Goal: Task Accomplishment & Management: Use online tool/utility

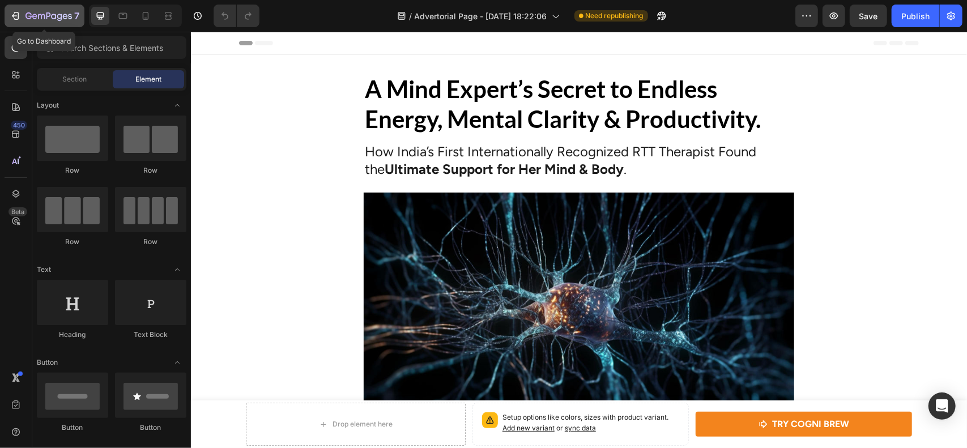
click at [27, 22] on div "7" at bounding box center [52, 16] width 54 height 14
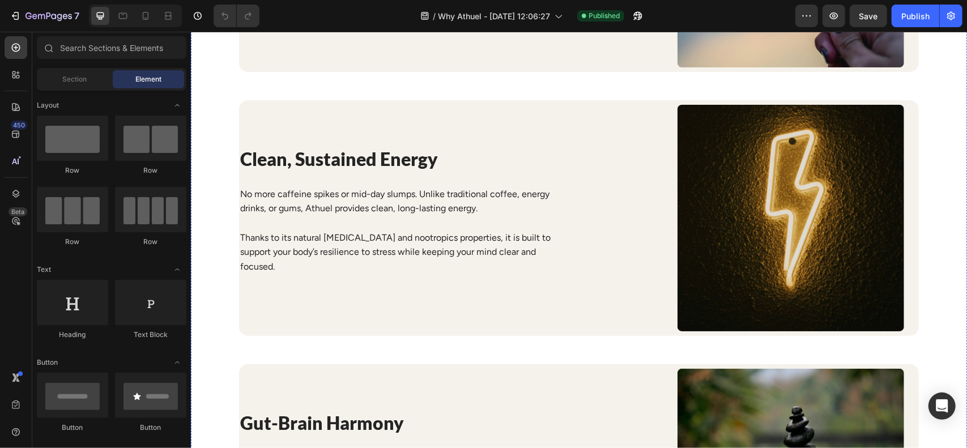
scroll to position [1568, 0]
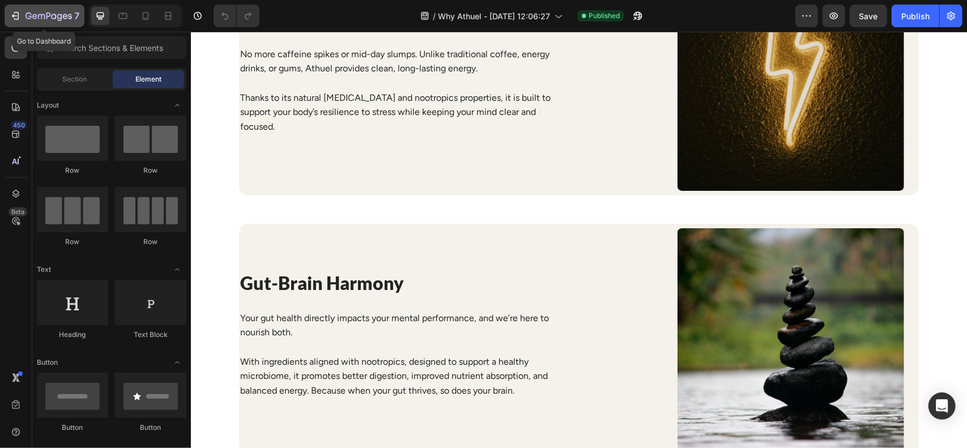
click at [74, 12] on div "7" at bounding box center [52, 16] width 54 height 14
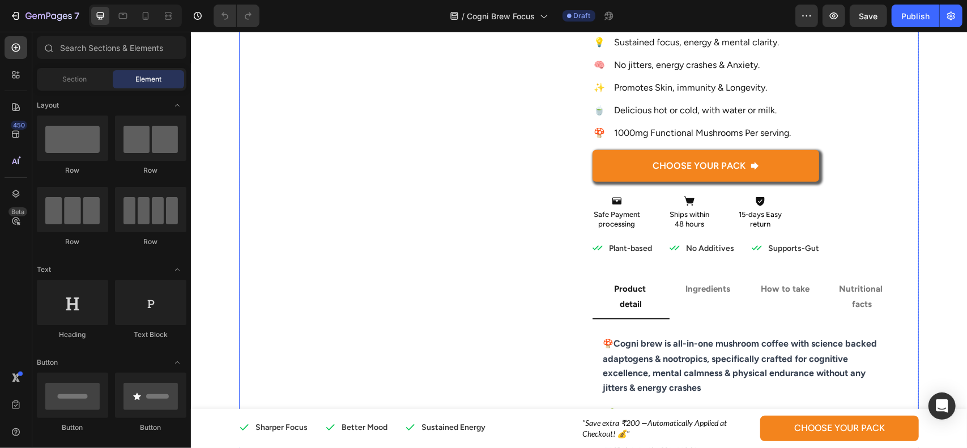
scroll to position [266, 0]
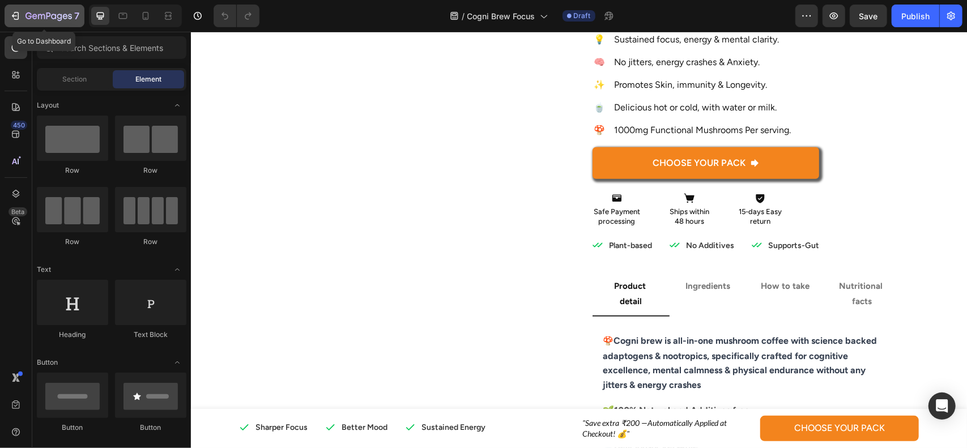
click at [70, 19] on icon "button" at bounding box center [70, 16] width 4 height 5
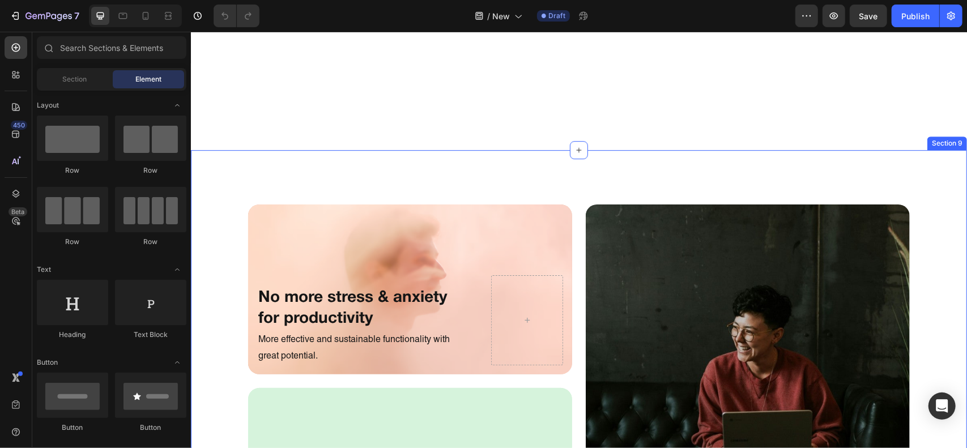
scroll to position [2483, 0]
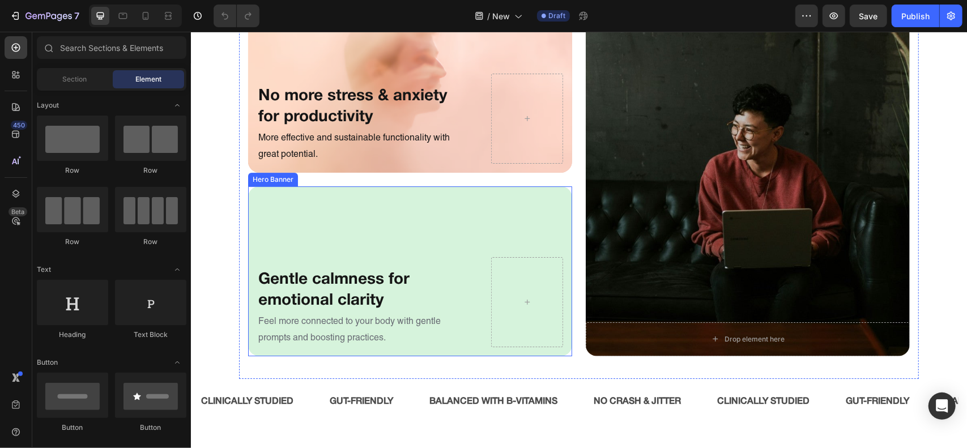
click at [539, 206] on div "Background Image" at bounding box center [410, 271] width 324 height 170
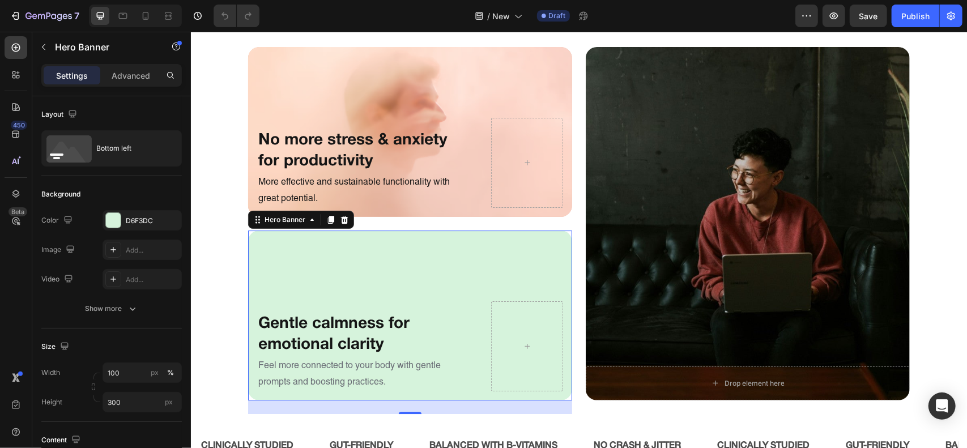
scroll to position [2438, 0]
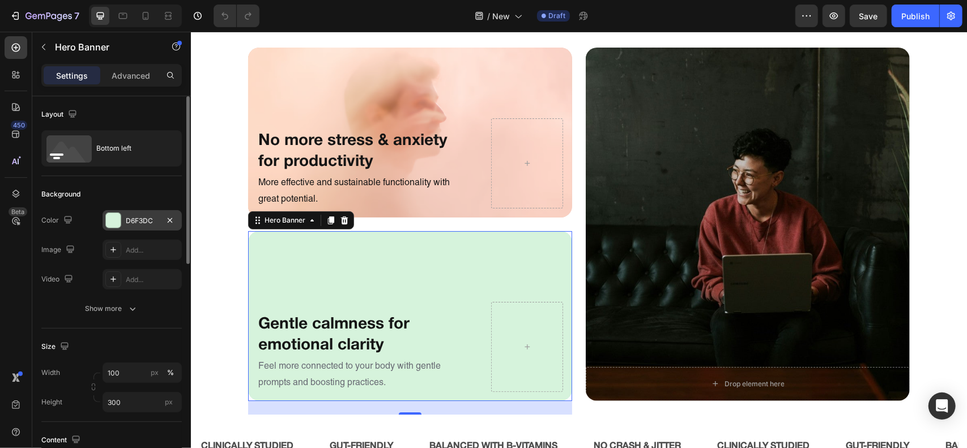
click at [153, 224] on div "D6F3DC" at bounding box center [142, 221] width 33 height 10
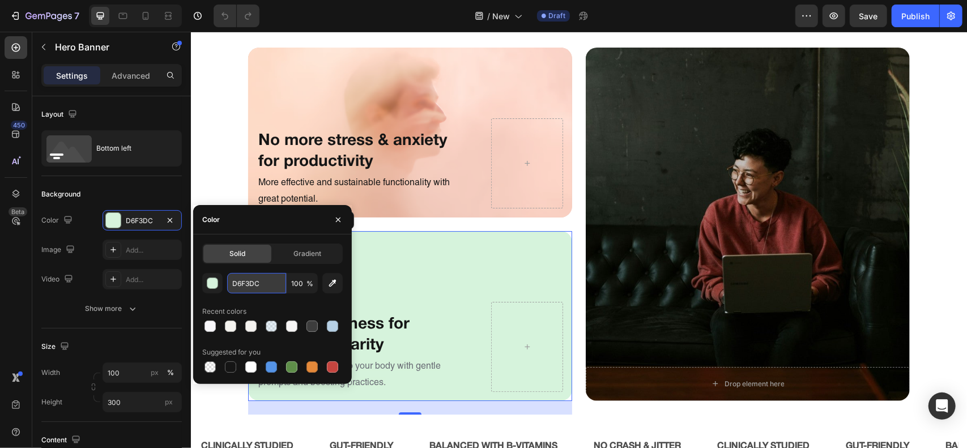
click at [275, 291] on input "D6F3DC" at bounding box center [256, 283] width 59 height 20
paste input "A3CBFB"
type input "A3CBFB"
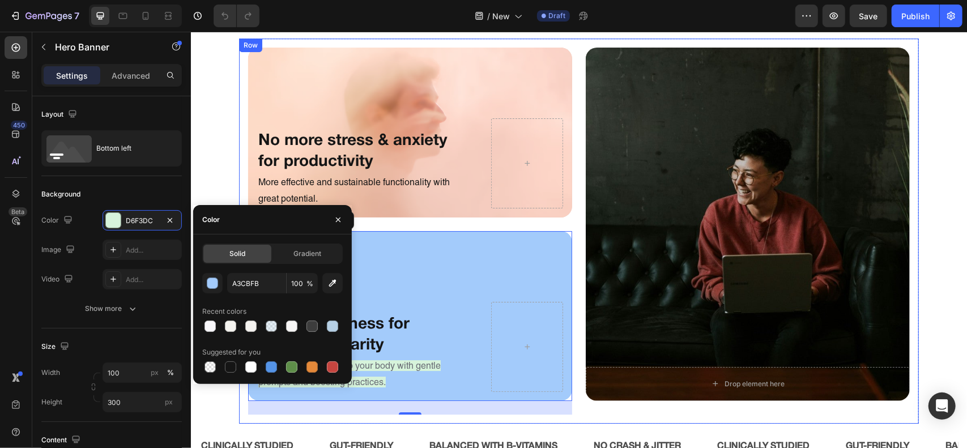
click at [576, 215] on div "No more stress & anxiety for productivity Heading More effective and sustainabl…" at bounding box center [579, 230] width 680 height 385
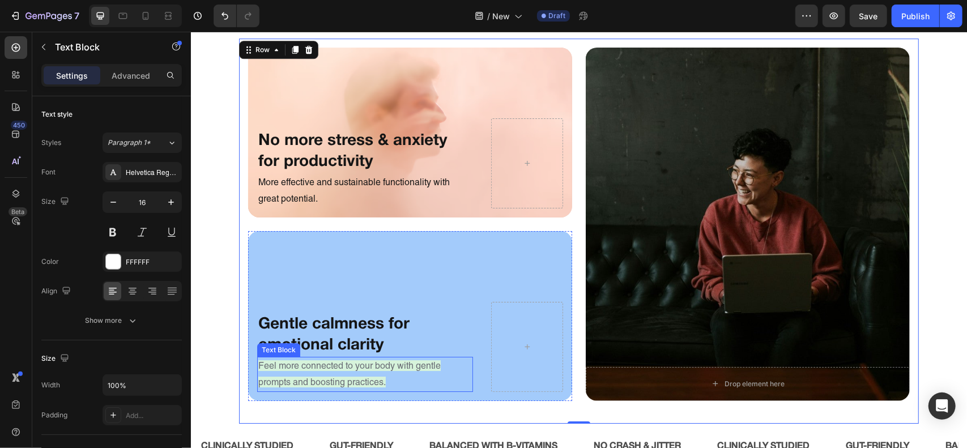
click at [385, 367] on span "Feel more connected to your body with gentle prompts and boosting practices." at bounding box center [349, 373] width 182 height 27
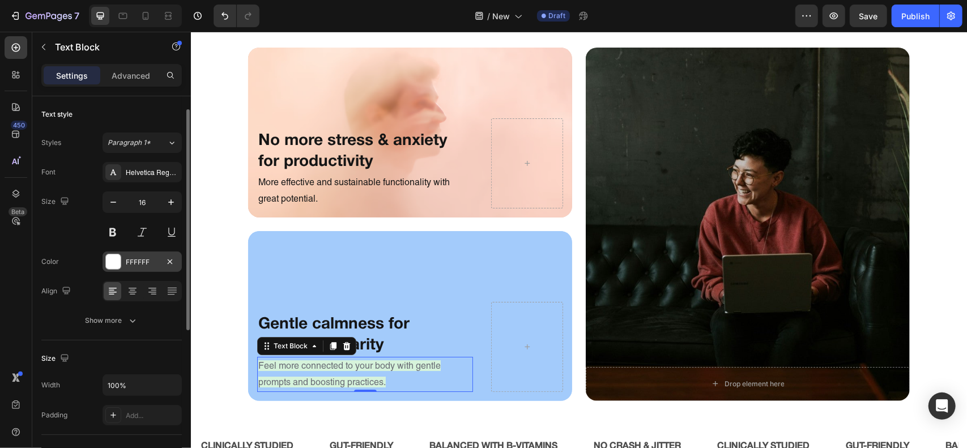
scroll to position [165, 0]
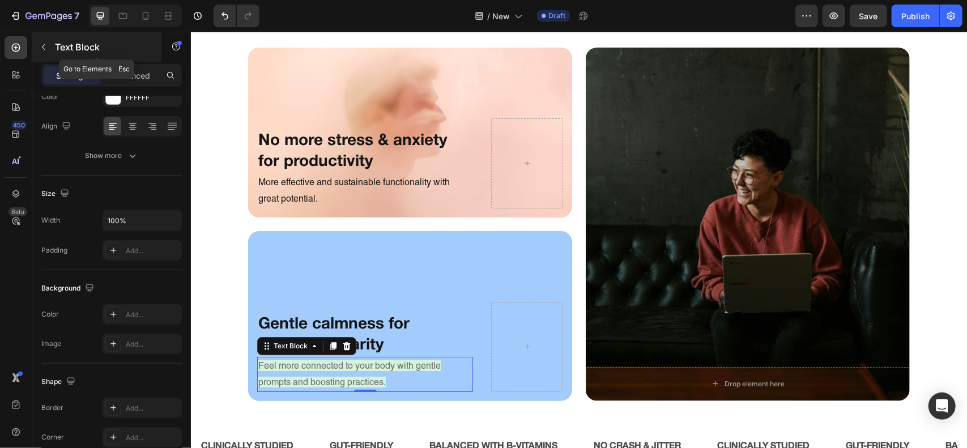
click at [35, 41] on button "button" at bounding box center [44, 47] width 18 height 18
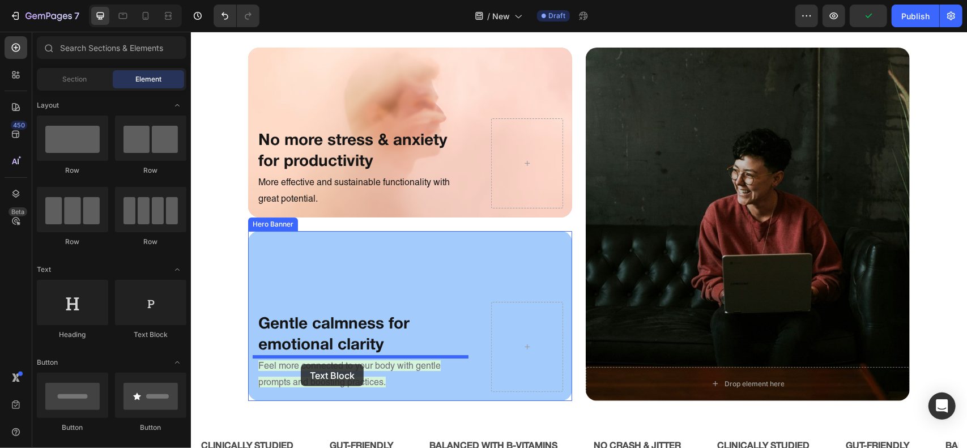
drag, startPoint x: 344, startPoint y: 340, endPoint x: 303, endPoint y: 359, distance: 44.9
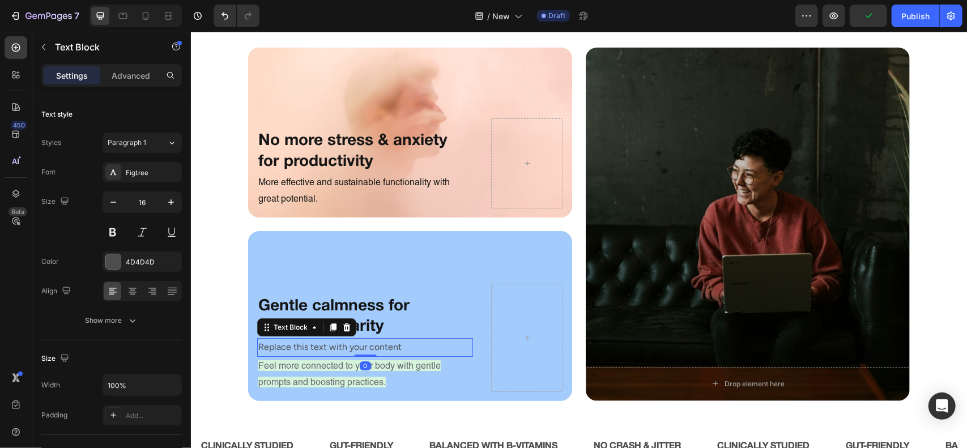
scroll to position [2482, 0]
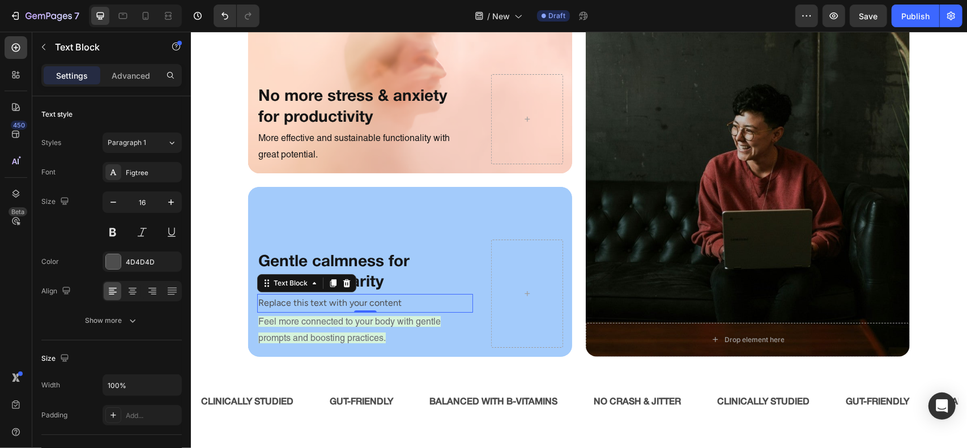
click at [308, 304] on div "Replace this text with your content" at bounding box center [365, 303] width 216 height 19
click at [308, 304] on p "Replace this text with your content" at bounding box center [365, 303] width 214 height 16
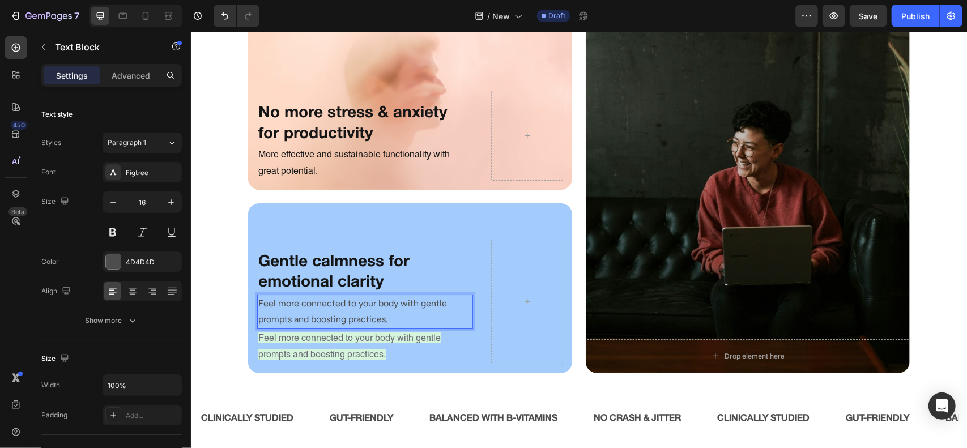
click at [347, 333] on span "Feel more connected to your body with gentle prompts and boosting practices." at bounding box center [349, 345] width 182 height 27
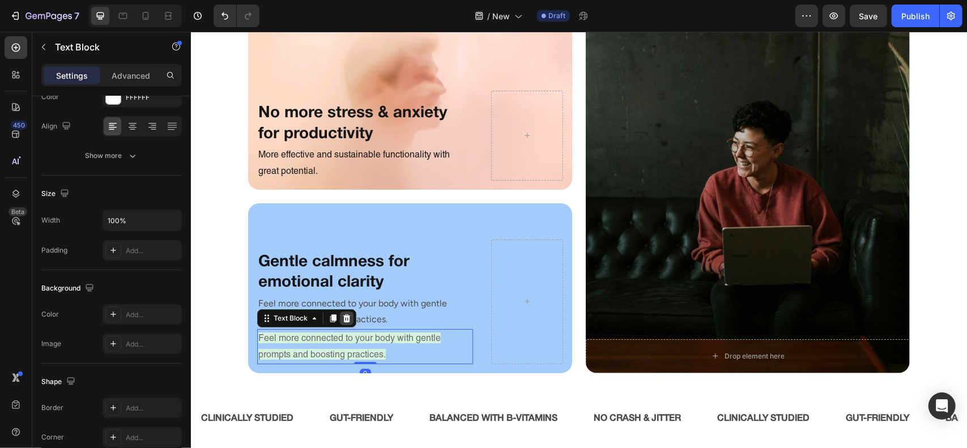
click at [345, 321] on icon at bounding box center [346, 317] width 9 height 9
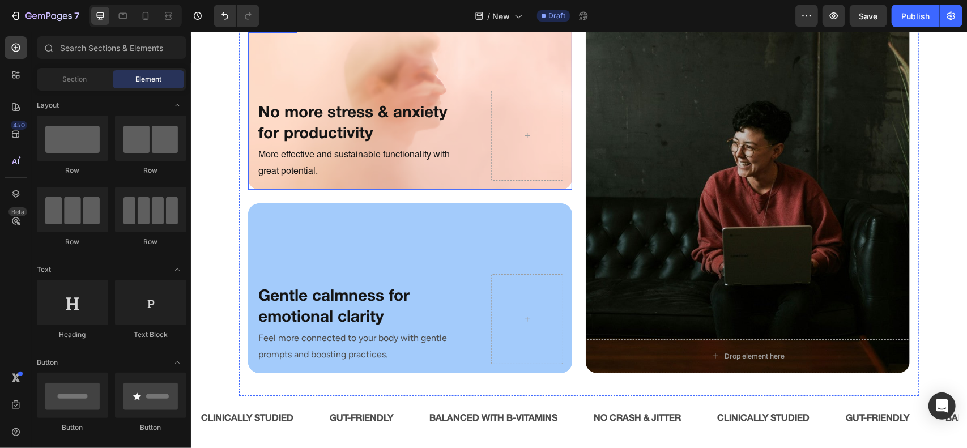
click at [465, 140] on h2 "No more stress & anxiety for productivity" at bounding box center [365, 123] width 216 height 44
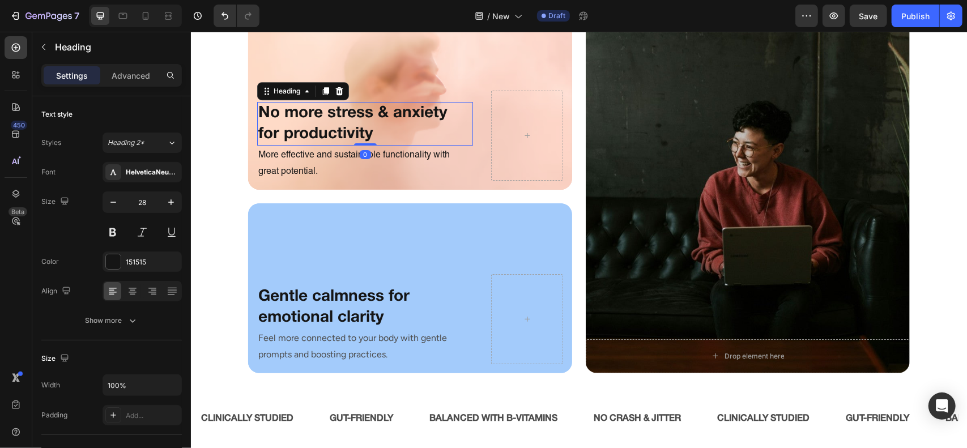
scroll to position [2327, 0]
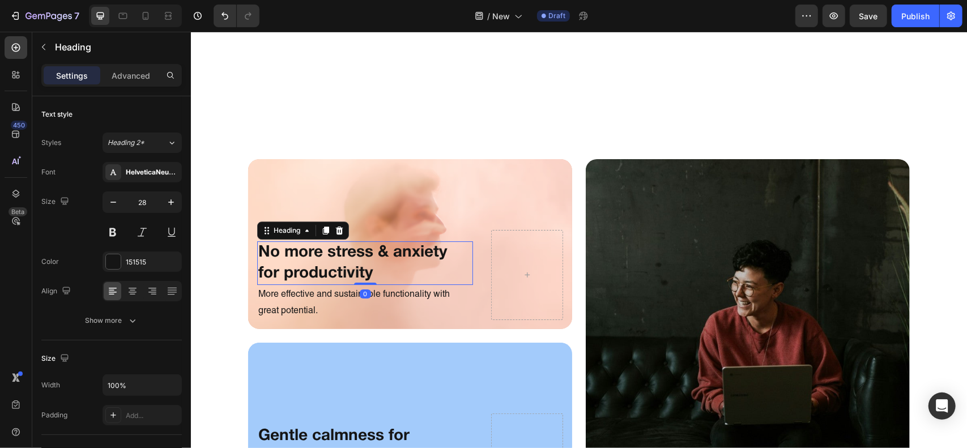
click at [478, 186] on div "Background Image" at bounding box center [410, 244] width 324 height 170
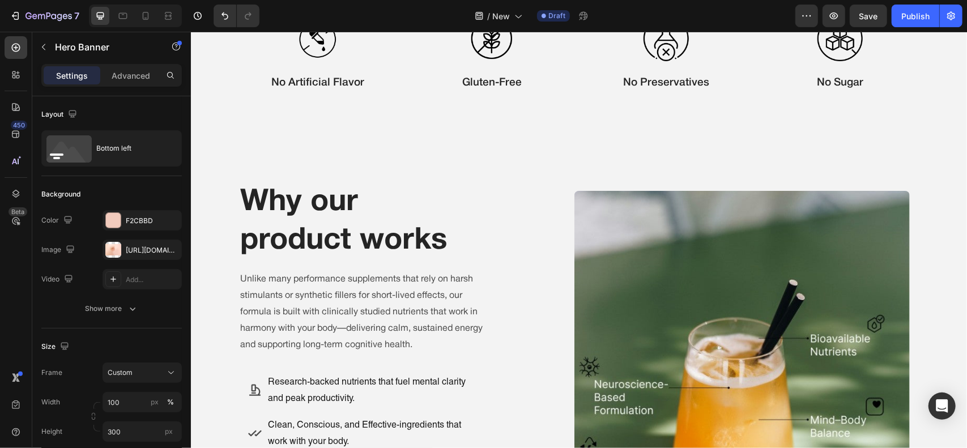
scroll to position [1124, 0]
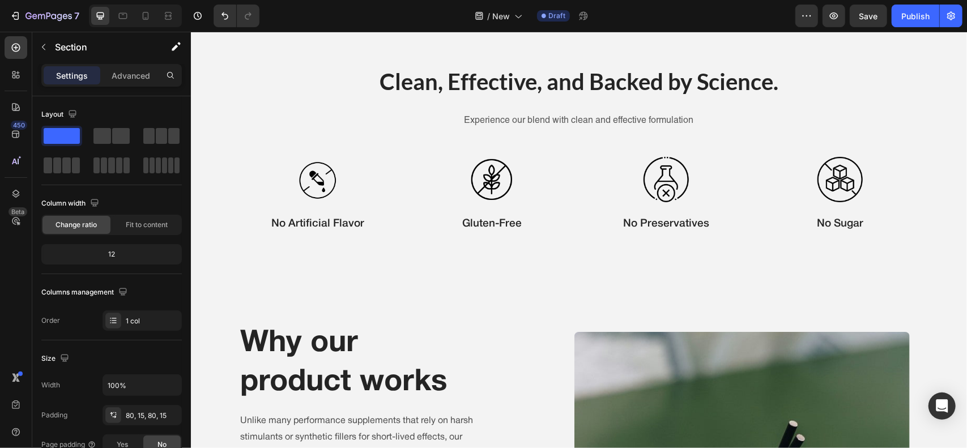
click at [261, 147] on div "Clean, Effective, and Backed by Science. Heading Experience our blend with clea…" at bounding box center [578, 148] width 759 height 167
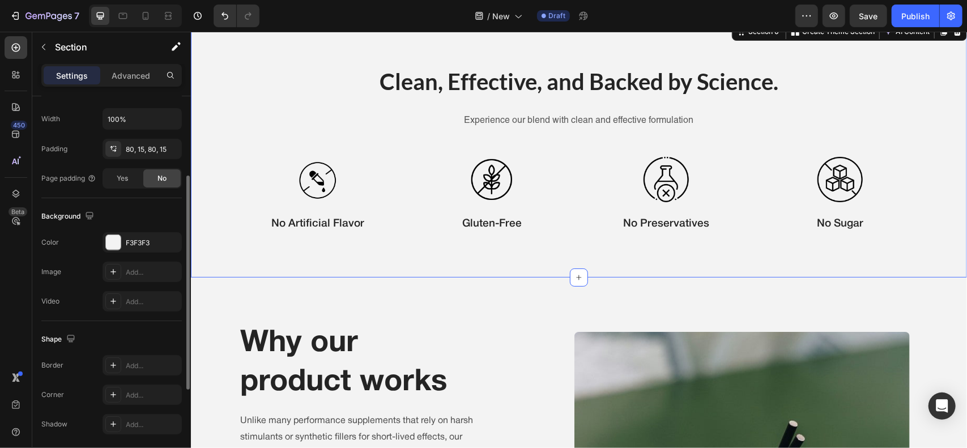
scroll to position [267, 0]
click at [126, 244] on div "F3F3F3" at bounding box center [142, 242] width 33 height 10
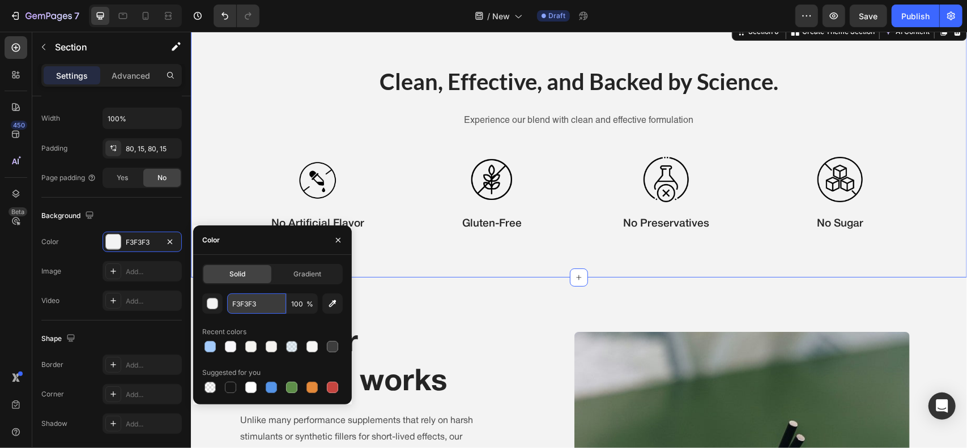
click at [260, 299] on input "F3F3F3" at bounding box center [256, 304] width 59 height 20
paste input "A3CBFB"
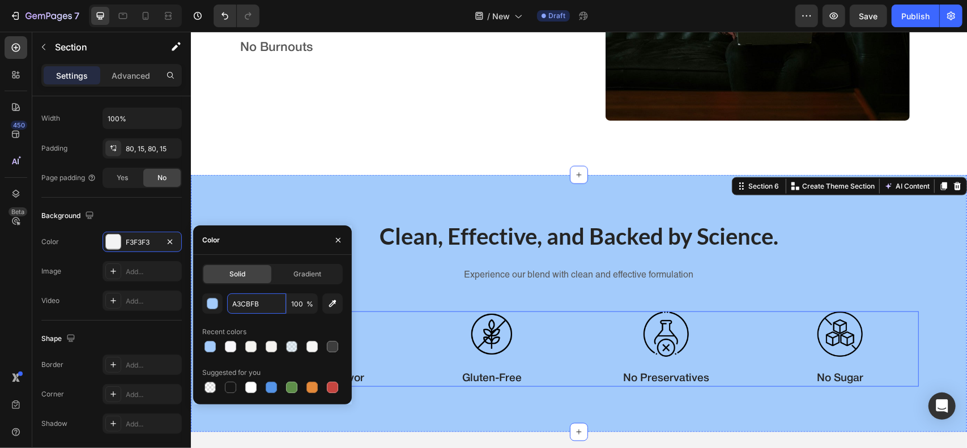
scroll to position [968, 0]
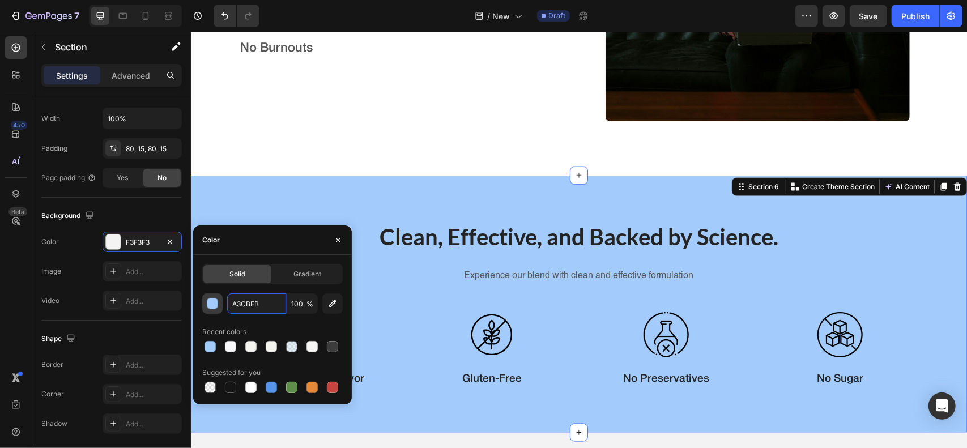
type input "A3CBFB"
click at [207, 305] on div "button" at bounding box center [212, 304] width 11 height 11
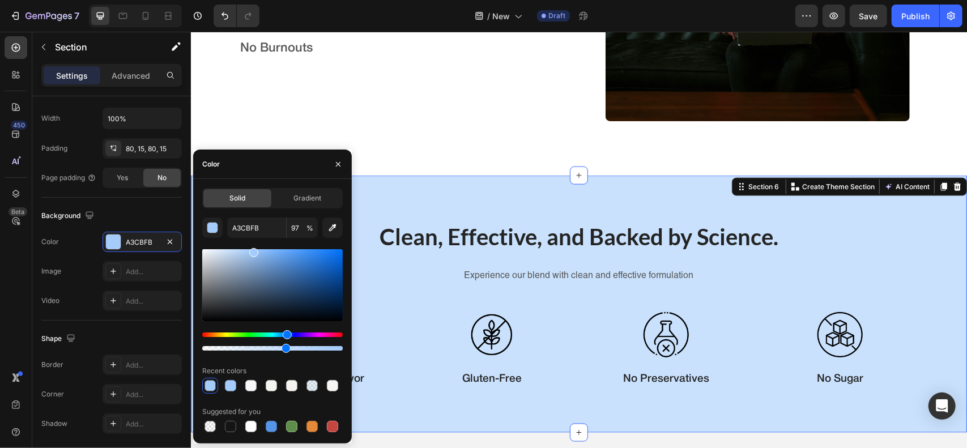
type input "58"
drag, startPoint x: 339, startPoint y: 349, endPoint x: 284, endPoint y: 356, distance: 54.8
click at [284, 356] on div "A3CBFB 58 % Recent colors Suggested for you" at bounding box center [272, 326] width 141 height 217
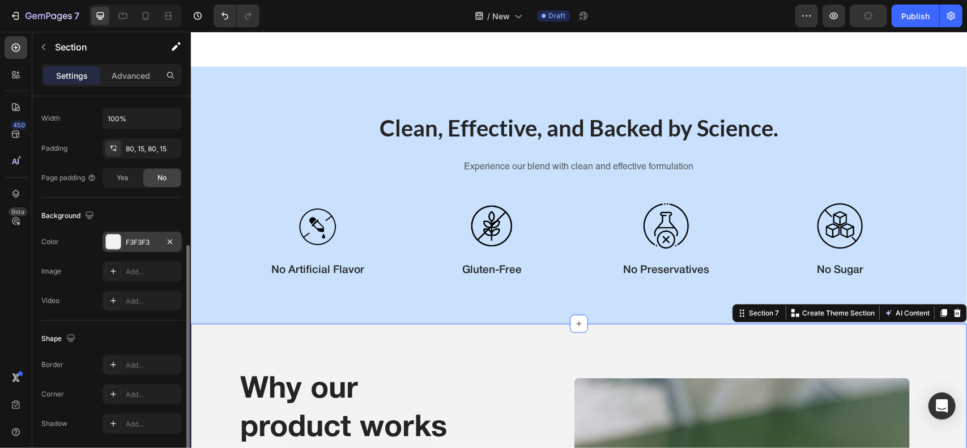
click at [141, 240] on div "F3F3F3" at bounding box center [142, 242] width 33 height 10
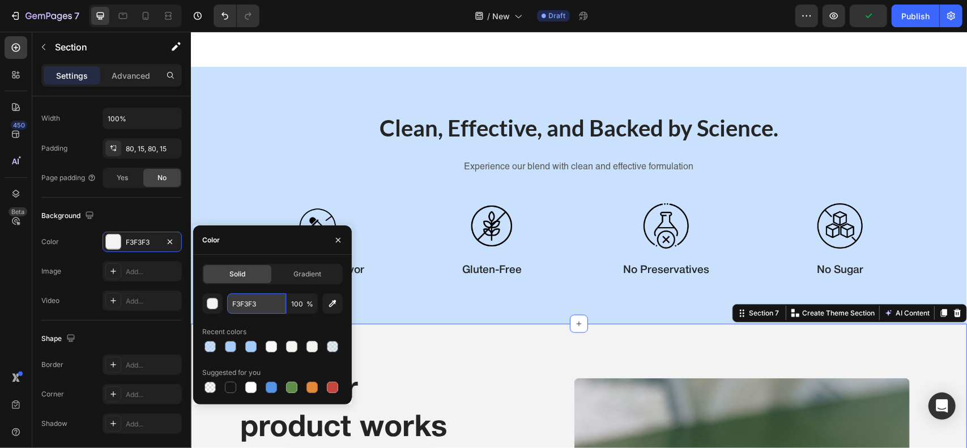
click at [245, 304] on input "F3F3F3" at bounding box center [256, 304] width 59 height 20
paste input "A3CBFB"
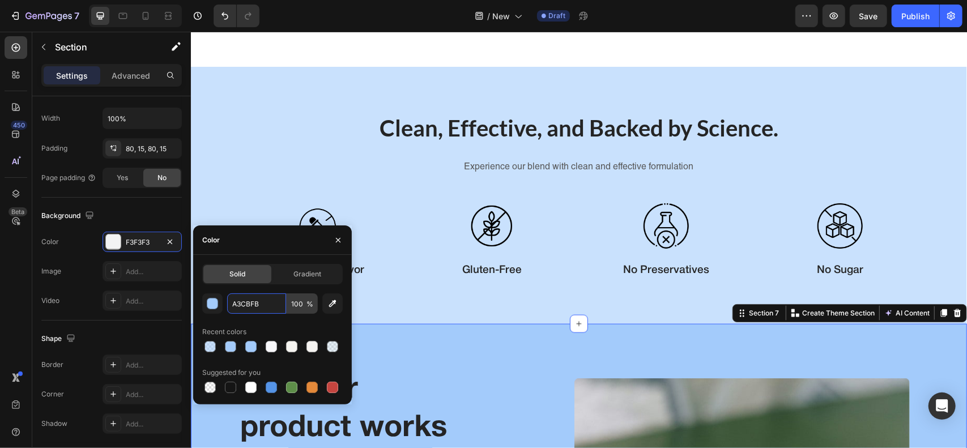
type input "A3CBFB"
click at [303, 305] on input "100" at bounding box center [302, 304] width 31 height 20
type input "58"
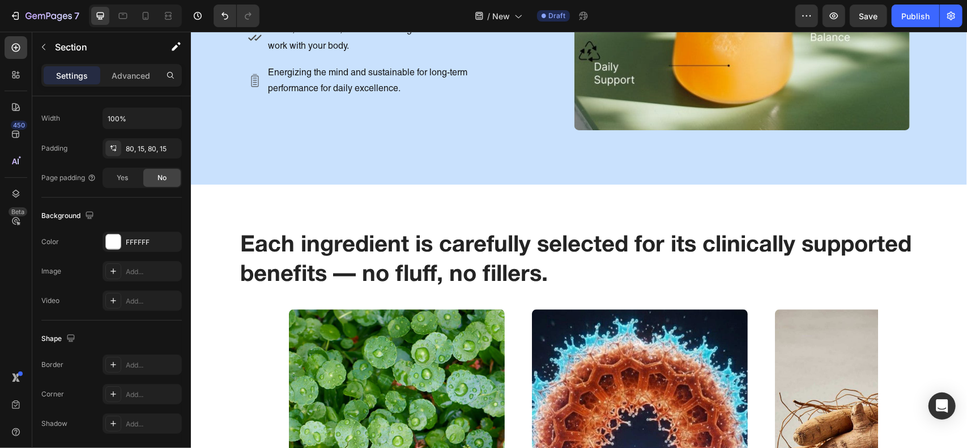
scroll to position [1661, 0]
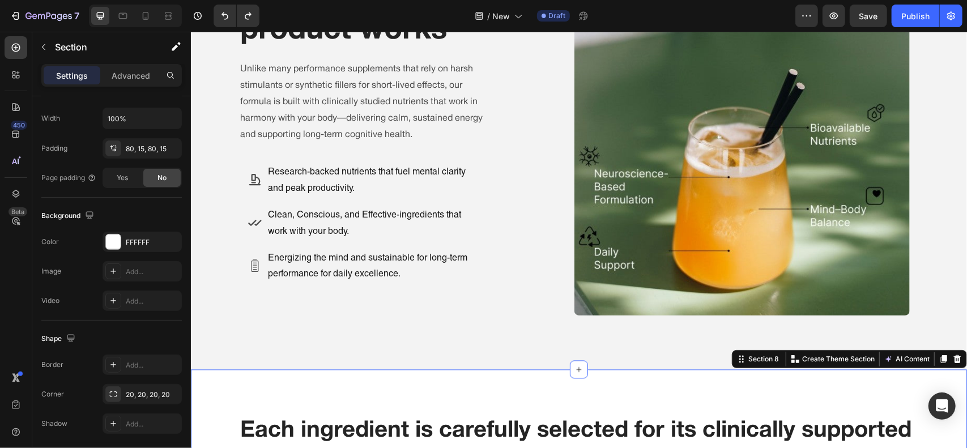
scroll to position [1475, 0]
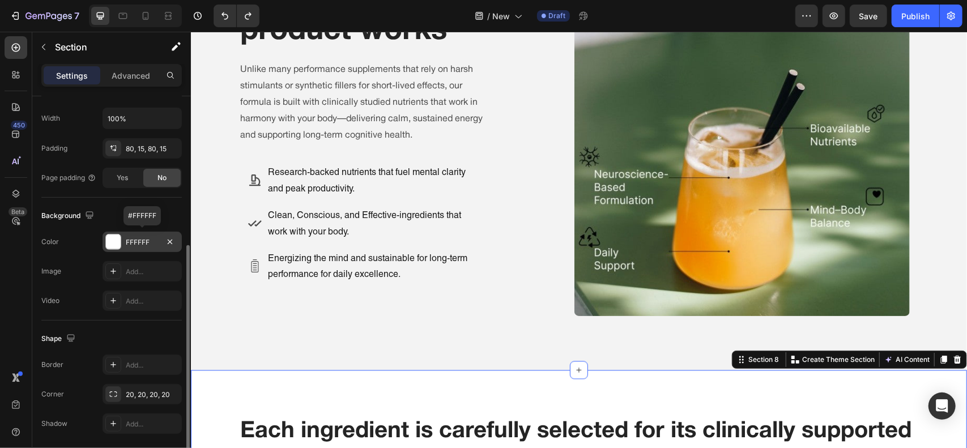
click at [152, 239] on div "FFFFFF" at bounding box center [142, 242] width 33 height 10
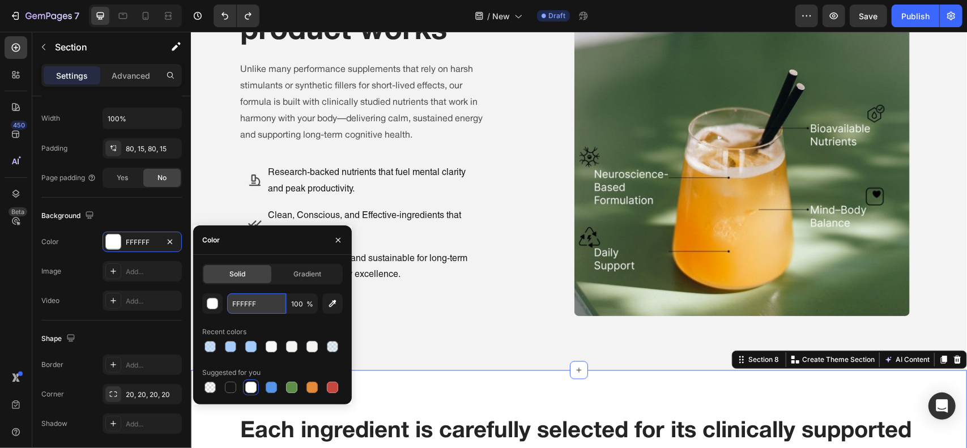
click at [256, 295] on input "FFFFFF" at bounding box center [256, 304] width 59 height 20
paste input "A3CBFB"
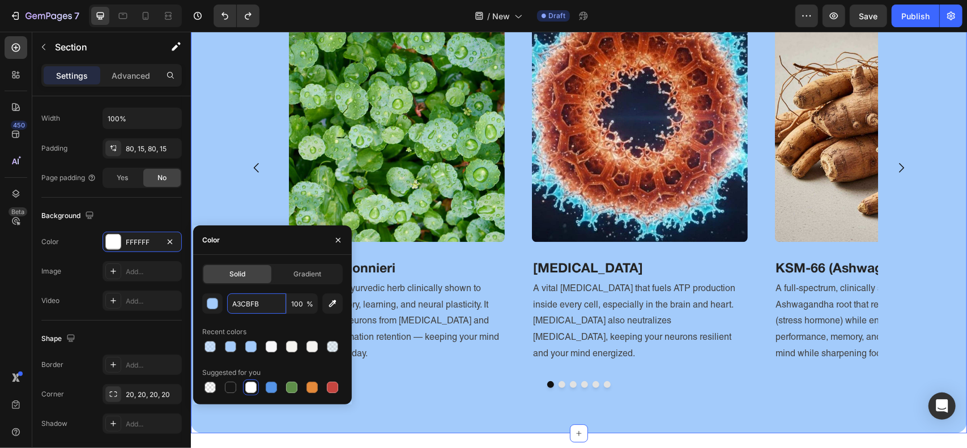
scroll to position [1999, 0]
type input "A3CBFB"
click at [298, 307] on input "100" at bounding box center [302, 304] width 31 height 20
type input "58"
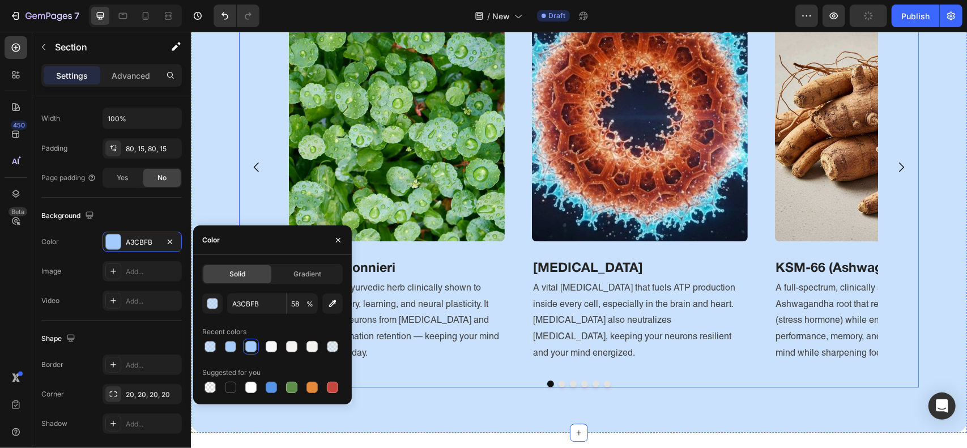
click at [511, 272] on div "Image Bacopa monnieri Heading A time-tested Ayurvedic herb clinically shown to …" at bounding box center [578, 166] width 598 height 409
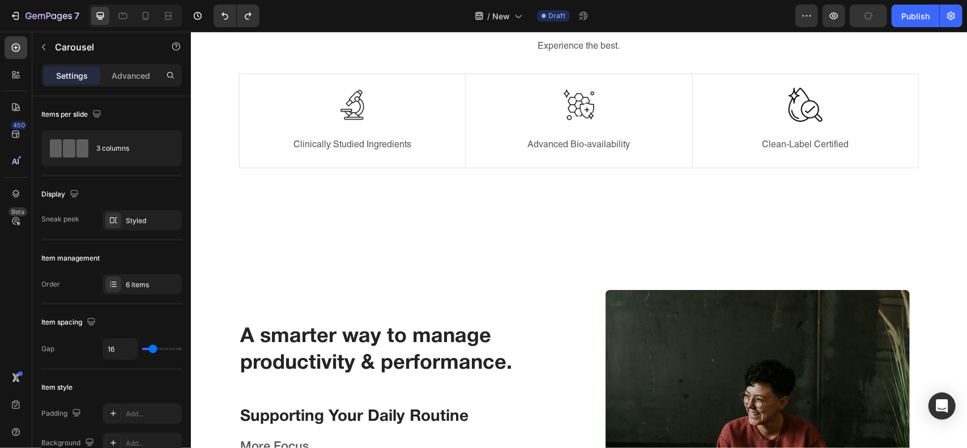
scroll to position [388, 0]
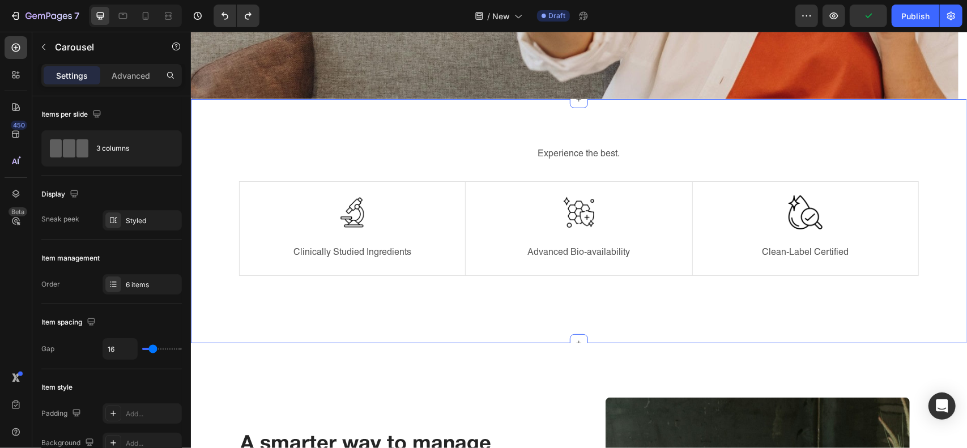
click at [509, 124] on div "Experience the best. Text block Image Clinically Studied Ingredients Text block…" at bounding box center [578, 221] width 776 height 244
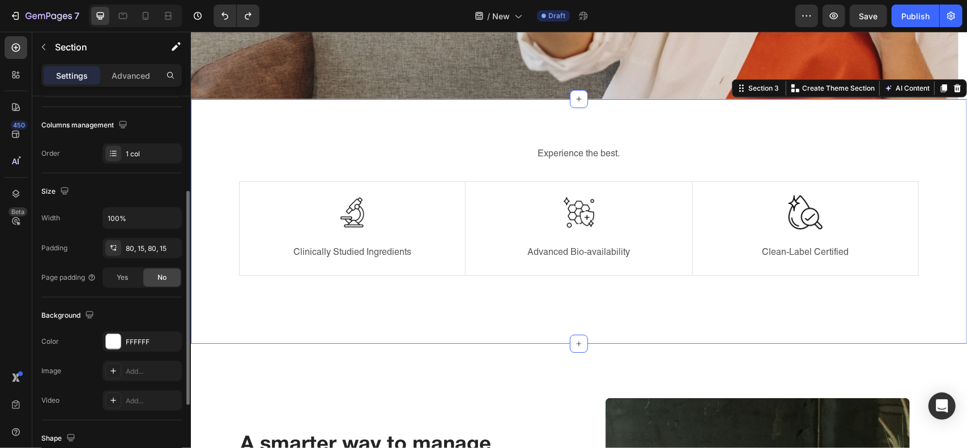
scroll to position [168, 0]
click at [125, 343] on div "FFFFFF" at bounding box center [142, 340] width 79 height 20
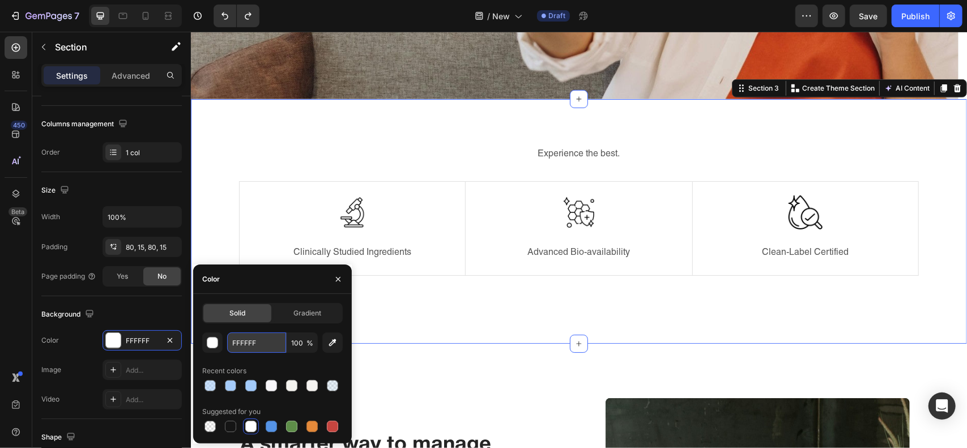
click at [245, 345] on input "FFFFFF" at bounding box center [256, 343] width 59 height 20
paste input "A3CBFB"
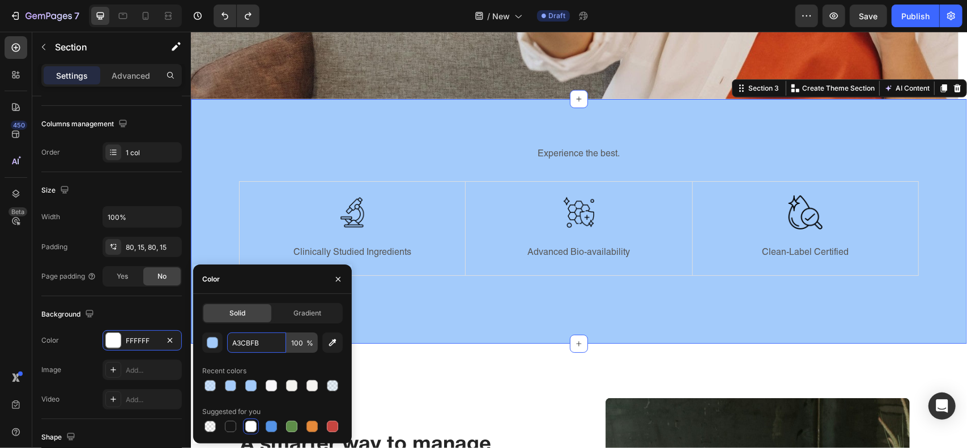
type input "A3CBFB"
click at [304, 338] on input "100" at bounding box center [302, 343] width 31 height 20
click at [215, 341] on div "button" at bounding box center [212, 343] width 11 height 11
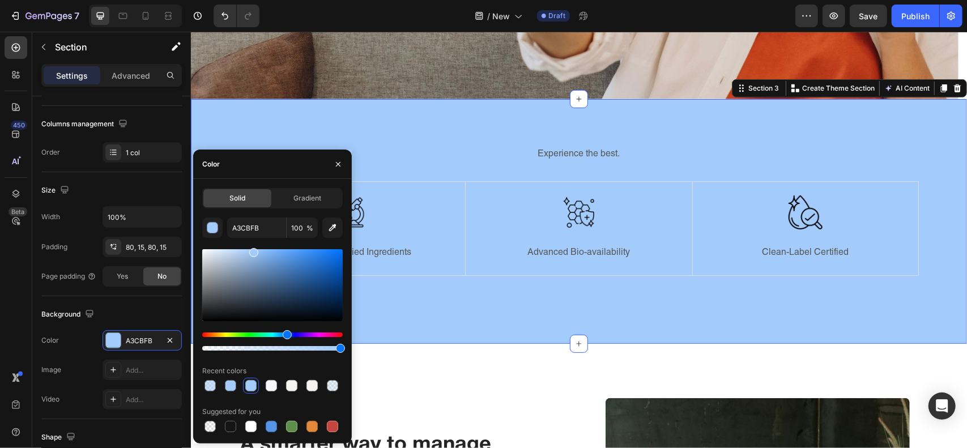
drag, startPoint x: 334, startPoint y: 345, endPoint x: 343, endPoint y: 350, distance: 9.6
click at [343, 350] on div at bounding box center [272, 342] width 141 height 18
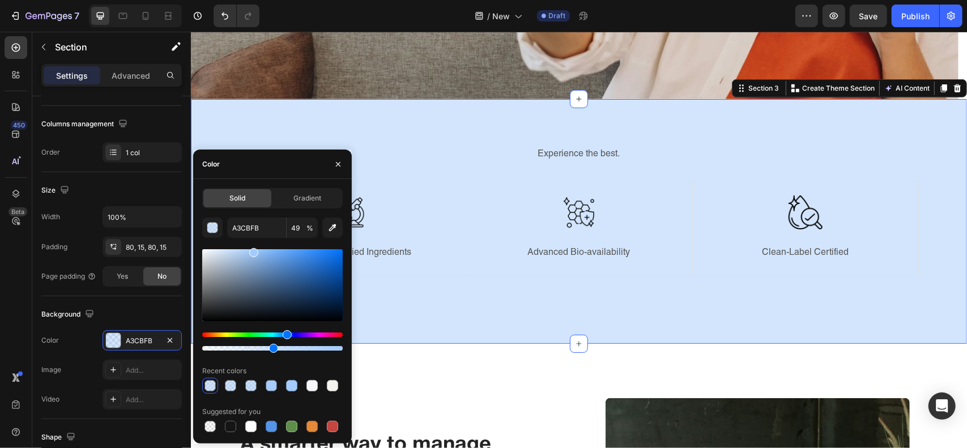
drag, startPoint x: 343, startPoint y: 350, endPoint x: 271, endPoint y: 356, distance: 71.7
click at [271, 356] on div "A3CBFB 49 % Recent colors Suggested for you" at bounding box center [272, 326] width 141 height 217
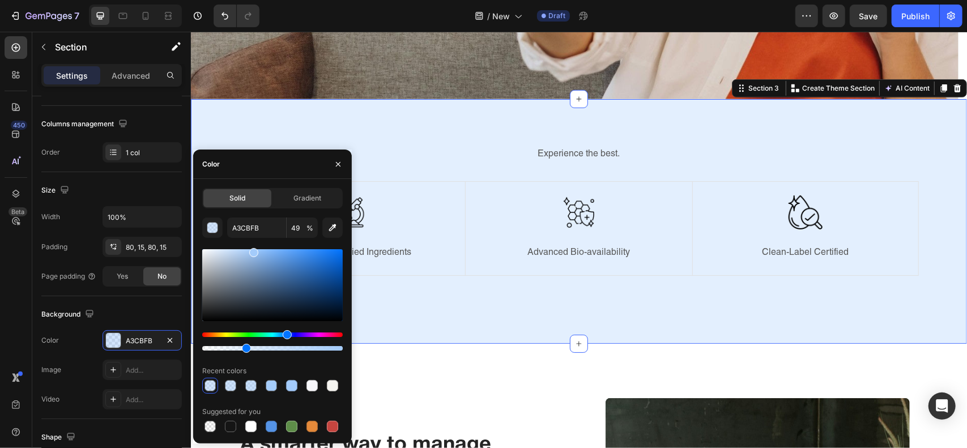
drag, startPoint x: 273, startPoint y: 347, endPoint x: 245, endPoint y: 352, distance: 28.2
click at [245, 352] on div at bounding box center [246, 348] width 9 height 9
drag, startPoint x: 245, startPoint y: 352, endPoint x: 257, endPoint y: 348, distance: 13.1
click at [257, 348] on div at bounding box center [257, 348] width 9 height 9
click at [303, 231] on input "39" at bounding box center [302, 228] width 31 height 20
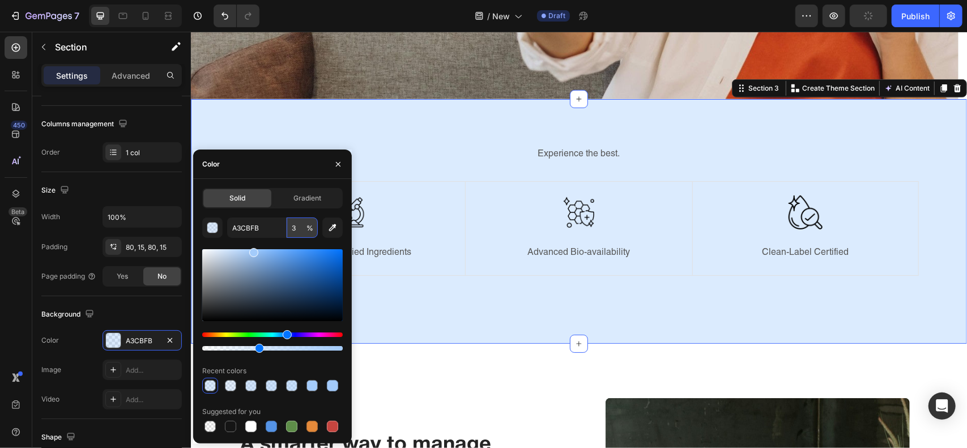
type input "38"
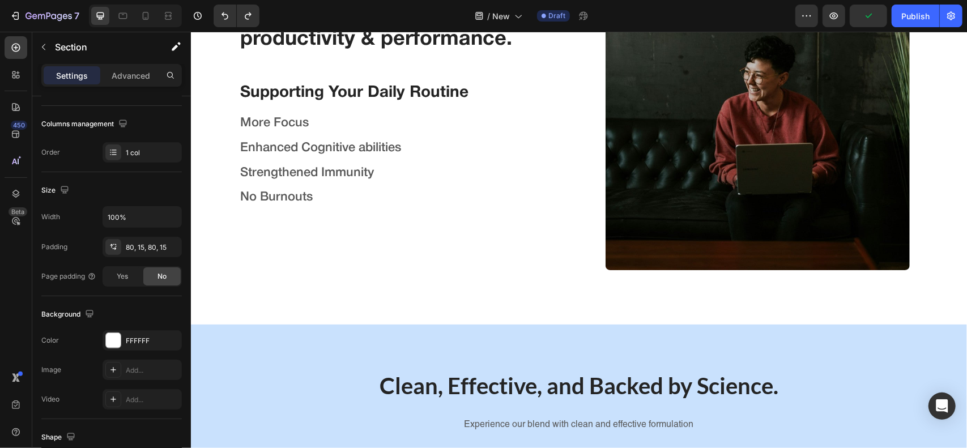
scroll to position [947, 0]
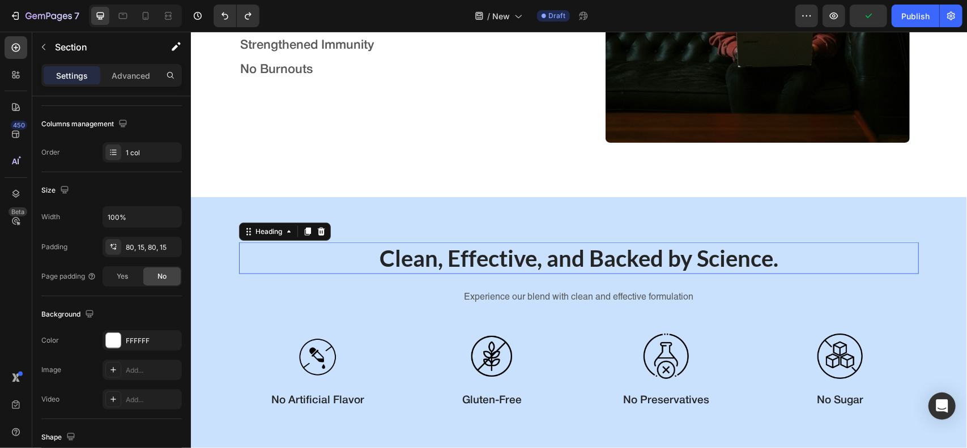
click at [263, 272] on h2 "Clean, Effective, and Backed by Science." at bounding box center [579, 258] width 680 height 32
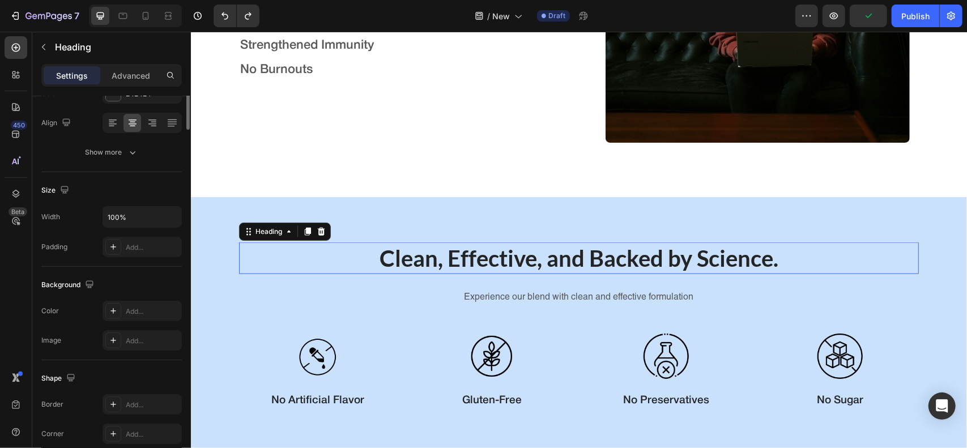
scroll to position [0, 0]
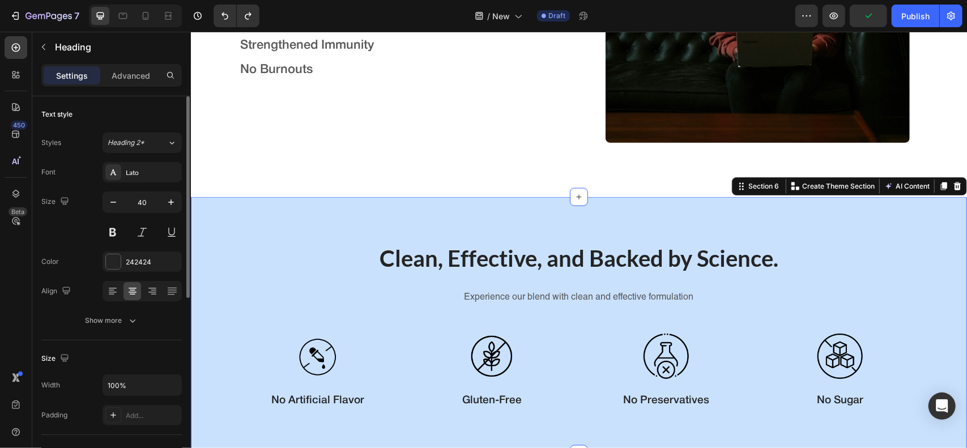
click at [208, 328] on div "Clean, Effective, and Backed by Science. Heading Experience our blend with clea…" at bounding box center [578, 325] width 759 height 167
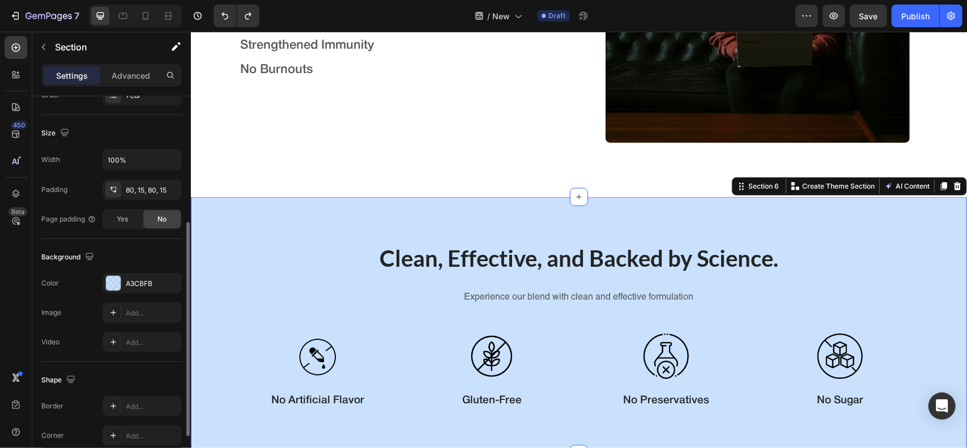
scroll to position [226, 0]
click at [137, 280] on div "A3CBFB" at bounding box center [142, 283] width 33 height 10
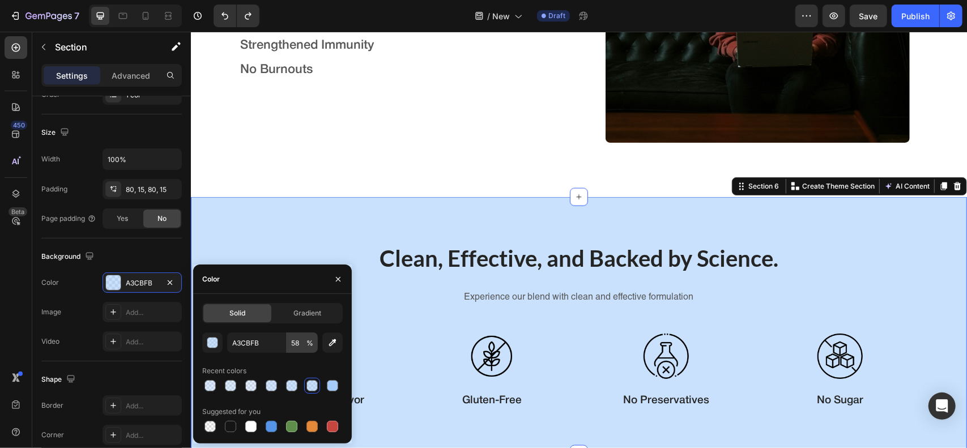
click at [307, 346] on span "%" at bounding box center [310, 343] width 7 height 10
click at [298, 346] on input "58" at bounding box center [302, 343] width 31 height 20
type input "38"
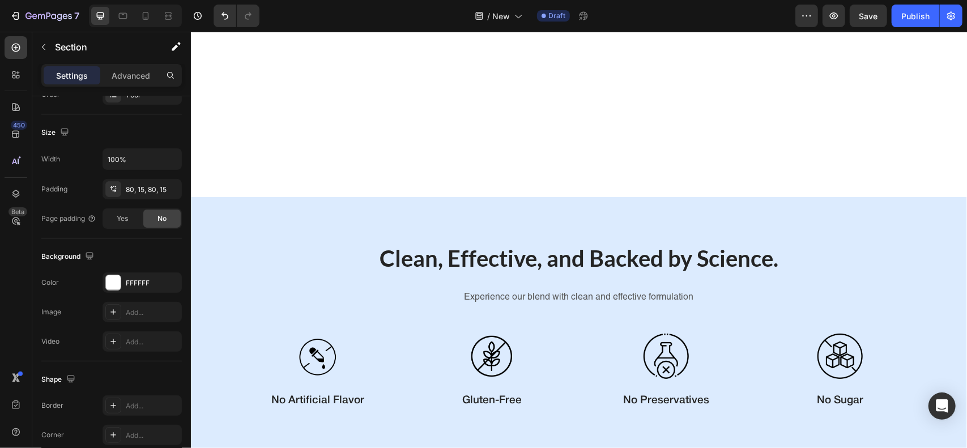
scroll to position [1166, 0]
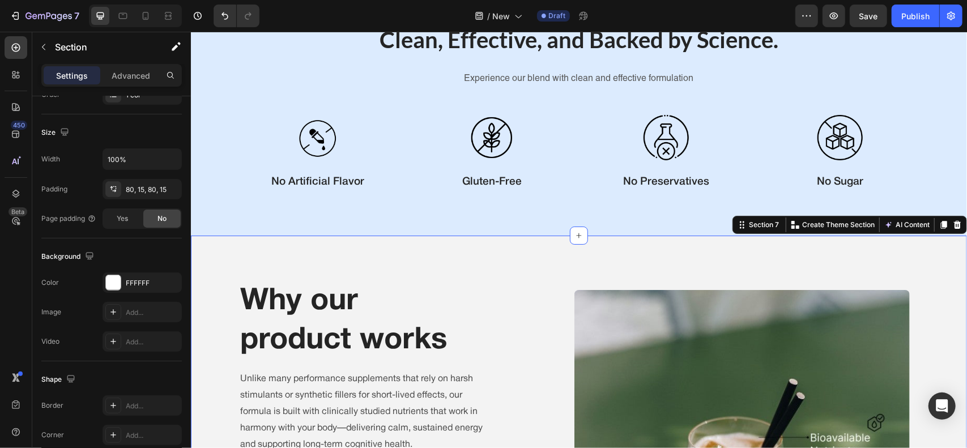
click at [146, 286] on div "F3F3F3" at bounding box center [142, 283] width 79 height 20
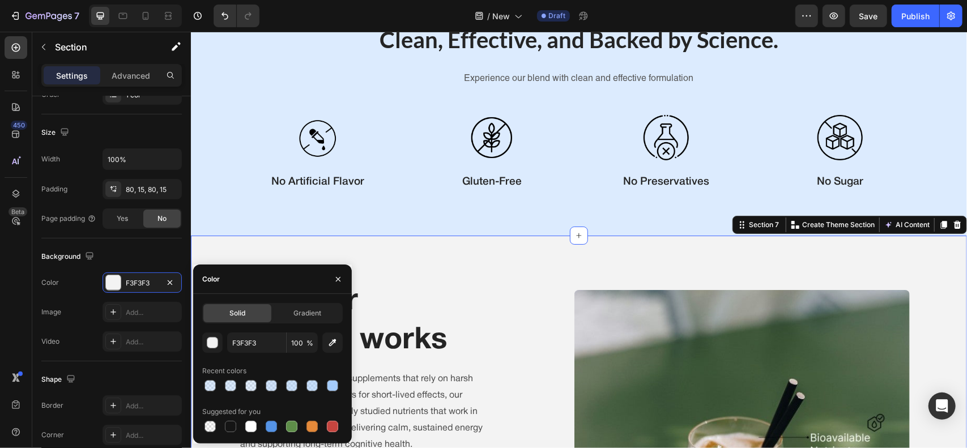
click at [241, 331] on div "Solid Gradient F3F3F3 100 % Recent colors Suggested for you" at bounding box center [272, 368] width 141 height 131
click at [246, 346] on input "F3F3F3" at bounding box center [256, 343] width 59 height 20
paste input "A3CBFB"
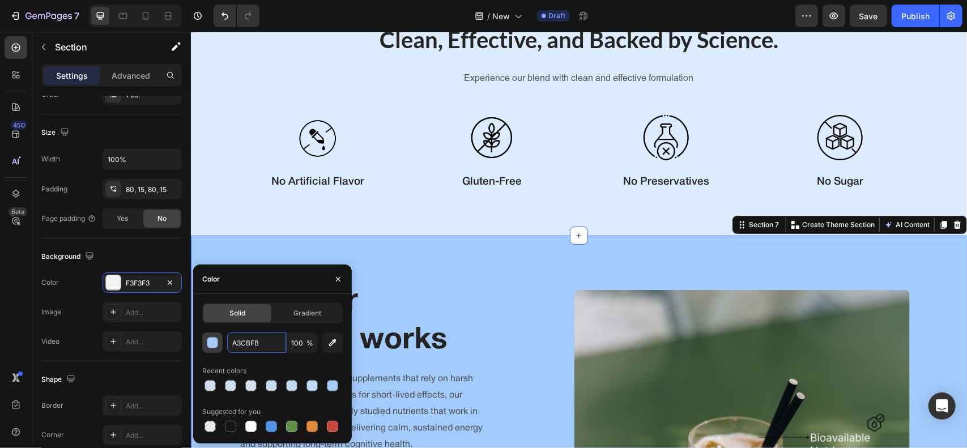
type input "A3CBFB"
click at [208, 342] on div "button" at bounding box center [212, 343] width 11 height 11
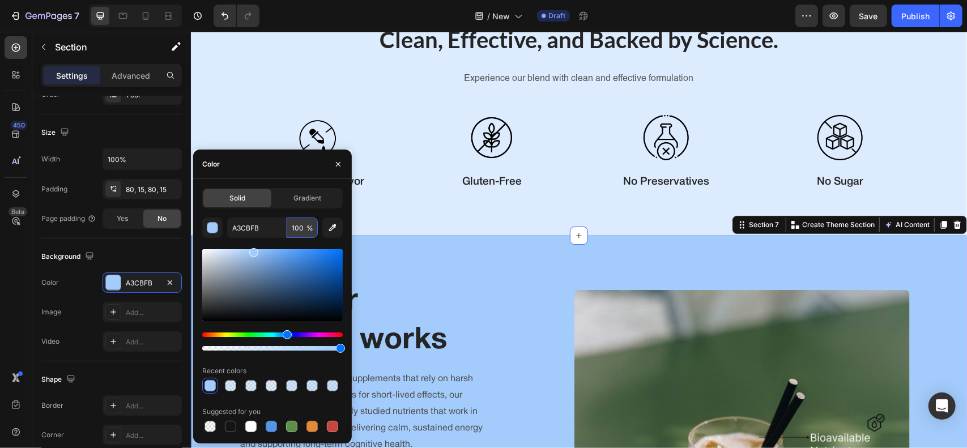
click at [301, 219] on input "100" at bounding box center [302, 228] width 31 height 20
type input "38"
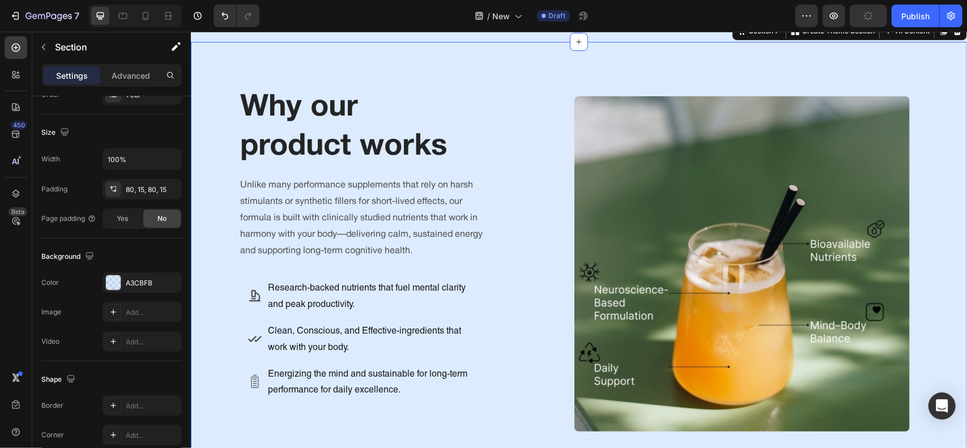
scroll to position [1548, 0]
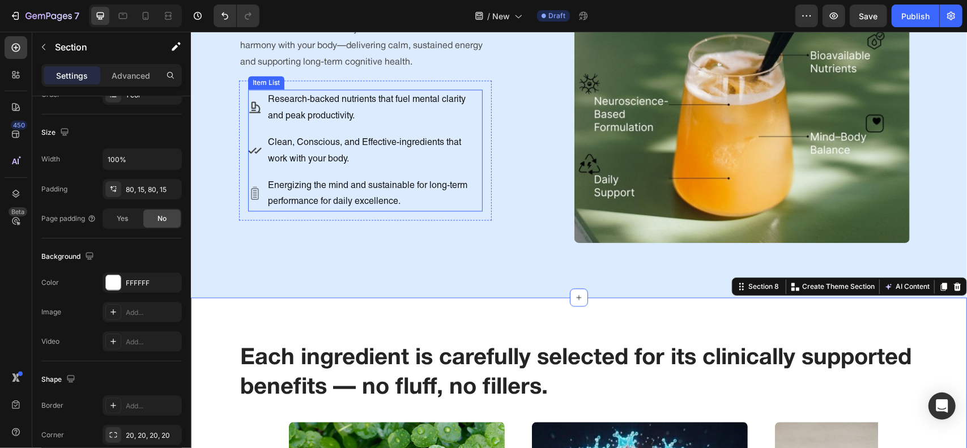
scroll to position [1376, 0]
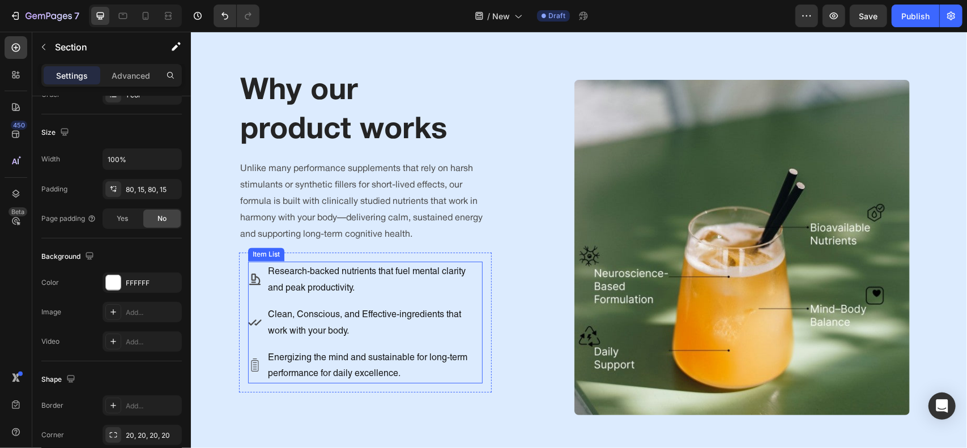
click at [614, 125] on img at bounding box center [741, 246] width 335 height 335
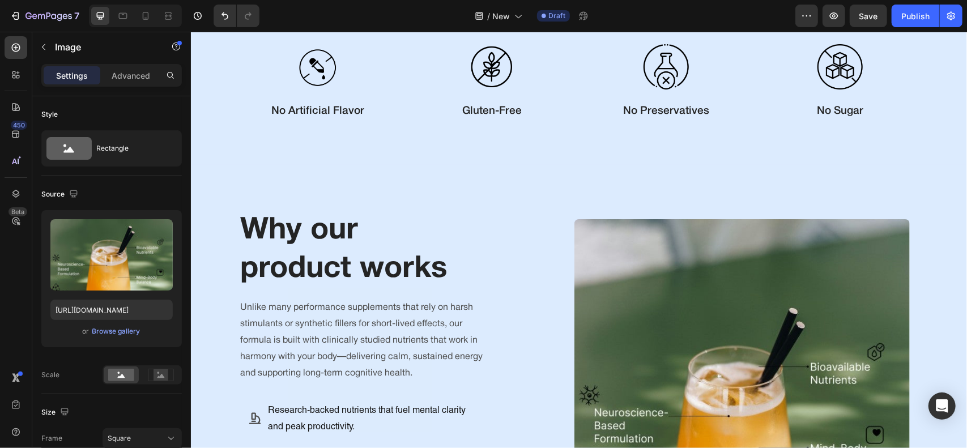
scroll to position [1241, 0]
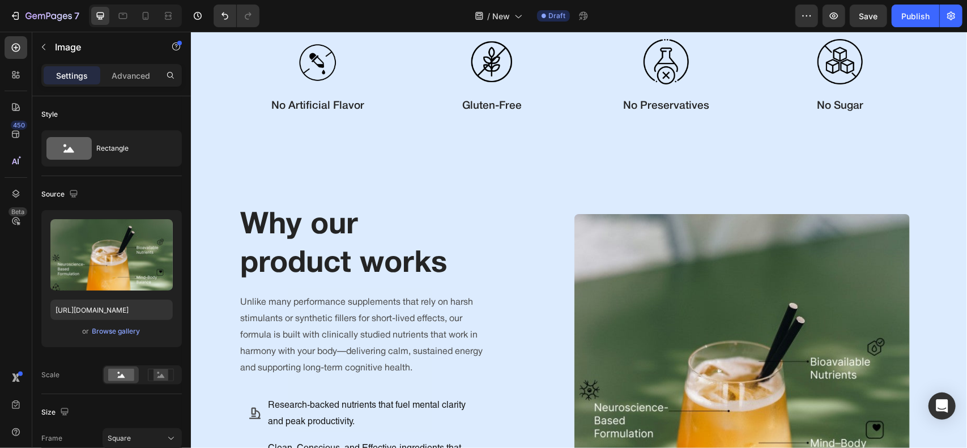
click at [484, 267] on h2 "Why our product works" at bounding box center [365, 245] width 253 height 80
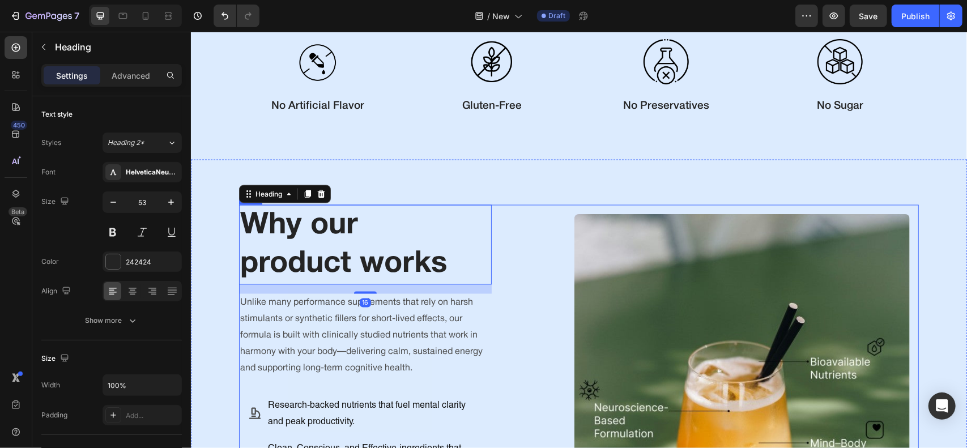
click at [535, 281] on div "Why our product works Heading 16 Unlike many performance supplements that rely …" at bounding box center [579, 382] width 680 height 354
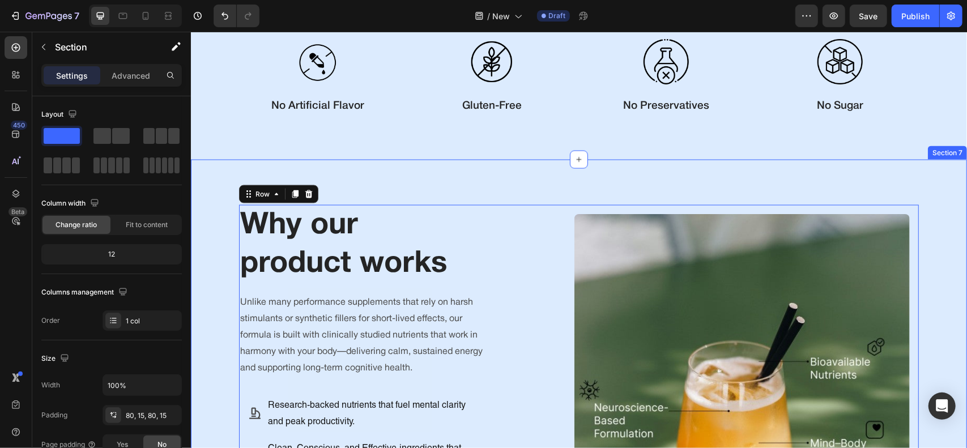
click at [224, 291] on div "Why our product works Heading Unlike many performance supplements that rely on …" at bounding box center [578, 382] width 759 height 354
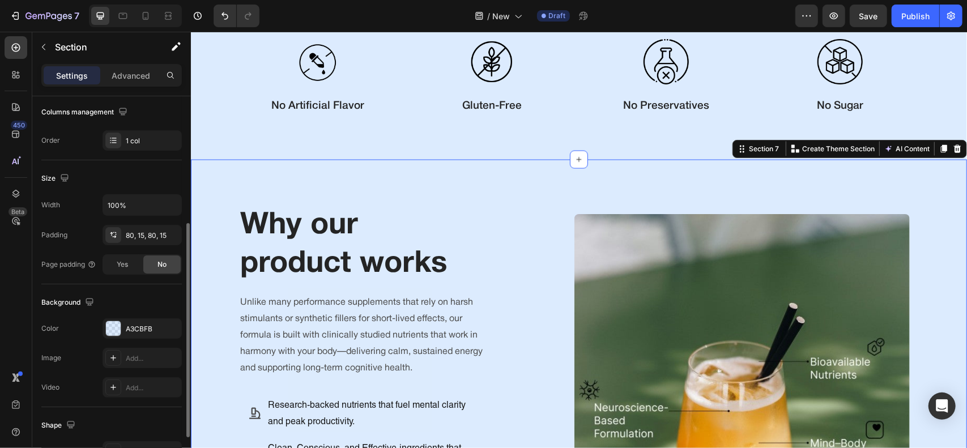
scroll to position [203, 0]
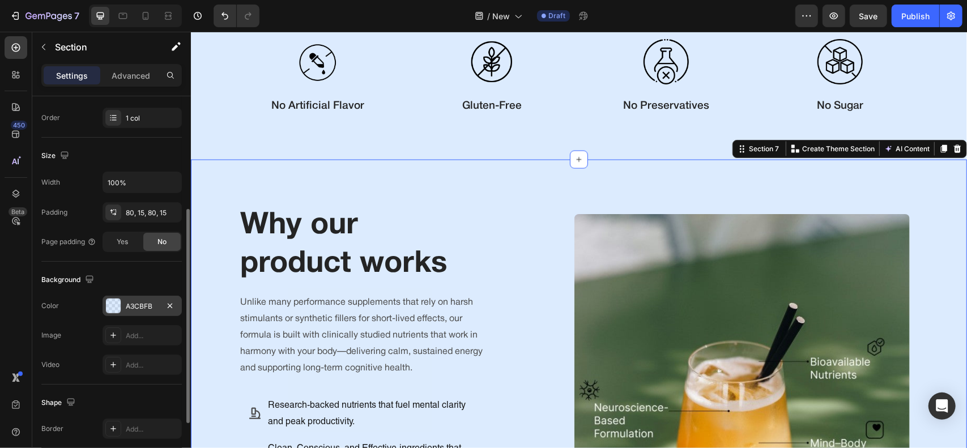
click at [139, 312] on div "A3CBFB" at bounding box center [142, 306] width 79 height 20
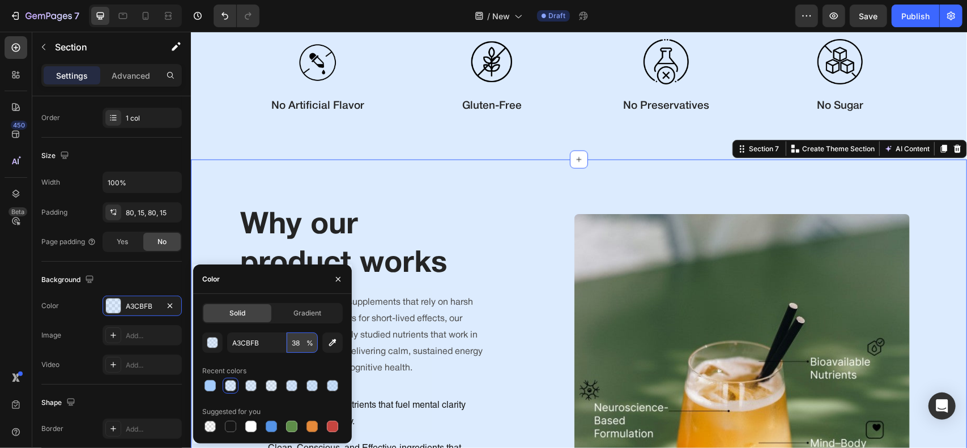
click at [303, 341] on input "38" at bounding box center [302, 343] width 31 height 20
type input "28"
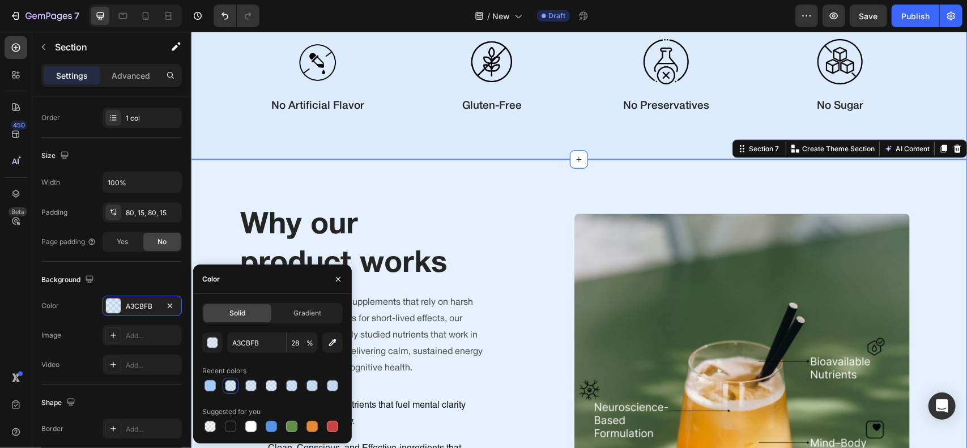
click at [446, 144] on div "Clean, Effective, and Backed by Science. Heading Experience our blend with clea…" at bounding box center [578, 30] width 776 height 257
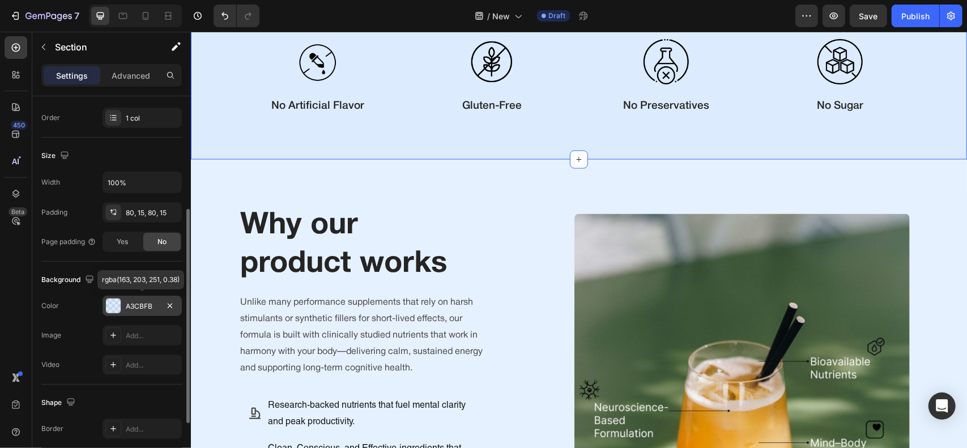
click at [158, 305] on div "A3CBFB" at bounding box center [142, 306] width 33 height 10
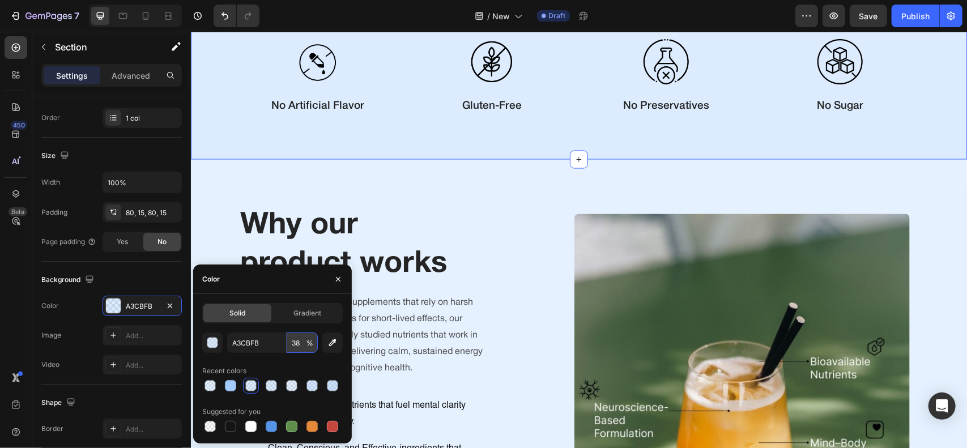
click at [300, 341] on input "38" at bounding box center [302, 343] width 31 height 20
type input "28"
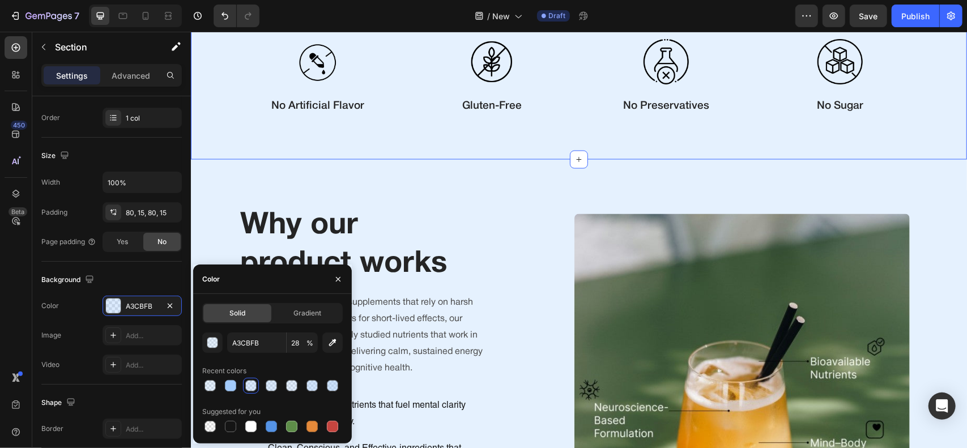
click at [437, 133] on div "Clean, Effective, and Backed by Science. Heading Experience our blend with clea…" at bounding box center [578, 30] width 776 height 257
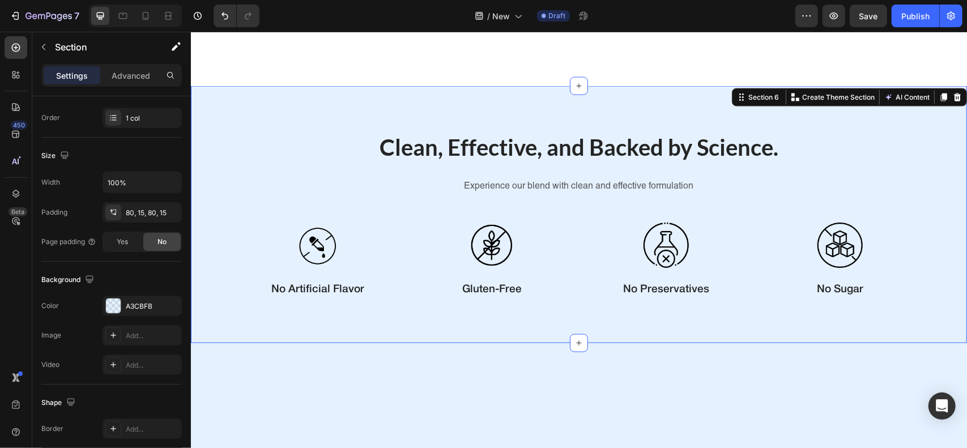
scroll to position [920, 0]
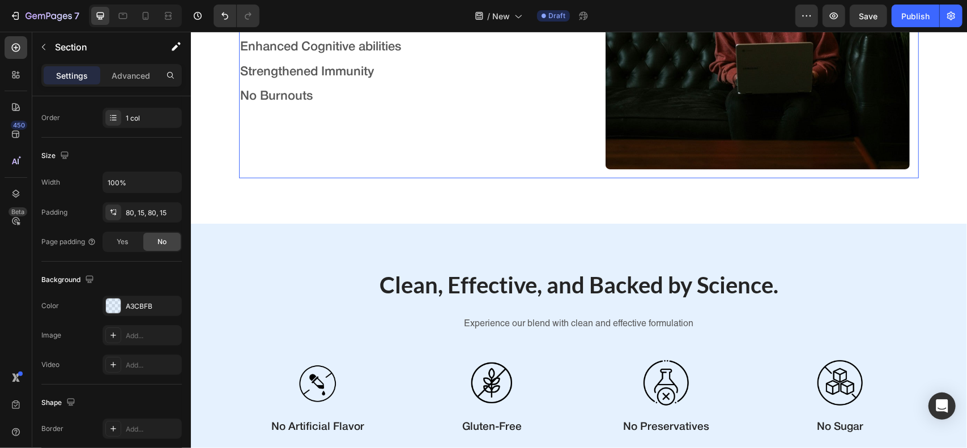
click at [439, 117] on div "A smarter way to manage productivity & performance. Heading Supporting Your Dai…" at bounding box center [400, 17] width 322 height 322
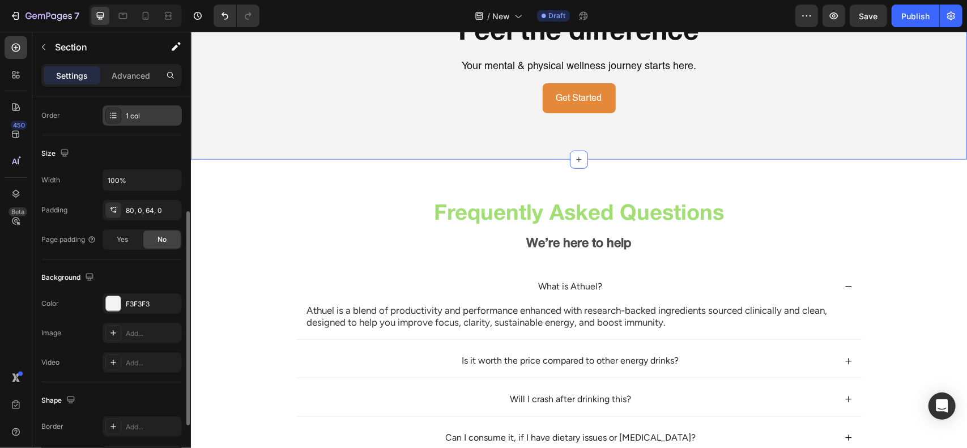
scroll to position [206, 0]
click at [142, 306] on div "F3F3F3" at bounding box center [142, 304] width 33 height 10
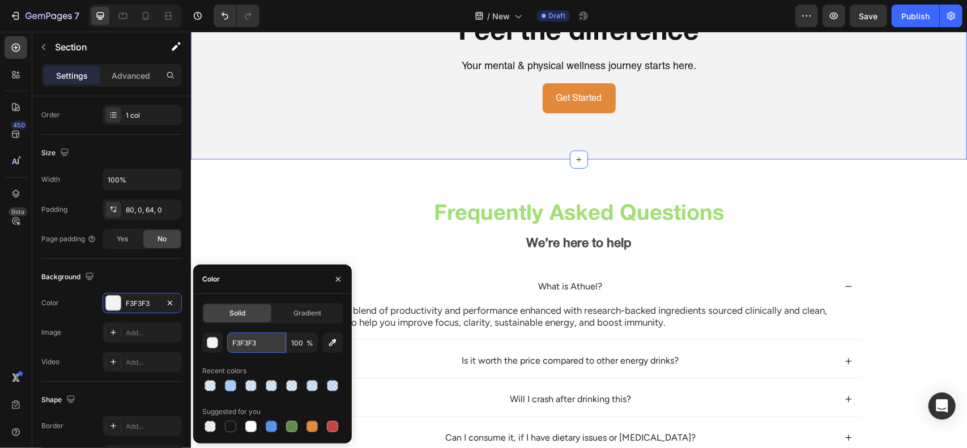
click at [271, 342] on input "F3F3F3" at bounding box center [256, 343] width 59 height 20
paste input "A3CBFB"
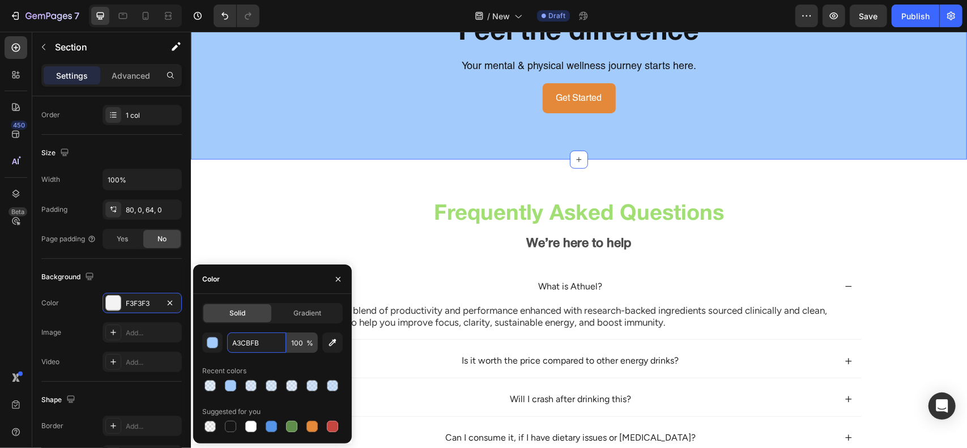
type input "A3CBFB"
click at [304, 343] on input "100" at bounding box center [302, 343] width 31 height 20
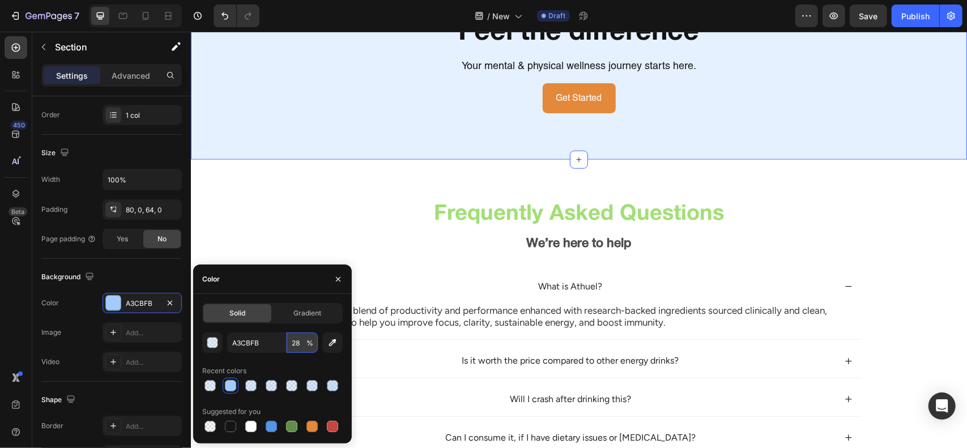
type input "28"
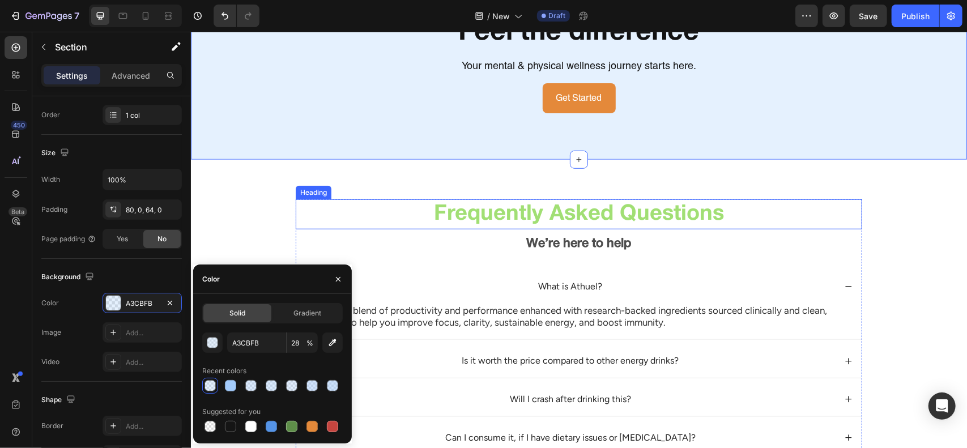
click at [367, 229] on h2 "Frequently Asked Questions" at bounding box center [578, 214] width 567 height 30
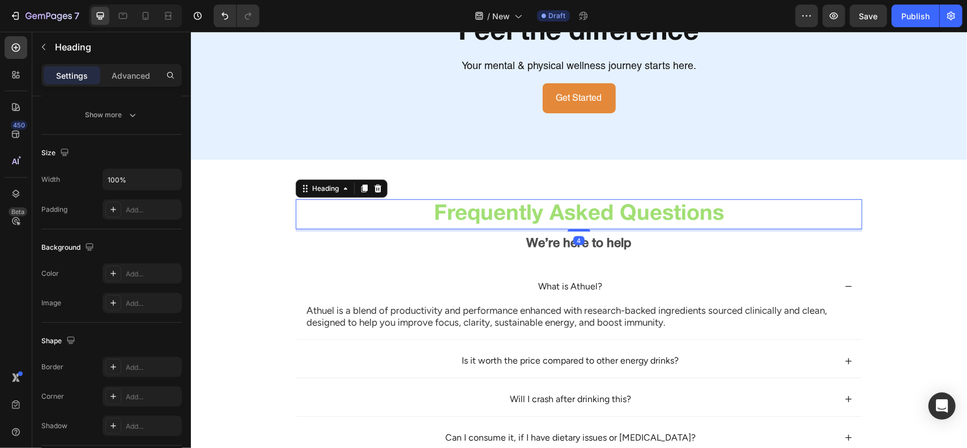
scroll to position [0, 0]
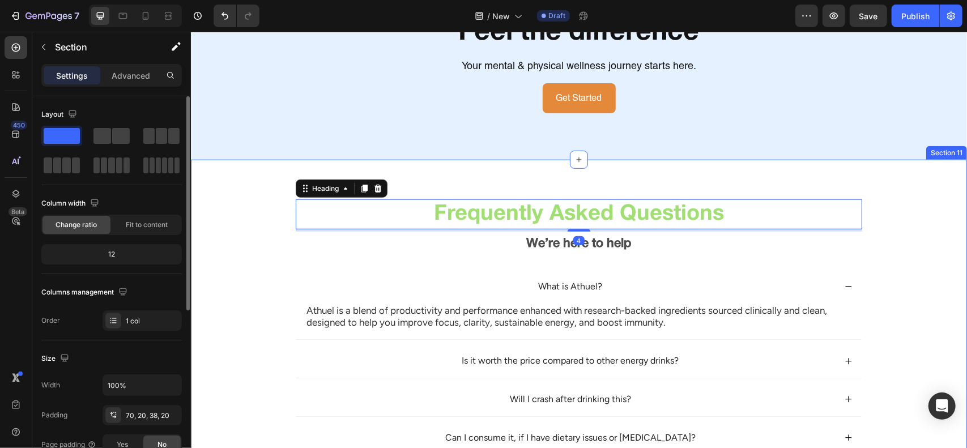
click at [248, 238] on div "Frequently Asked Questions Heading 4 We’re here to help Text Block What is Athu…" at bounding box center [579, 426] width 754 height 454
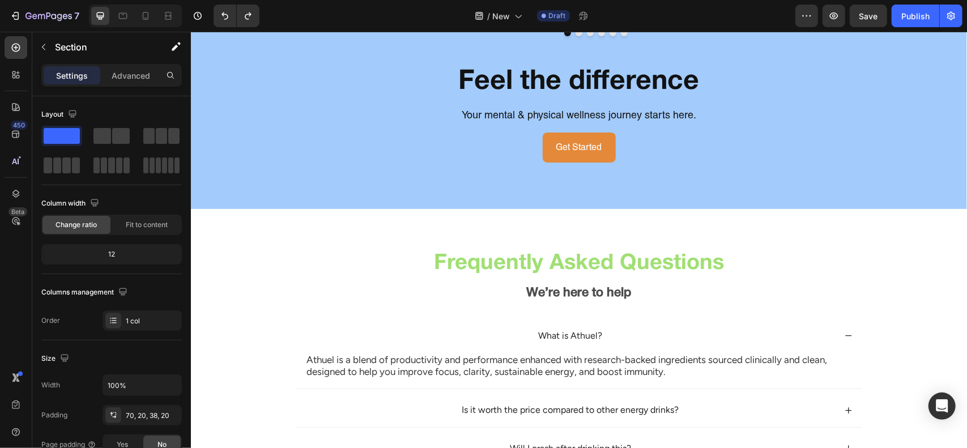
scroll to position [3457, 0]
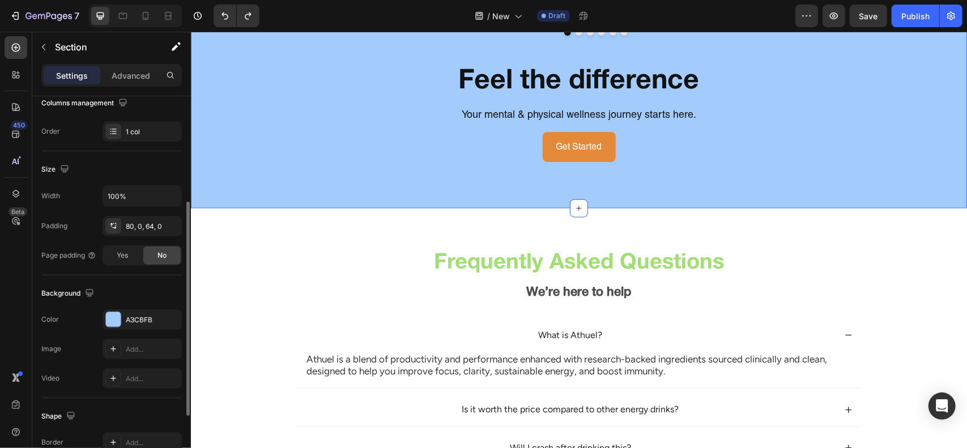
click at [150, 328] on div "A3CBFB" at bounding box center [142, 319] width 79 height 20
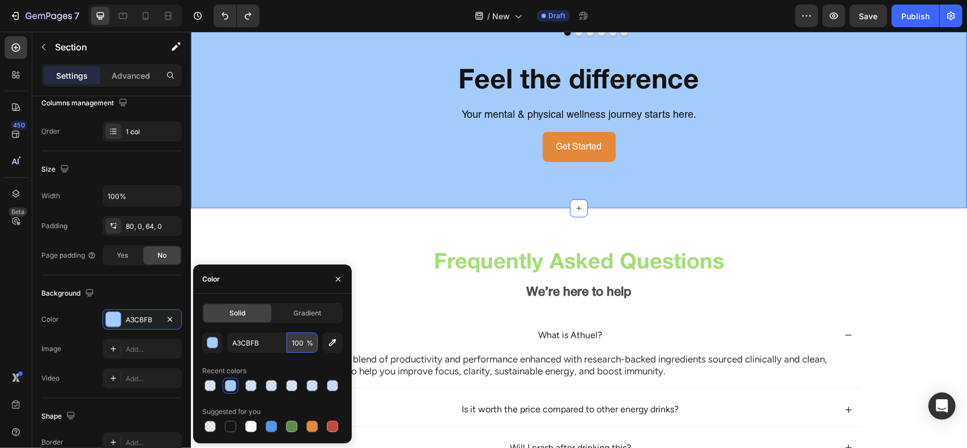
click at [296, 338] on input "100" at bounding box center [302, 343] width 31 height 20
type input "28"
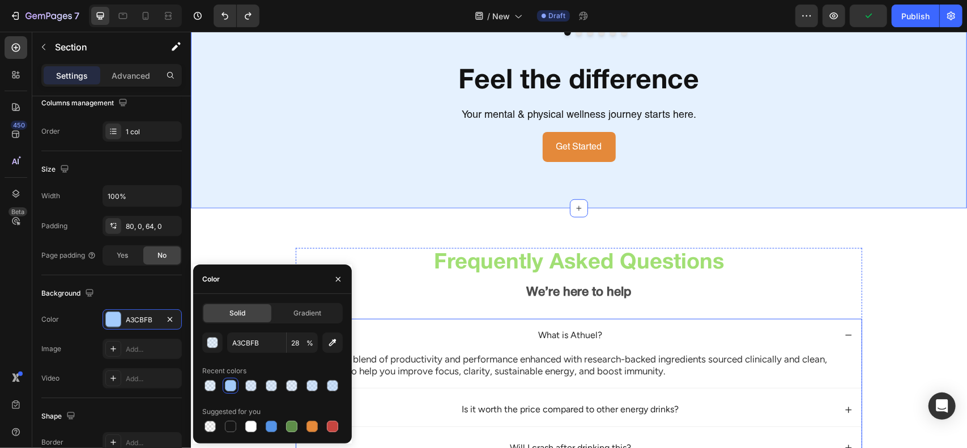
click at [401, 343] on div "What is Athuel?" at bounding box center [570, 335] width 530 height 15
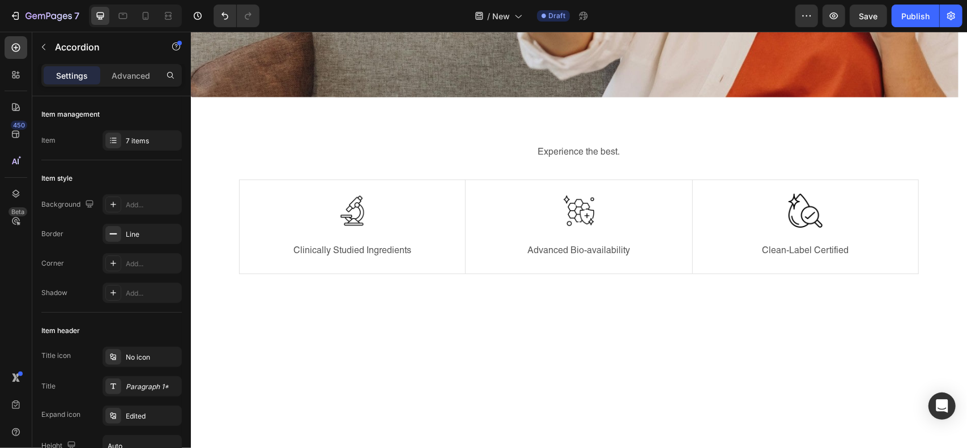
scroll to position [278, 0]
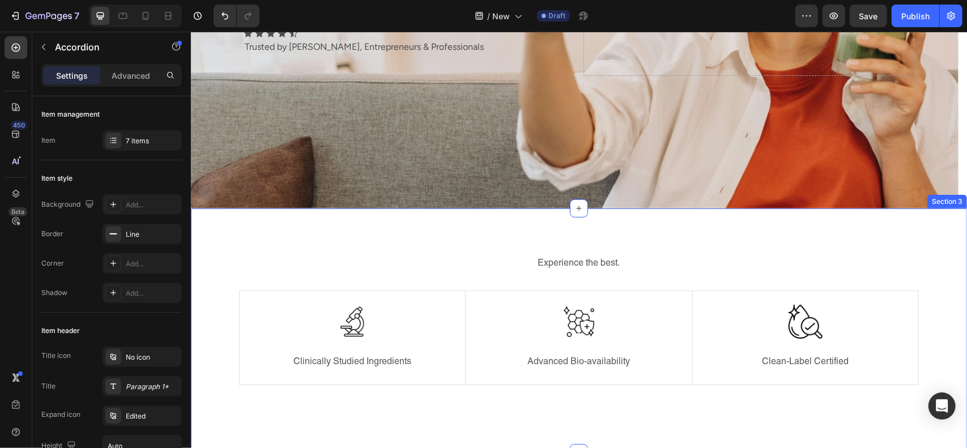
click at [432, 246] on div "Experience the best. Text block Image Clinically Studied Ingredients Text block…" at bounding box center [578, 330] width 776 height 245
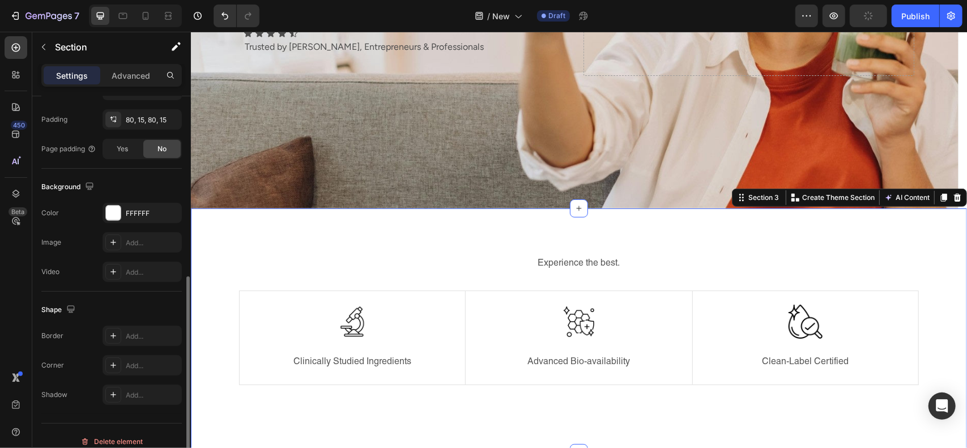
scroll to position [305, 0]
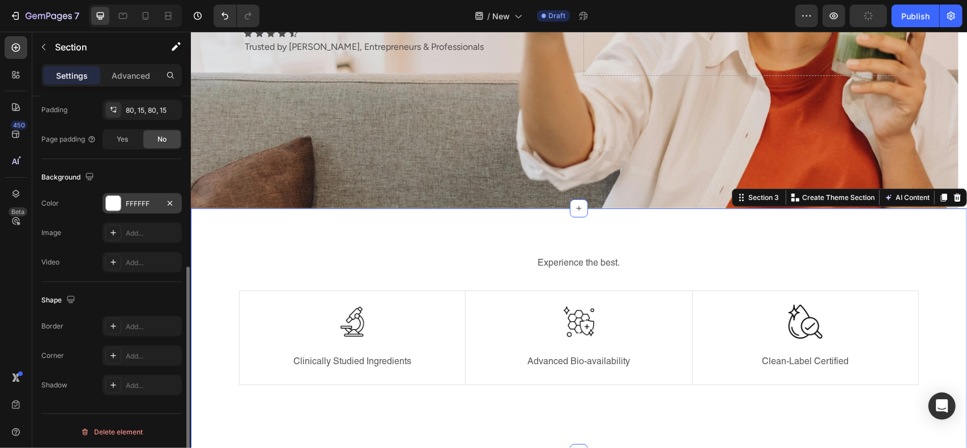
click at [138, 199] on div "FFFFFF" at bounding box center [142, 204] width 33 height 10
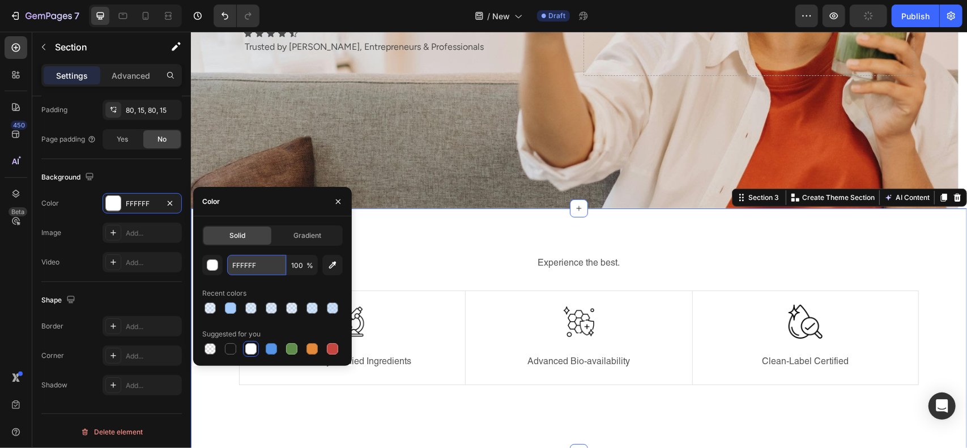
click at [249, 258] on input "FFFFFF" at bounding box center [256, 265] width 59 height 20
paste input "A3CBFB"
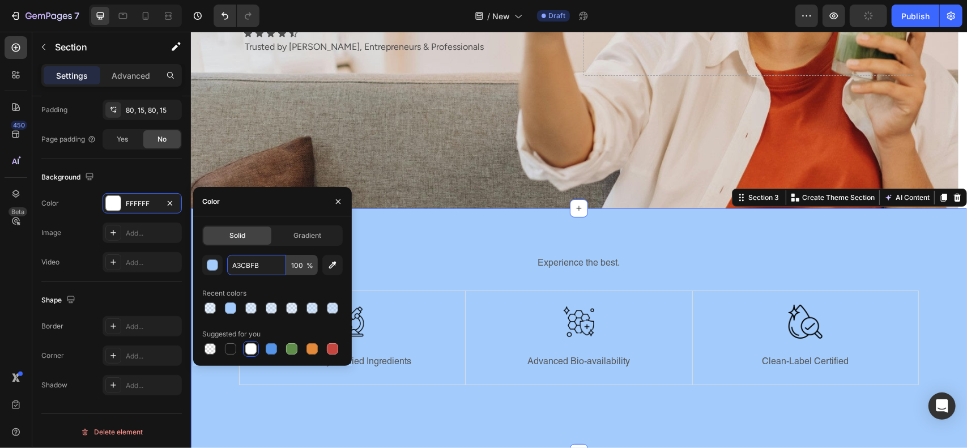
type input "A3CBFB"
click at [300, 273] on input "100" at bounding box center [302, 265] width 31 height 20
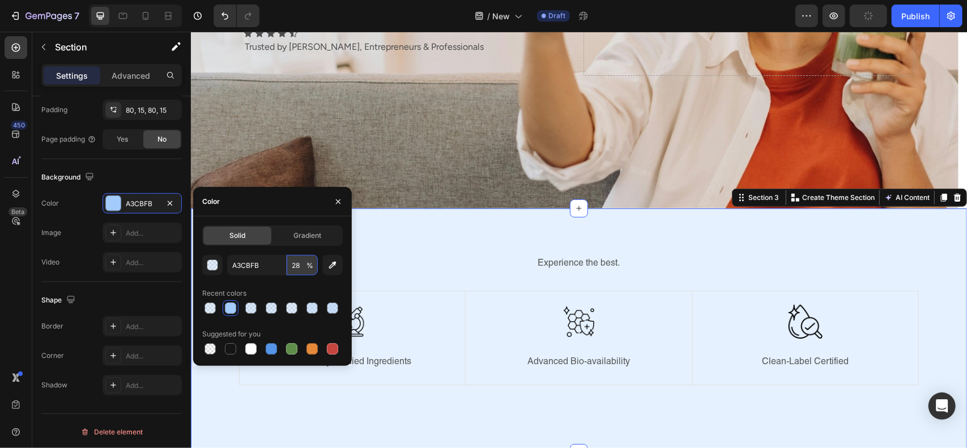
type input "28"
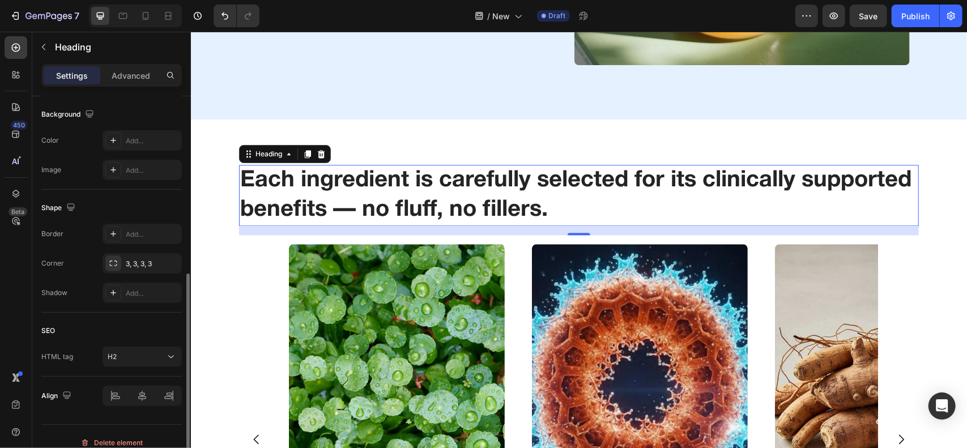
scroll to position [349, 0]
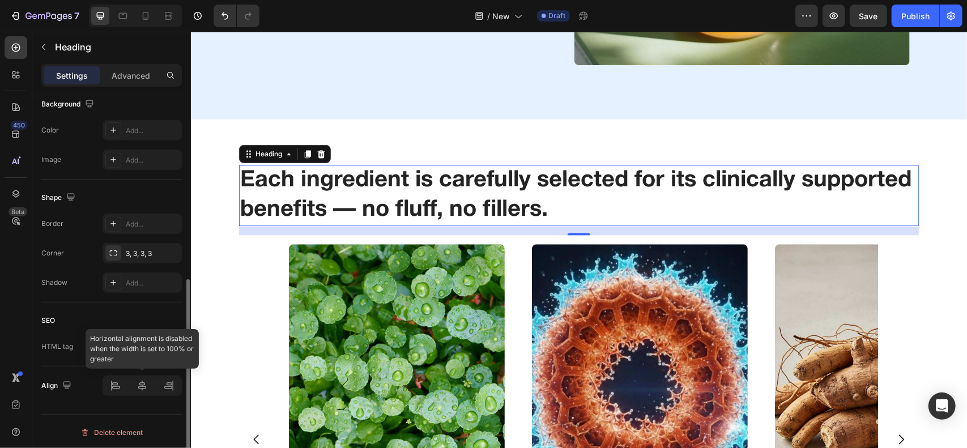
click at [147, 383] on div at bounding box center [142, 386] width 79 height 20
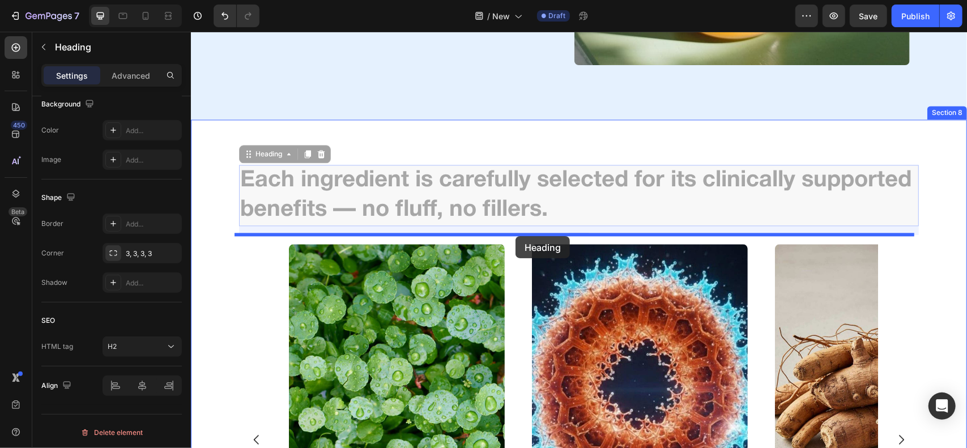
drag, startPoint x: 270, startPoint y: 156, endPoint x: 515, endPoint y: 236, distance: 257.3
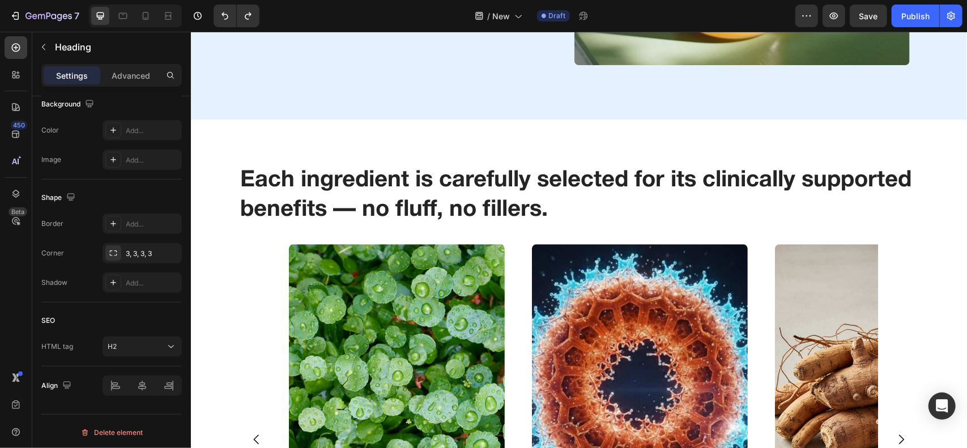
click at [323, 173] on h2 "Each ingredient is carefully selected for its clinically supported benefits — n…" at bounding box center [579, 194] width 680 height 61
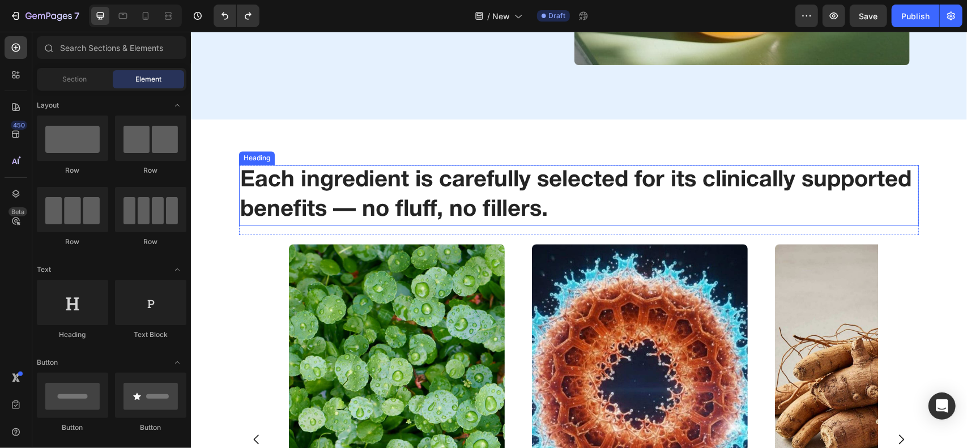
click at [273, 195] on p "Each ingredient is carefully selected for its clinically supported benefits — n…" at bounding box center [579, 194] width 678 height 59
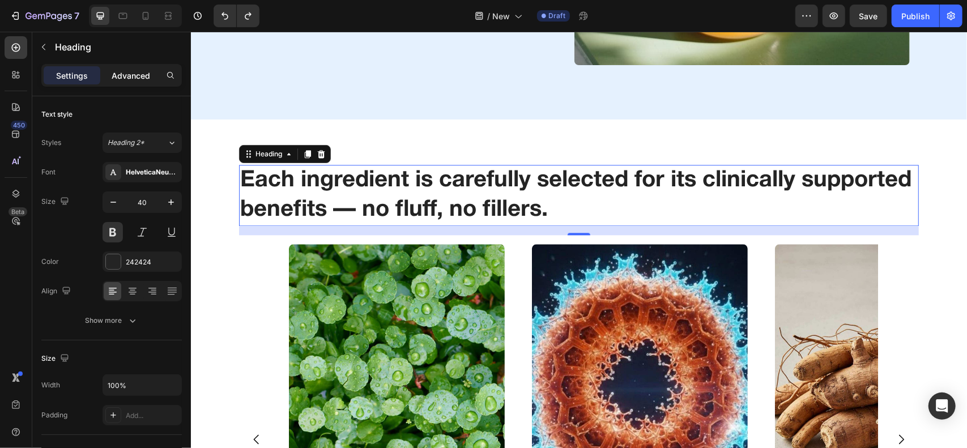
click at [143, 83] on div "Advanced" at bounding box center [131, 75] width 57 height 18
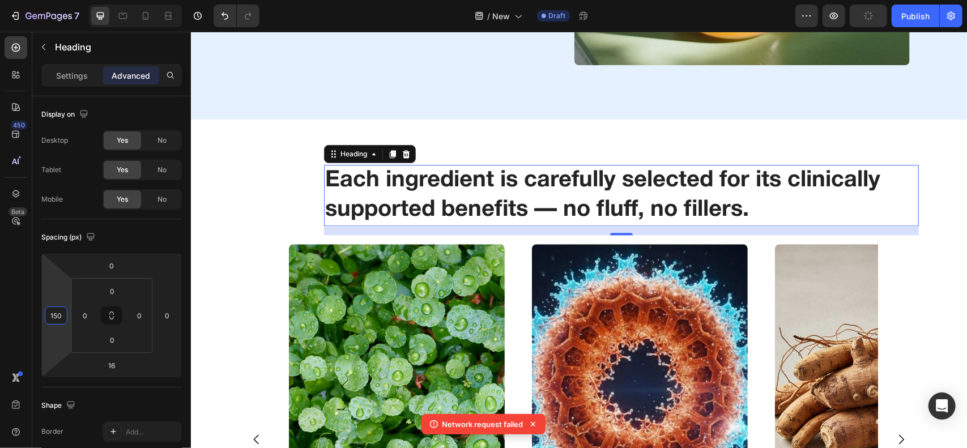
drag, startPoint x: 53, startPoint y: 292, endPoint x: 53, endPoint y: 249, distance: 42.5
click at [53, 0] on html "7 Version history / New Draft Preview Publish 450 Beta Sections(18) Elements(83…" at bounding box center [483, 0] width 967 height 0
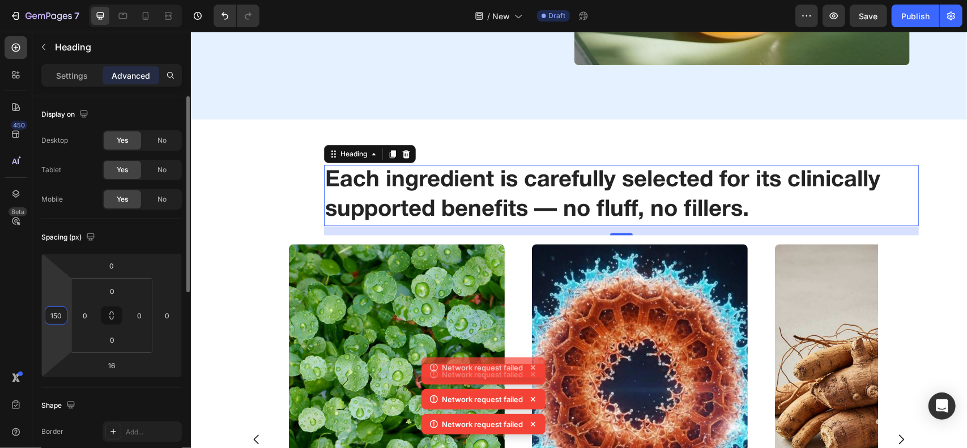
type input "0"
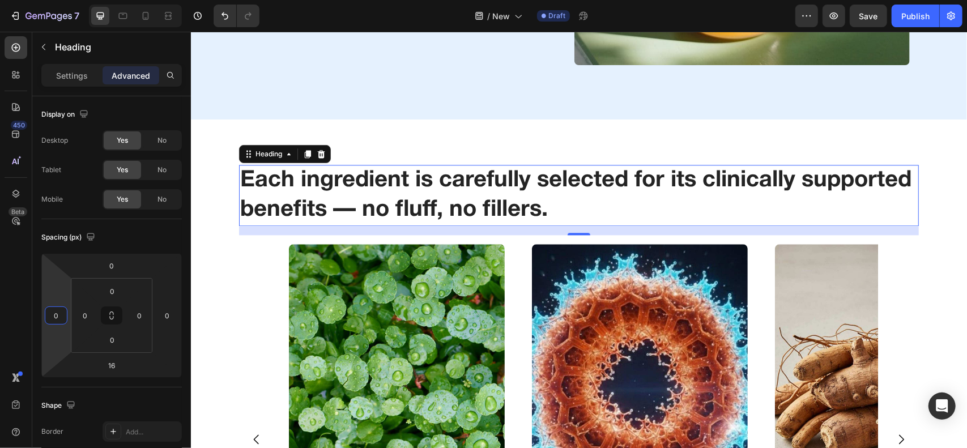
click at [532, 233] on div "16" at bounding box center [579, 230] width 680 height 9
click at [420, 297] on img at bounding box center [396, 379] width 216 height 270
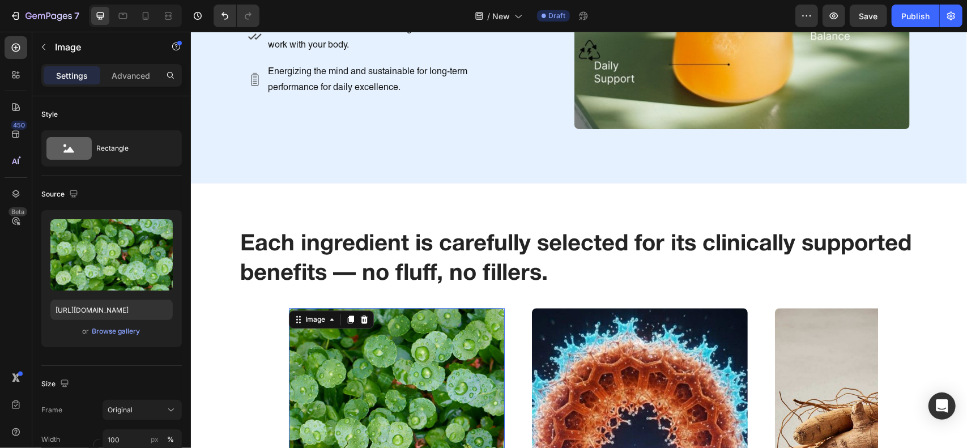
scroll to position [1657, 0]
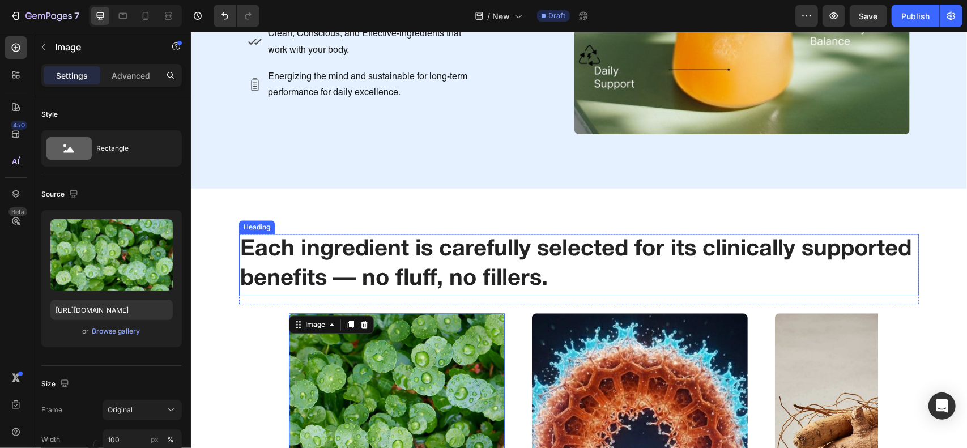
click at [458, 248] on p "Each ingredient is carefully selected for its clinically supported benefits — n…" at bounding box center [579, 264] width 678 height 59
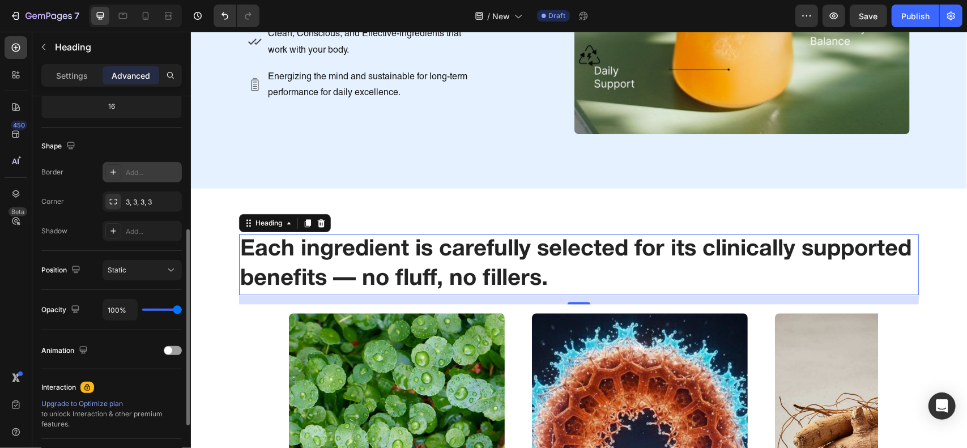
scroll to position [260, 0]
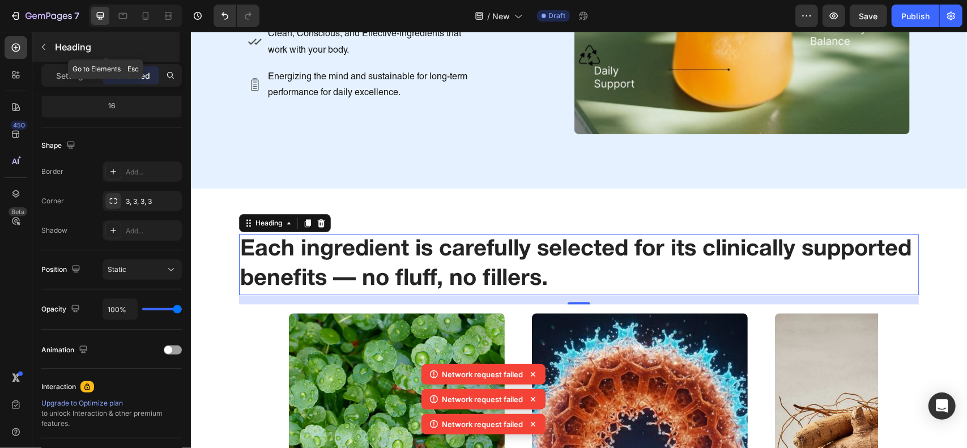
click at [69, 54] on div "Heading" at bounding box center [105, 46] width 147 height 29
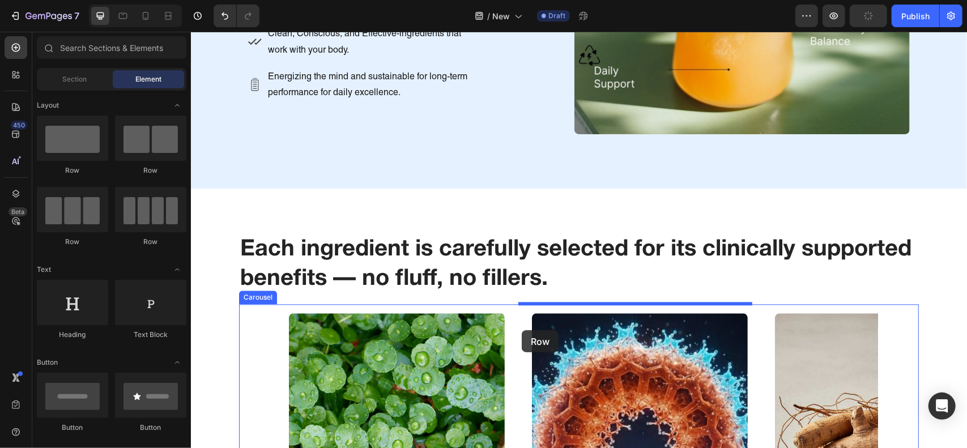
drag, startPoint x: 279, startPoint y: 175, endPoint x: 521, endPoint y: 330, distance: 288.0
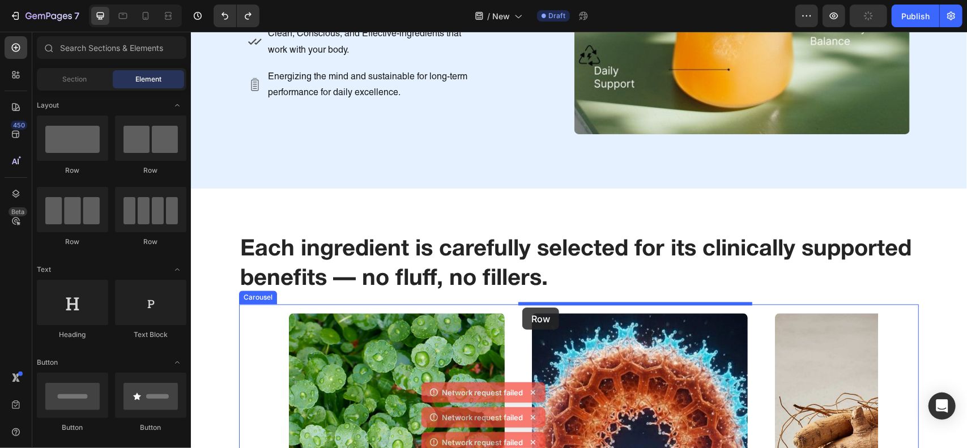
drag, startPoint x: 247, startPoint y: 191, endPoint x: 522, endPoint y: 307, distance: 298.4
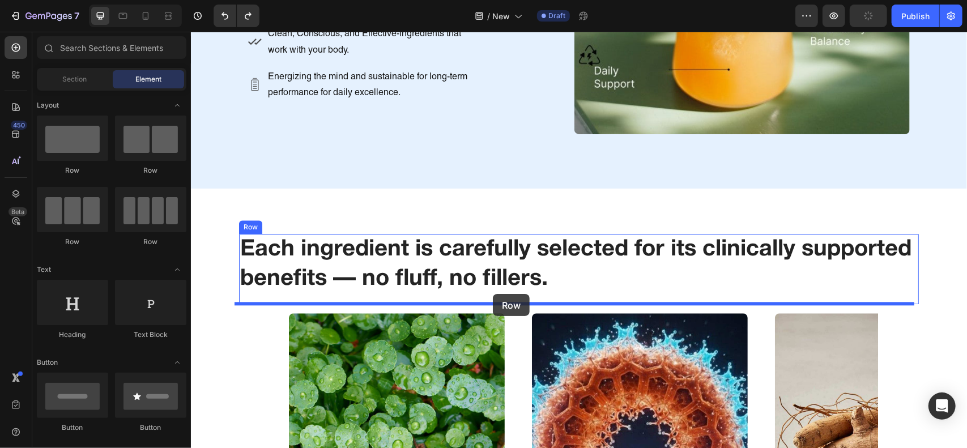
drag, startPoint x: 264, startPoint y: 164, endPoint x: 492, endPoint y: 294, distance: 262.4
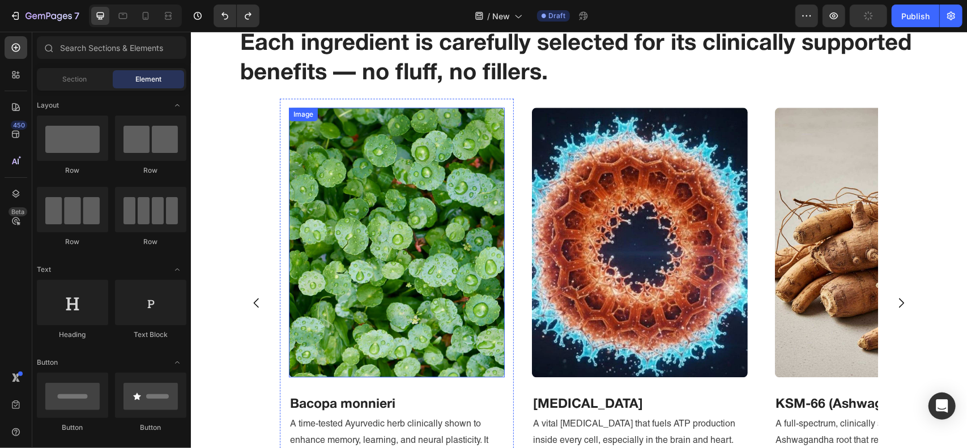
scroll to position [1859, 0]
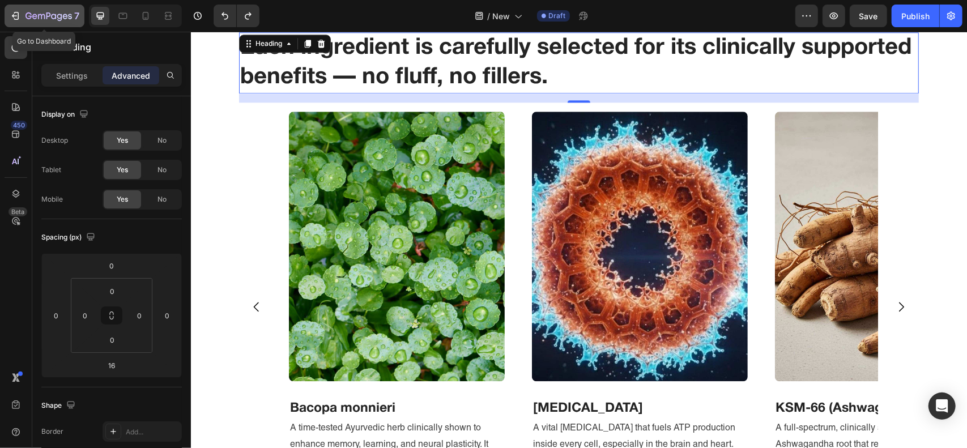
click at [65, 23] on button "7" at bounding box center [45, 16] width 80 height 23
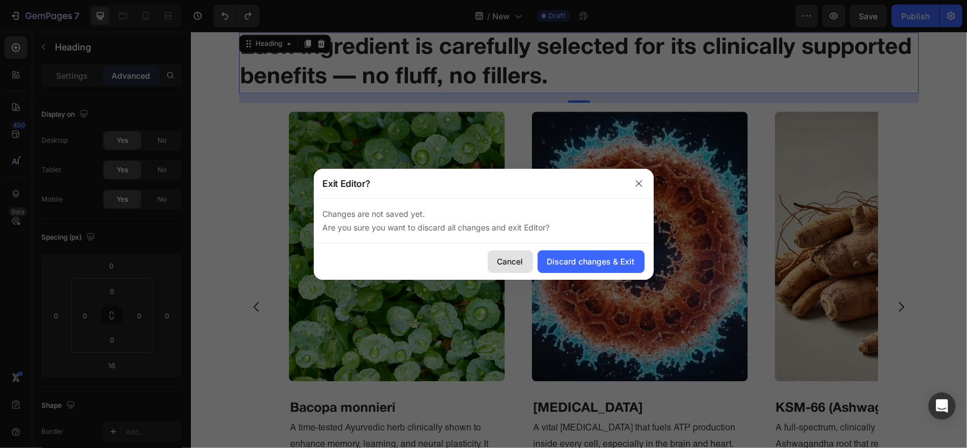
click at [513, 263] on div "Cancel" at bounding box center [511, 262] width 26 height 12
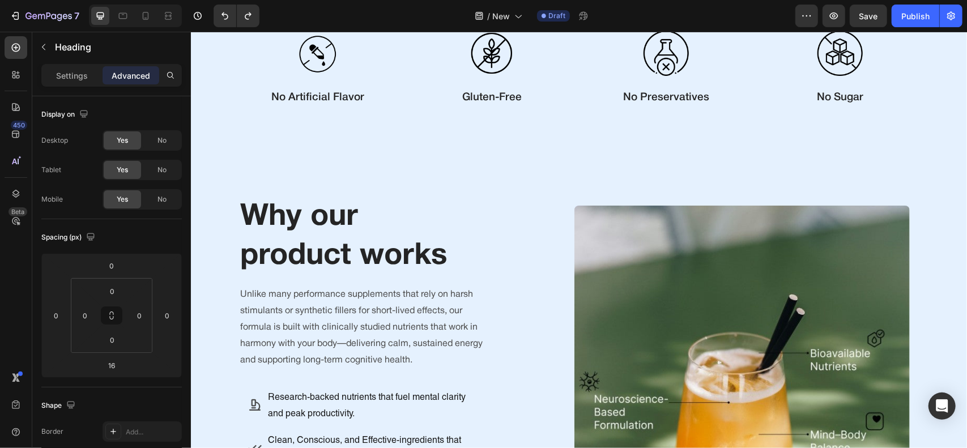
scroll to position [649, 0]
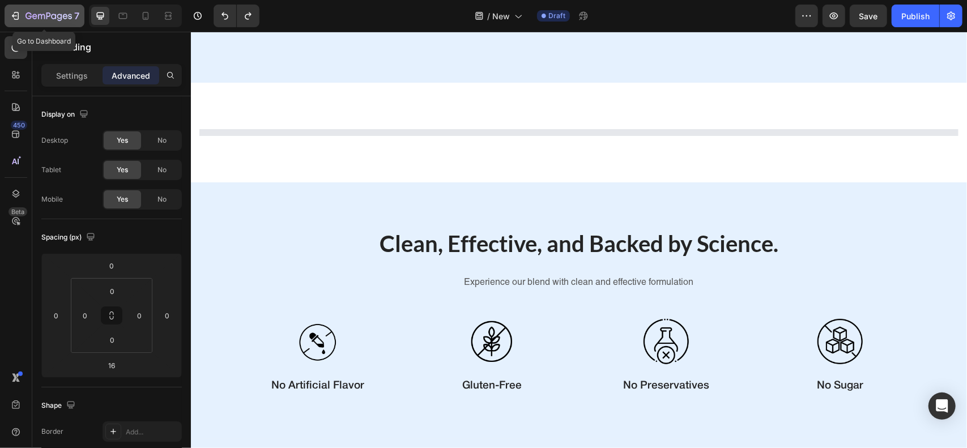
click at [59, 16] on icon "button" at bounding box center [48, 17] width 46 height 10
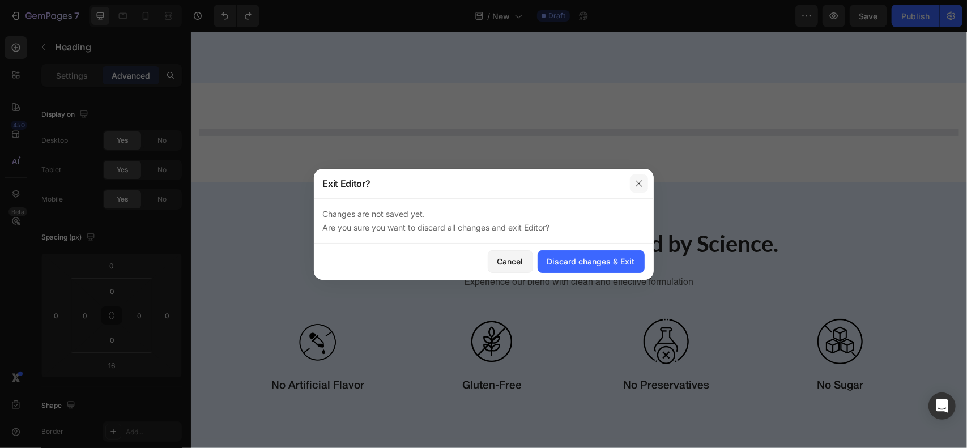
click at [642, 184] on icon "button" at bounding box center [639, 183] width 9 height 9
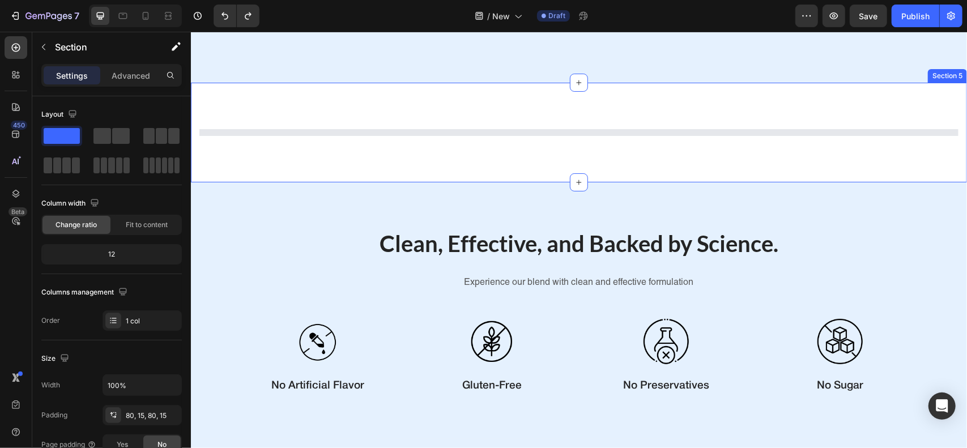
click at [773, 121] on div "Section 5" at bounding box center [578, 132] width 776 height 100
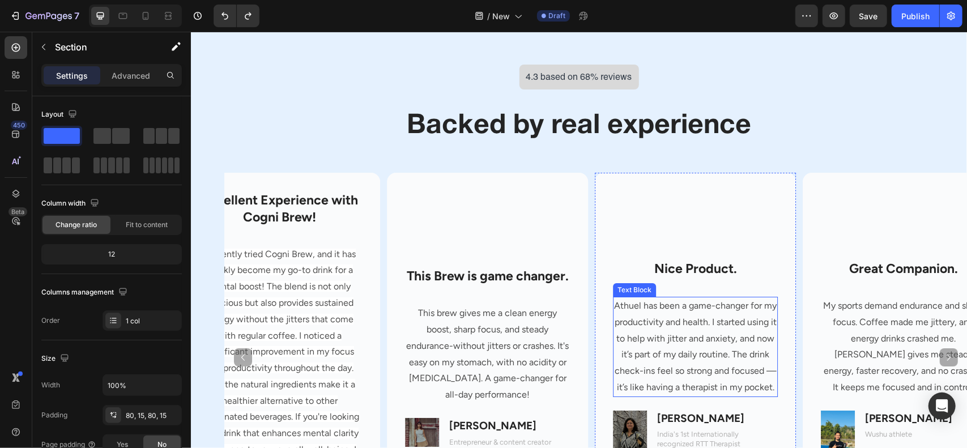
scroll to position [2620, 0]
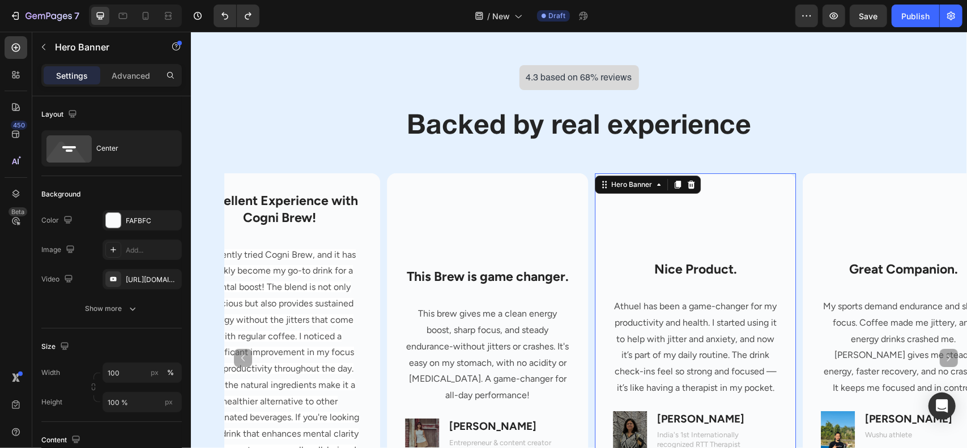
click at [776, 232] on div "Background Image" at bounding box center [694, 358] width 201 height 370
click at [125, 216] on div "FAFBFC" at bounding box center [142, 220] width 79 height 20
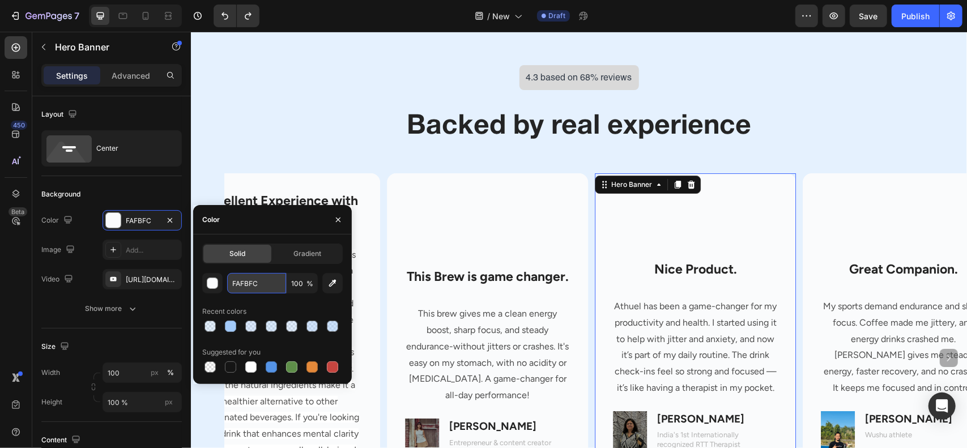
click at [263, 277] on input "FAFBFC" at bounding box center [256, 283] width 59 height 20
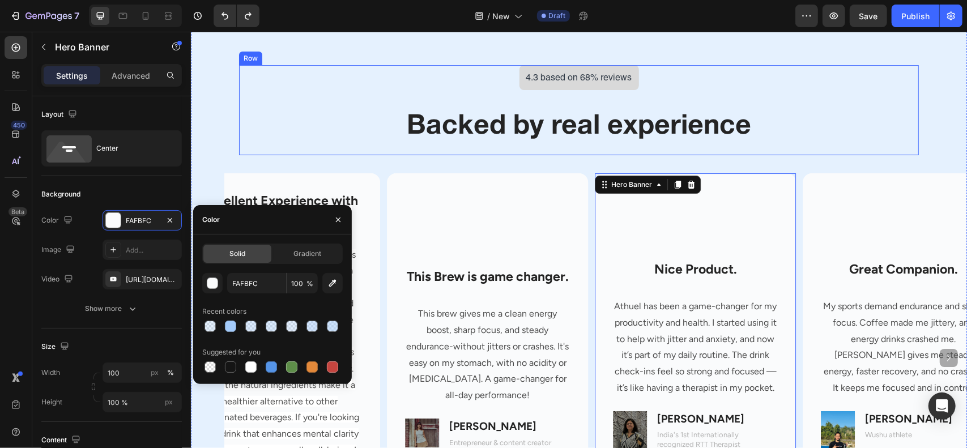
click at [351, 128] on h2 "Backed by real experience" at bounding box center [578, 126] width 663 height 37
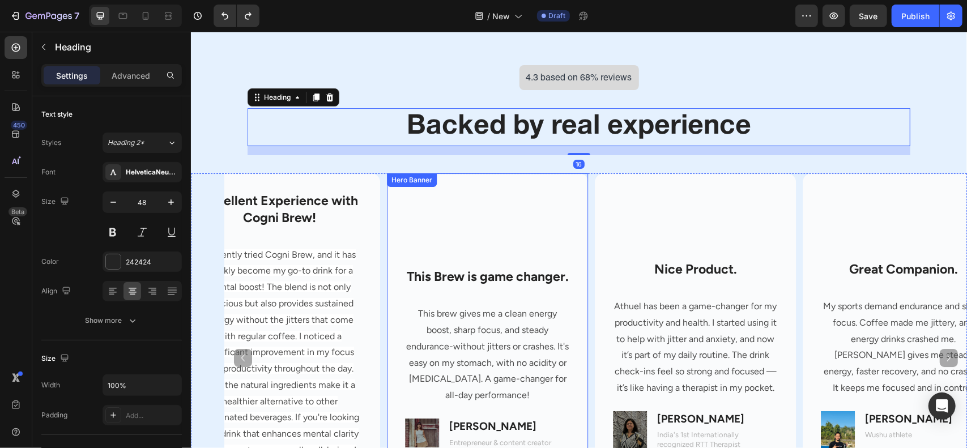
click at [584, 213] on div "Background Image" at bounding box center [486, 358] width 201 height 370
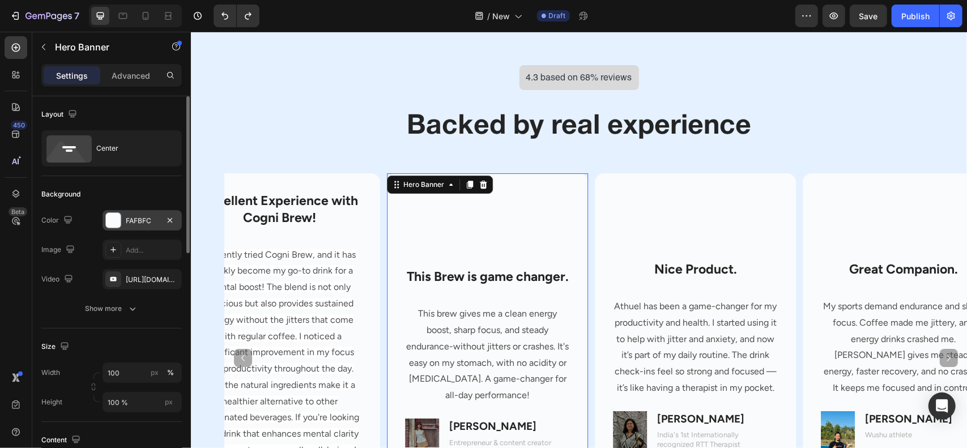
click at [110, 219] on div at bounding box center [113, 220] width 15 height 15
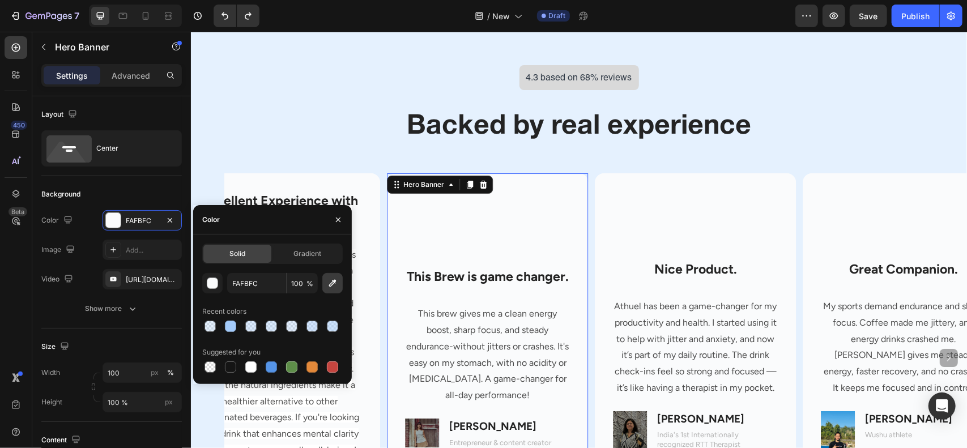
click at [327, 287] on icon "button" at bounding box center [332, 283] width 11 height 11
type input "E5F1FE"
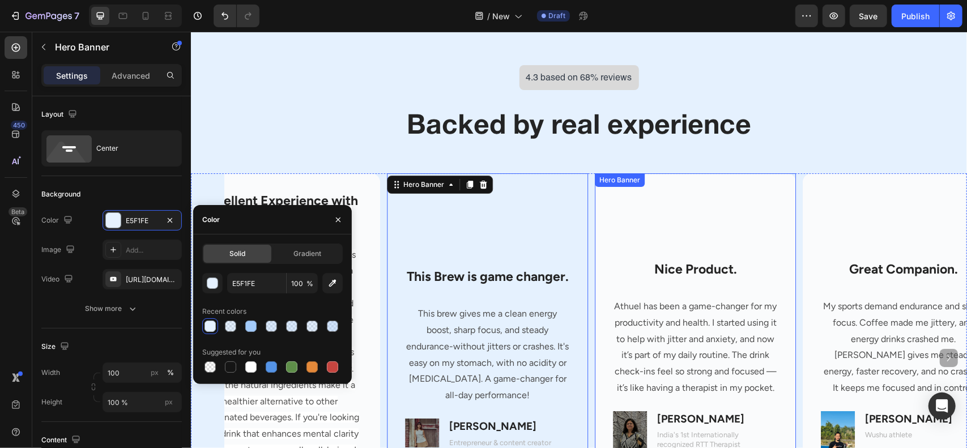
click at [609, 228] on div "Background Image" at bounding box center [694, 358] width 201 height 370
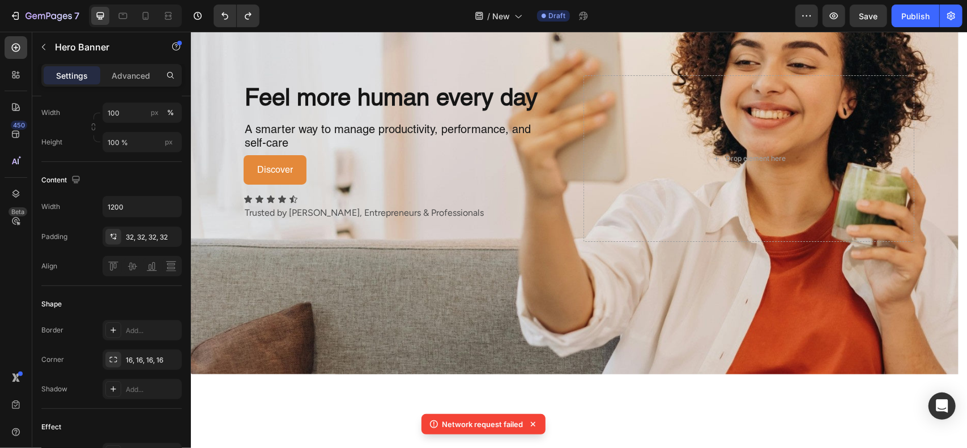
scroll to position [0, 0]
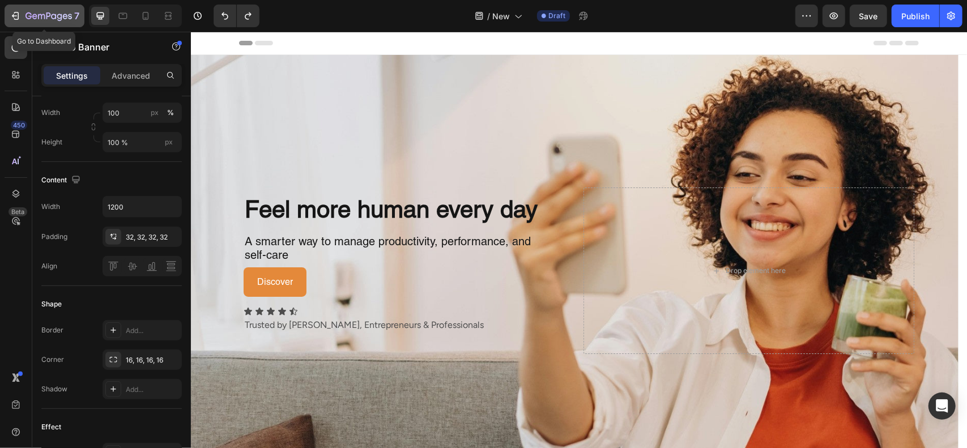
click at [44, 5] on button "7" at bounding box center [45, 16] width 80 height 23
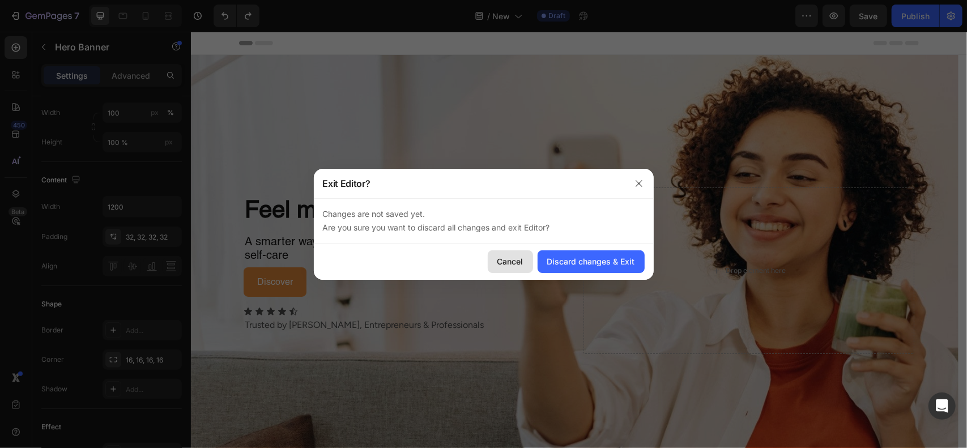
click at [500, 259] on div "Cancel" at bounding box center [511, 262] width 26 height 12
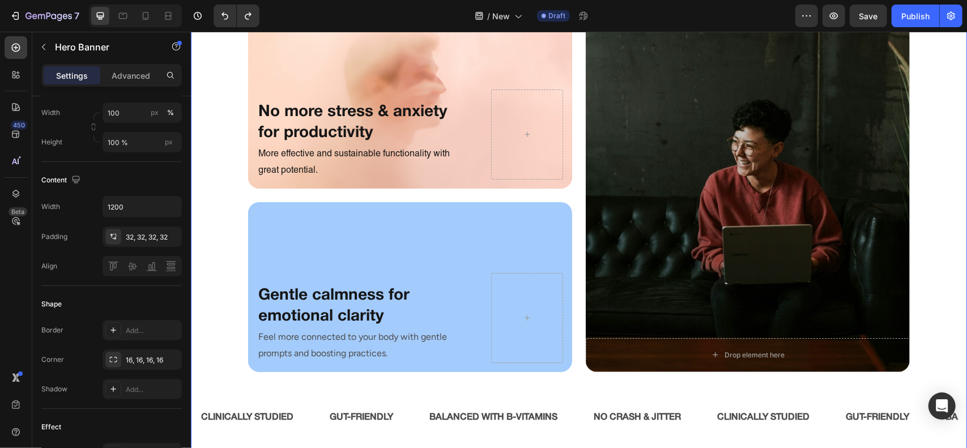
scroll to position [2486, 0]
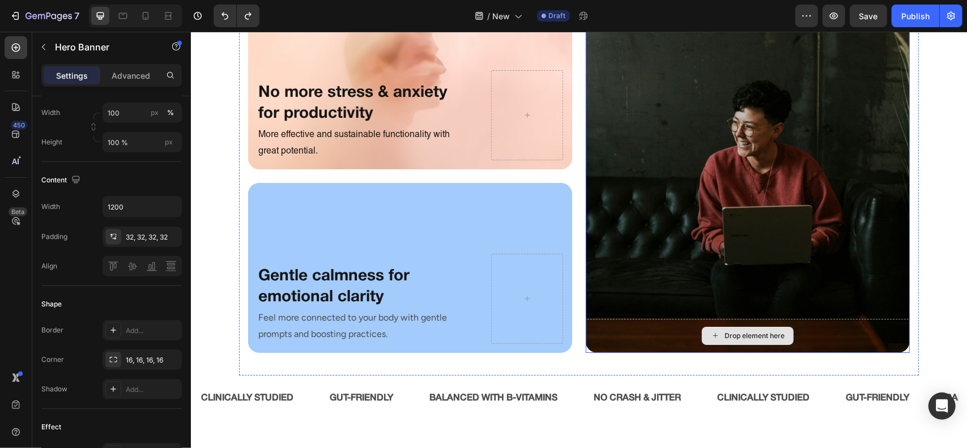
click at [637, 338] on div "Drop element here" at bounding box center [747, 335] width 324 height 34
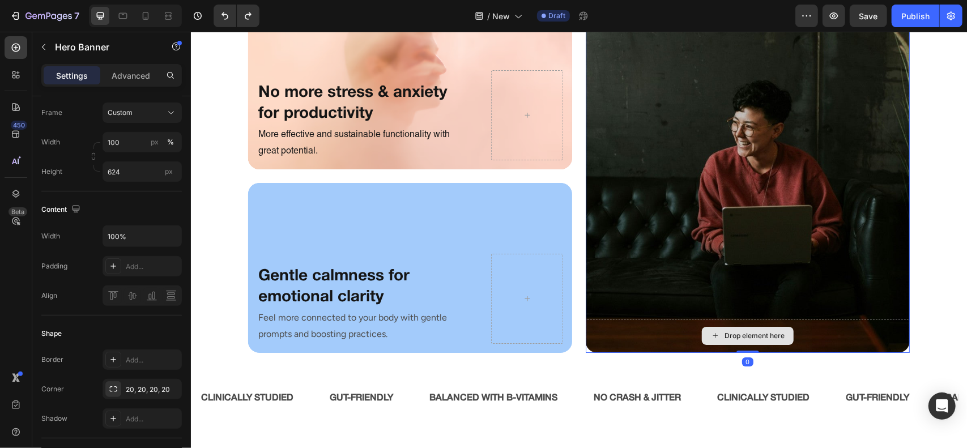
click at [670, 346] on div "Drop element here" at bounding box center [747, 335] width 324 height 34
click at [653, 288] on div "Overlay" at bounding box center [747, 176] width 324 height 354
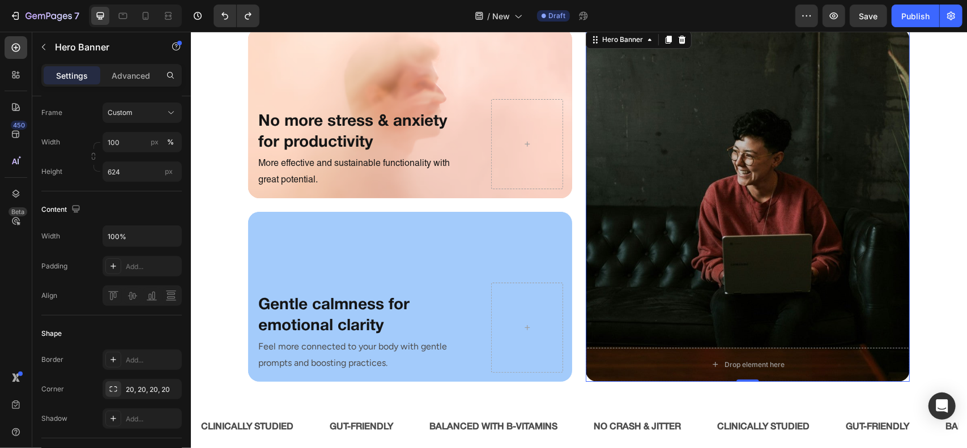
scroll to position [2481, 0]
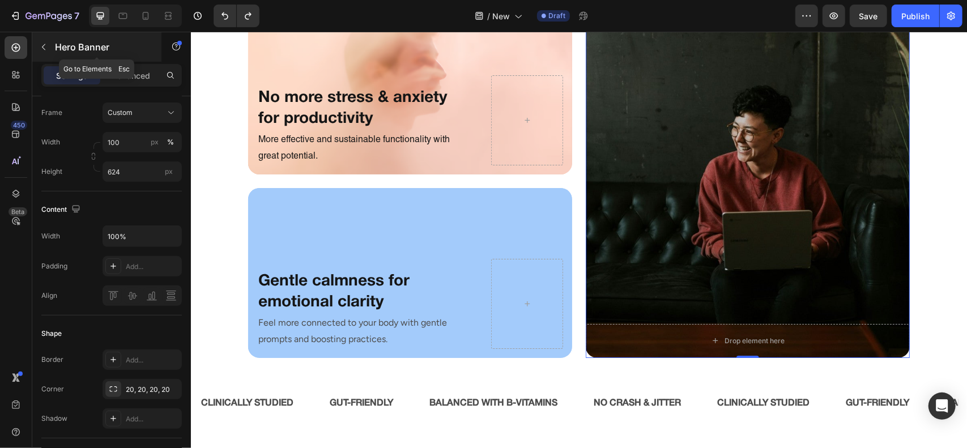
click at [87, 43] on p "Hero Banner" at bounding box center [103, 47] width 96 height 14
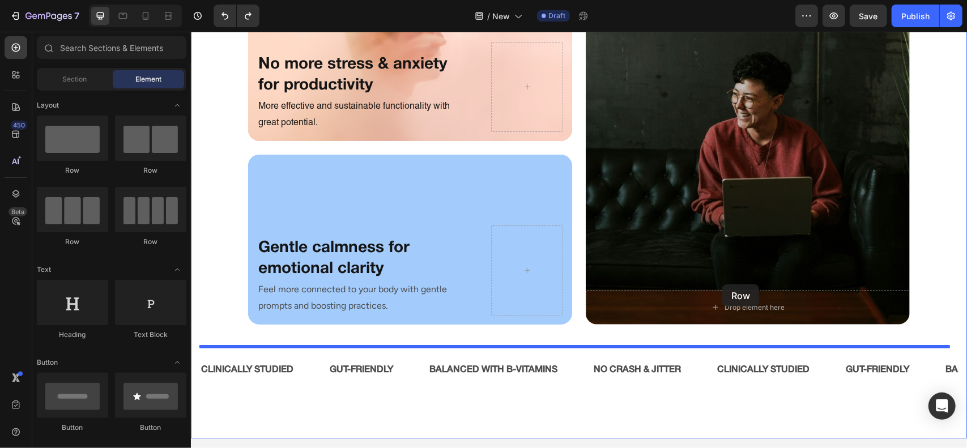
scroll to position [2530, 0]
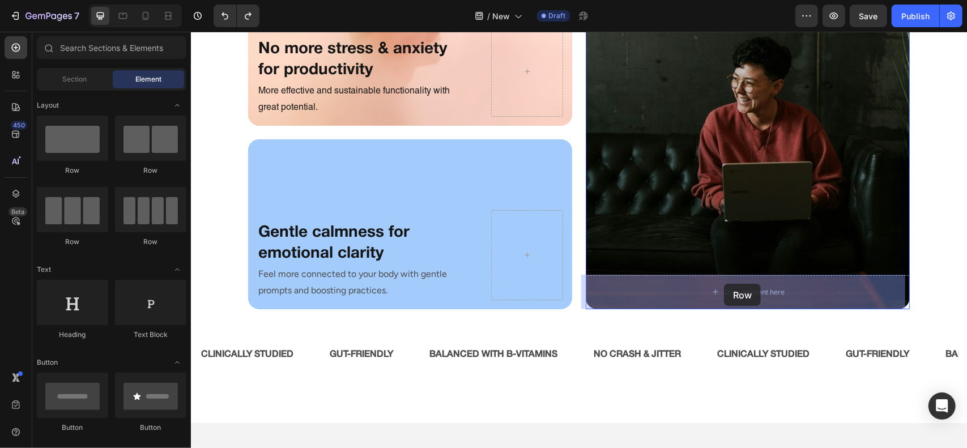
drag, startPoint x: 264, startPoint y: 165, endPoint x: 724, endPoint y: 283, distance: 474.4
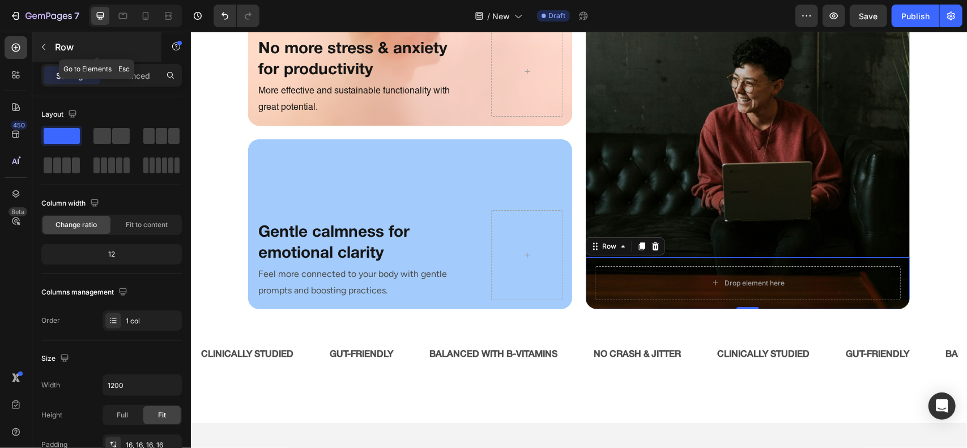
click at [73, 47] on p "Row" at bounding box center [103, 47] width 96 height 14
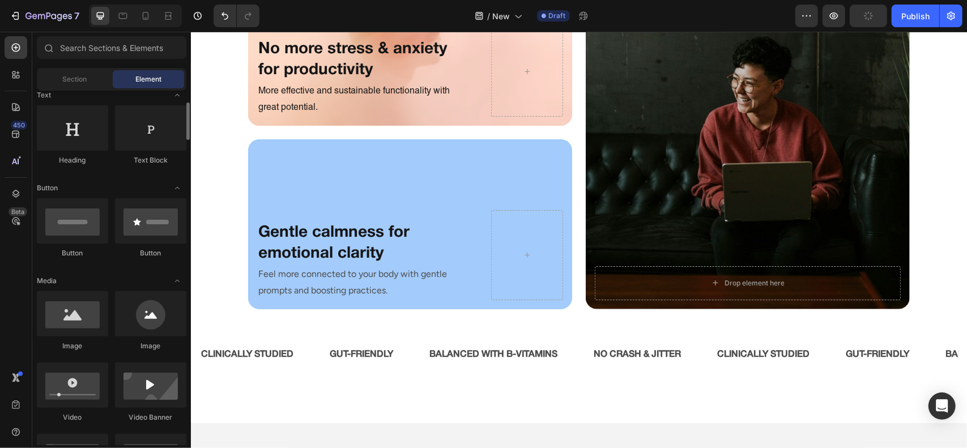
scroll to position [169, 0]
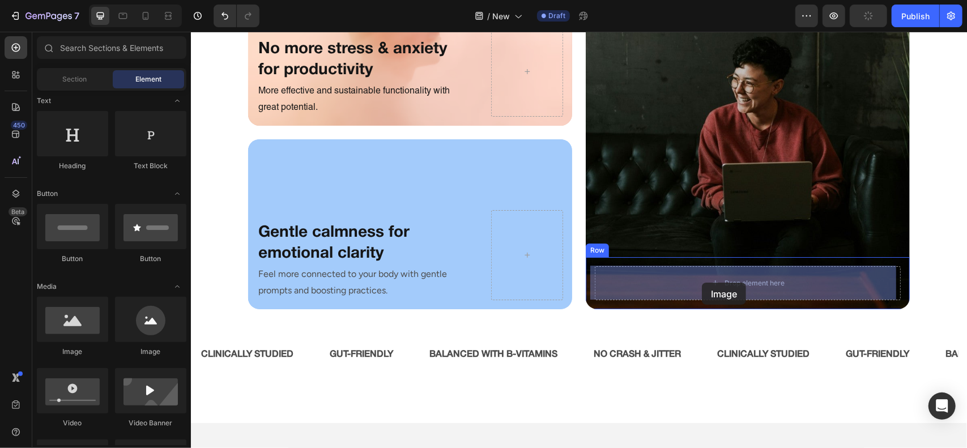
drag, startPoint x: 256, startPoint y: 367, endPoint x: 701, endPoint y: 282, distance: 452.7
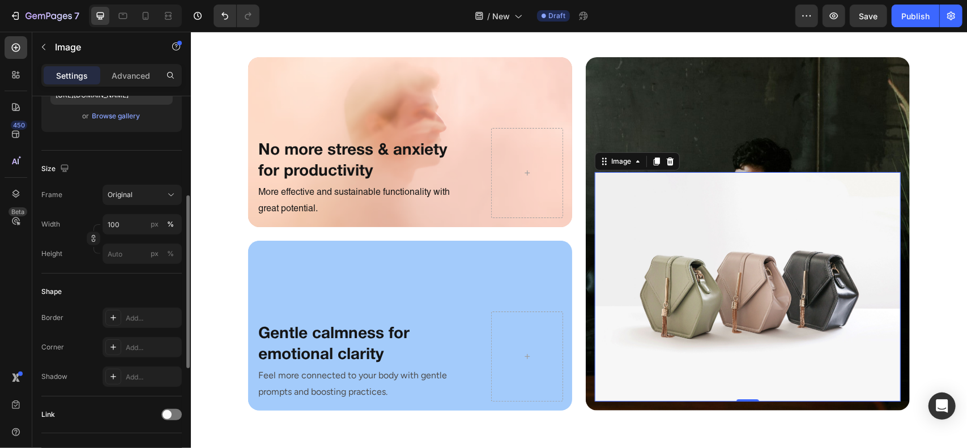
scroll to position [217, 0]
click at [145, 188] on div "Original" at bounding box center [136, 193] width 56 height 10
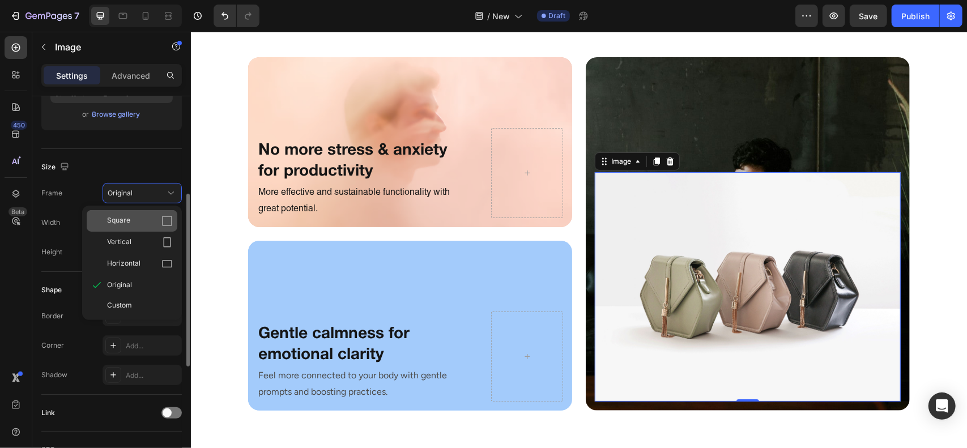
click at [132, 224] on div "Square" at bounding box center [140, 220] width 66 height 11
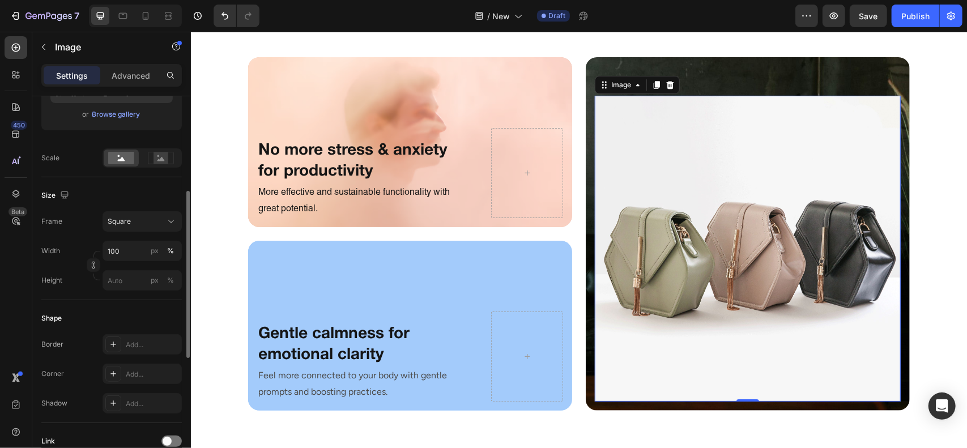
click at [132, 224] on div "Square" at bounding box center [136, 221] width 56 height 10
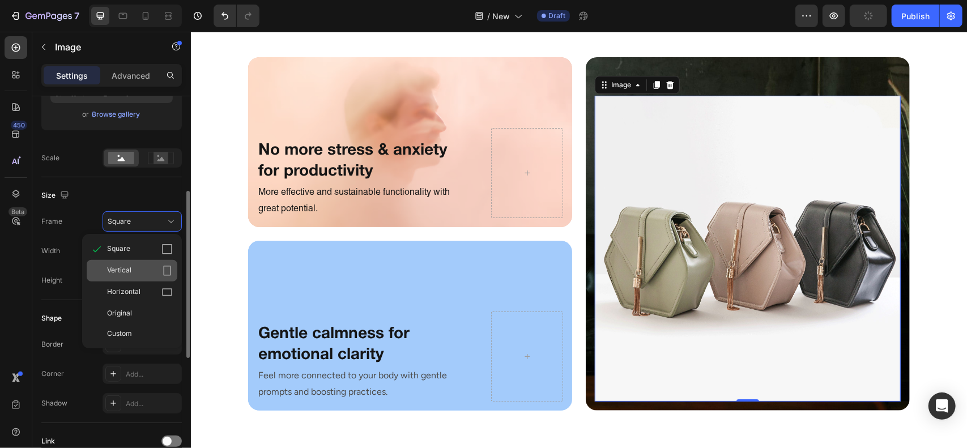
click at [146, 273] on div "Vertical" at bounding box center [140, 270] width 66 height 11
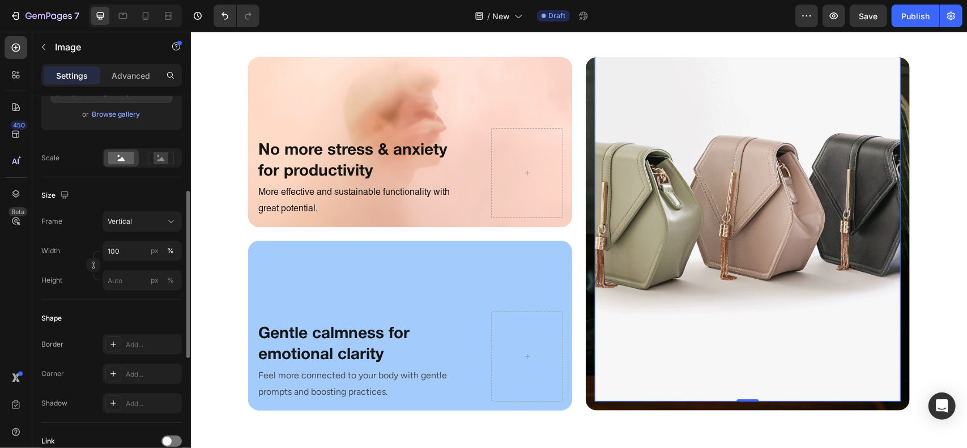
click at [137, 232] on div "Frame Vertical Width 100 px % Height px %" at bounding box center [111, 250] width 141 height 79
click at [111, 216] on span "Vertical" at bounding box center [120, 221] width 24 height 10
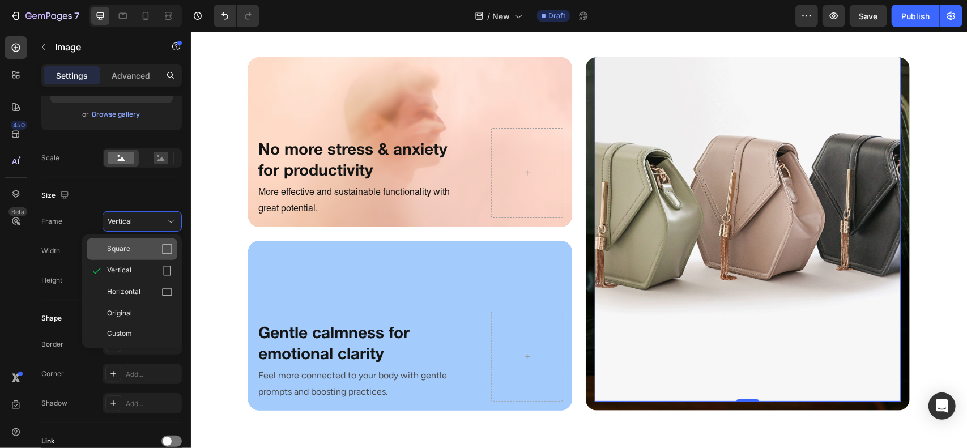
click at [127, 252] on span "Square" at bounding box center [118, 249] width 23 height 11
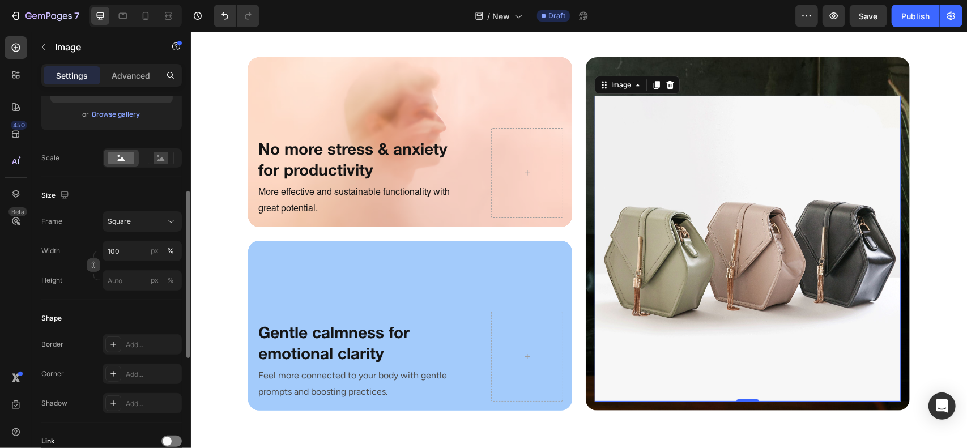
click at [91, 263] on icon "button" at bounding box center [94, 265] width 8 height 8
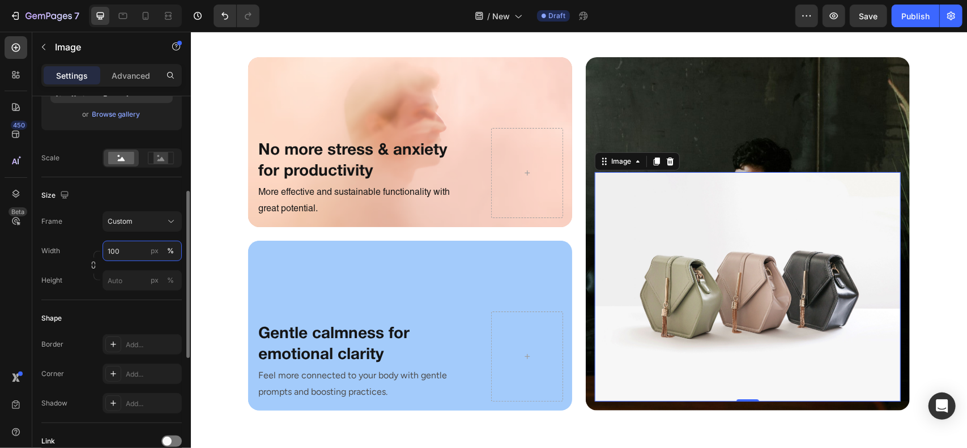
click at [119, 253] on input "100" at bounding box center [142, 251] width 79 height 20
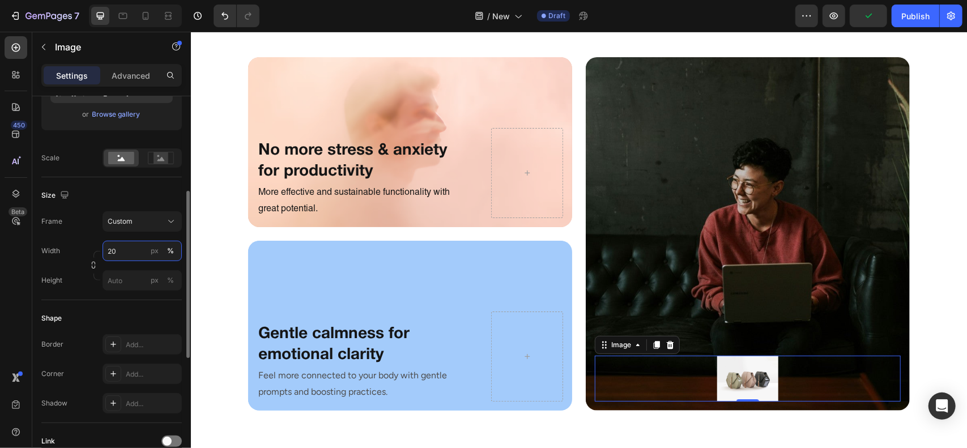
type input "2"
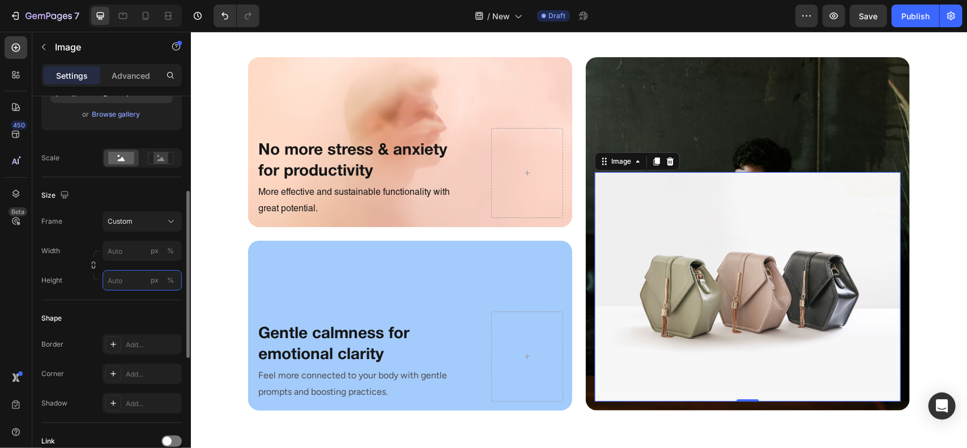
click at [121, 282] on div "Style Rectangle Source Upload Image https://cdn.shopify.com/s/files/1/2005/9307…" at bounding box center [111, 282] width 141 height 806
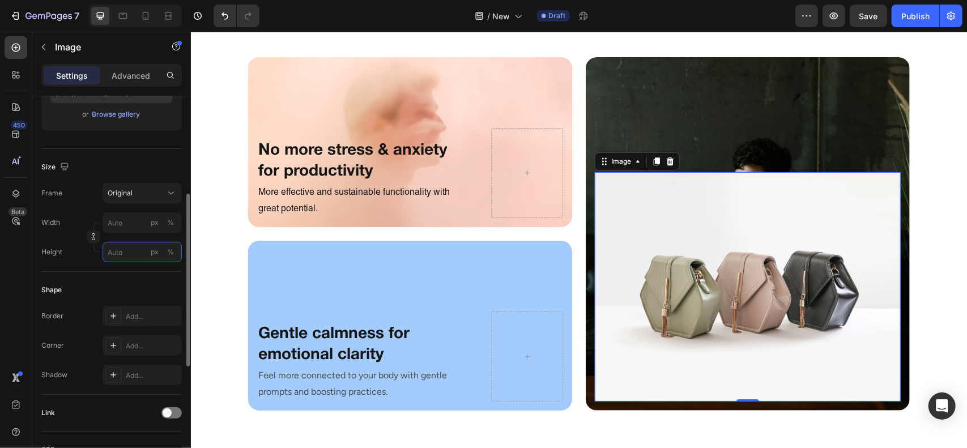
click at [121, 250] on input "px %" at bounding box center [142, 252] width 79 height 20
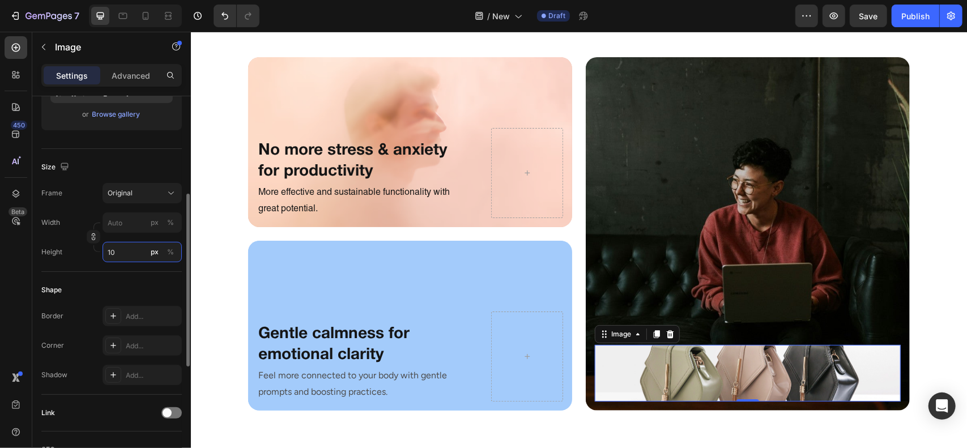
type input "1"
click at [121, 250] on input "100" at bounding box center [142, 252] width 79 height 20
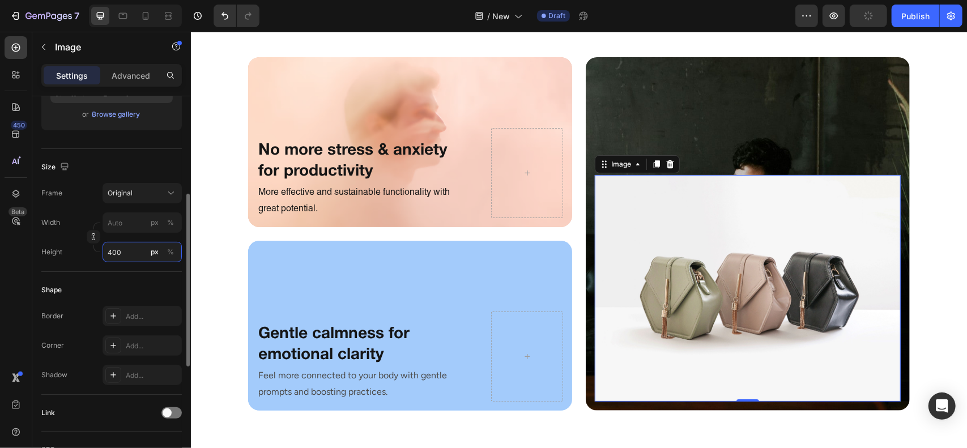
drag, startPoint x: 131, startPoint y: 253, endPoint x: 71, endPoint y: 253, distance: 60.6
click at [71, 253] on div "Height 400 px %" at bounding box center [111, 252] width 141 height 20
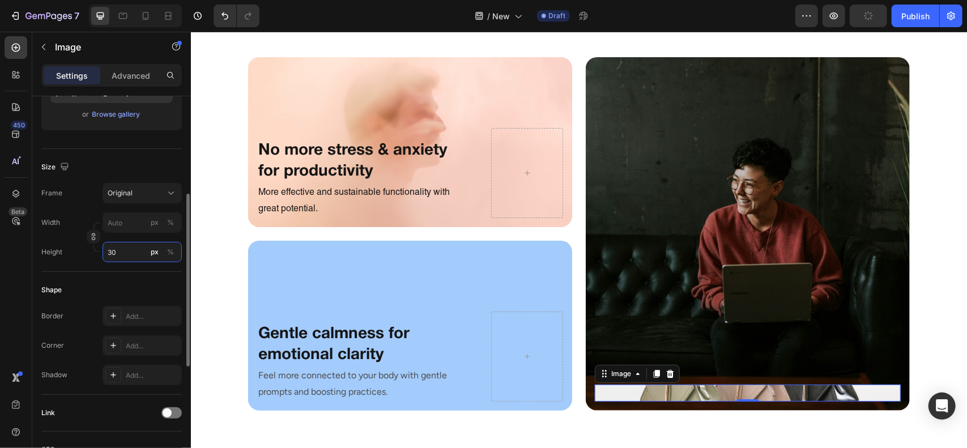
type input "300"
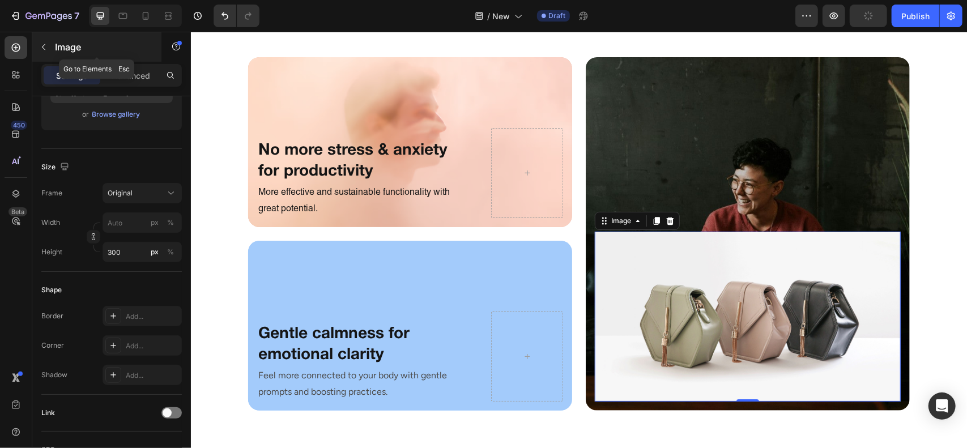
click at [78, 55] on div "Image" at bounding box center [96, 46] width 129 height 29
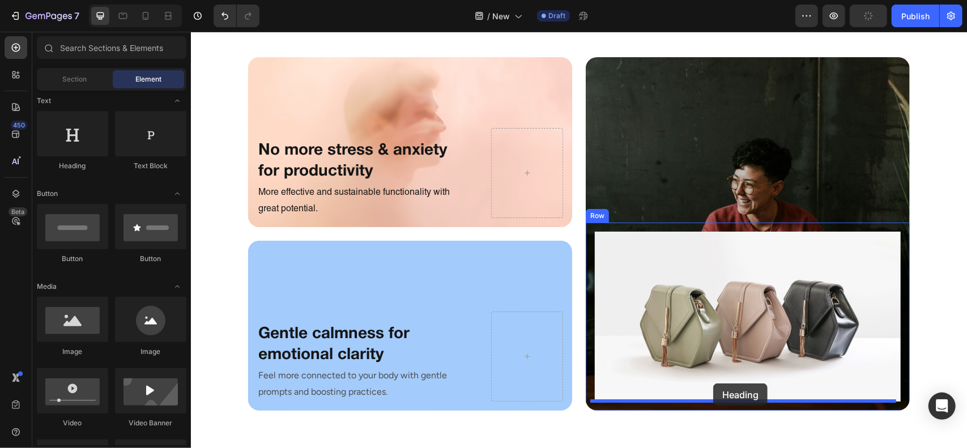
drag, startPoint x: 280, startPoint y: 164, endPoint x: 733, endPoint y: 383, distance: 503.6
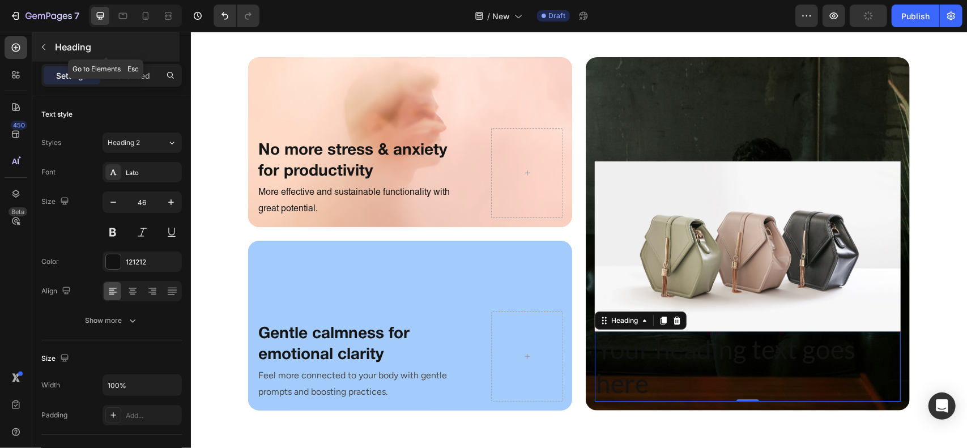
click at [84, 53] on p "Heading" at bounding box center [116, 47] width 122 height 14
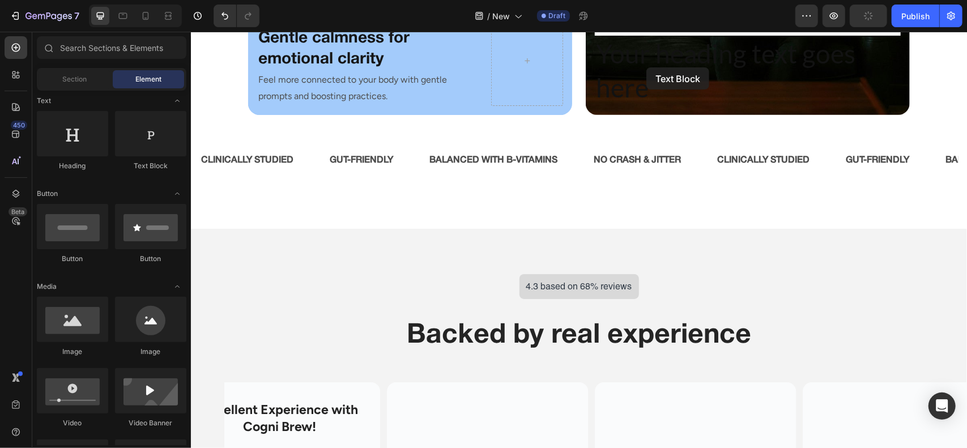
scroll to position [2528, 0]
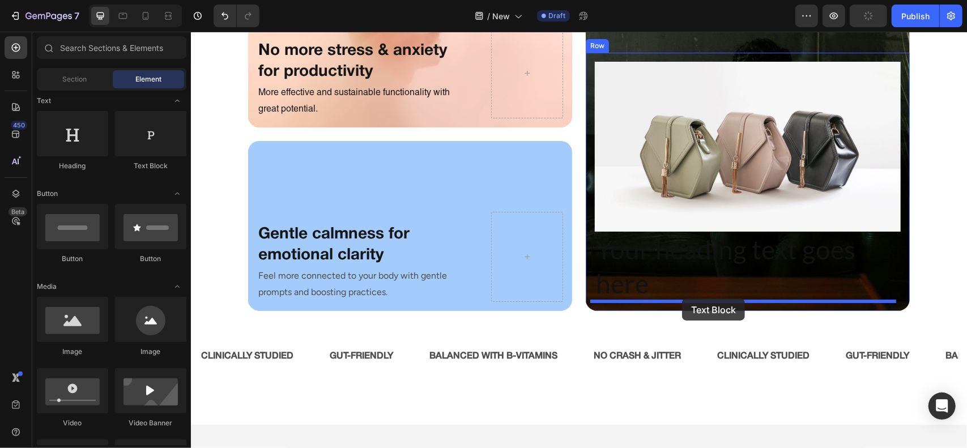
drag, startPoint x: 335, startPoint y: 179, endPoint x: 682, endPoint y: 297, distance: 365.9
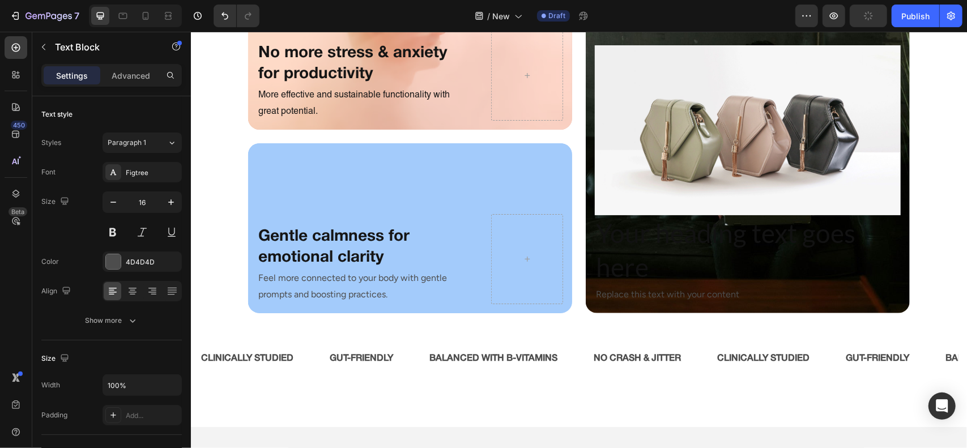
scroll to position [2362, 0]
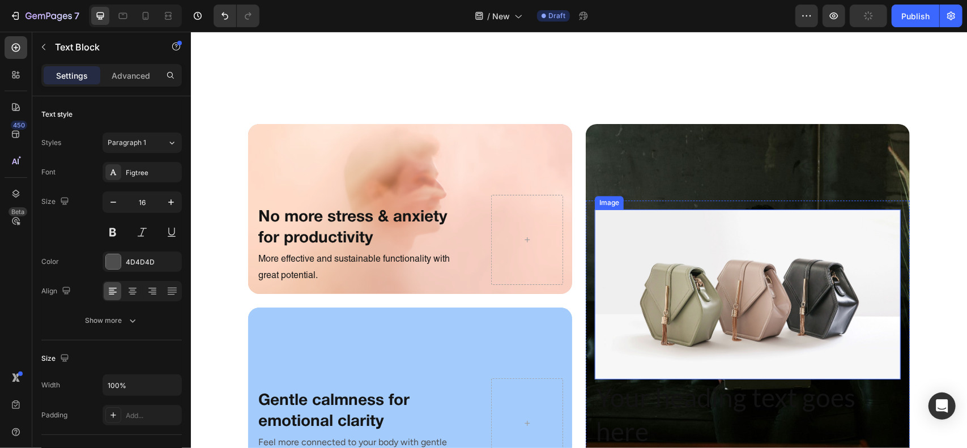
click at [728, 278] on img at bounding box center [747, 294] width 306 height 170
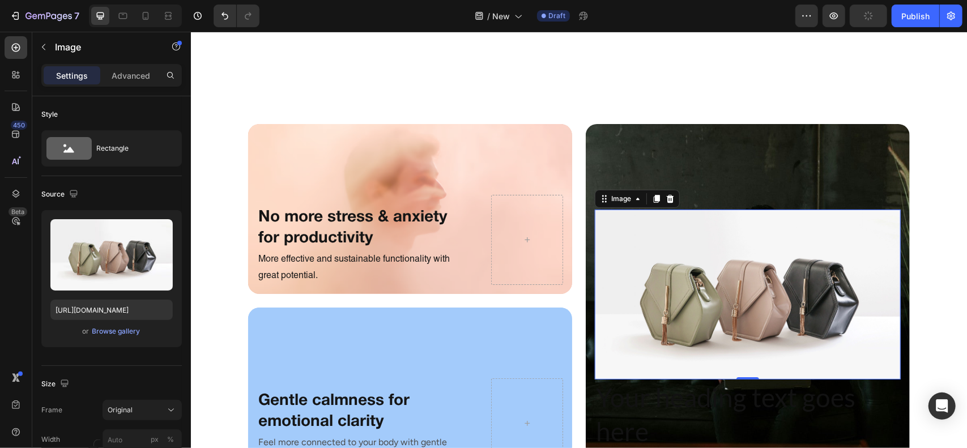
scroll to position [2599, 0]
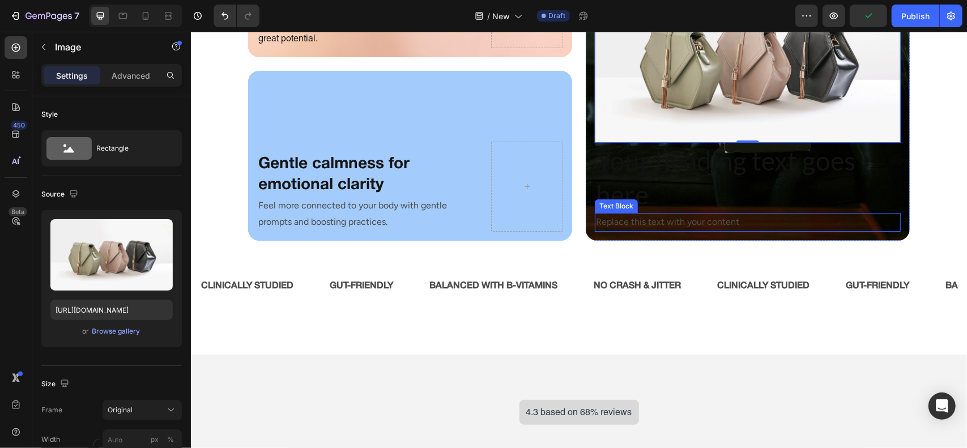
click at [697, 214] on div "Replace this text with your content" at bounding box center [747, 221] width 306 height 19
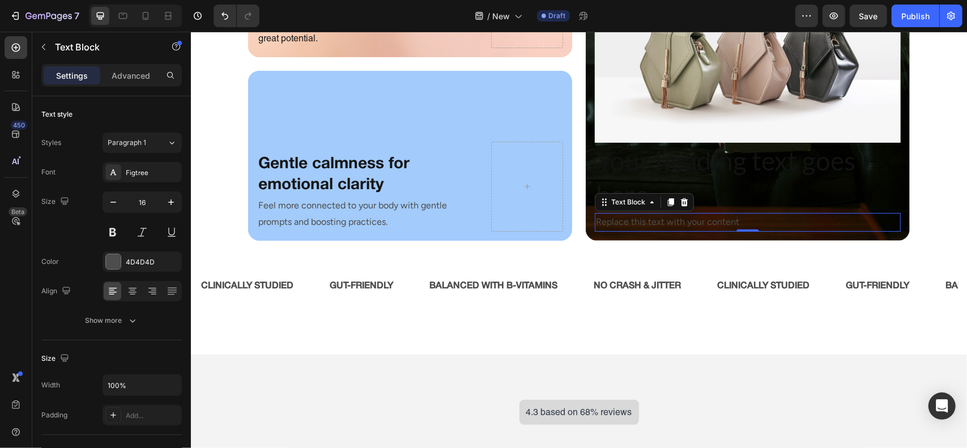
scroll to position [2580, 0]
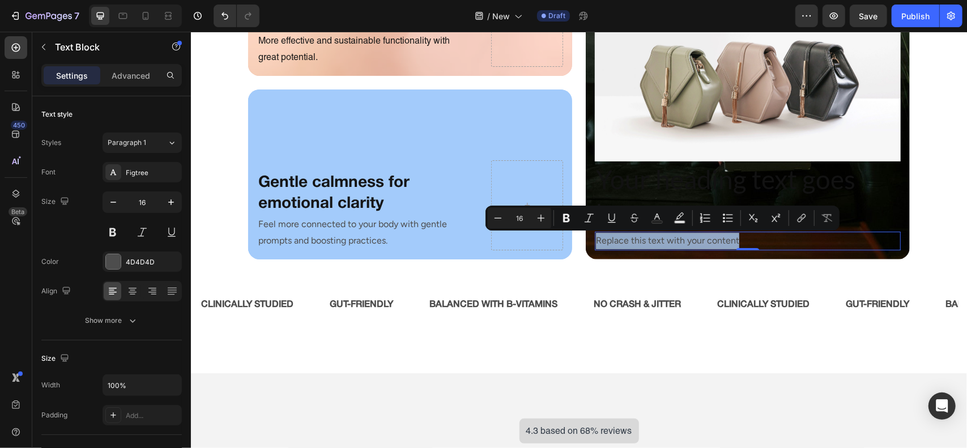
type input "60"
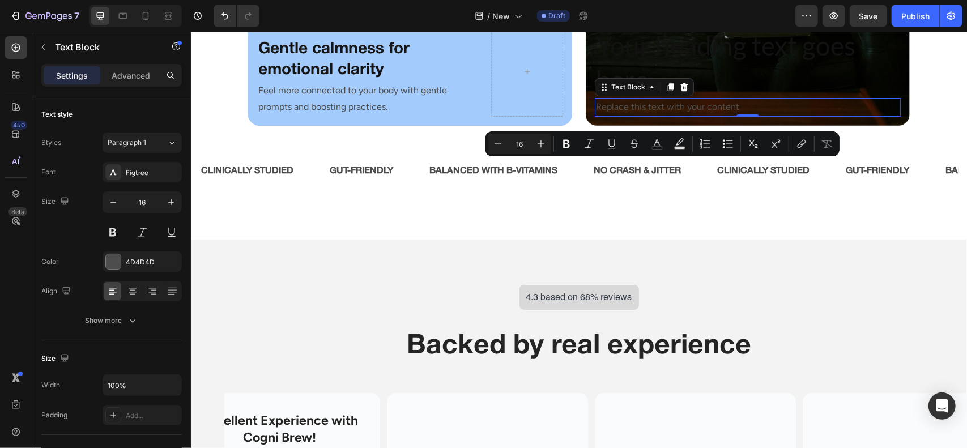
scroll to position [2579, 0]
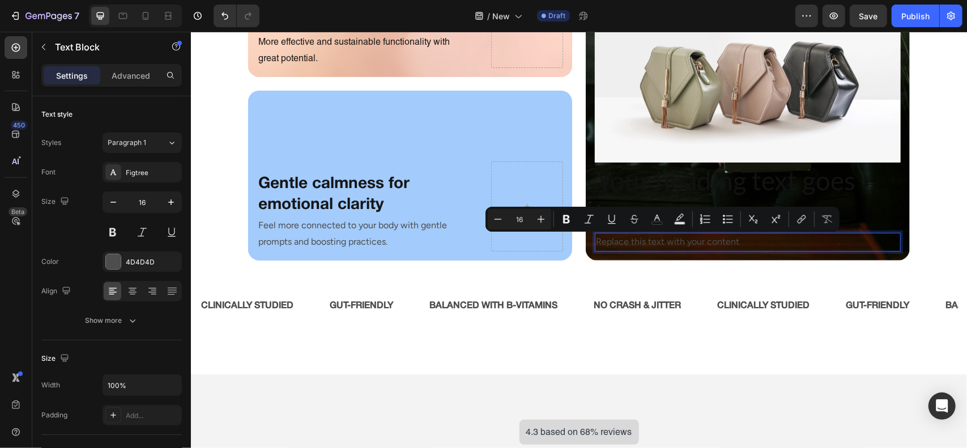
click at [639, 237] on p "Replace this text with your content" at bounding box center [748, 241] width 304 height 16
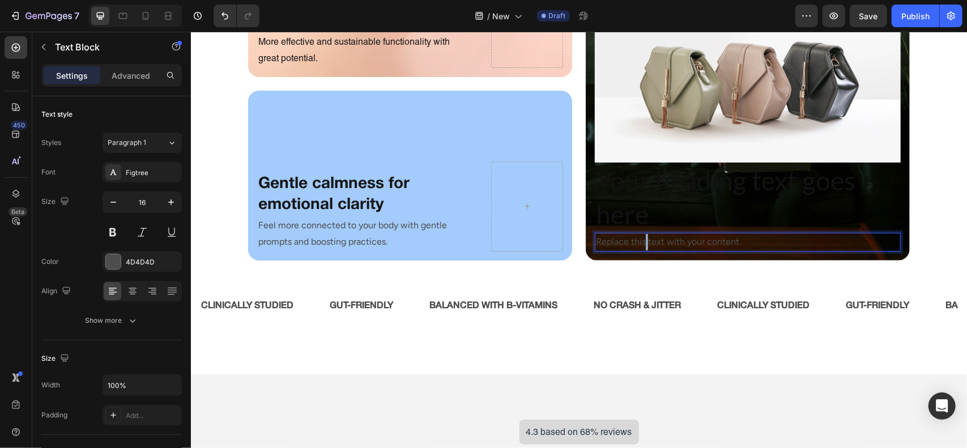
click at [639, 237] on p "Replace this text with your content" at bounding box center [748, 241] width 304 height 16
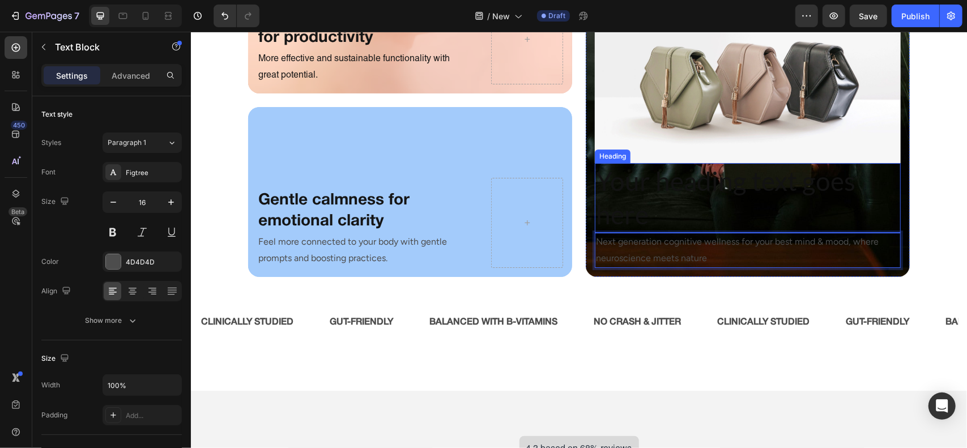
click at [685, 215] on h2 "Your heading text goes here" at bounding box center [747, 198] width 306 height 70
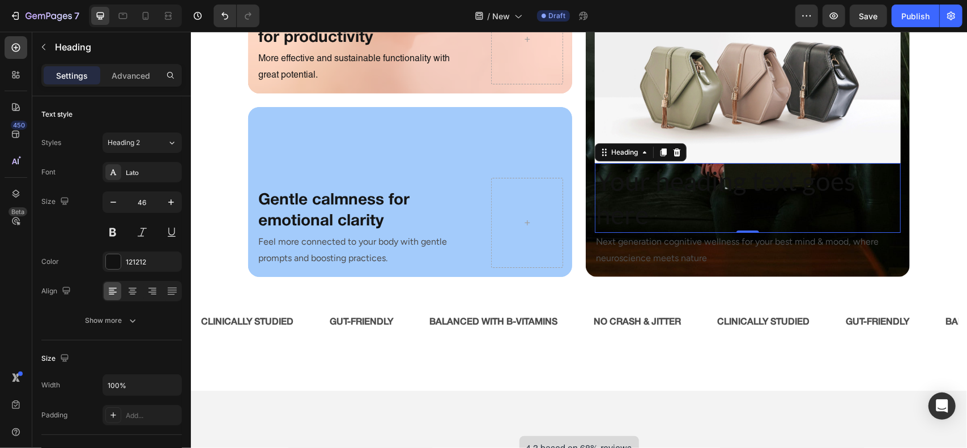
click at [685, 215] on h2 "Your heading text goes here" at bounding box center [747, 198] width 306 height 70
click at [685, 215] on p "Your heading text goes here" at bounding box center [748, 198] width 304 height 68
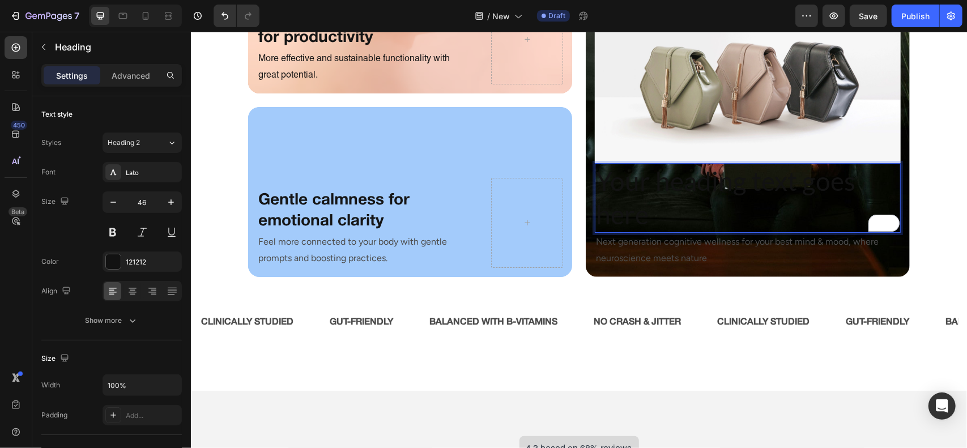
click at [685, 215] on p "Your heading text goes here" at bounding box center [748, 198] width 304 height 68
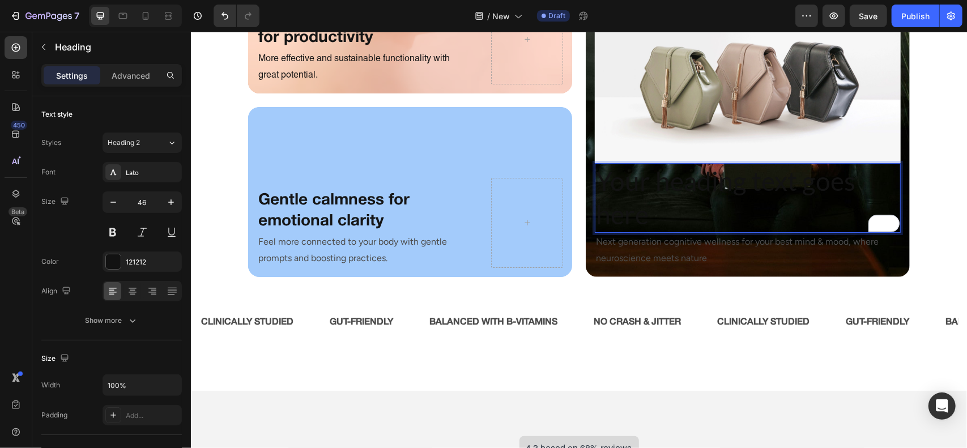
click at [685, 215] on p "Your heading text goes here" at bounding box center [748, 198] width 304 height 68
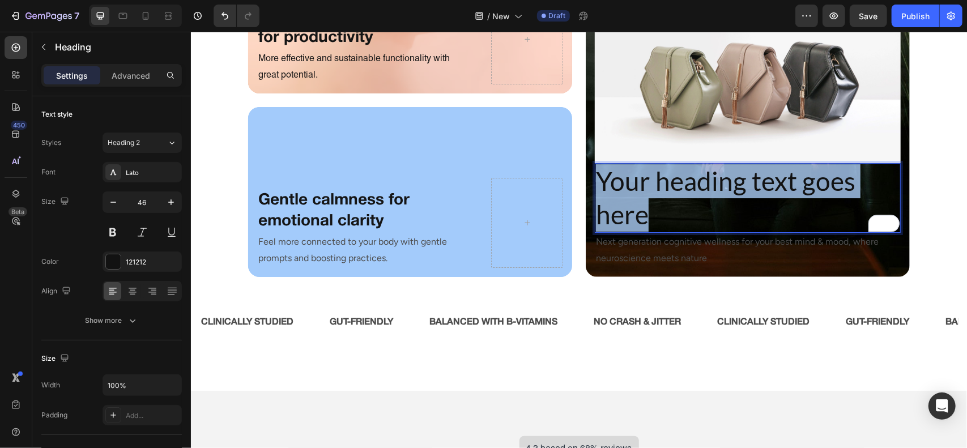
click at [685, 215] on p "Your heading text goes here" at bounding box center [748, 198] width 304 height 68
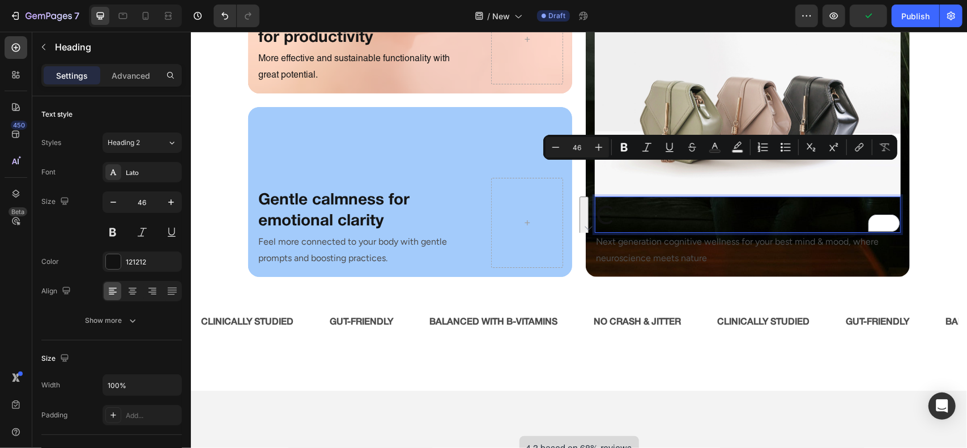
scroll to position [2596, 0]
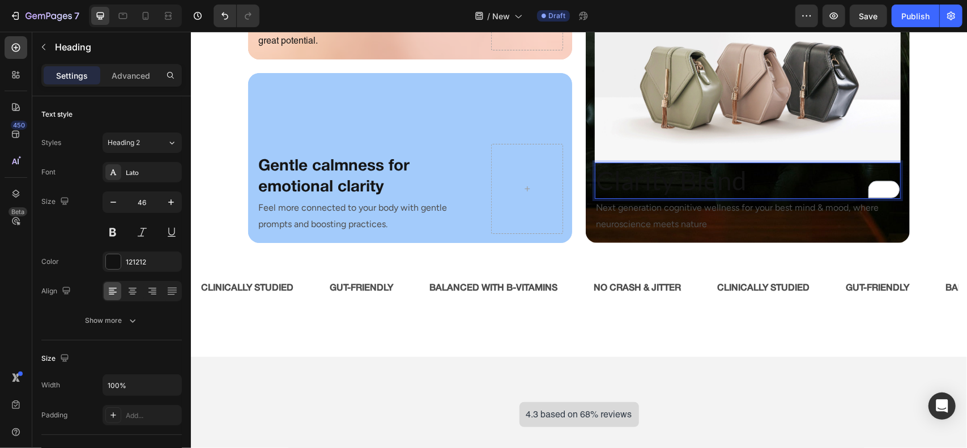
click at [792, 180] on p "Clarity Blend" at bounding box center [748, 180] width 304 height 34
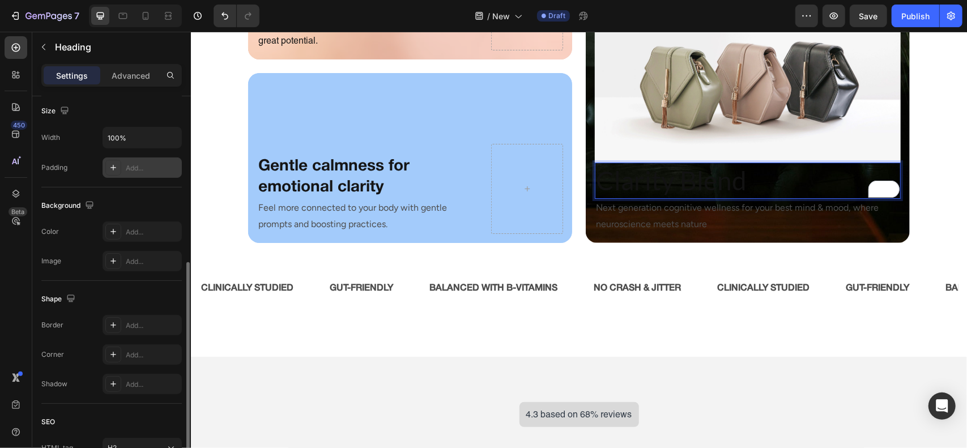
scroll to position [271, 0]
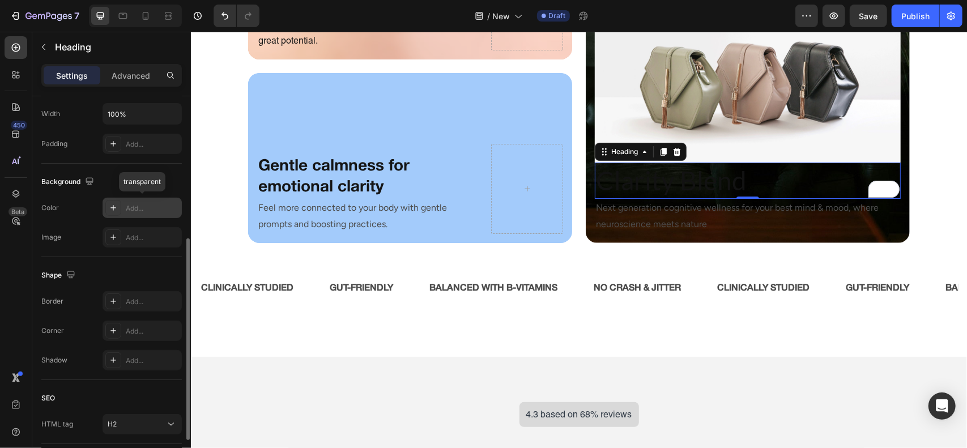
click at [115, 216] on div "Add..." at bounding box center [142, 208] width 79 height 20
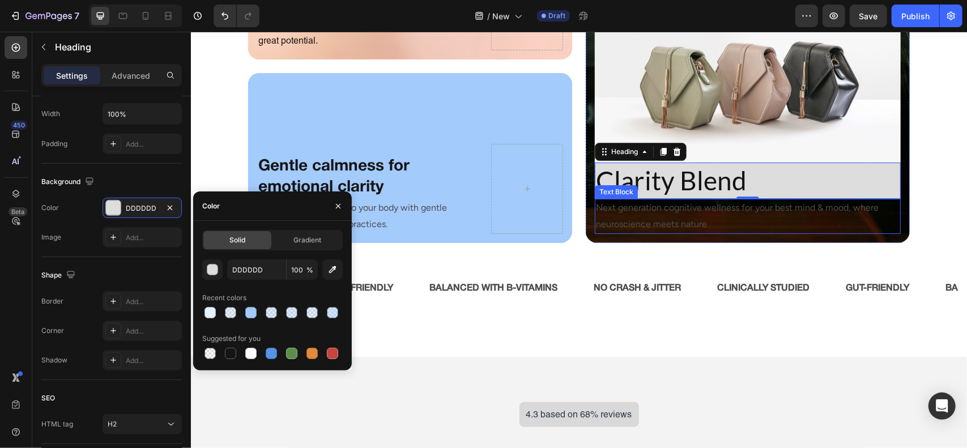
click at [602, 219] on p "Next generation cognitive wellness for your best mind & mood, where neuroscienc…" at bounding box center [748, 215] width 304 height 33
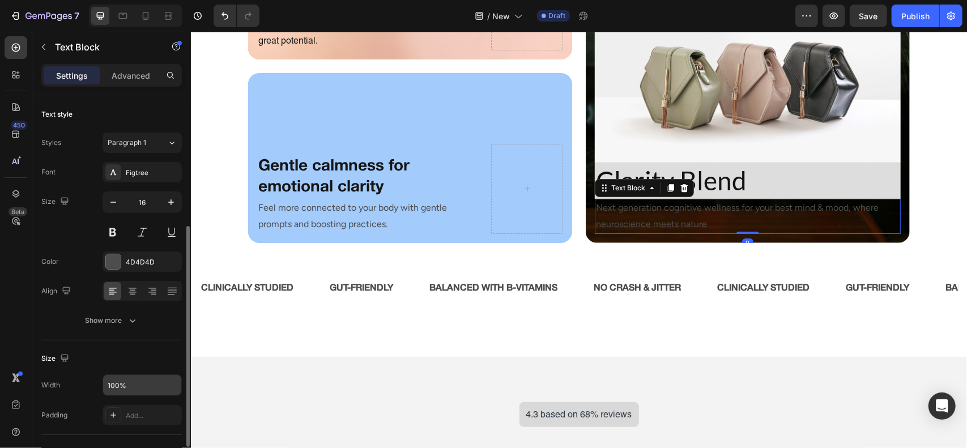
scroll to position [105, 0]
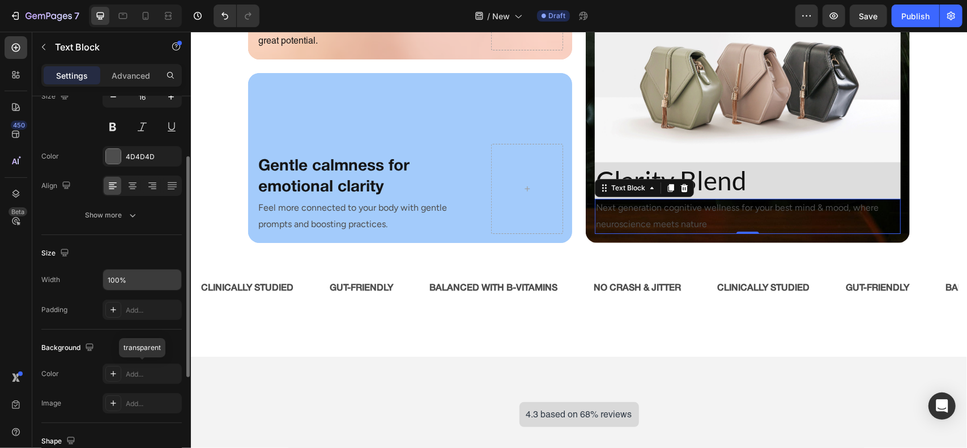
click at [163, 381] on div "Add..." at bounding box center [142, 374] width 79 height 20
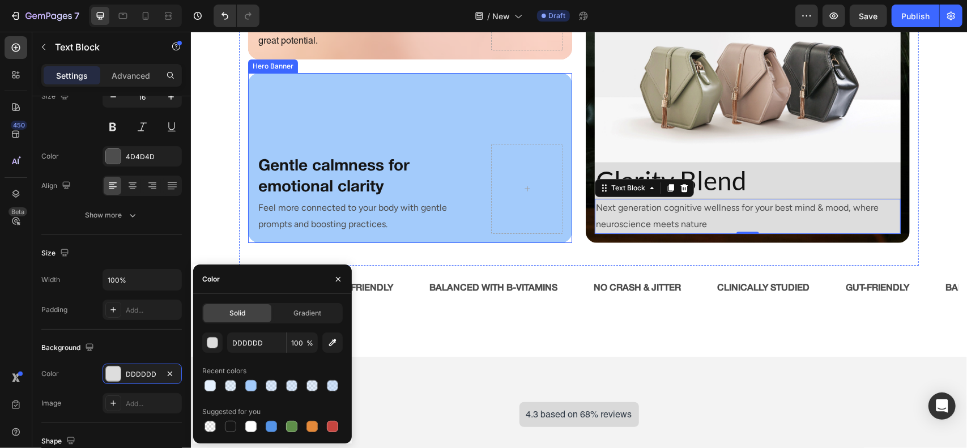
click at [572, 209] on div "No more stress & anxiety for productivity Heading More effective and sustainabl…" at bounding box center [579, 72] width 680 height 385
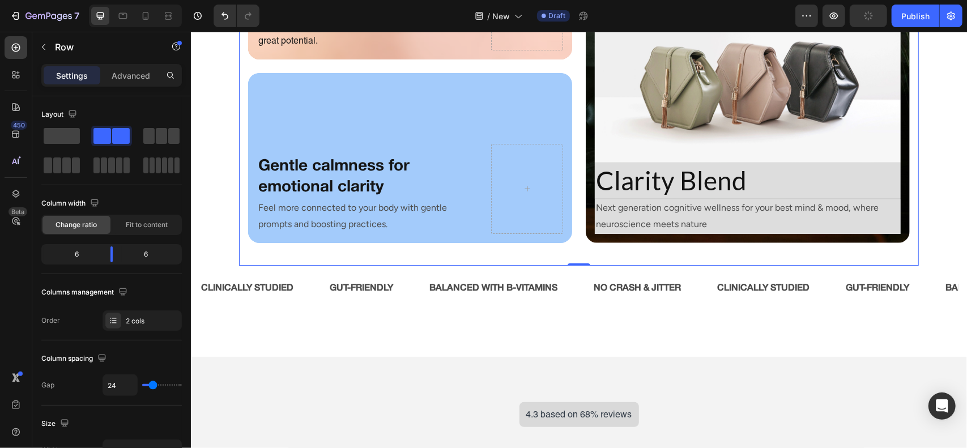
scroll to position [2463, 0]
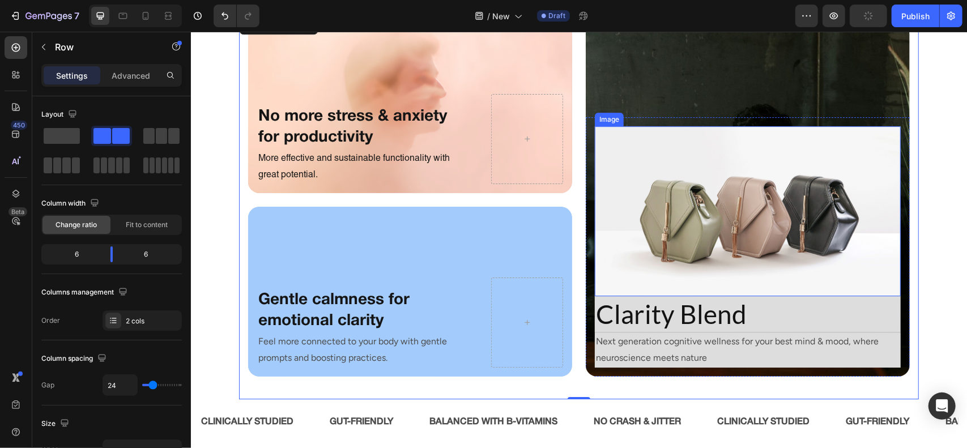
click at [713, 153] on img at bounding box center [747, 211] width 306 height 170
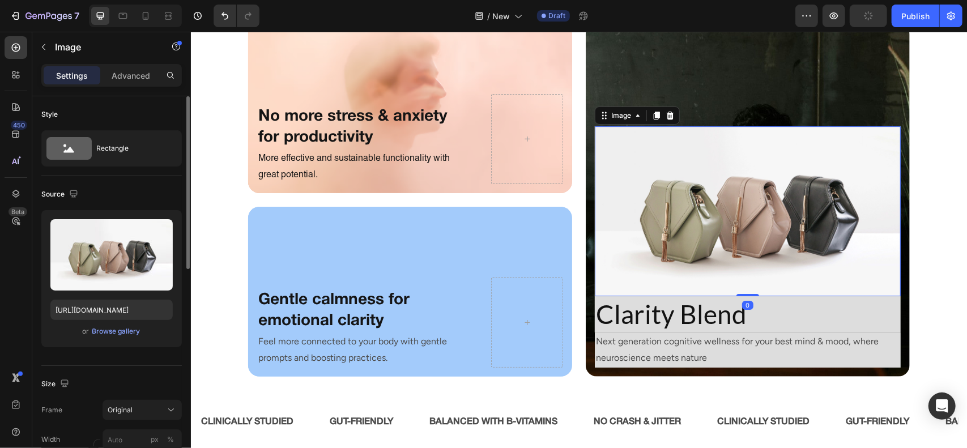
scroll to position [255, 0]
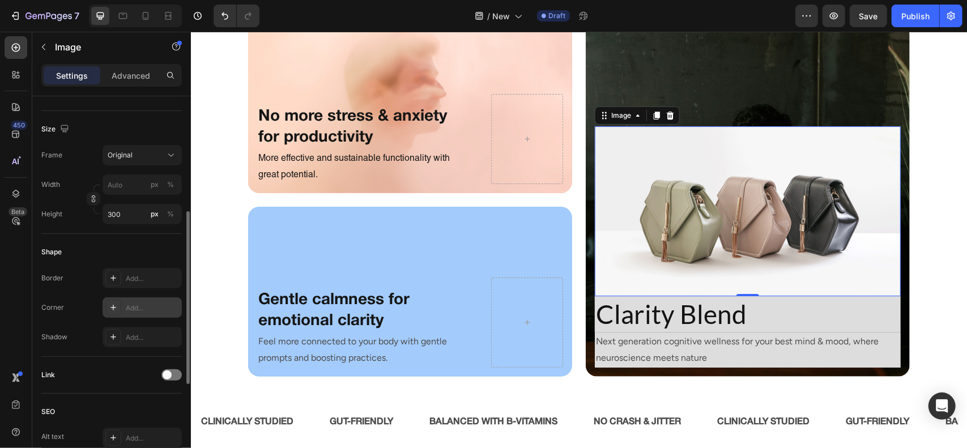
click at [145, 308] on div "Add..." at bounding box center [152, 308] width 53 height 10
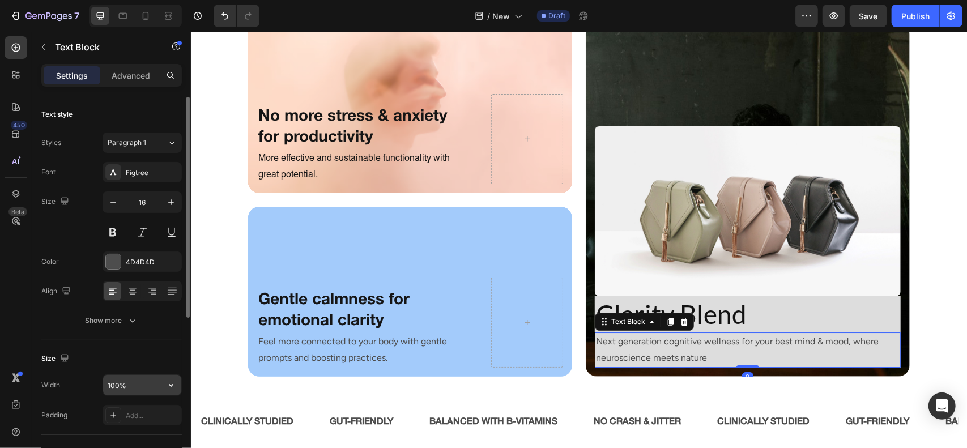
scroll to position [239, 0]
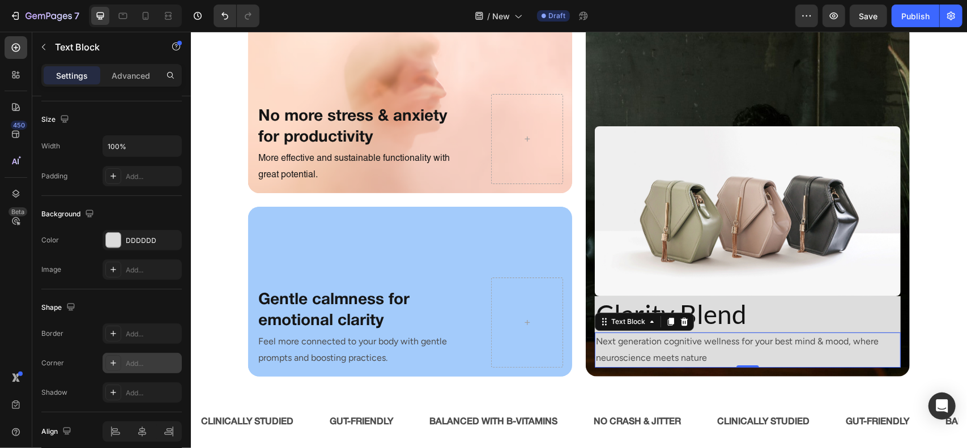
click at [132, 353] on div "Add..." at bounding box center [142, 363] width 79 height 20
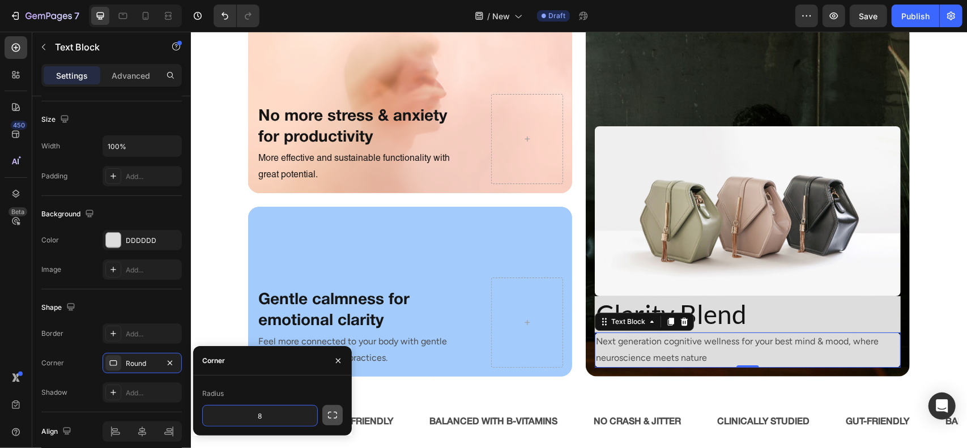
click at [337, 419] on icon "button" at bounding box center [332, 415] width 11 height 11
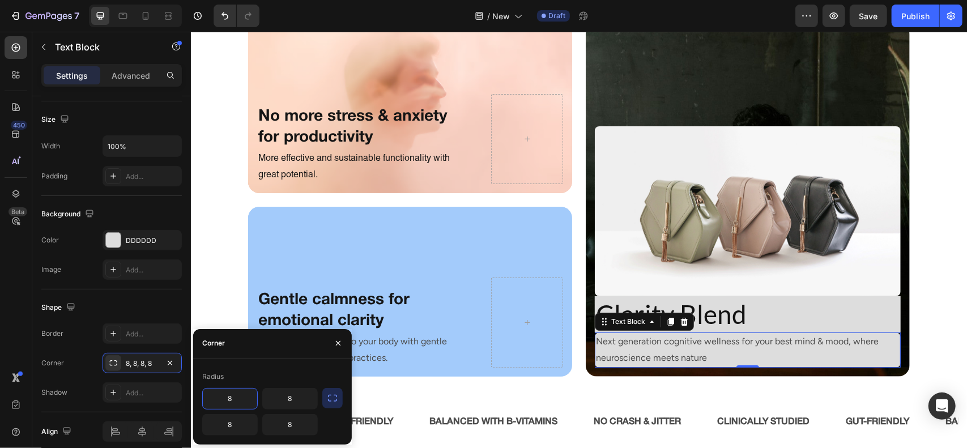
click at [244, 398] on input "8" at bounding box center [230, 399] width 54 height 20
type input "0"
click at [295, 395] on input "8" at bounding box center [290, 399] width 54 height 20
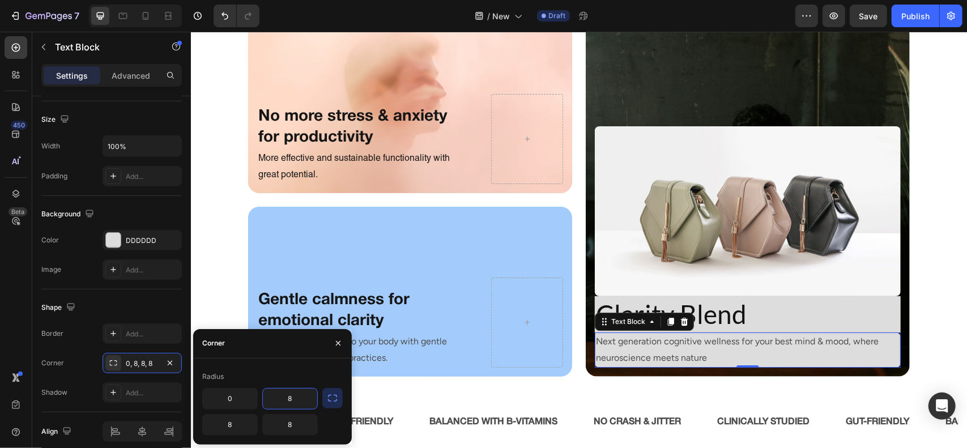
type input "0"
click at [790, 265] on img at bounding box center [747, 211] width 306 height 170
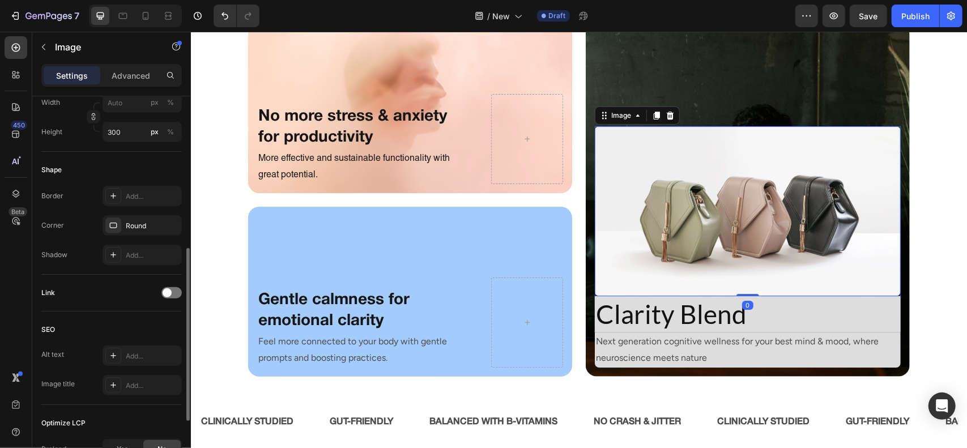
scroll to position [338, 0]
click at [142, 223] on div "Round" at bounding box center [142, 225] width 33 height 10
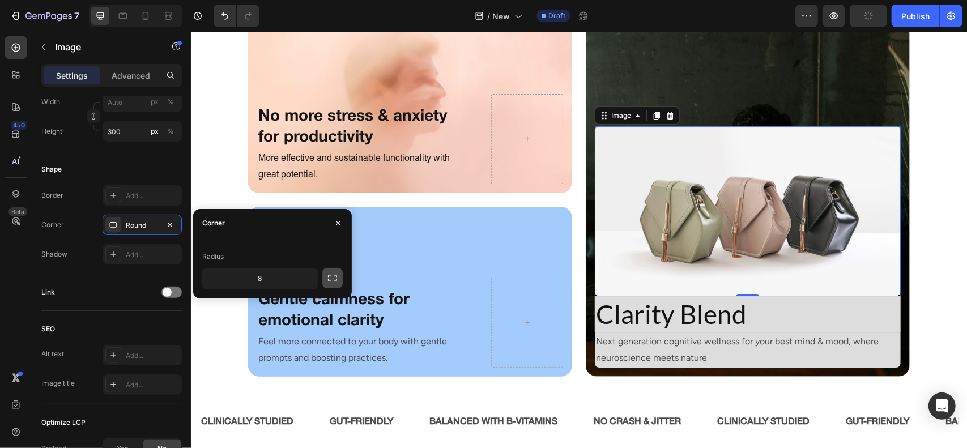
click at [331, 282] on icon "button" at bounding box center [332, 278] width 11 height 11
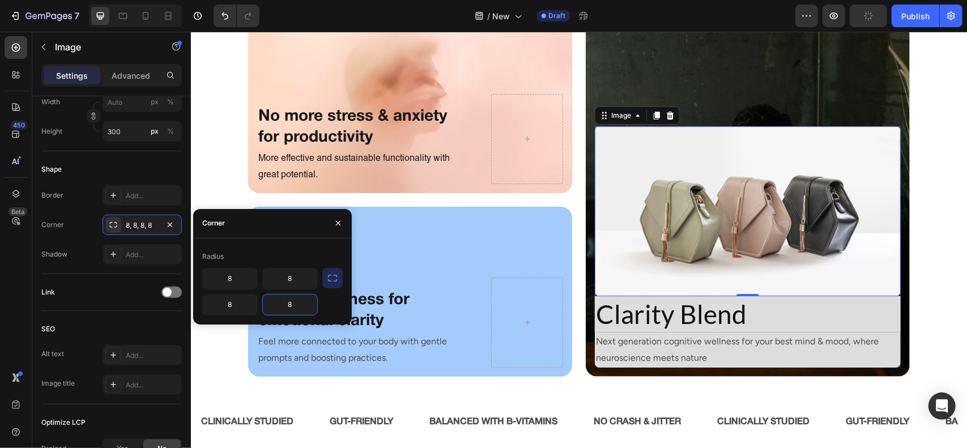
click at [304, 308] on input "8" at bounding box center [290, 305] width 54 height 20
type input "0"
click at [236, 307] on input "8" at bounding box center [230, 305] width 54 height 20
type input "0"
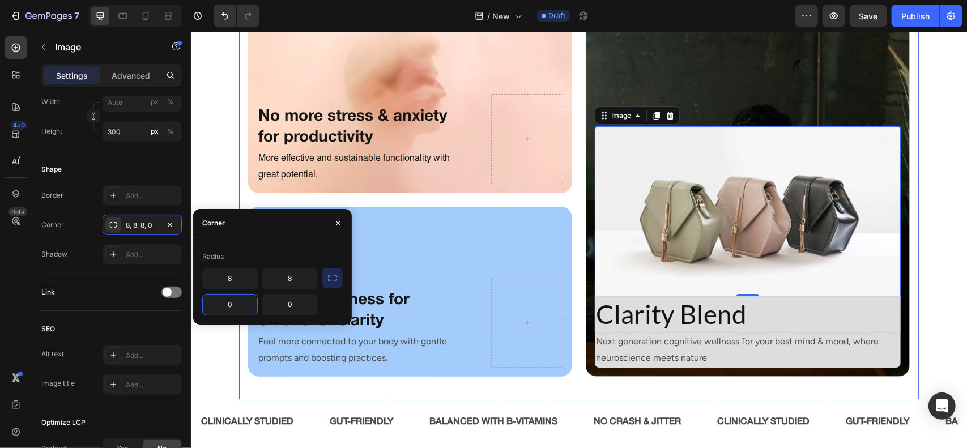
click at [577, 288] on div "No more stress & anxiety for productivity Heading More effective and sustainabl…" at bounding box center [579, 206] width 680 height 385
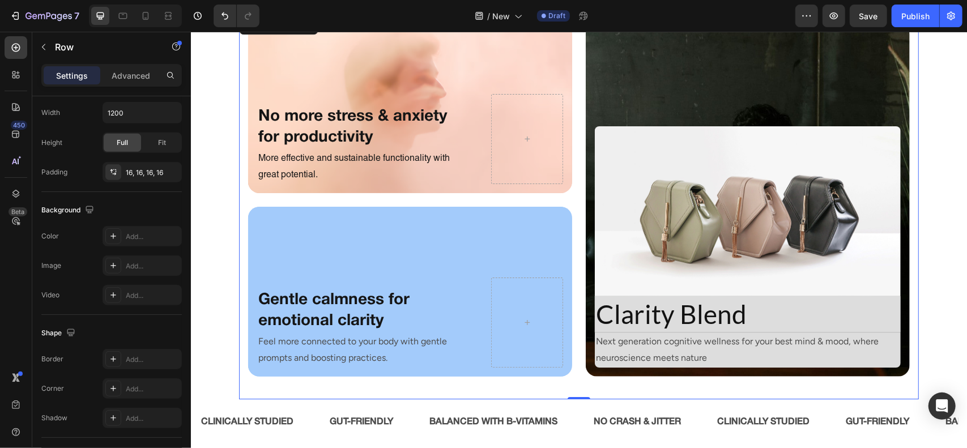
scroll to position [0, 0]
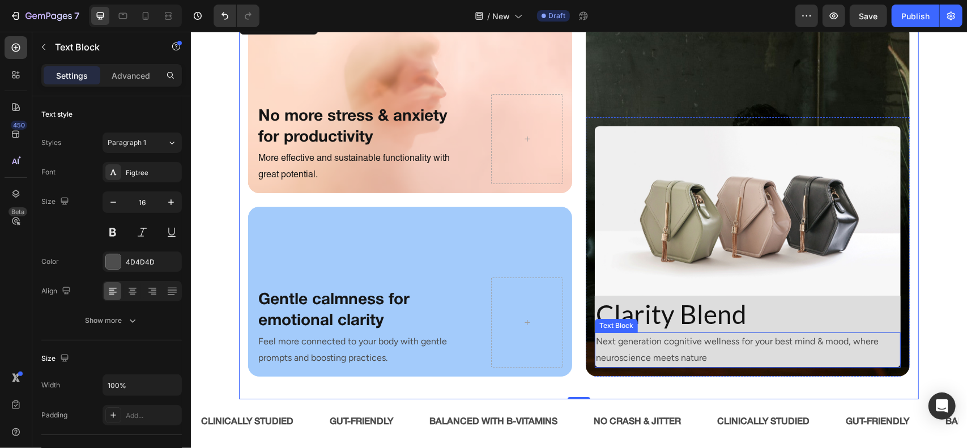
click at [843, 339] on p "Next generation cognitive wellness for your best mind & mood, where neuroscienc…" at bounding box center [748, 349] width 304 height 33
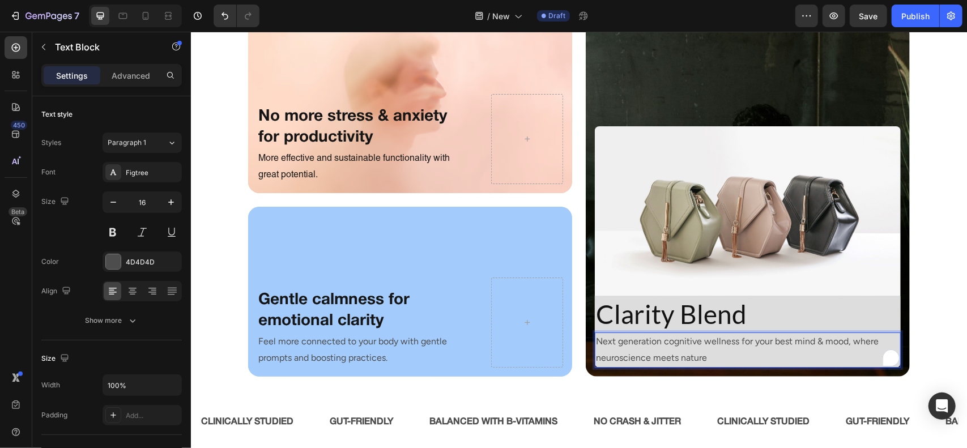
click at [843, 339] on p "Next generation cognitive wellness for your best mind & mood, where neuroscienc…" at bounding box center [748, 349] width 304 height 33
click at [698, 359] on p "Next generation cognitive wellness for your best mind & body, where neuroscienc…" at bounding box center [748, 349] width 304 height 33
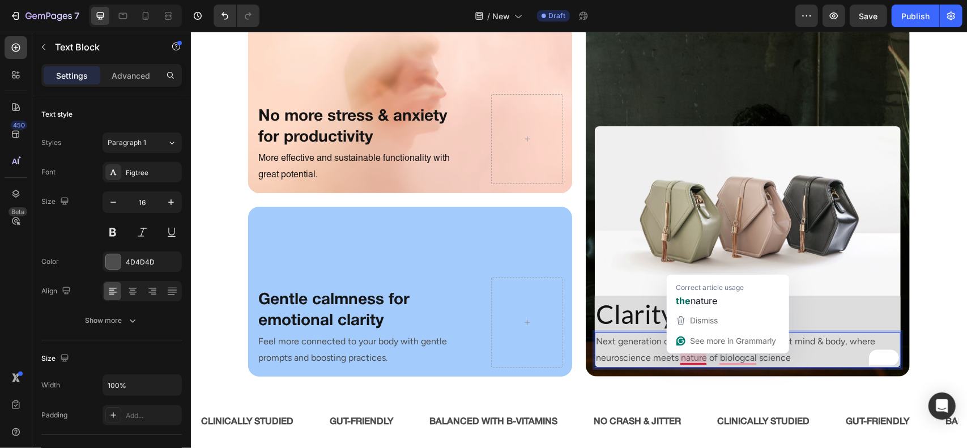
click at [669, 358] on p "Next generation cognitive wellness for your best mind & body, where neuroscienc…" at bounding box center [748, 349] width 304 height 33
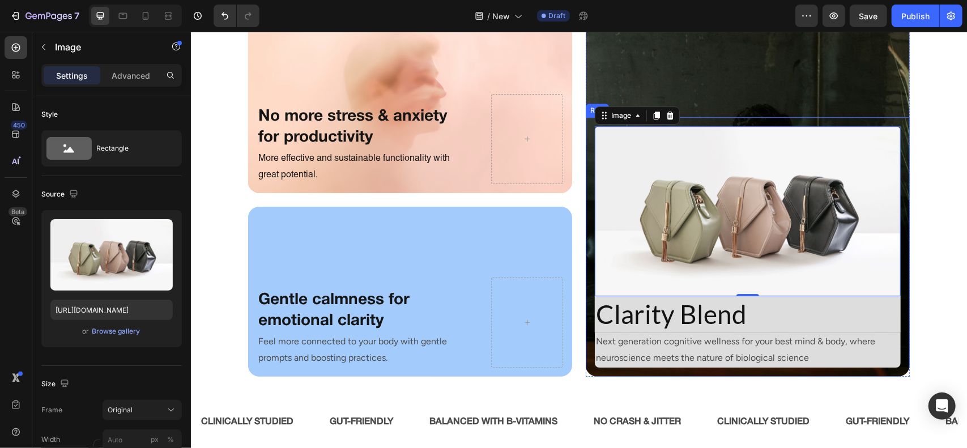
scroll to position [2531, 0]
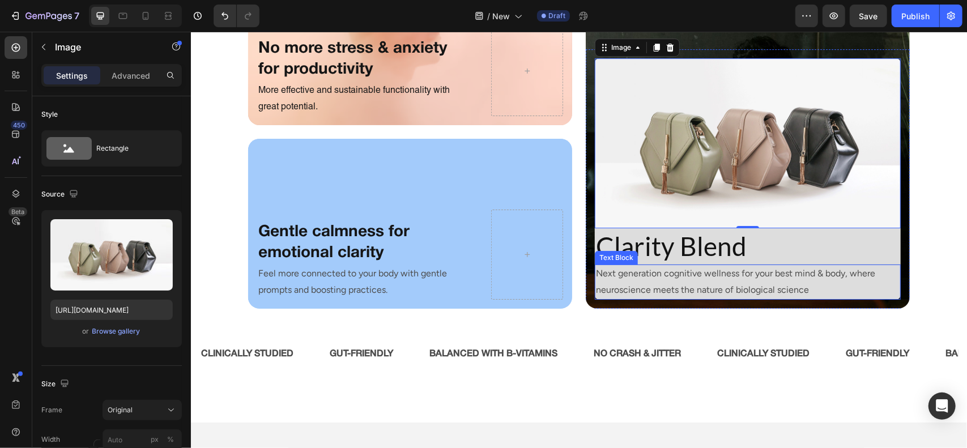
click at [808, 288] on p "Next generation cognitive wellness for your best mind & body, where neuroscienc…" at bounding box center [748, 281] width 304 height 33
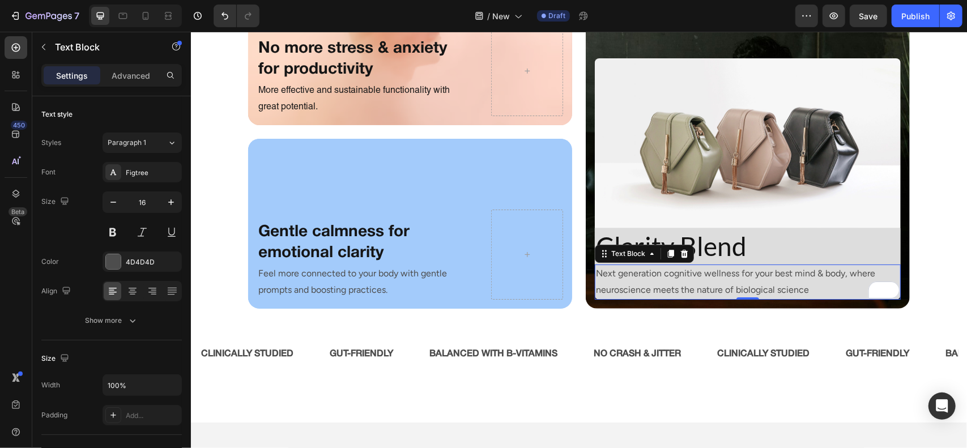
click at [781, 288] on p "Next generation cognitive wellness for your best mind & body, where neuroscienc…" at bounding box center [748, 281] width 304 height 33
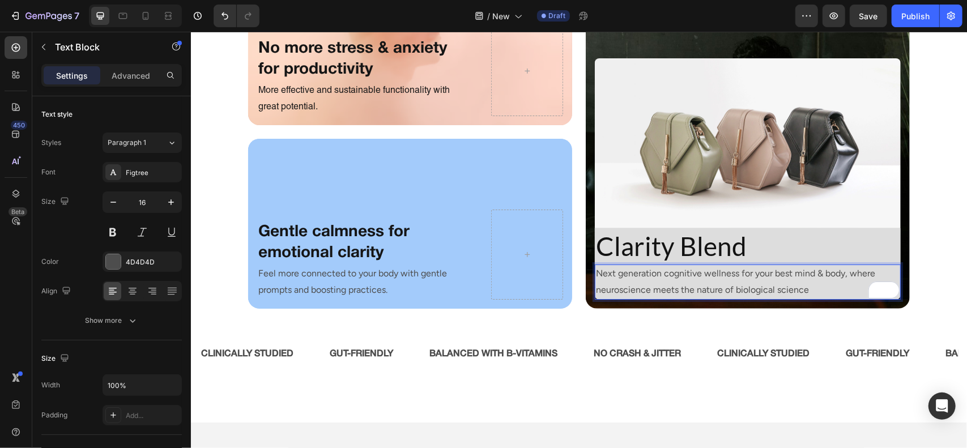
click at [814, 294] on p "Next generation cognitive wellness for your best mind & body, where neuroscienc…" at bounding box center [748, 281] width 304 height 33
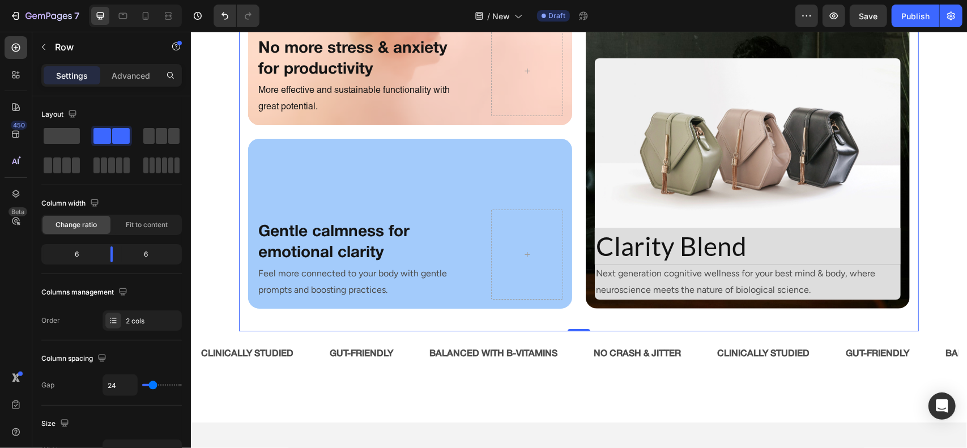
scroll to position [2370, 0]
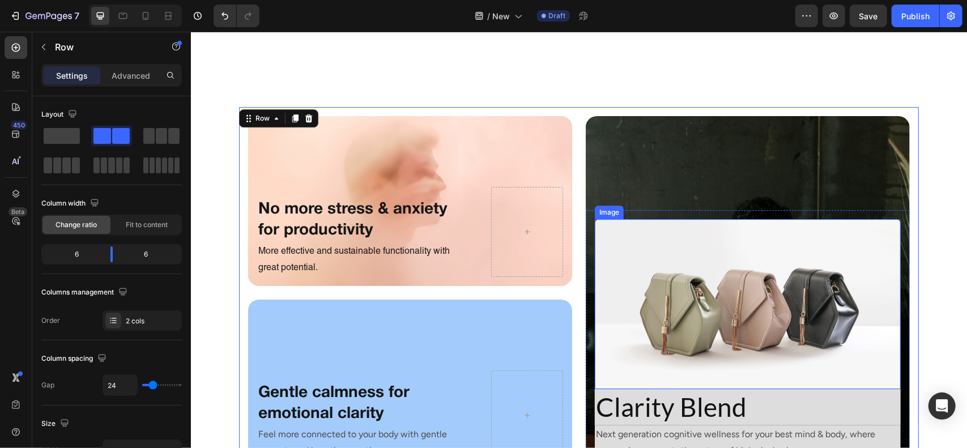
click at [677, 305] on img at bounding box center [747, 304] width 306 height 170
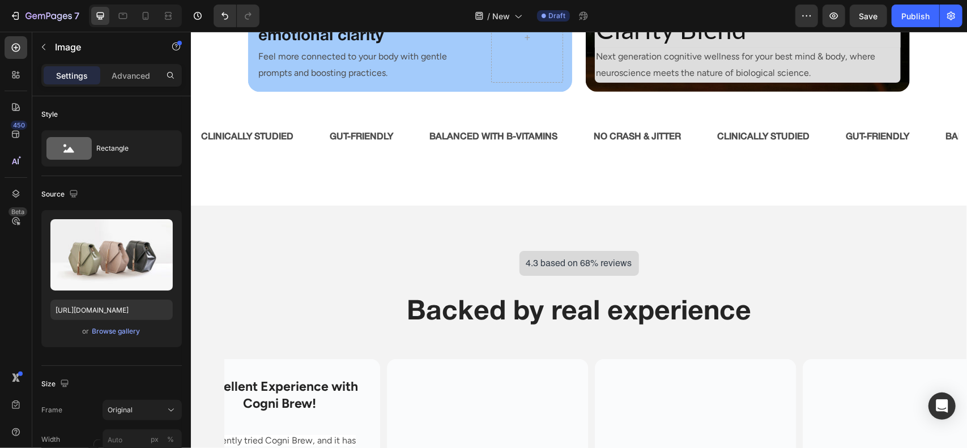
scroll to position [2507, 0]
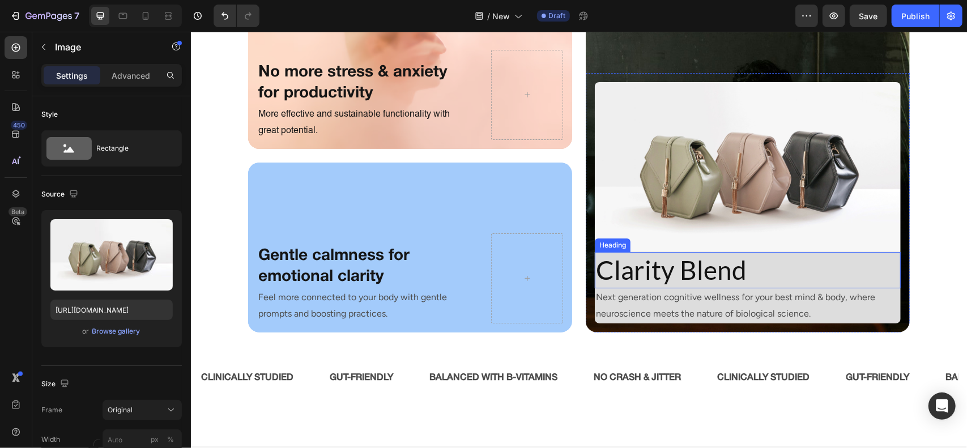
click at [654, 272] on h2 "Clarity Blend" at bounding box center [747, 270] width 306 height 36
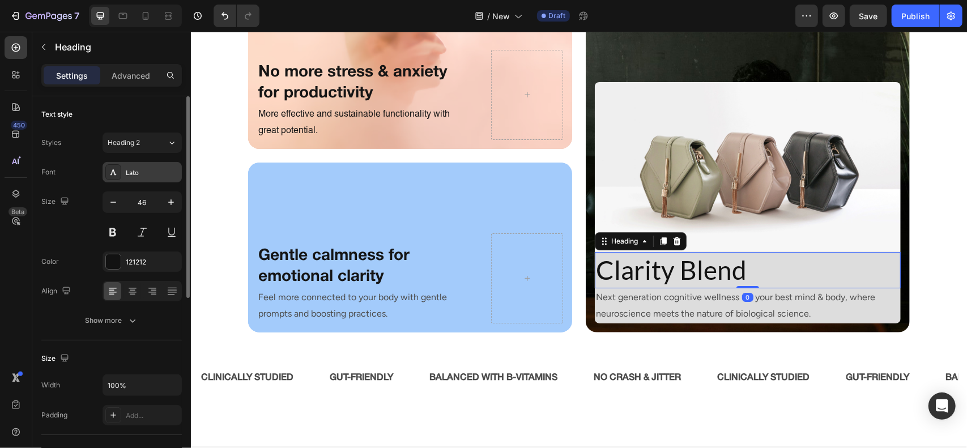
click at [137, 163] on div "Lato" at bounding box center [142, 172] width 79 height 20
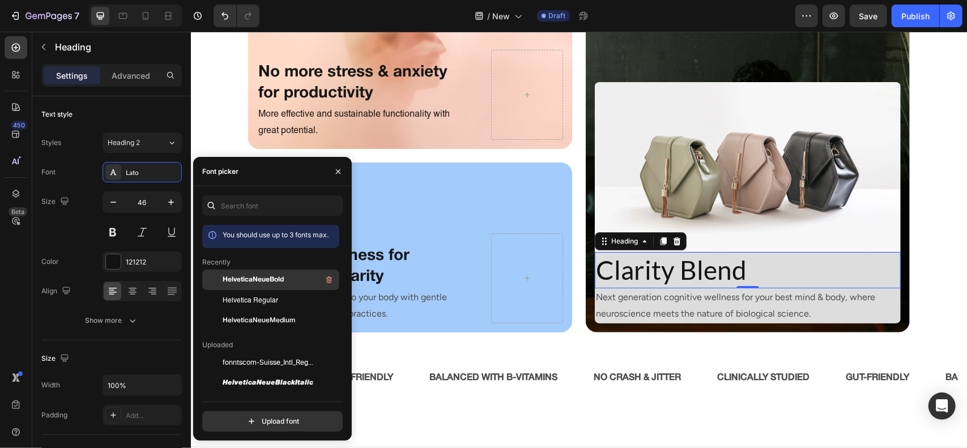
click at [276, 280] on span "HelveticaNeueBold" at bounding box center [253, 280] width 61 height 10
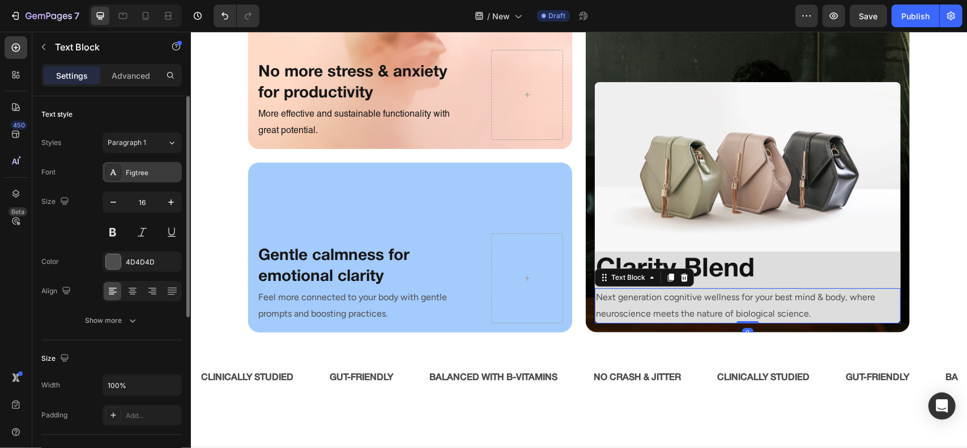
click at [161, 169] on div "Figtree" at bounding box center [152, 173] width 53 height 10
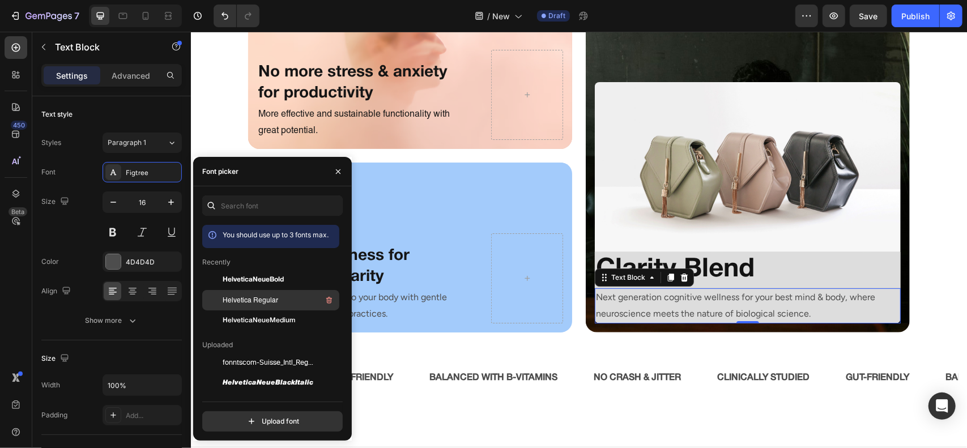
click at [266, 310] on div "Helvetica Regular" at bounding box center [270, 300] width 137 height 20
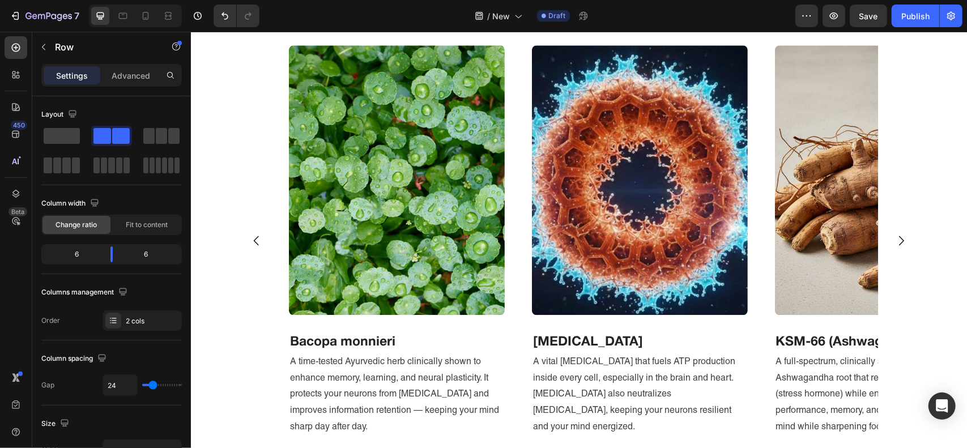
scroll to position [1925, 0]
click at [146, 10] on div at bounding box center [146, 16] width 18 height 18
type input "0"
type input "100%"
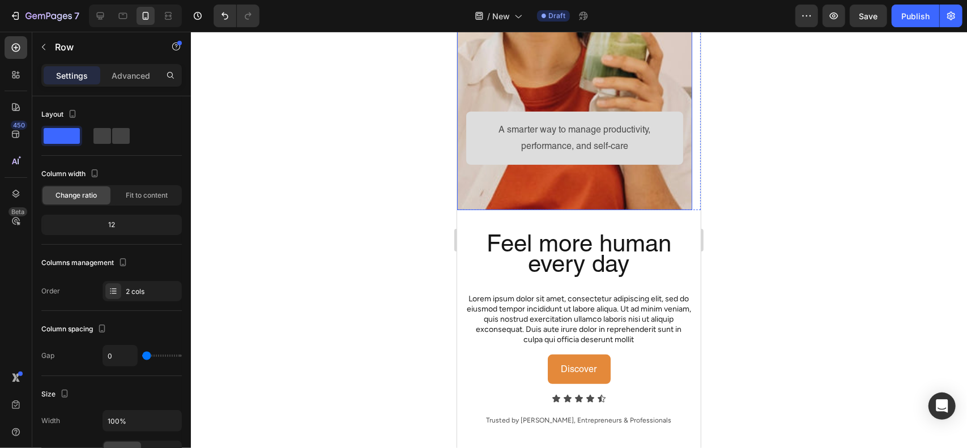
scroll to position [231, 0]
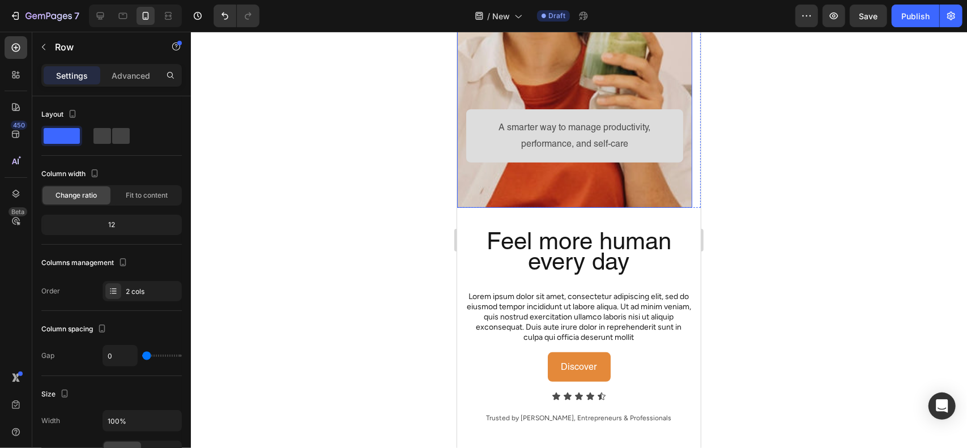
click at [568, 194] on div "A smarter way to manage productivity, performance, and self-care Text Block Row" at bounding box center [574, 154] width 235 height 108
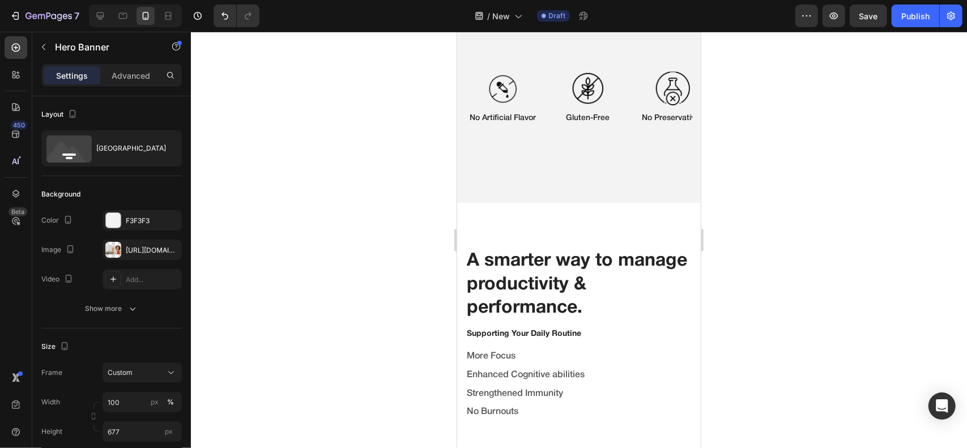
scroll to position [679, 0]
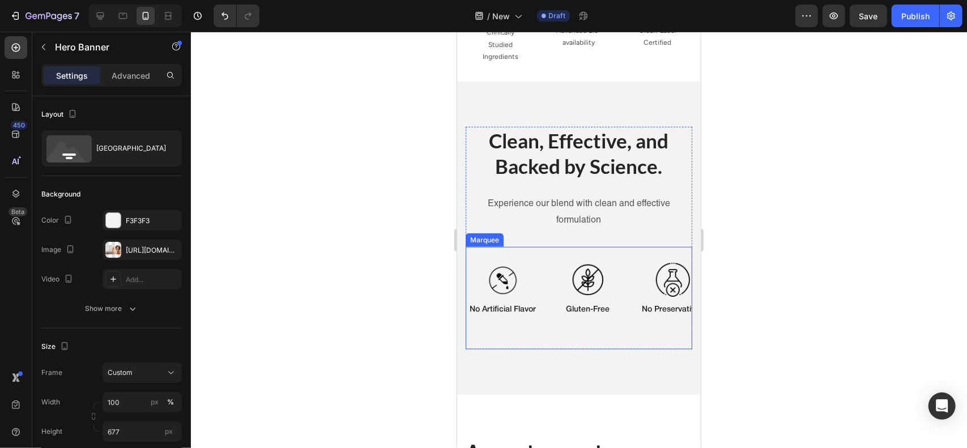
click at [568, 326] on div "Image gluten-free Text Block" at bounding box center [588, 298] width 74 height 84
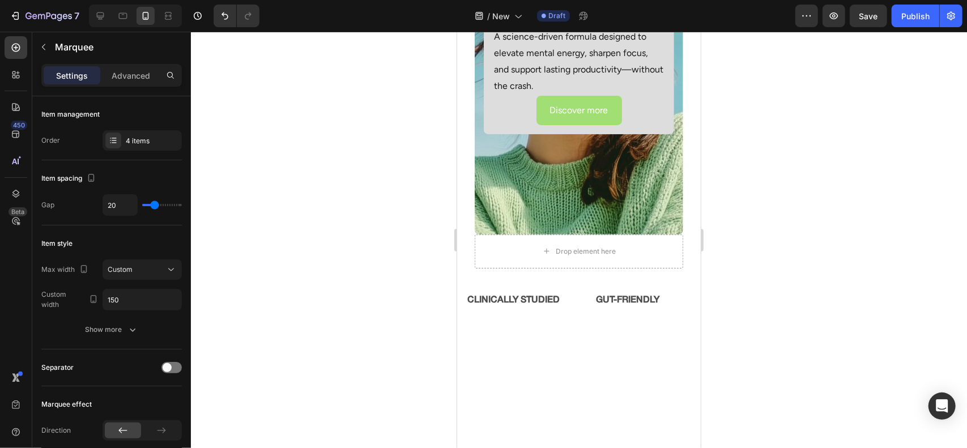
scroll to position [3108, 0]
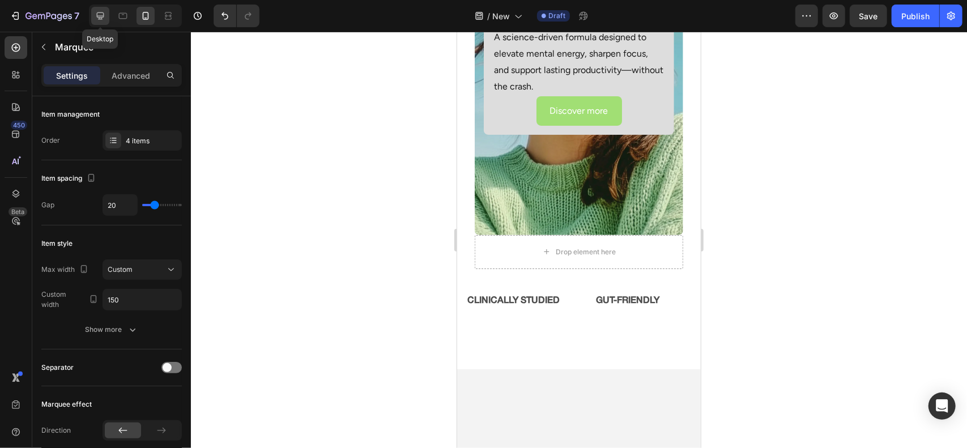
click at [107, 16] on div at bounding box center [100, 16] width 18 height 18
type input "60"
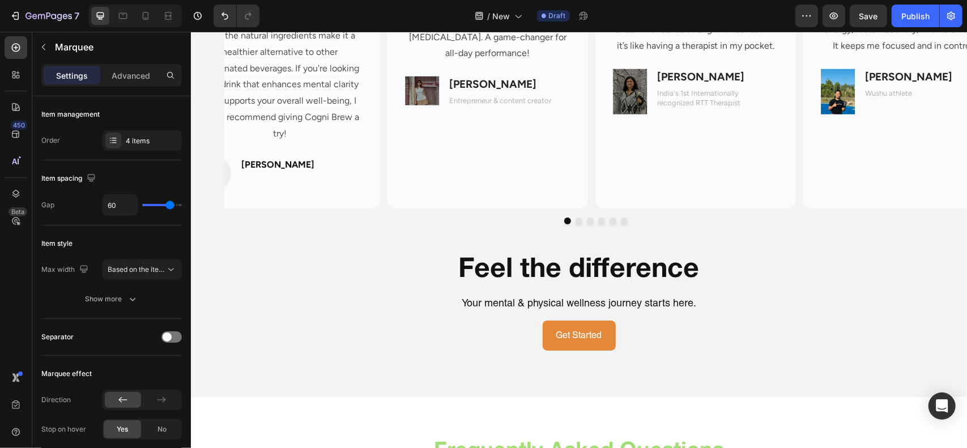
scroll to position [3495, 0]
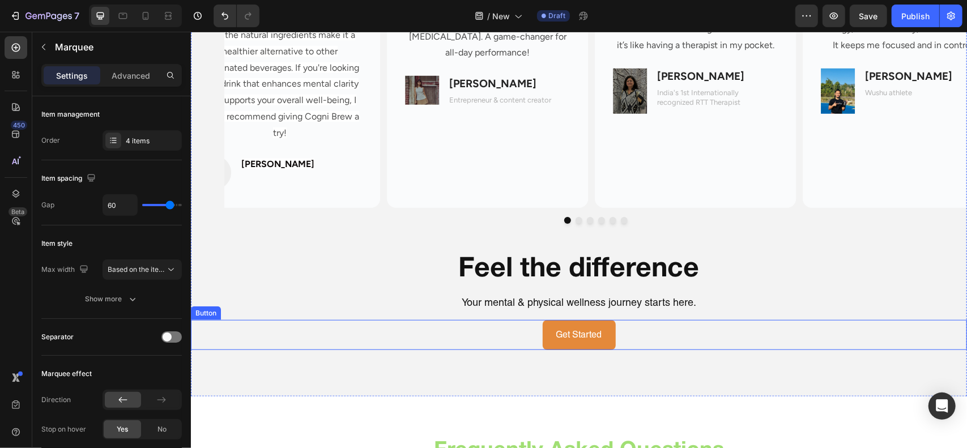
click at [615, 341] on div "Get Started Button" at bounding box center [578, 335] width 776 height 30
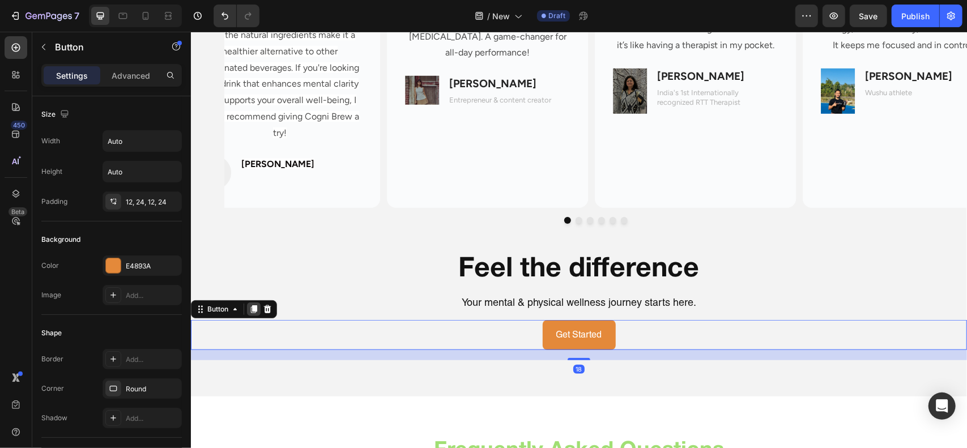
click at [260, 310] on div at bounding box center [253, 309] width 14 height 14
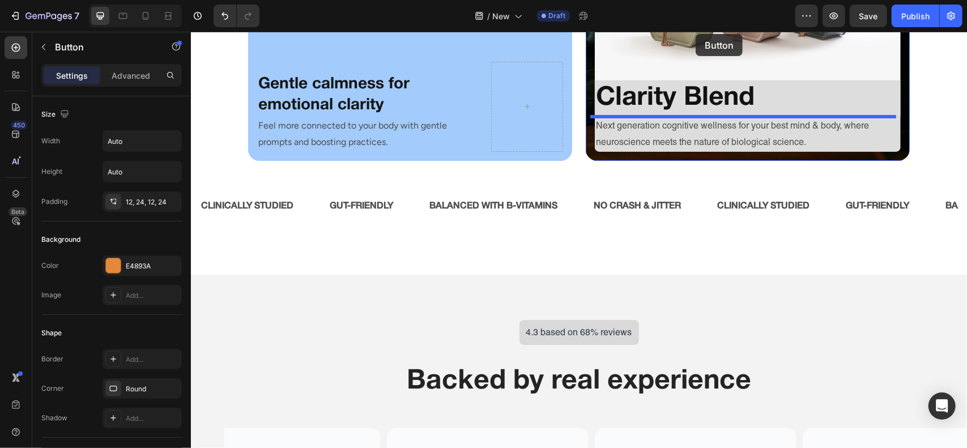
scroll to position [2850, 0]
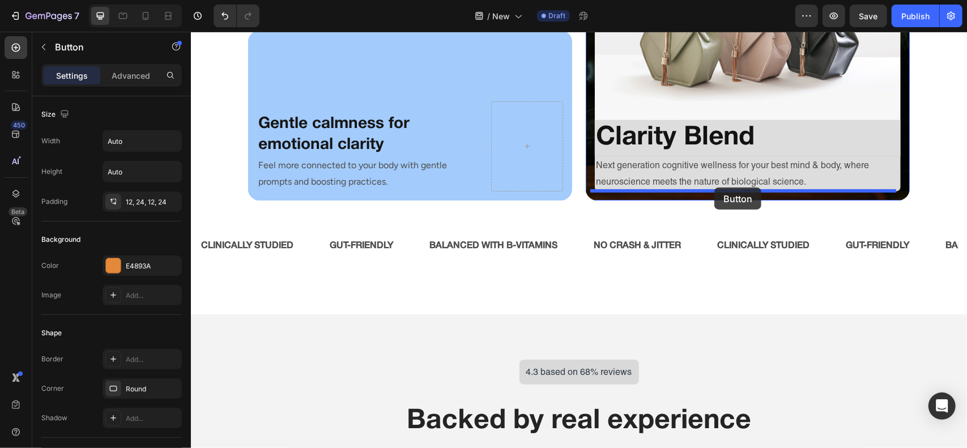
drag, startPoint x: 215, startPoint y: 345, endPoint x: 714, endPoint y: 187, distance: 522.9
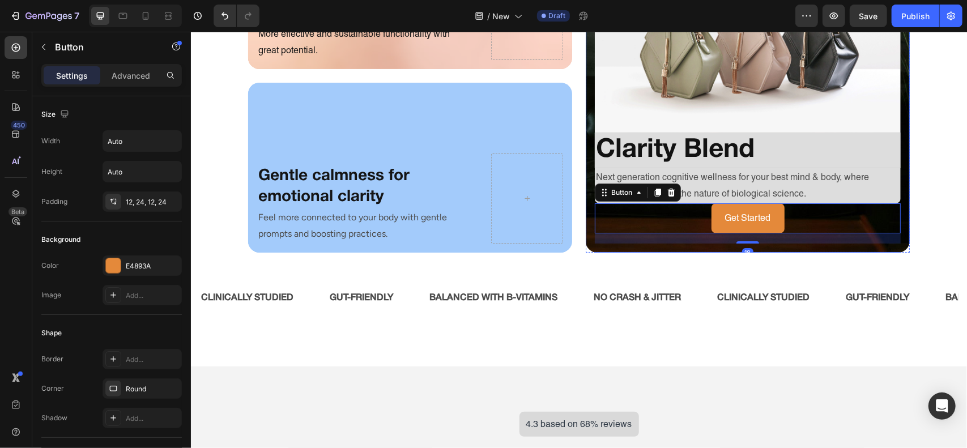
scroll to position [2777, 0]
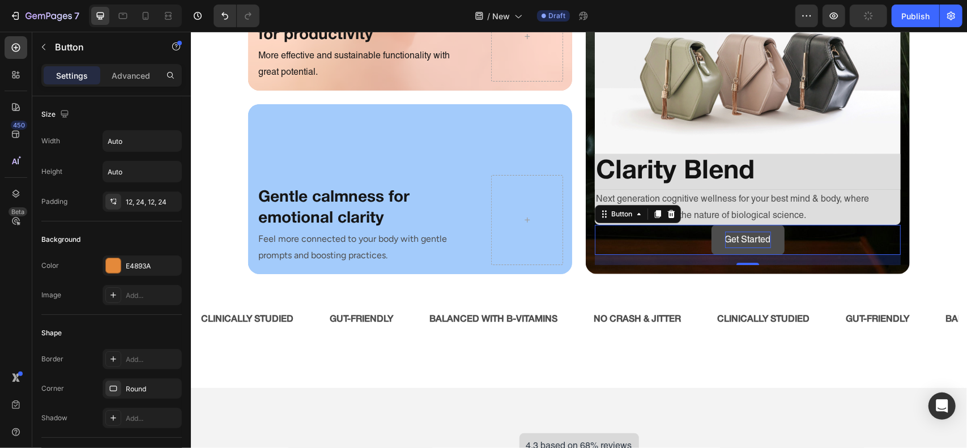
click at [735, 239] on p "Get Started" at bounding box center [748, 239] width 46 height 16
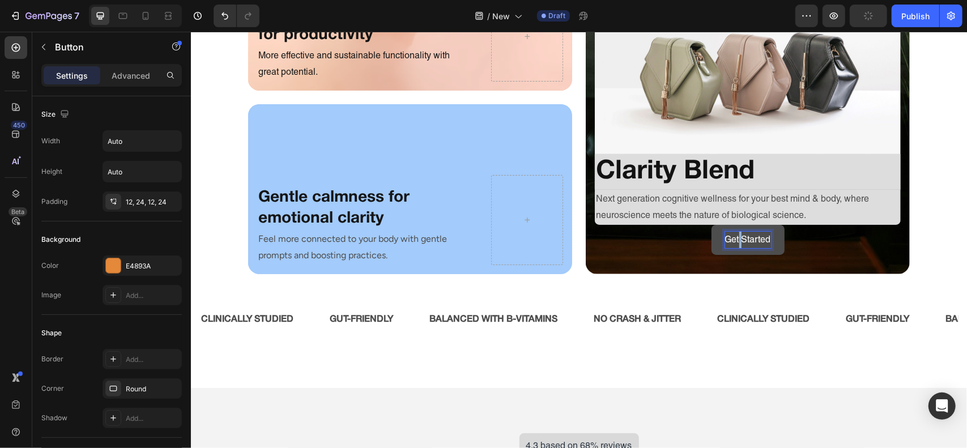
click at [735, 239] on p "Get Started" at bounding box center [748, 239] width 46 height 16
click at [716, 224] on button "Discover" at bounding box center [747, 239] width 63 height 30
click at [757, 274] on div "Image Clarity Blend Heading Next generation cognitive wellness for your best mi…" at bounding box center [747, 103] width 324 height 367
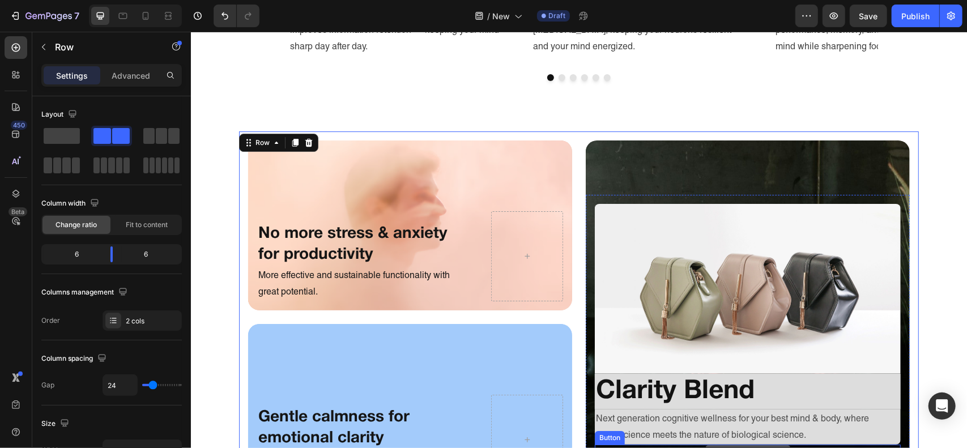
scroll to position [2529, 0]
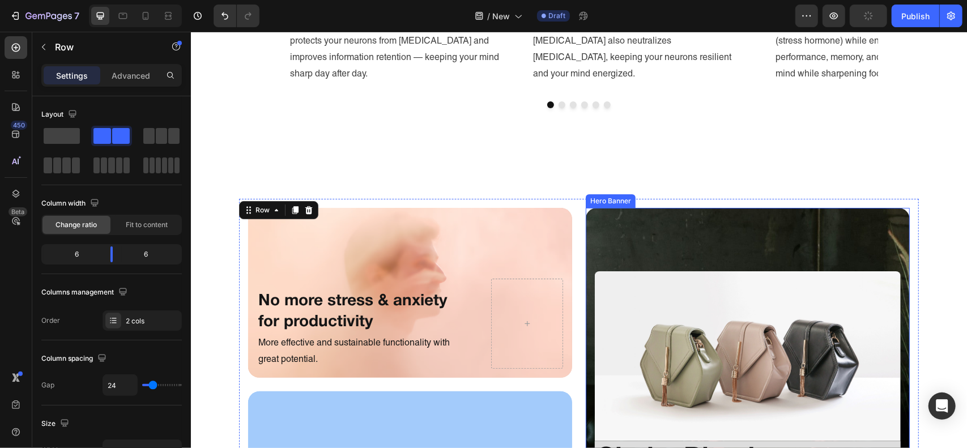
click at [615, 252] on div "Overlay" at bounding box center [747, 384] width 324 height 354
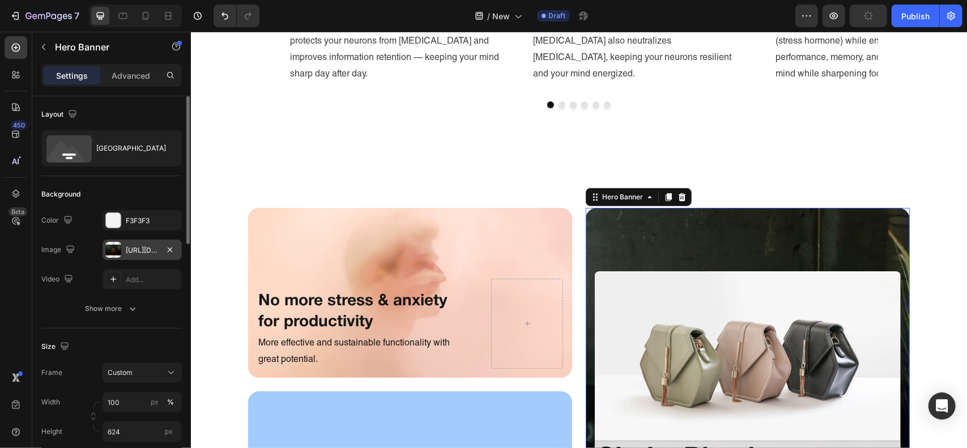
click at [133, 251] on div "[URL][DOMAIN_NAME]" at bounding box center [142, 250] width 33 height 10
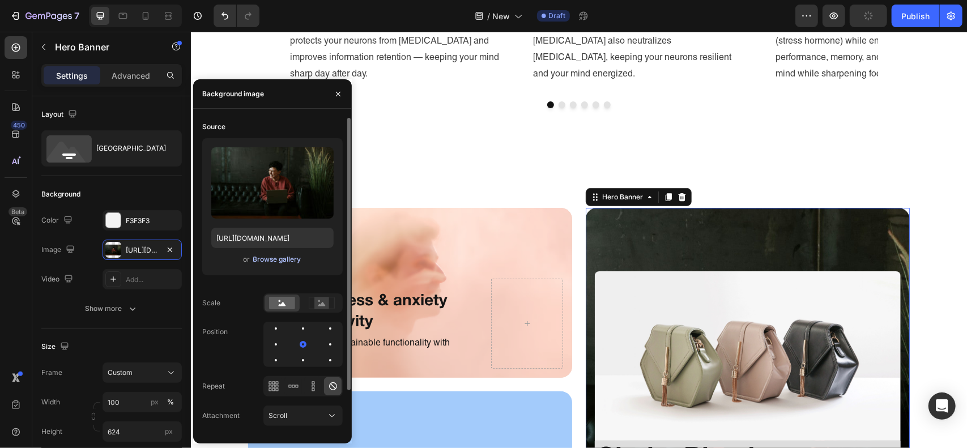
click at [254, 258] on div "Browse gallery" at bounding box center [277, 259] width 48 height 10
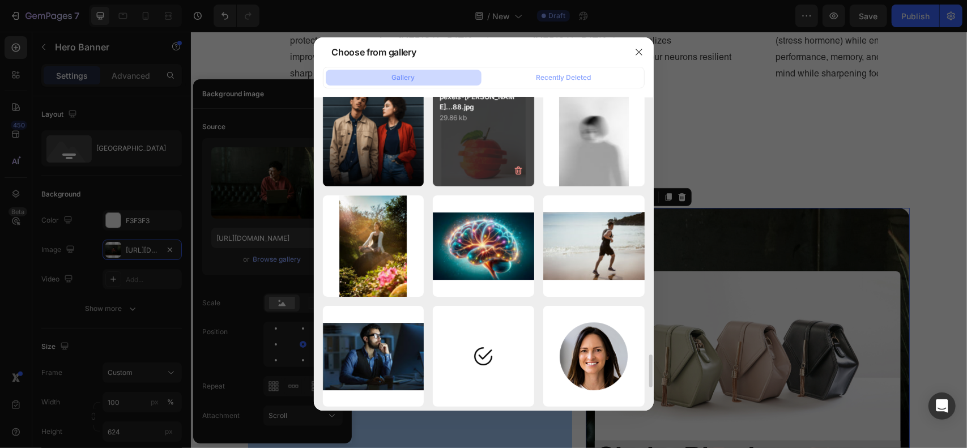
scroll to position [2448, 0]
click at [467, 159] on div "pexels-[PERSON_NAME]...88.jpg 29.86 kb" at bounding box center [483, 135] width 101 height 101
type input "[URL][DOMAIN_NAME]"
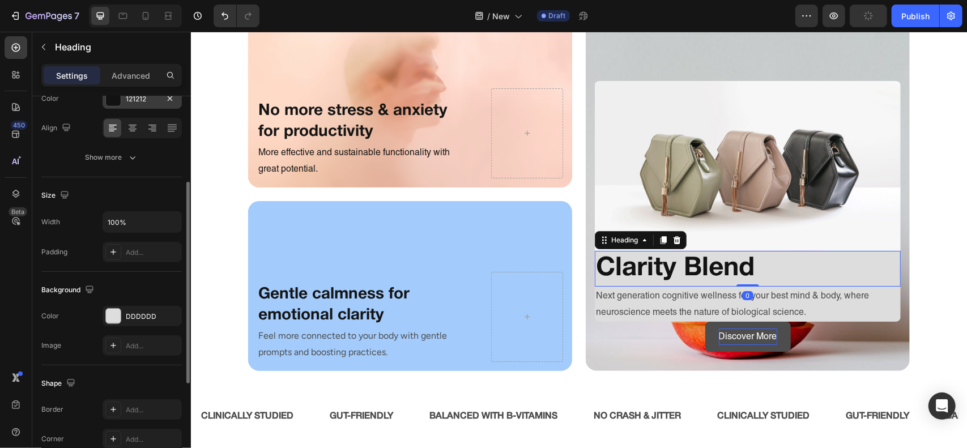
scroll to position [220, 0]
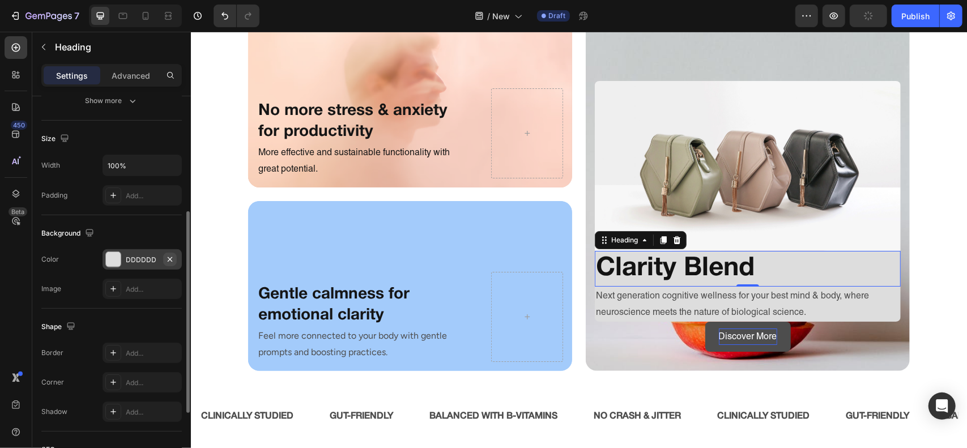
click at [172, 258] on icon "button" at bounding box center [169, 259] width 9 height 9
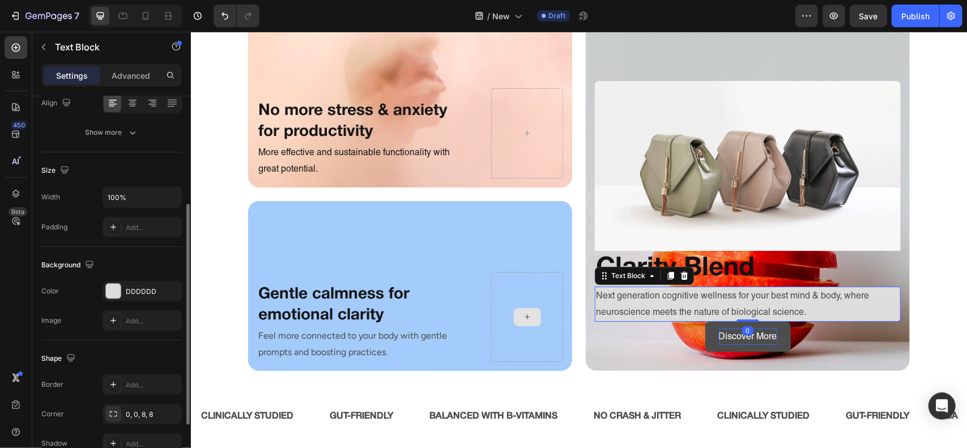
scroll to position [194, 0]
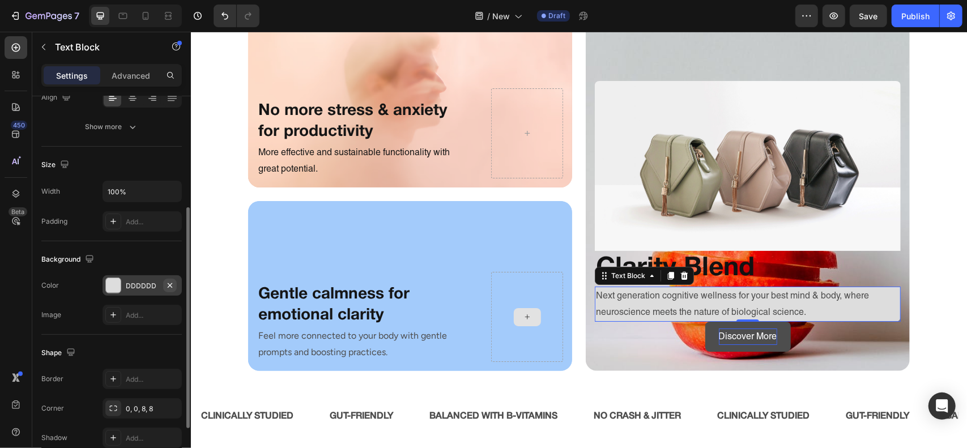
click at [170, 279] on button "button" at bounding box center [170, 286] width 14 height 14
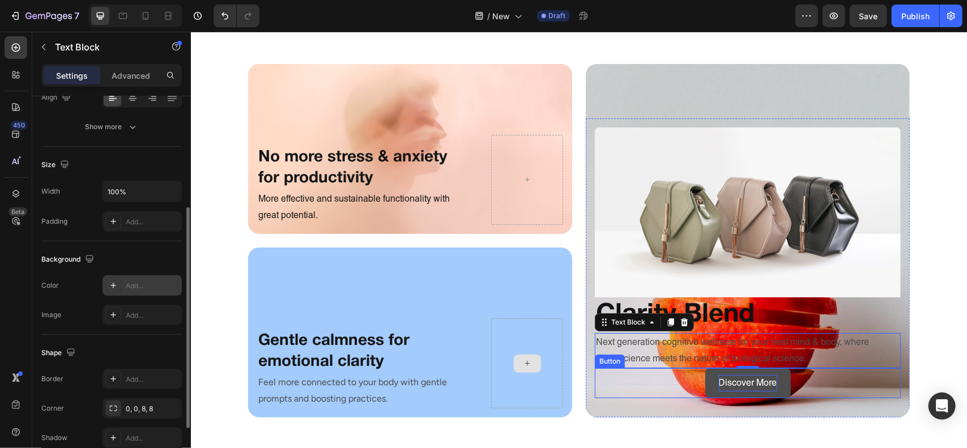
scroll to position [2646, 0]
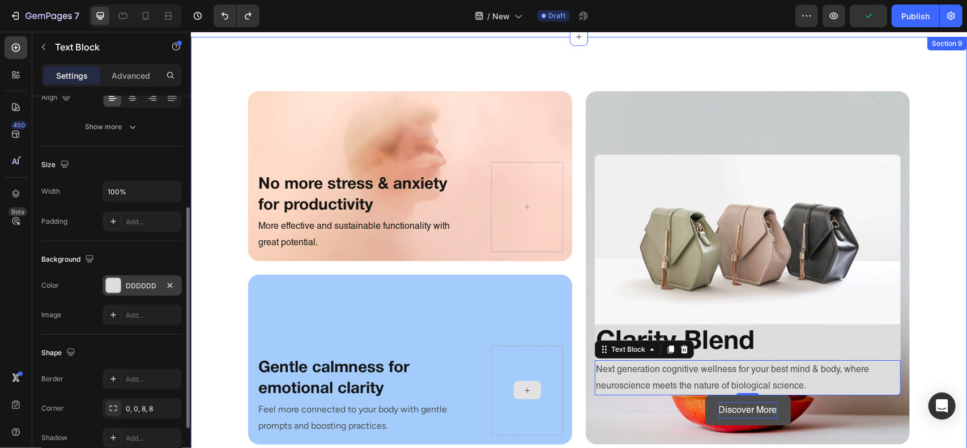
click at [934, 292] on div "No more stress & anxiety for productivity Heading More effective and sustainabl…" at bounding box center [578, 297] width 759 height 431
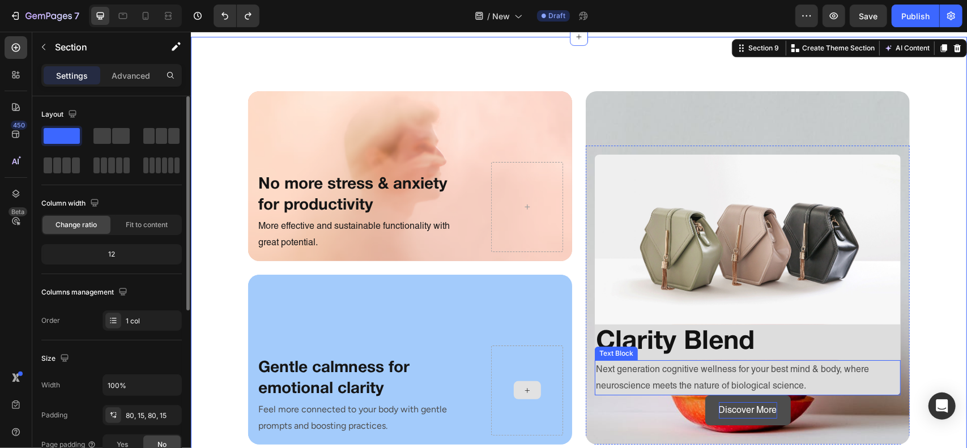
scroll to position [2748, 0]
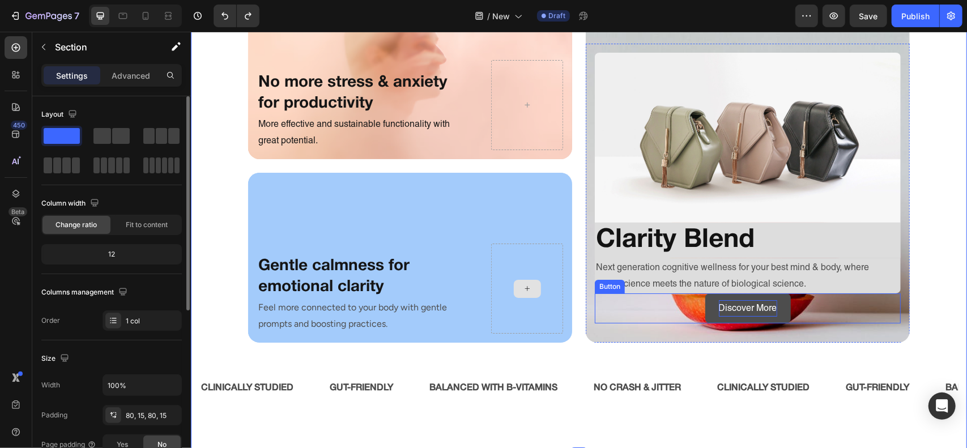
click at [770, 309] on p "Discover More" at bounding box center [747, 308] width 58 height 16
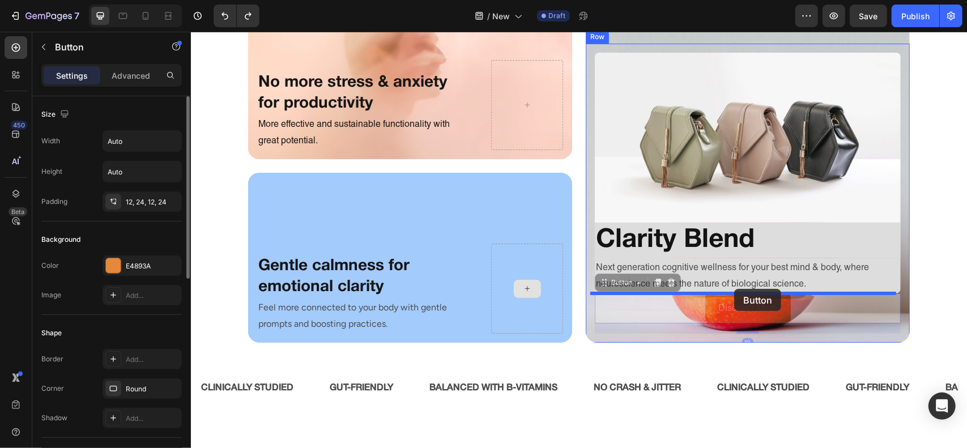
drag, startPoint x: 616, startPoint y: 282, endPoint x: 734, endPoint y: 288, distance: 118.0
drag, startPoint x: 619, startPoint y: 282, endPoint x: 734, endPoint y: 277, distance: 115.1
drag, startPoint x: 606, startPoint y: 274, endPoint x: 725, endPoint y: 280, distance: 119.1
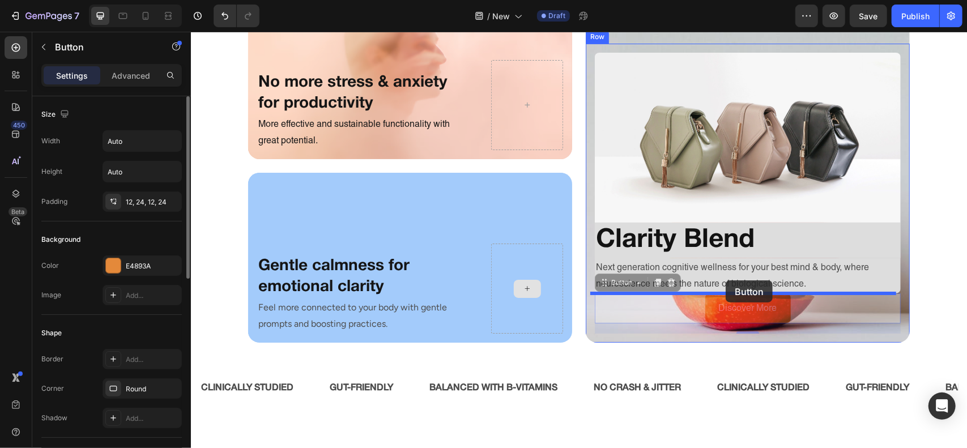
drag, startPoint x: 618, startPoint y: 283, endPoint x: 759, endPoint y: 282, distance: 141.7
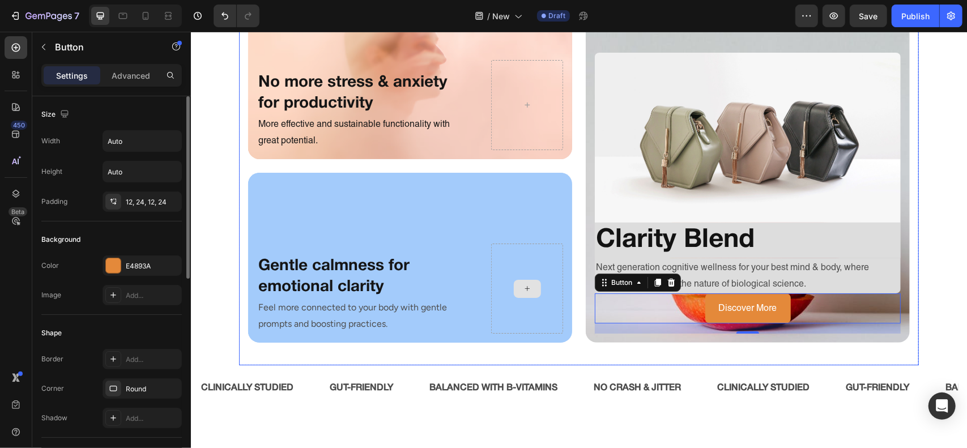
click at [808, 351] on div "Image Clarity Blend Heading Next generation cognitive wellness for your best mi…" at bounding box center [747, 172] width 324 height 367
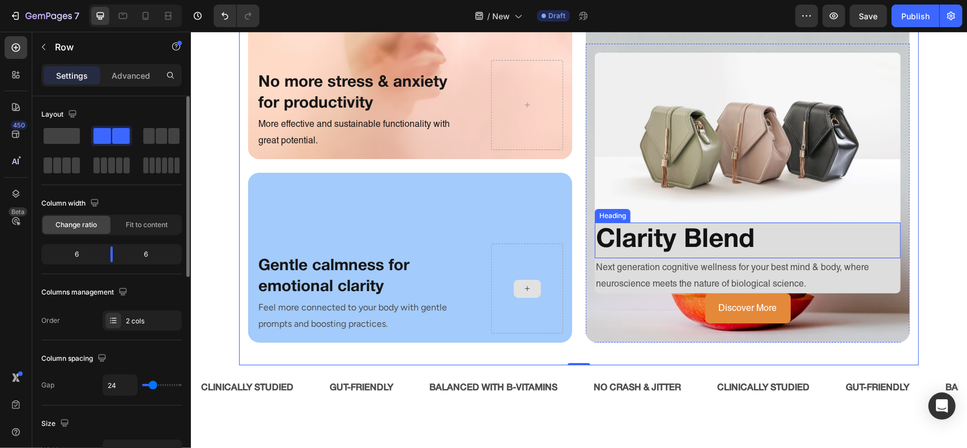
scroll to position [2638, 0]
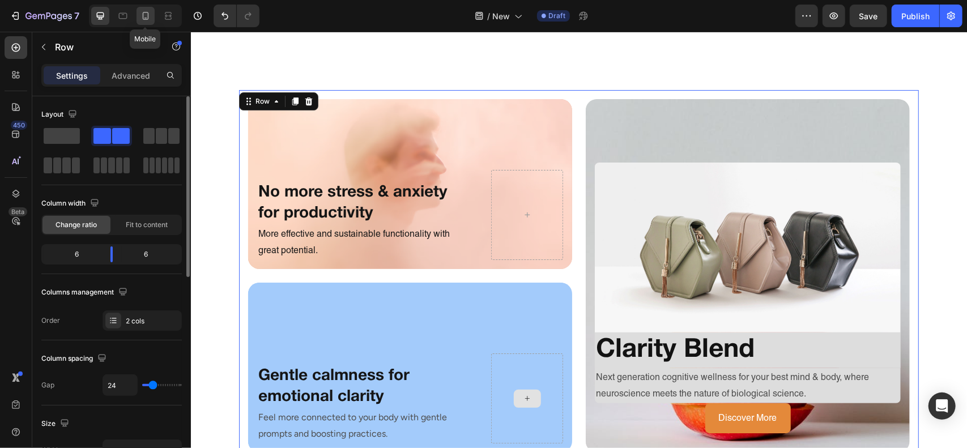
click at [144, 19] on icon at bounding box center [145, 15] width 11 height 11
type input "0"
type input "100%"
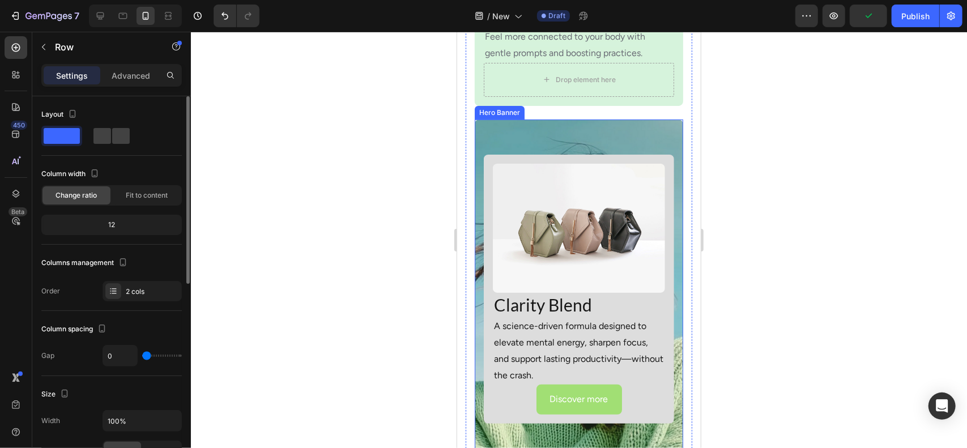
scroll to position [3026, 0]
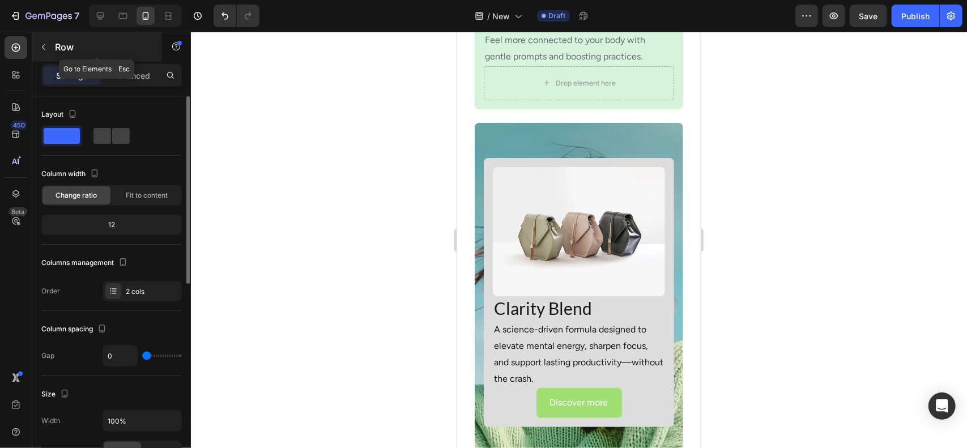
click at [71, 40] on p "Row" at bounding box center [103, 47] width 96 height 14
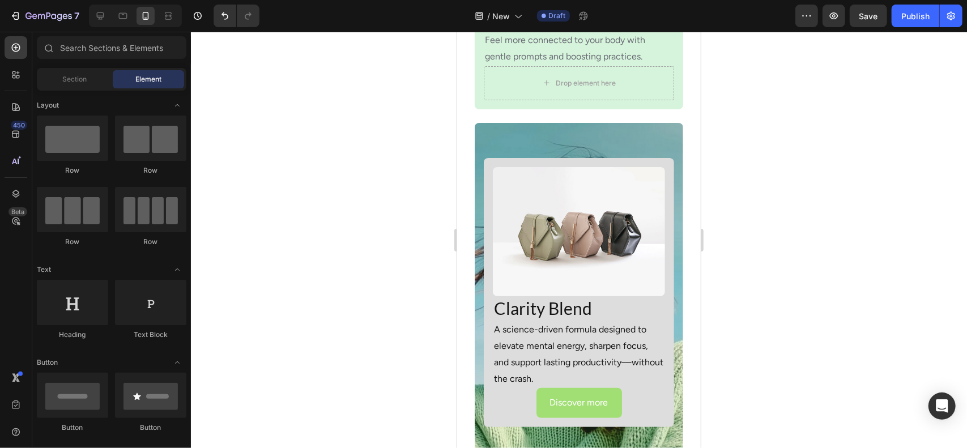
click at [89, 22] on div at bounding box center [135, 16] width 93 height 23
click at [92, 22] on div at bounding box center [100, 16] width 18 height 18
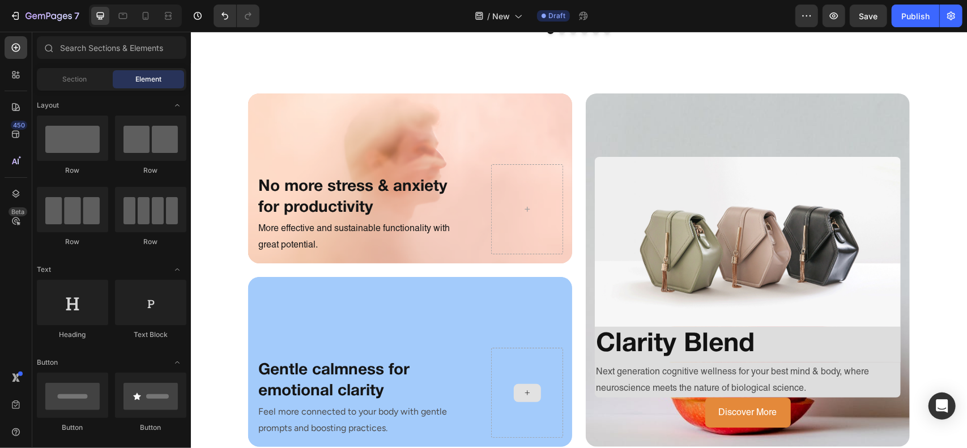
scroll to position [2604, 0]
click at [605, 299] on img at bounding box center [747, 241] width 306 height 170
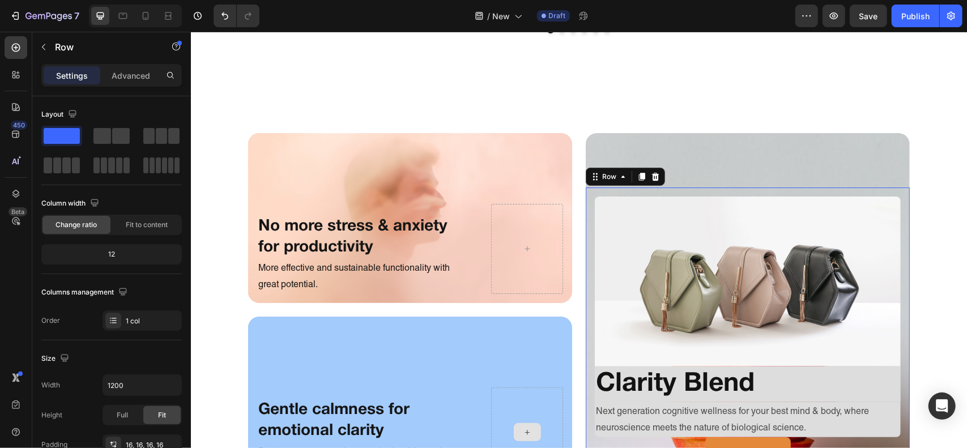
click at [585, 287] on div "Image Clarity Blend Heading Next generation cognitive wellness for your best mi…" at bounding box center [747, 336] width 324 height 299
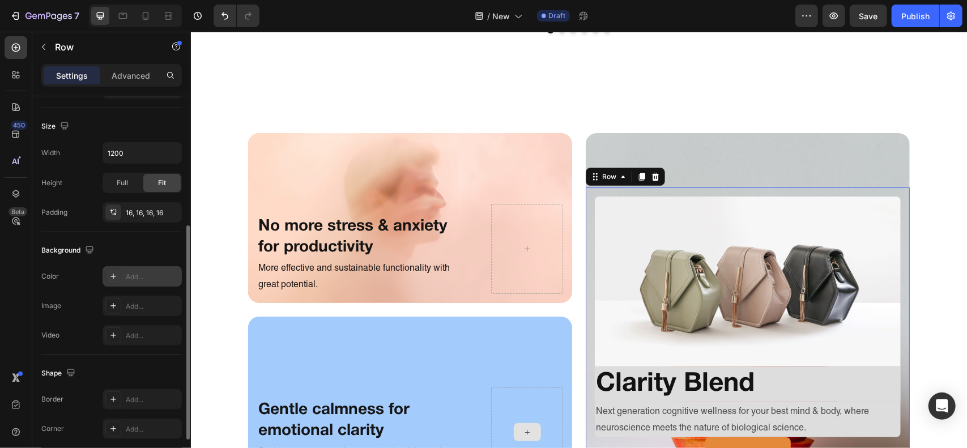
click at [161, 273] on div "Add..." at bounding box center [152, 277] width 53 height 10
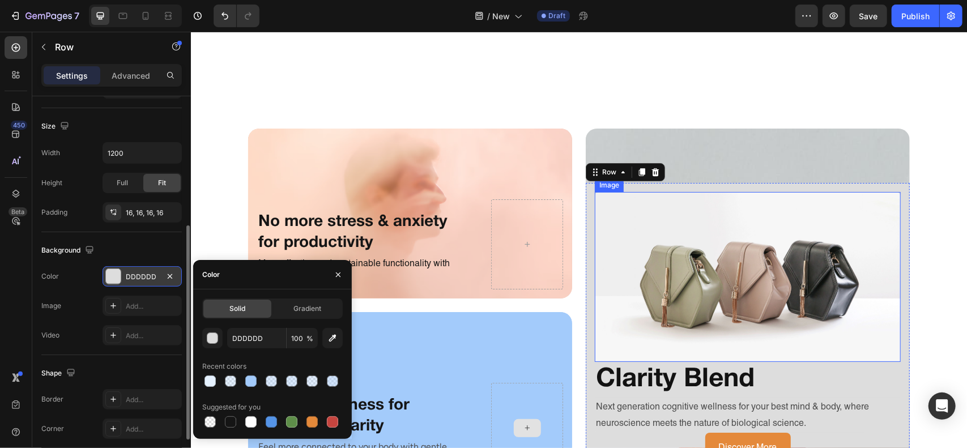
scroll to position [2624, 0]
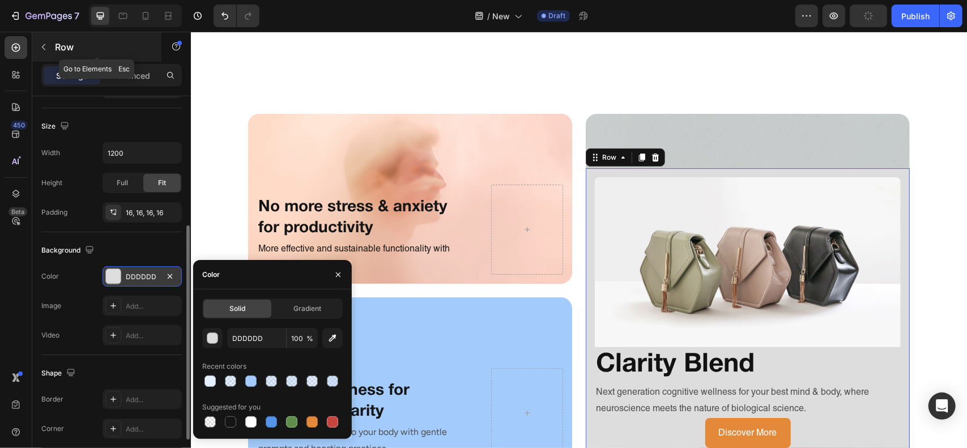
click at [120, 61] on div "Row" at bounding box center [96, 46] width 129 height 29
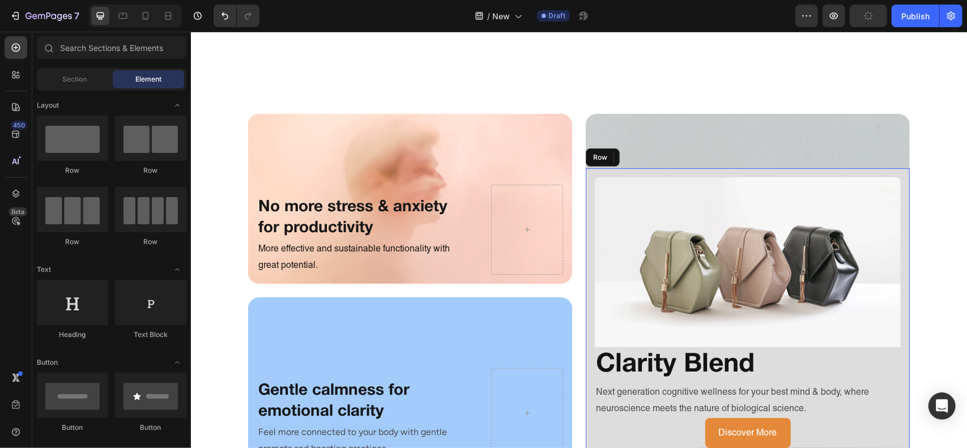
click at [585, 196] on div "Image Clarity Blend Heading Next generation cognitive wellness for your best mi…" at bounding box center [747, 317] width 324 height 299
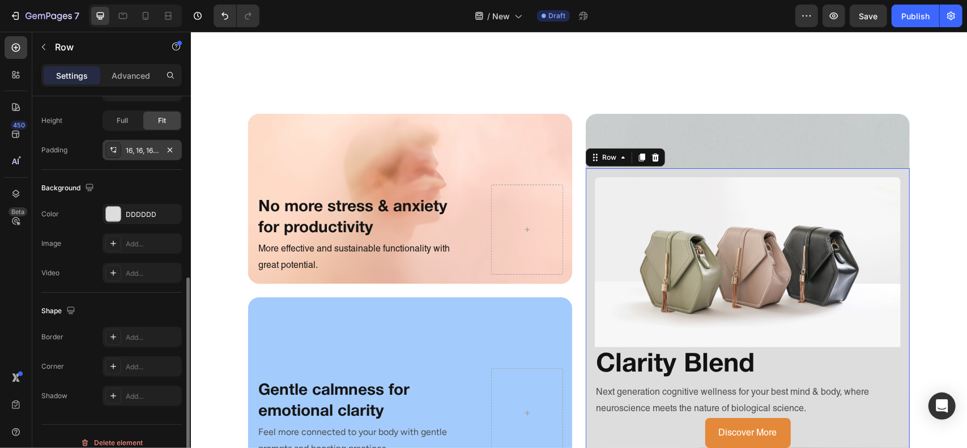
scroll to position [305, 0]
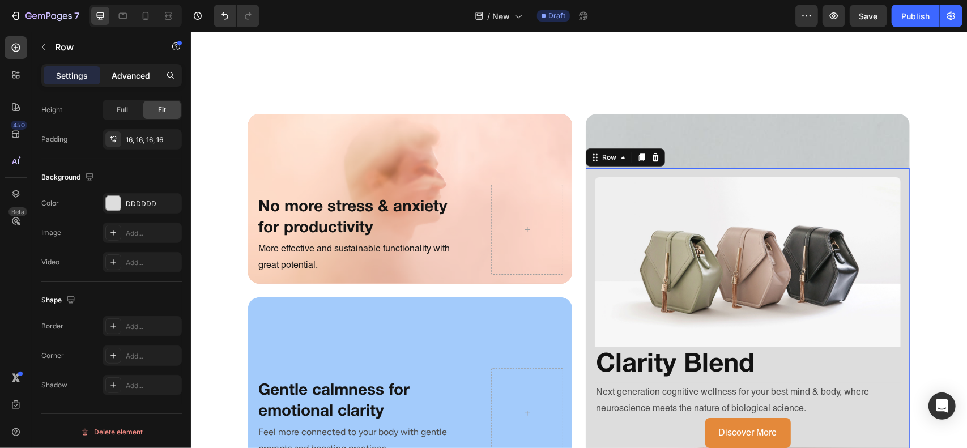
click at [123, 78] on p "Advanced" at bounding box center [131, 76] width 39 height 12
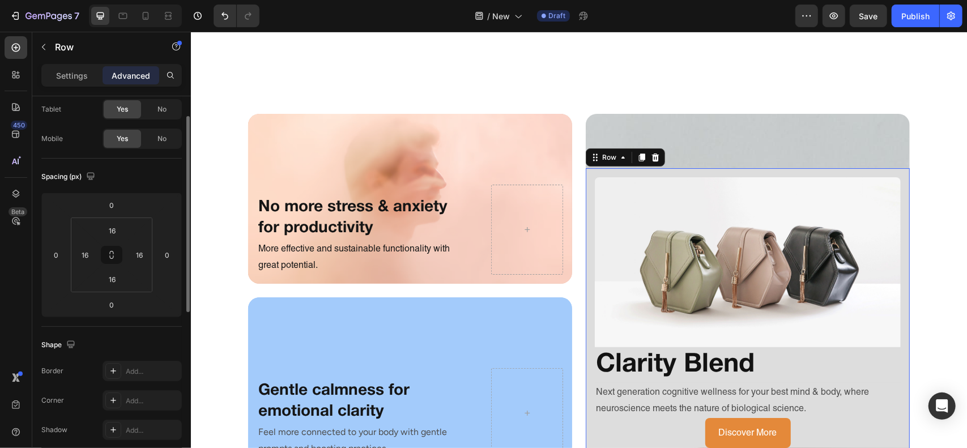
scroll to position [53, 0]
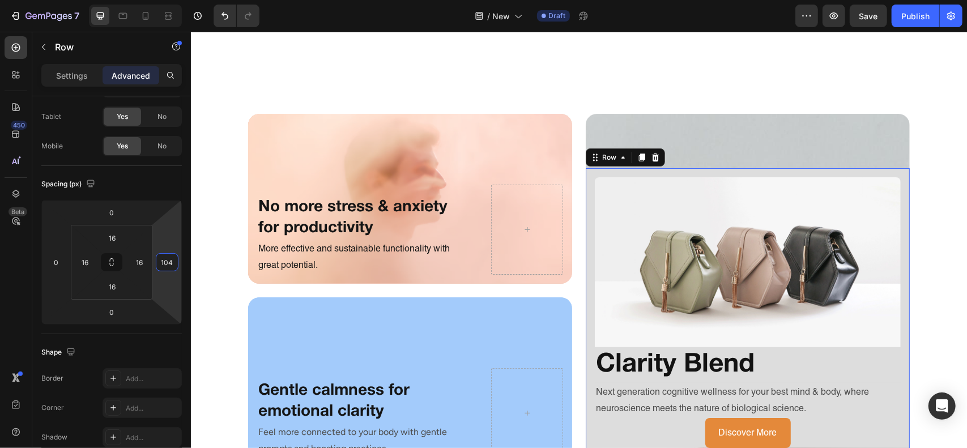
drag, startPoint x: 169, startPoint y: 251, endPoint x: 175, endPoint y: 222, distance: 29.9
click at [175, 0] on html "7 Version history / New Draft Preview Save Publish 450 Beta Sections(18) Elemen…" at bounding box center [483, 0] width 967 height 0
type input "0"
drag, startPoint x: 136, startPoint y: 218, endPoint x: 142, endPoint y: 191, distance: 27.4
click at [142, 0] on html "7 Version history / New Draft Preview Save Publish 450 Beta Sections(18) Elemen…" at bounding box center [483, 0] width 967 height 0
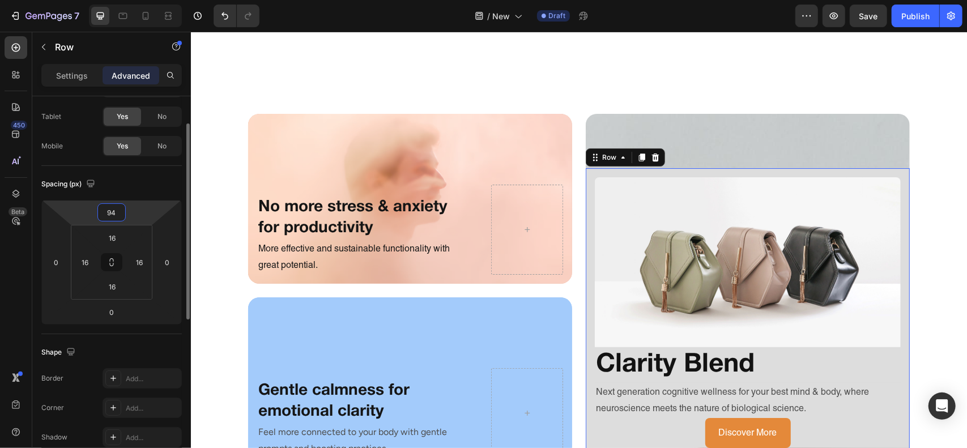
type input "0"
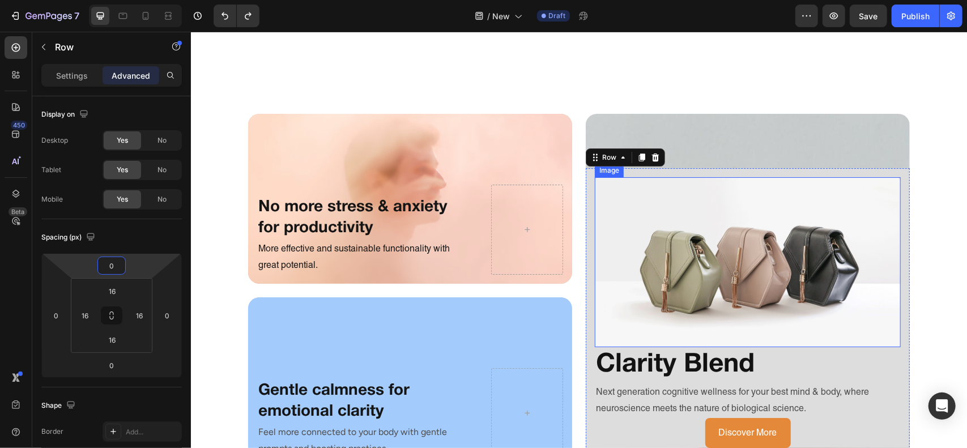
scroll to position [2777, 0]
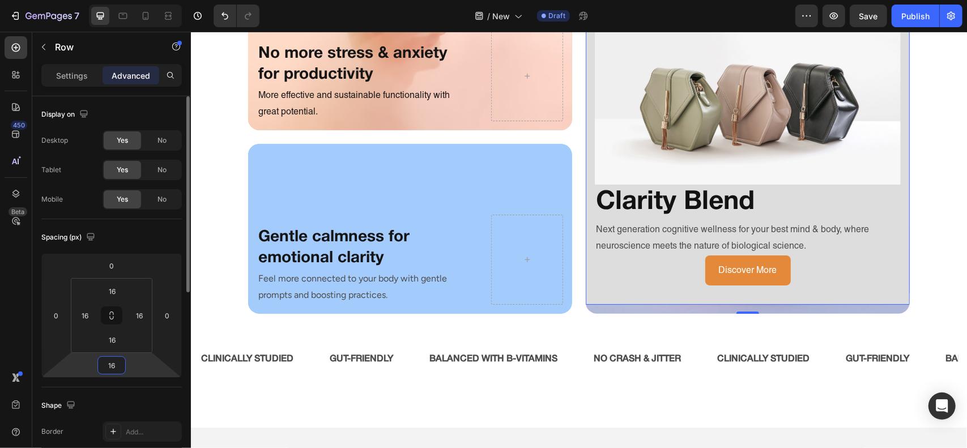
drag, startPoint x: 140, startPoint y: 368, endPoint x: 150, endPoint y: 363, distance: 10.9
click at [150, 0] on html "7 Version history / New Draft Preview Save Publish 450 Beta Sections(18) Elemen…" at bounding box center [483, 0] width 967 height 0
type input "18"
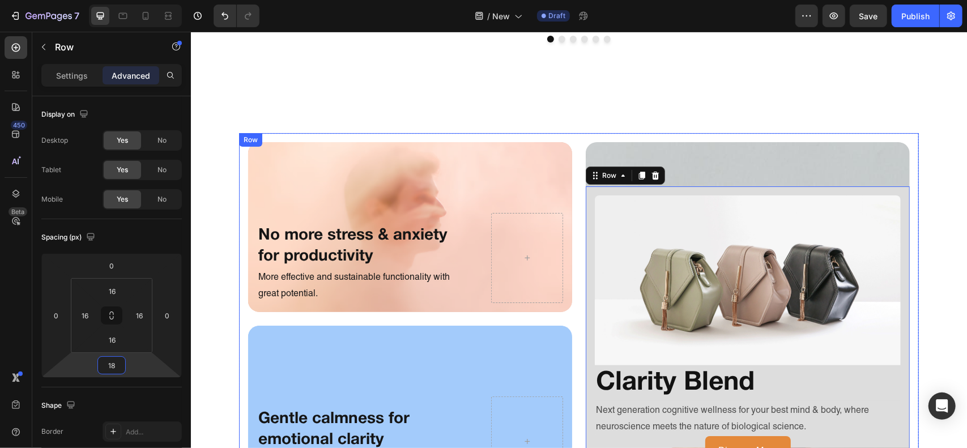
scroll to position [2621, 0]
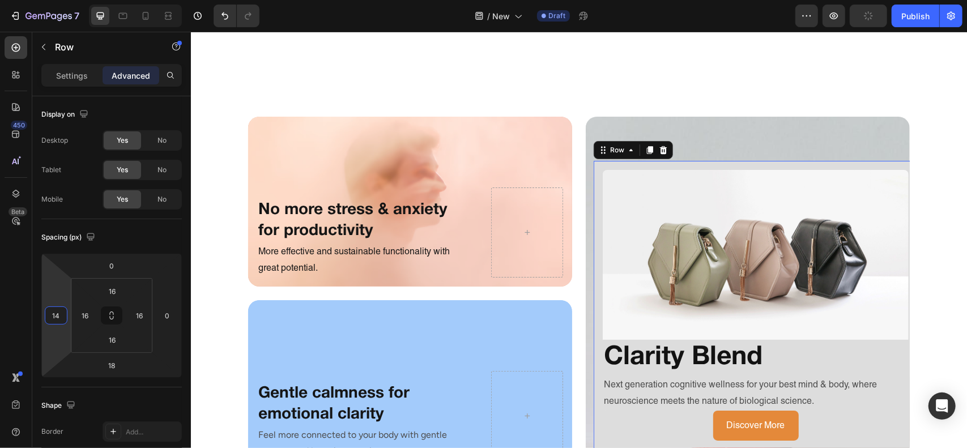
type input "16"
click at [57, 0] on html "7 Version history / New Draft Preview Publish 450 Beta Sections(18) Elements(83…" at bounding box center [483, 0] width 967 height 0
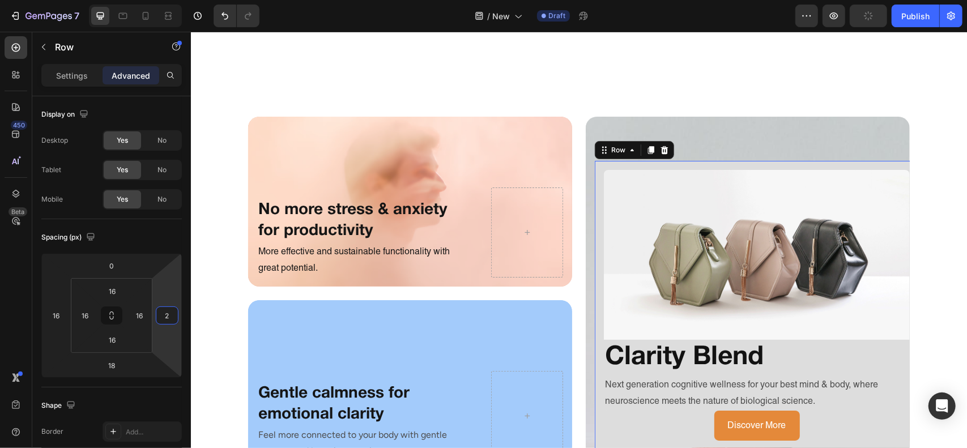
type input "0"
drag, startPoint x: 167, startPoint y: 295, endPoint x: 173, endPoint y: 295, distance: 6.8
click at [173, 0] on html "7 Version history / New Draft Preview Publish 450 Beta Sections(18) Elements(83…" at bounding box center [483, 0] width 967 height 0
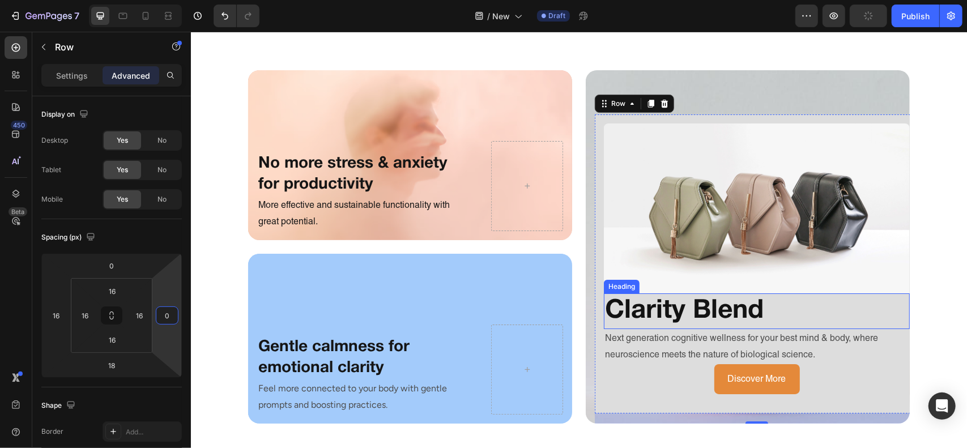
click at [839, 321] on h2 "Clarity Blend" at bounding box center [756, 311] width 306 height 36
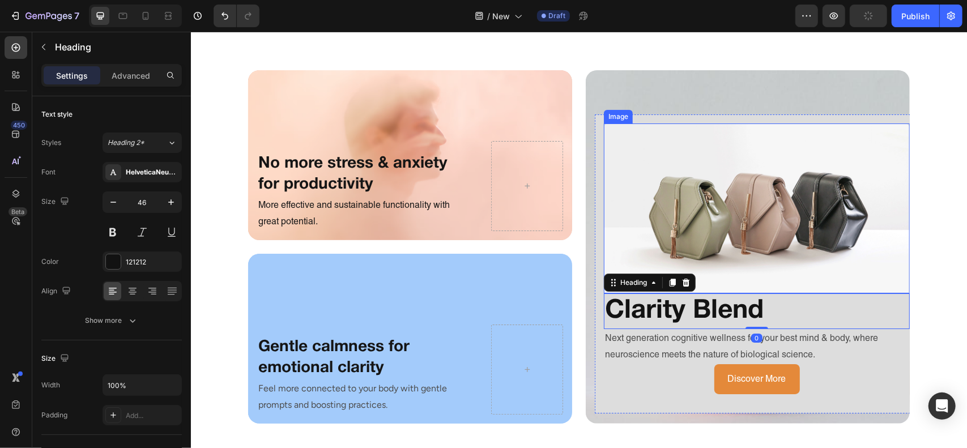
click at [802, 288] on img at bounding box center [756, 208] width 306 height 170
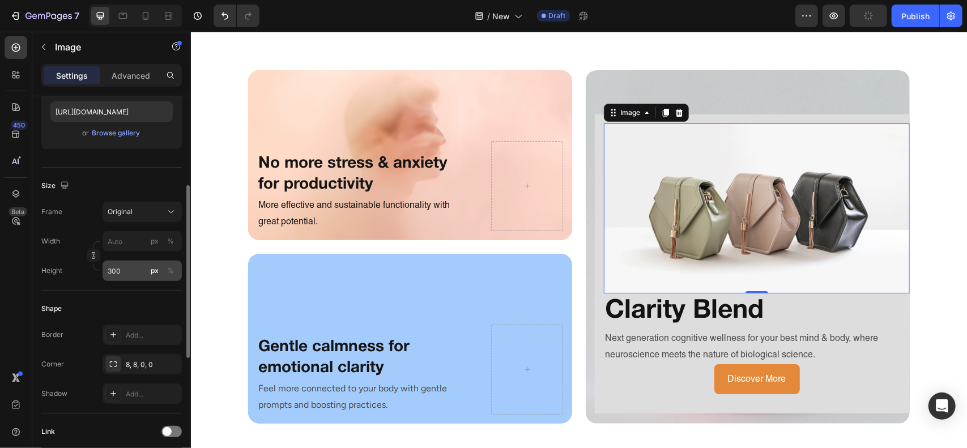
scroll to position [199, 0]
click at [90, 254] on icon "button" at bounding box center [94, 254] width 8 height 8
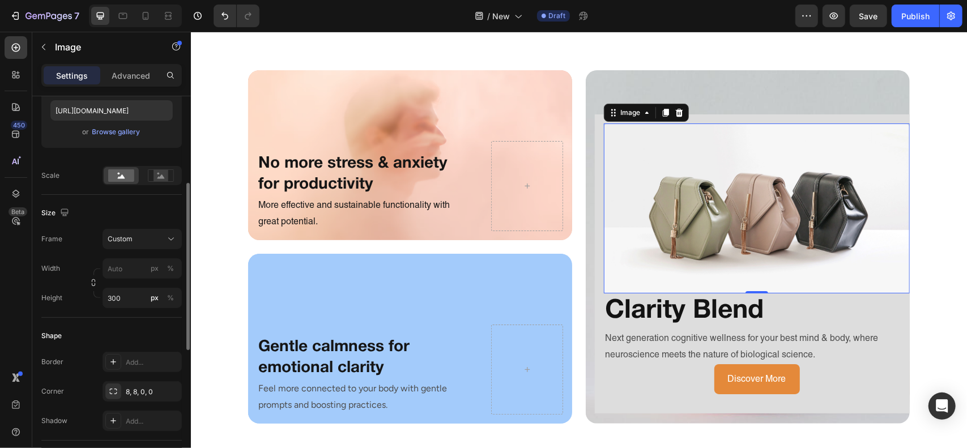
click at [127, 282] on div "Width px % Height 300 px %" at bounding box center [111, 283] width 141 height 50
click at [129, 275] on input "px %" at bounding box center [142, 268] width 79 height 20
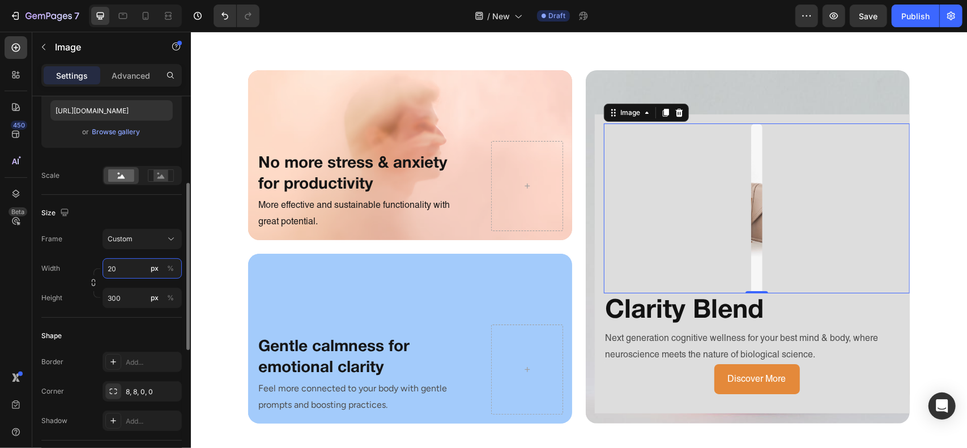
type input "2"
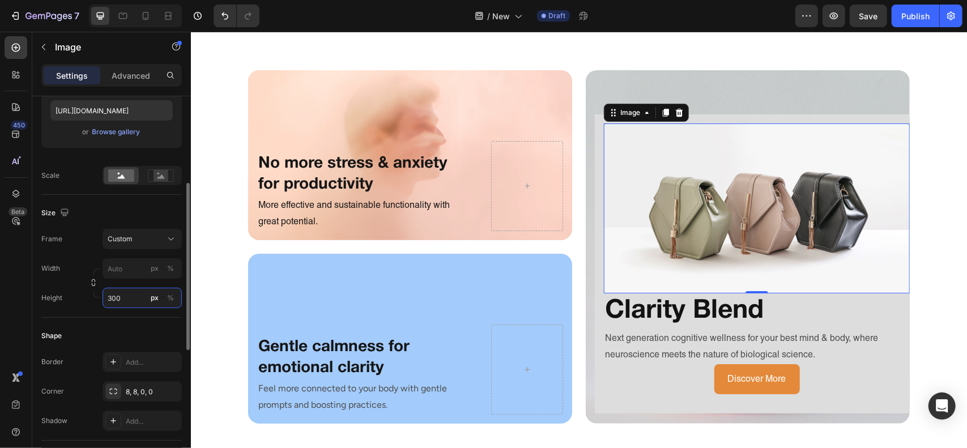
click at [127, 292] on input "300" at bounding box center [142, 298] width 79 height 20
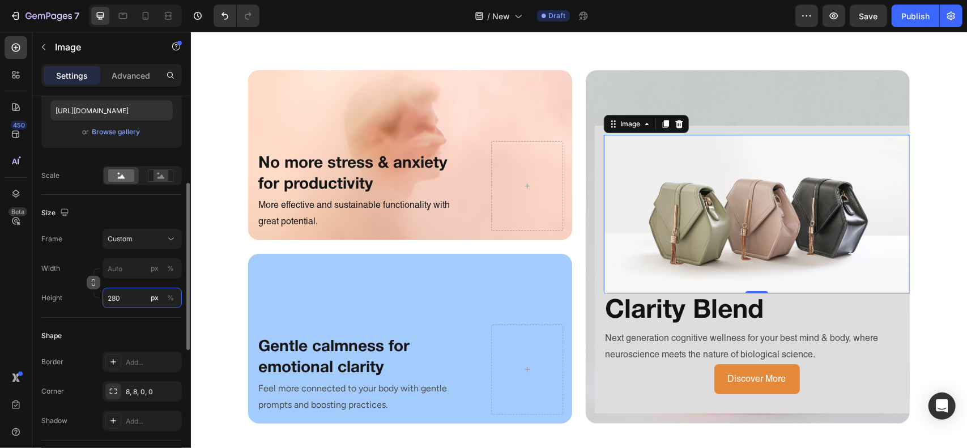
type input "280"
click at [92, 282] on icon "button" at bounding box center [94, 283] width 8 height 8
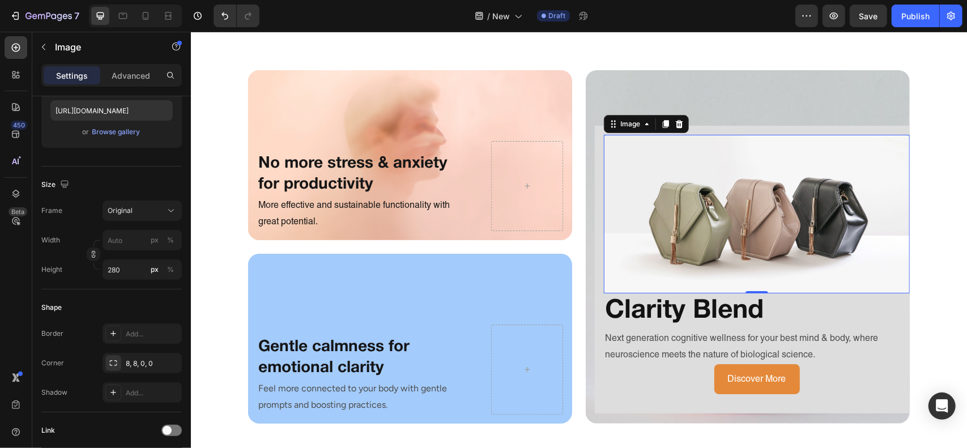
click at [883, 274] on img at bounding box center [756, 213] width 306 height 159
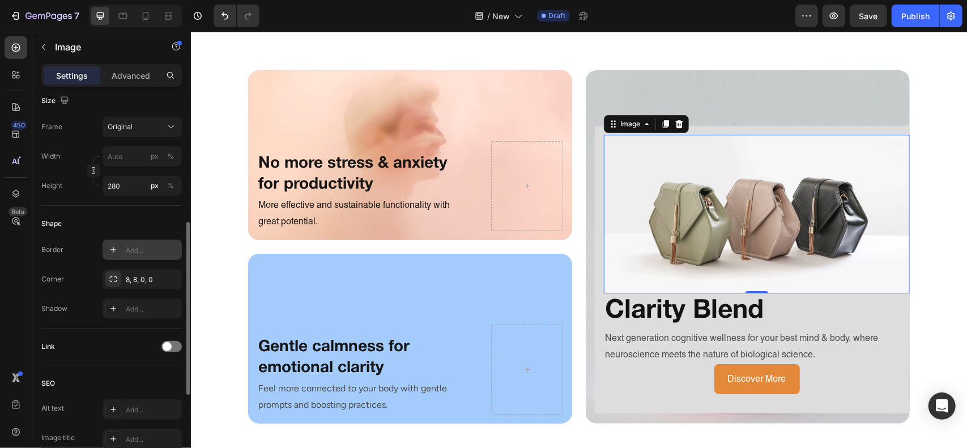
scroll to position [284, 0]
click at [117, 281] on icon at bounding box center [113, 278] width 9 height 9
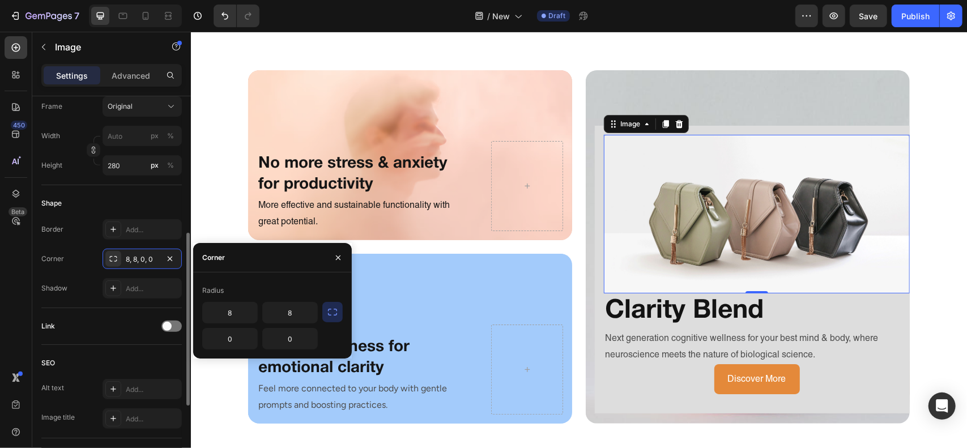
scroll to position [203, 0]
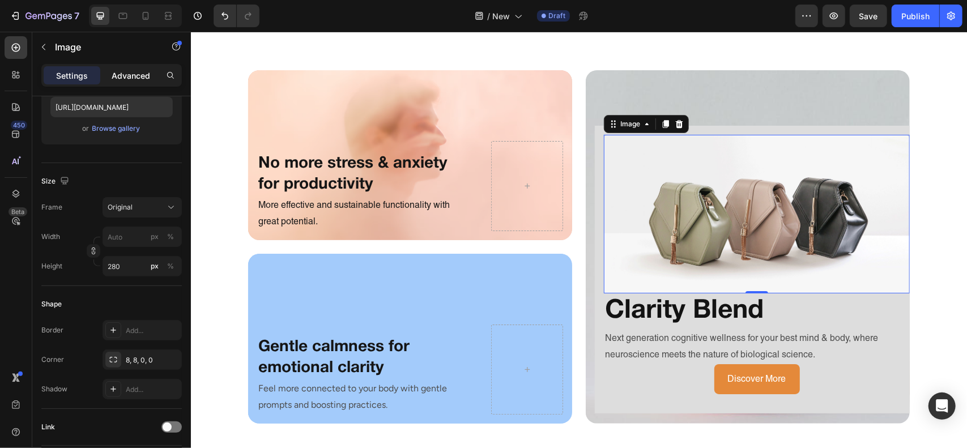
click at [132, 84] on div "Advanced" at bounding box center [131, 75] width 57 height 18
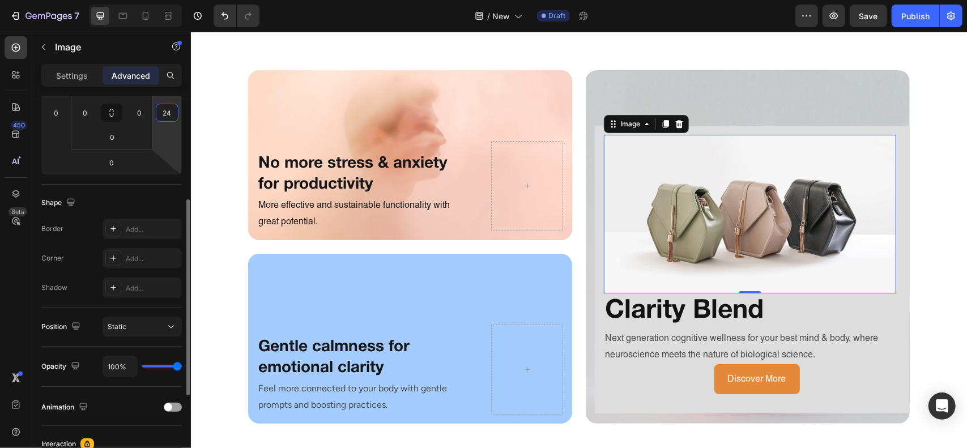
drag, startPoint x: 169, startPoint y: 152, endPoint x: 171, endPoint y: 146, distance: 7.2
click at [171, 0] on html "7 Version history / New Draft Preview Save Publish 450 Beta Sections(18) Elemen…" at bounding box center [483, 0] width 967 height 0
type input "0"
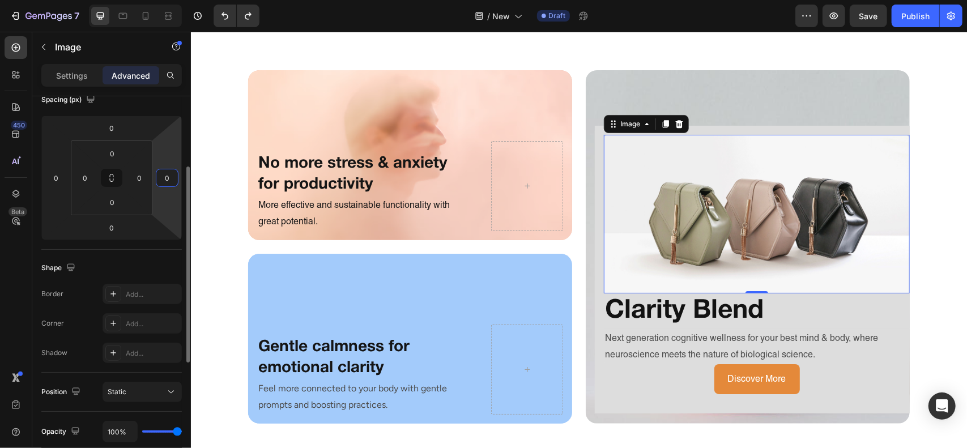
scroll to position [80, 0]
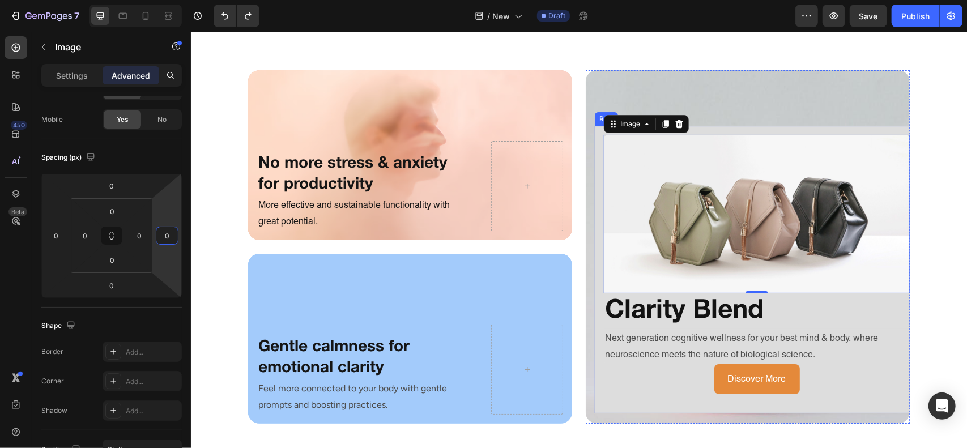
click at [594, 266] on div "Image 0 Clarity Blend Heading Next generation cognitive wellness for your best …" at bounding box center [756, 269] width 324 height 288
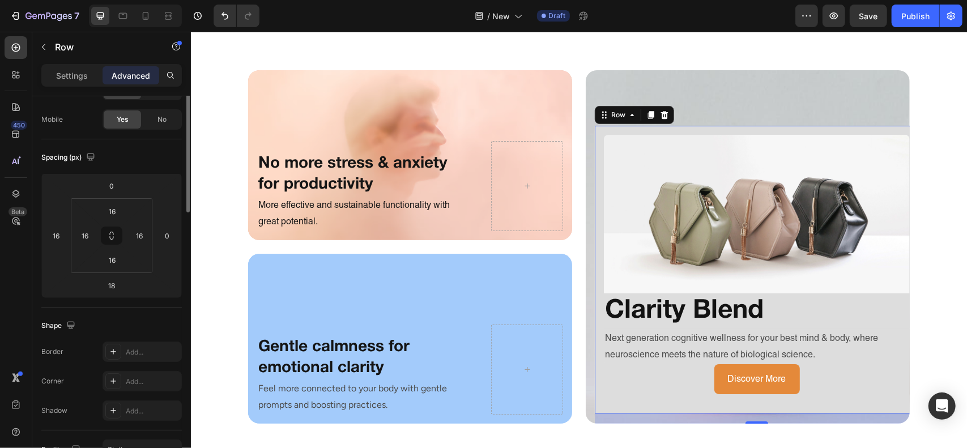
scroll to position [0, 0]
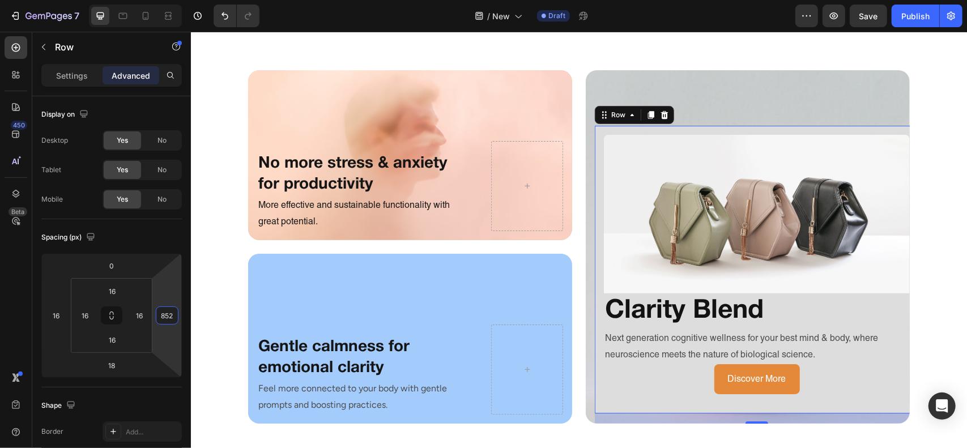
drag, startPoint x: 173, startPoint y: 282, endPoint x: 184, endPoint y: 40, distance: 241.7
click at [184, 0] on html "7 Version history / New Draft Preview Save Publish 450 Beta Sections(18) Elemen…" at bounding box center [483, 0] width 967 height 0
type input "0"
click at [709, 308] on h2 "Clarity Blend" at bounding box center [756, 311] width 306 height 36
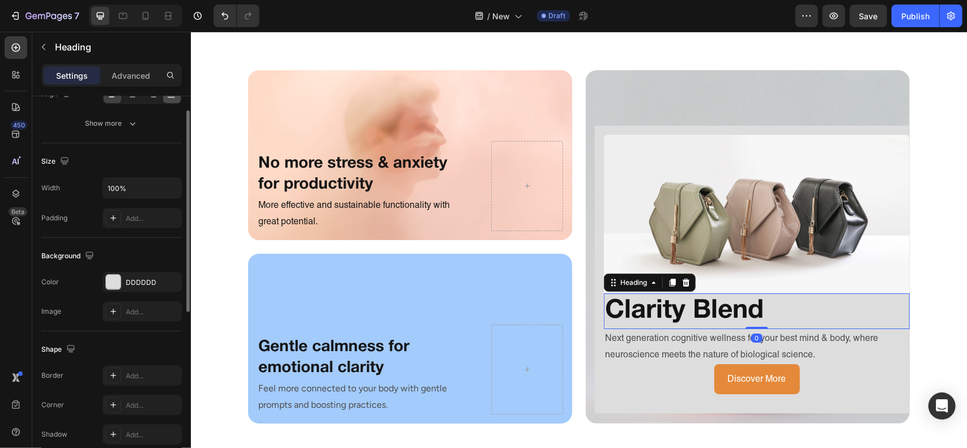
scroll to position [201, 0]
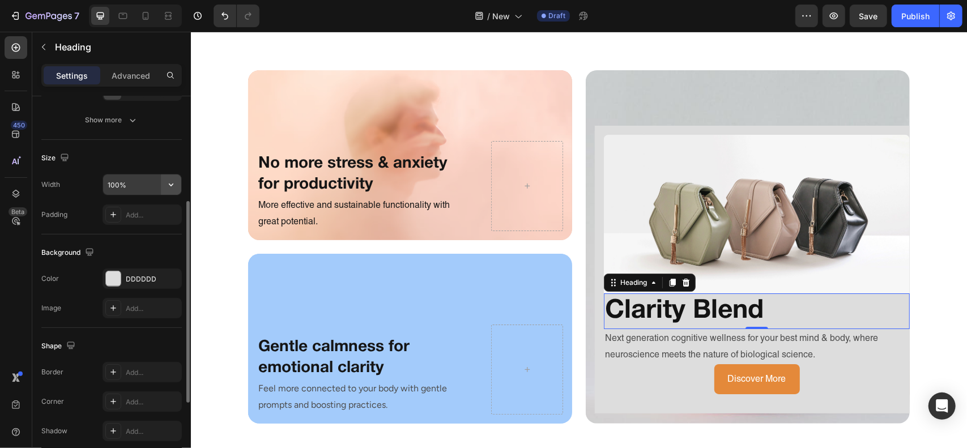
click at [168, 185] on icon "button" at bounding box center [170, 184] width 11 height 11
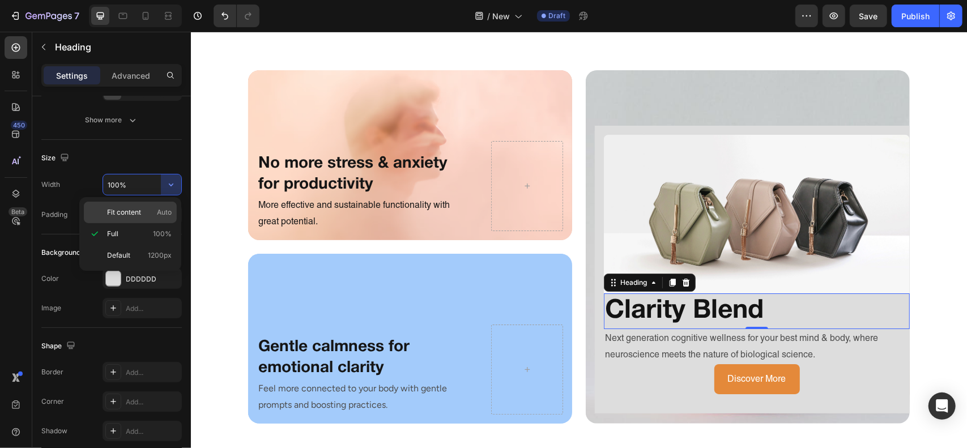
click at [143, 213] on p "Fit content Auto" at bounding box center [139, 212] width 65 height 10
type input "Auto"
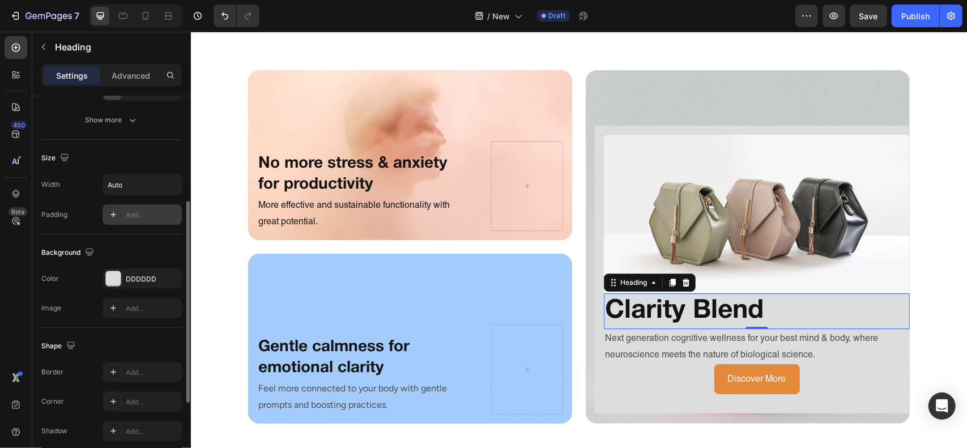
click at [151, 211] on div "Add..." at bounding box center [152, 215] width 53 height 10
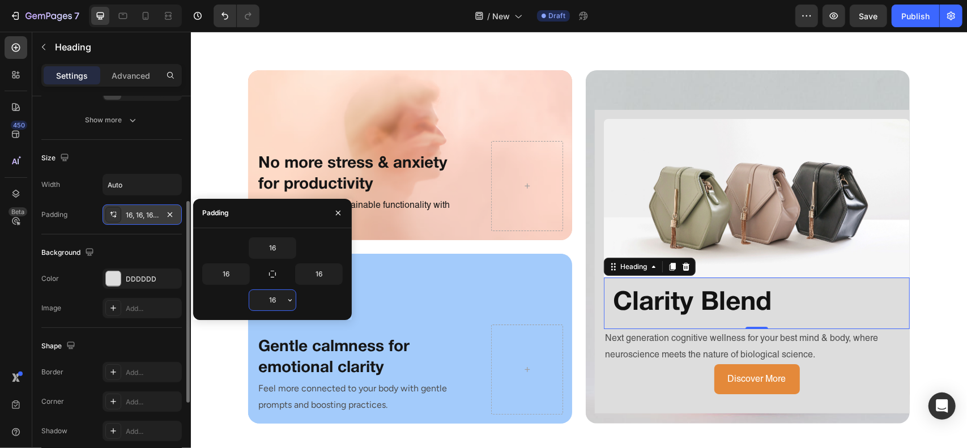
click at [274, 299] on input "16" at bounding box center [272, 300] width 46 height 20
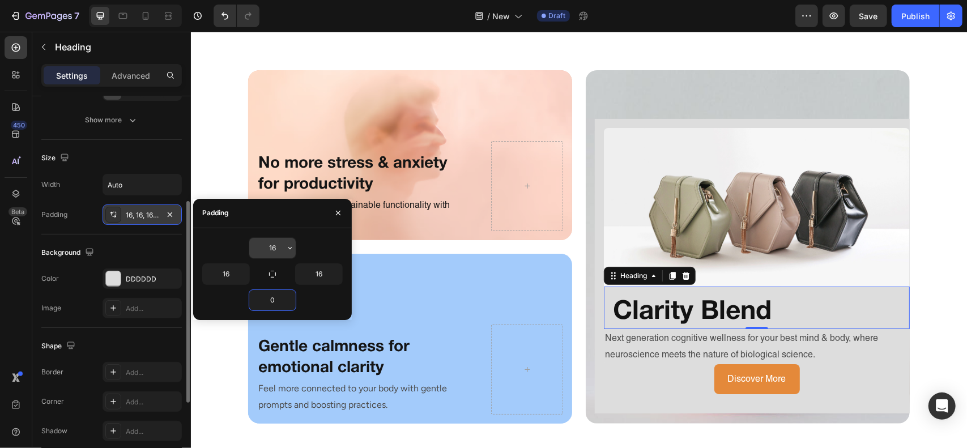
type input "0"
click at [268, 249] on input "16" at bounding box center [272, 248] width 46 height 20
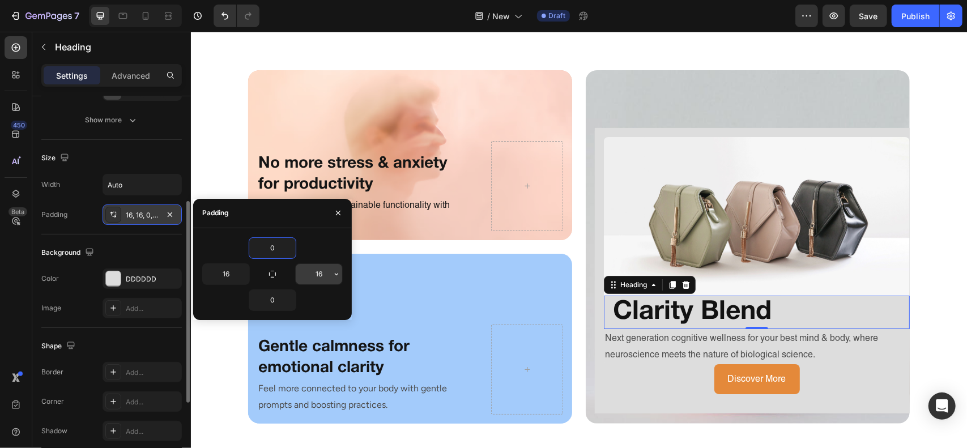
type input "0"
click at [323, 274] on input "16" at bounding box center [319, 274] width 46 height 20
click at [338, 274] on icon "button" at bounding box center [336, 274] width 9 height 9
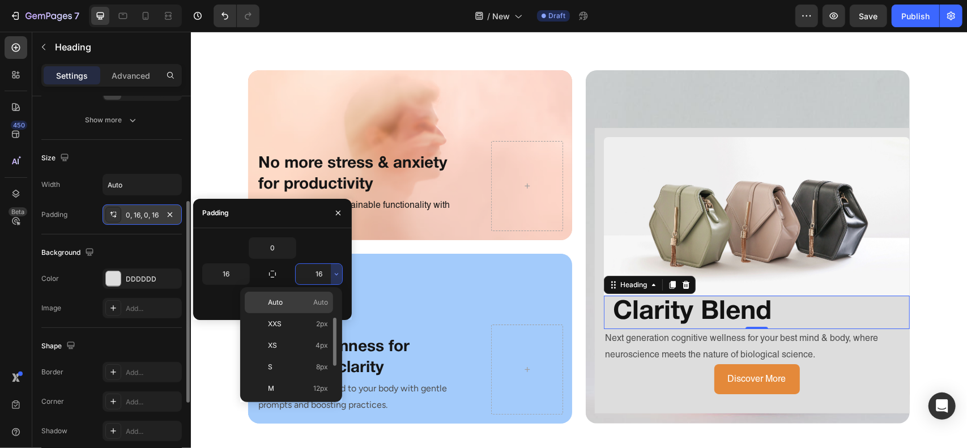
scroll to position [126, 0]
click at [314, 355] on div "3XL 48px" at bounding box center [289, 349] width 88 height 22
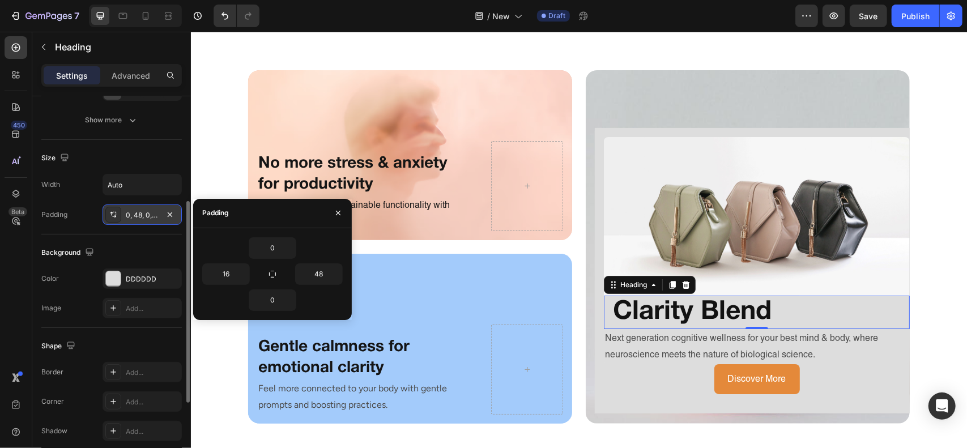
type input "16"
click at [334, 215] on icon "button" at bounding box center [338, 213] width 9 height 9
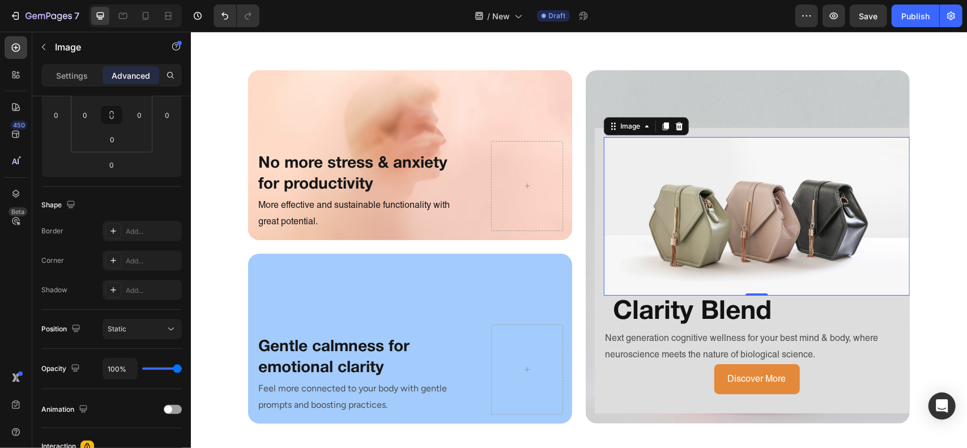
scroll to position [0, 0]
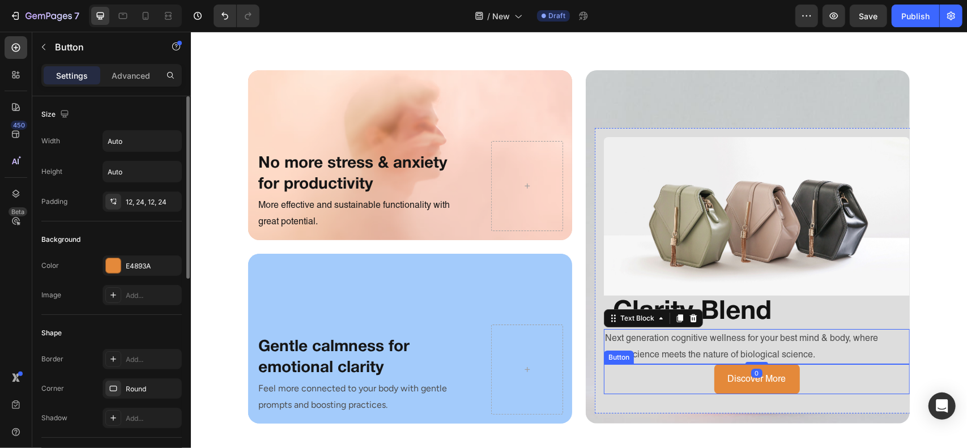
click at [625, 381] on div "Discover More Button" at bounding box center [756, 379] width 306 height 30
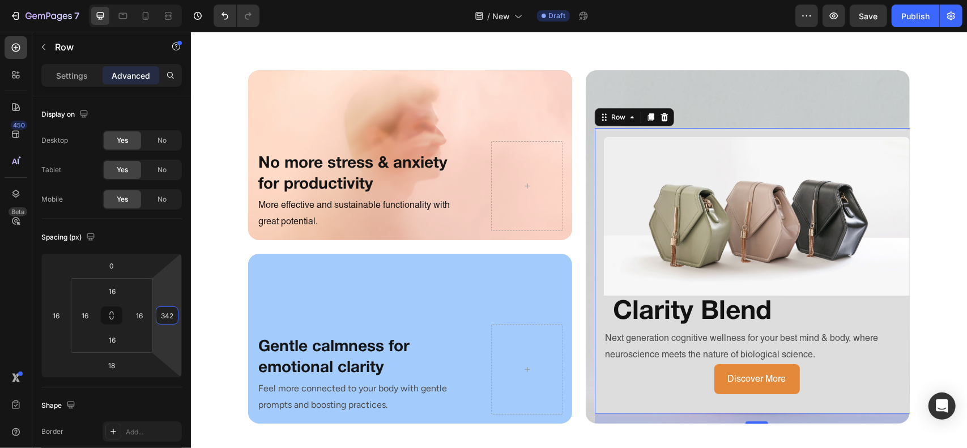
drag, startPoint x: 172, startPoint y: 299, endPoint x: 165, endPoint y: 202, distance: 97.1
click at [165, 0] on html "7 Version history / New Draft Preview Save Publish 450 Beta Sections(18) Elemen…" at bounding box center [483, 0] width 967 height 0
type input "0"
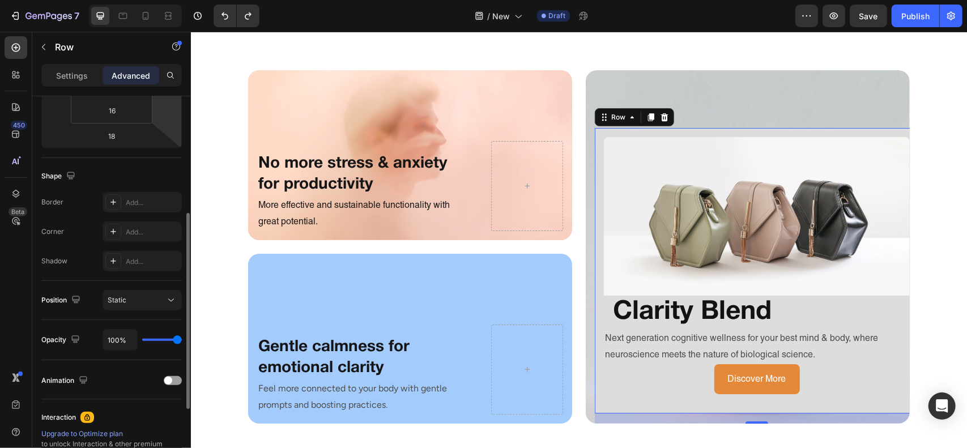
scroll to position [233, 0]
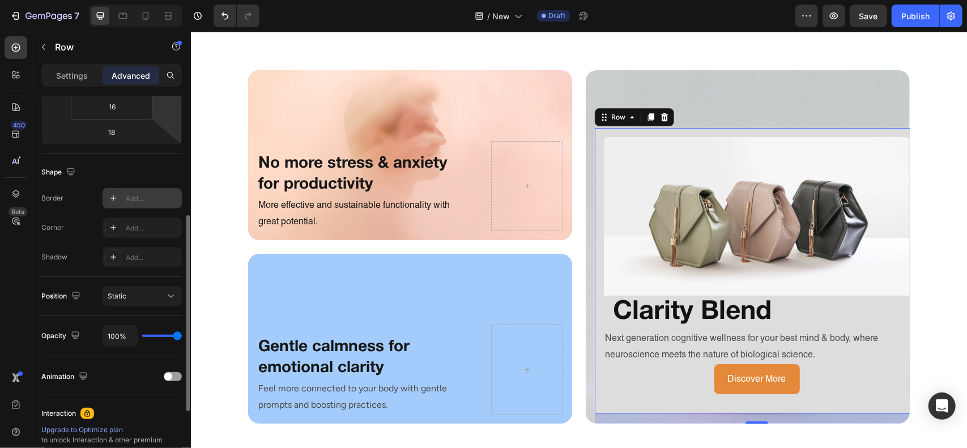
click at [134, 198] on div "Add..." at bounding box center [152, 199] width 53 height 10
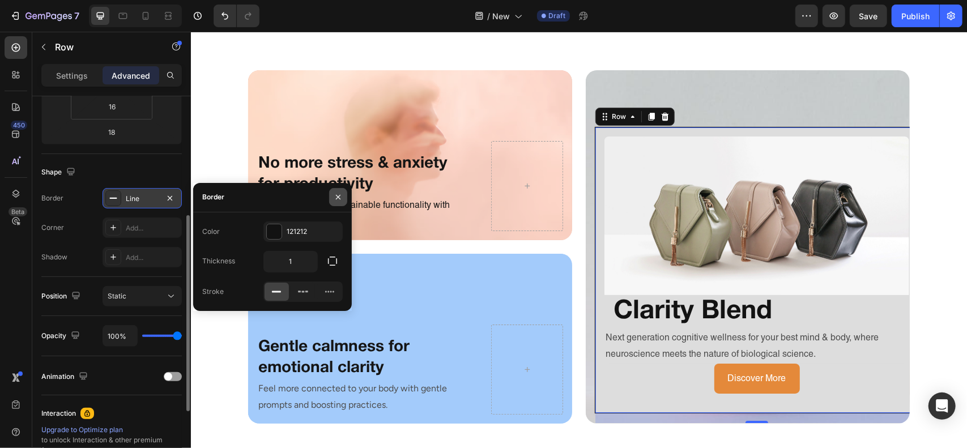
click at [340, 199] on icon "button" at bounding box center [338, 197] width 5 height 5
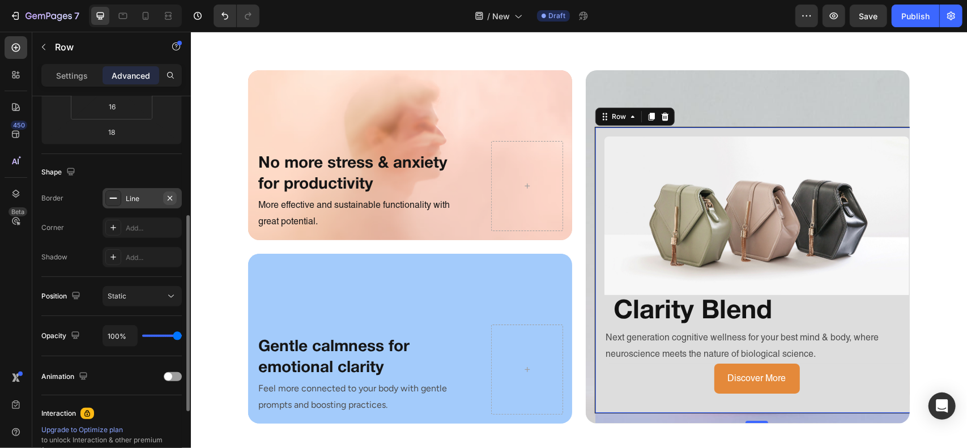
click at [171, 201] on icon "button" at bounding box center [169, 198] width 9 height 9
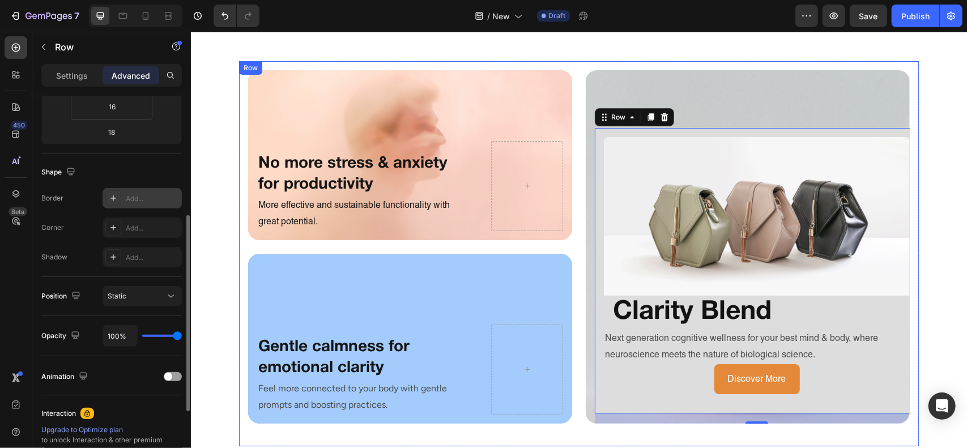
click at [570, 298] on div "No more stress & anxiety for productivity Heading More effective and sustainabl…" at bounding box center [579, 253] width 680 height 385
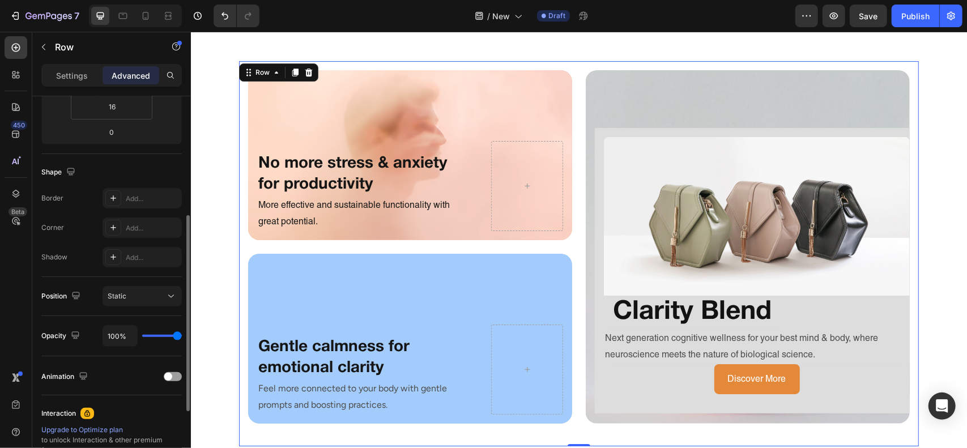
scroll to position [2607, 0]
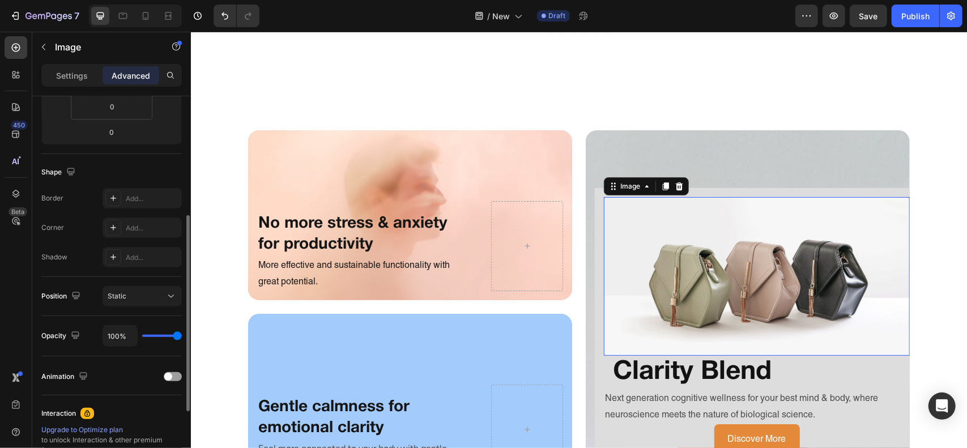
click at [807, 315] on img at bounding box center [756, 276] width 306 height 159
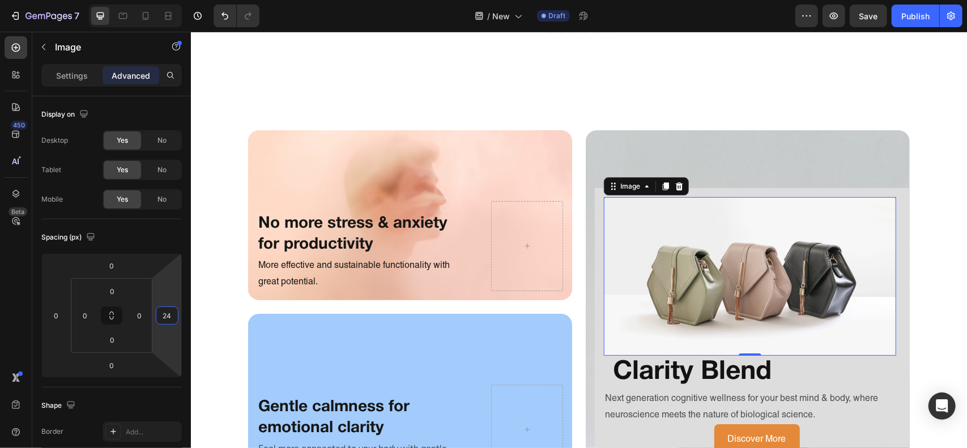
drag, startPoint x: 169, startPoint y: 276, endPoint x: 175, endPoint y: 269, distance: 8.9
click at [175, 0] on html "7 Version history / New Draft Preview Save Publish 450 Beta Sections(18) Elemen…" at bounding box center [483, 0] width 967 height 0
type input "0"
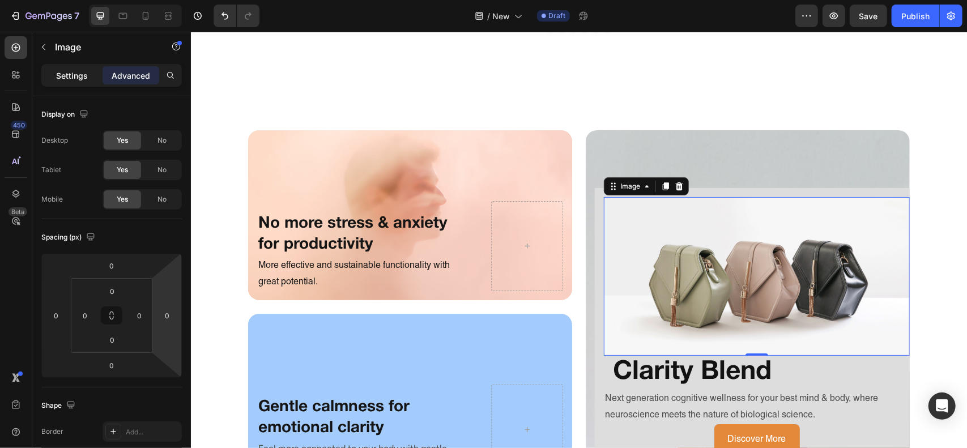
click at [77, 84] on div "Settings" at bounding box center [72, 75] width 57 height 18
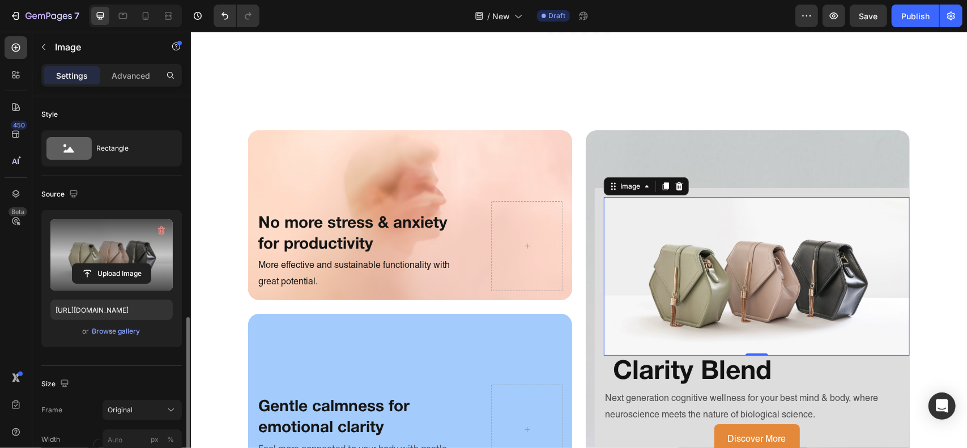
scroll to position [158, 0]
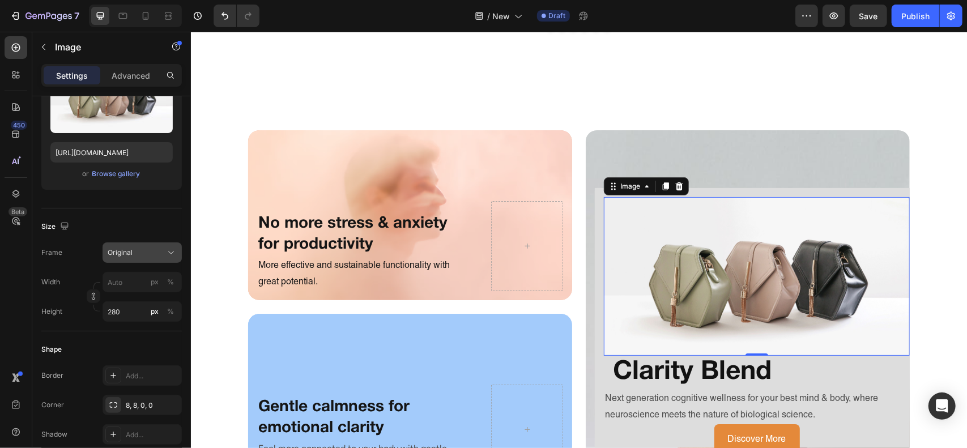
click at [141, 249] on div "Original" at bounding box center [136, 253] width 56 height 10
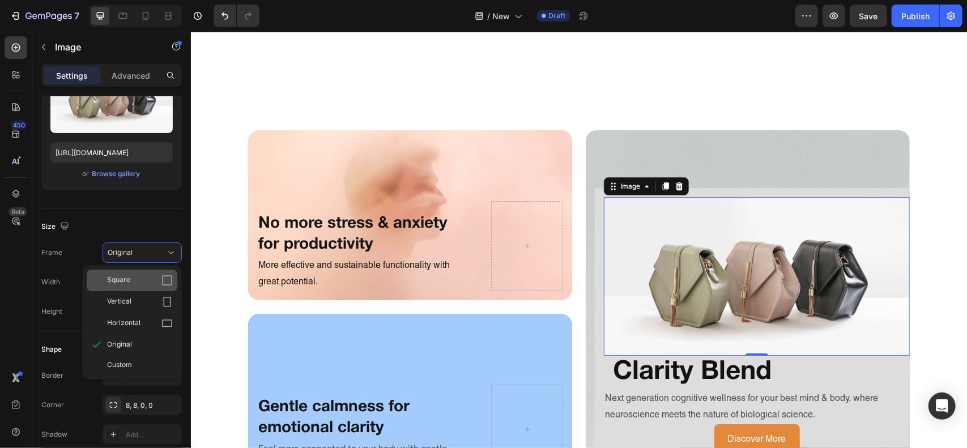
click at [133, 273] on div "Square" at bounding box center [132, 281] width 91 height 22
type input "280"
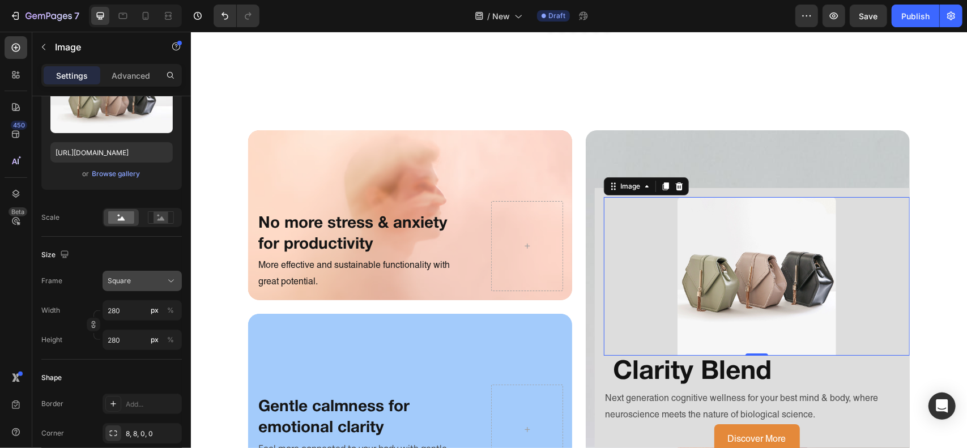
click at [134, 277] on div "Square" at bounding box center [136, 281] width 56 height 10
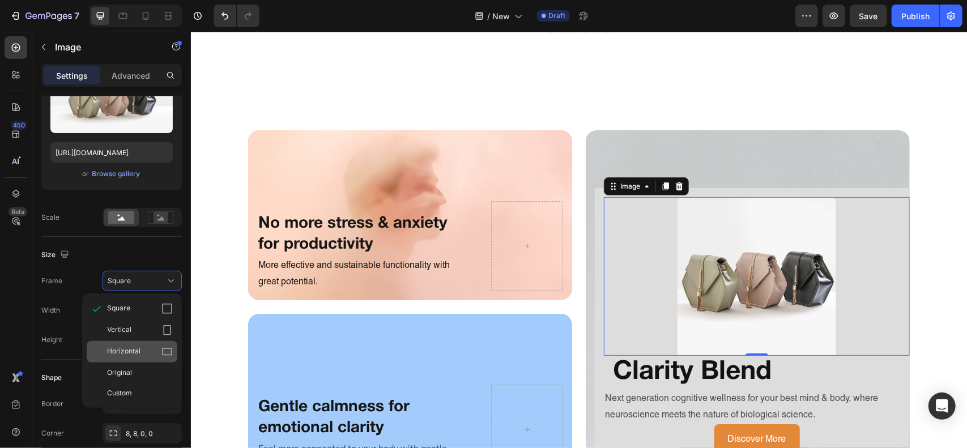
click at [129, 344] on div "Horizontal" at bounding box center [132, 352] width 91 height 22
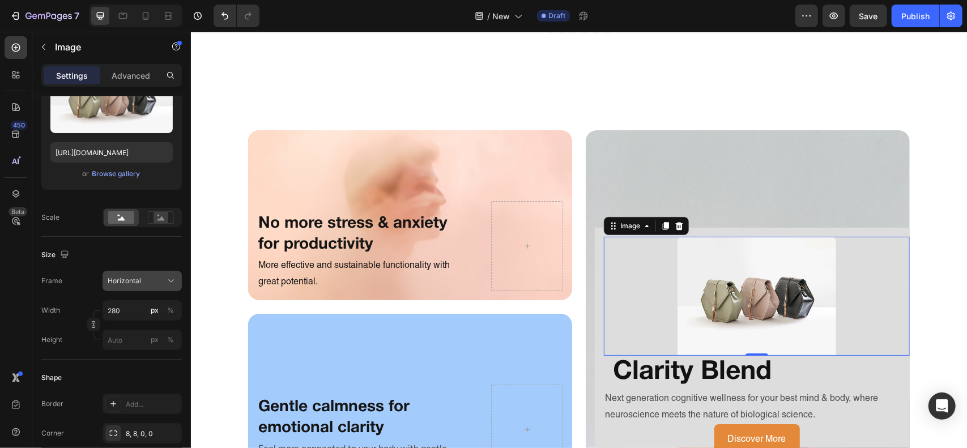
click at [139, 290] on button "Horizontal" at bounding box center [142, 281] width 79 height 20
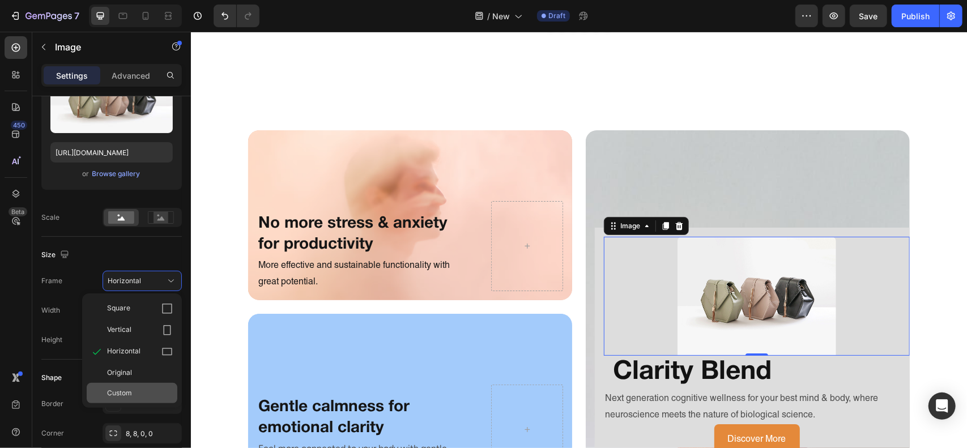
click at [125, 385] on div "Custom" at bounding box center [132, 393] width 91 height 20
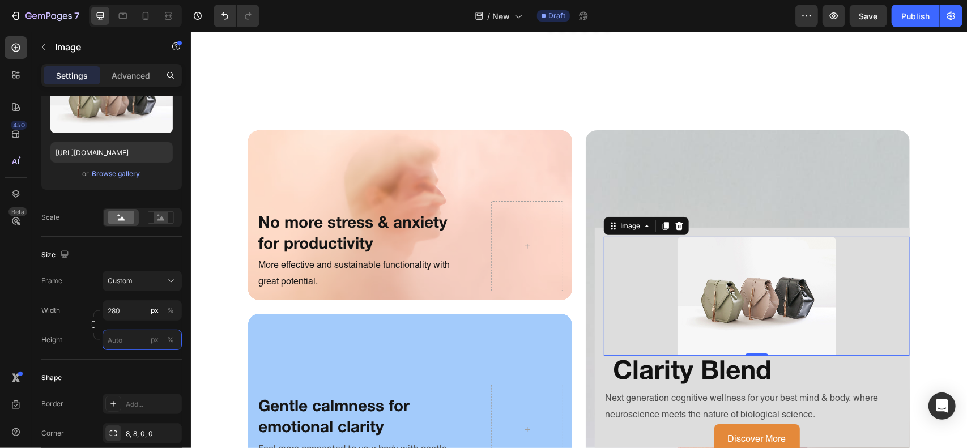
click at [125, 337] on input "px %" at bounding box center [142, 340] width 79 height 20
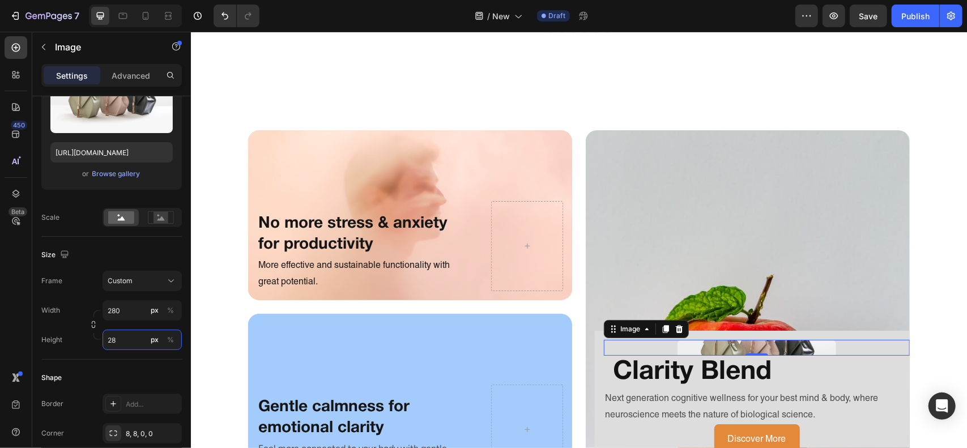
type input "2"
type input "3"
type input "280"
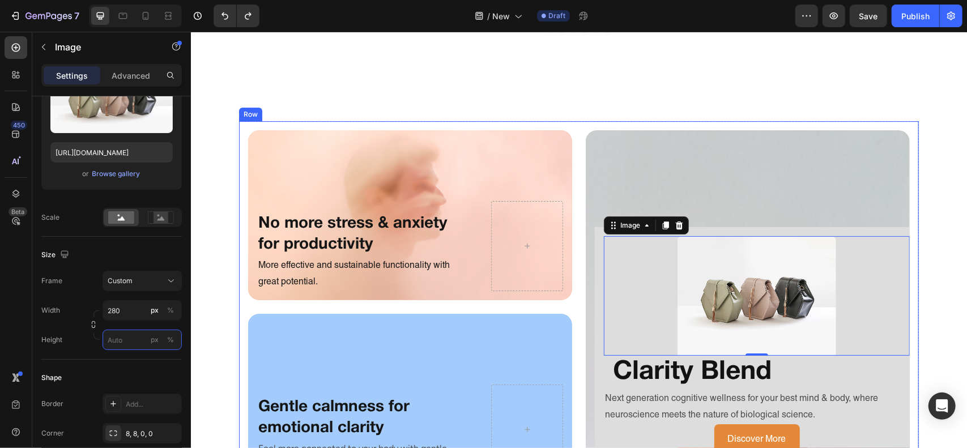
type input "280"
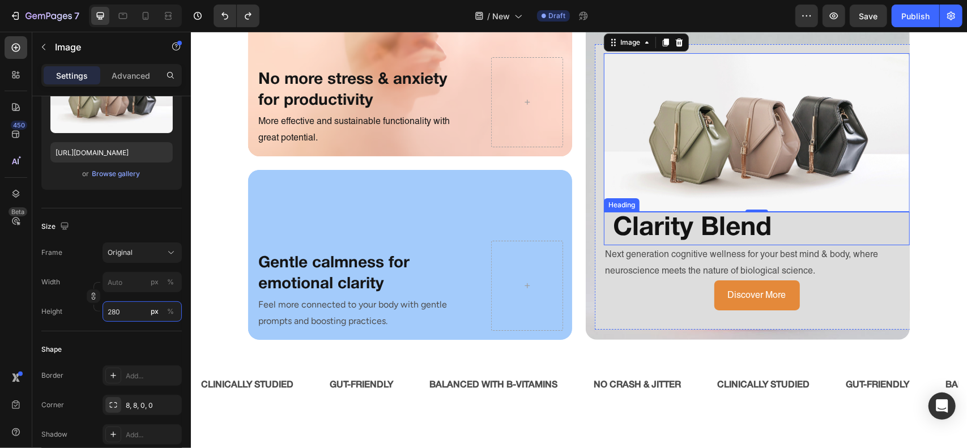
scroll to position [2737, 0]
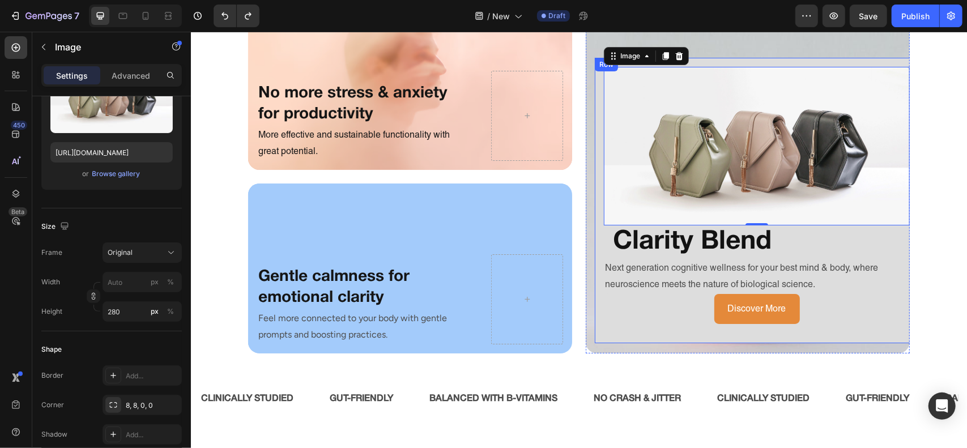
click at [721, 341] on div "Image 0 Clarity Blend Heading Next generation cognitive wellness for your best …" at bounding box center [756, 200] width 324 height 286
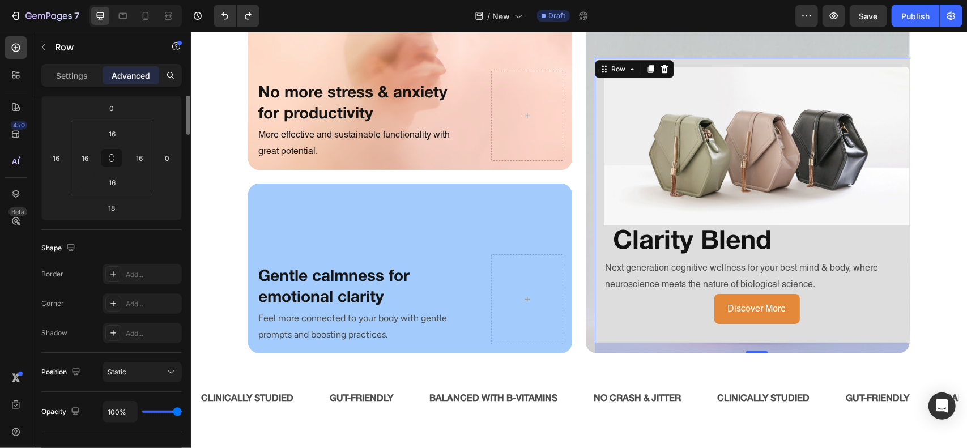
scroll to position [0, 0]
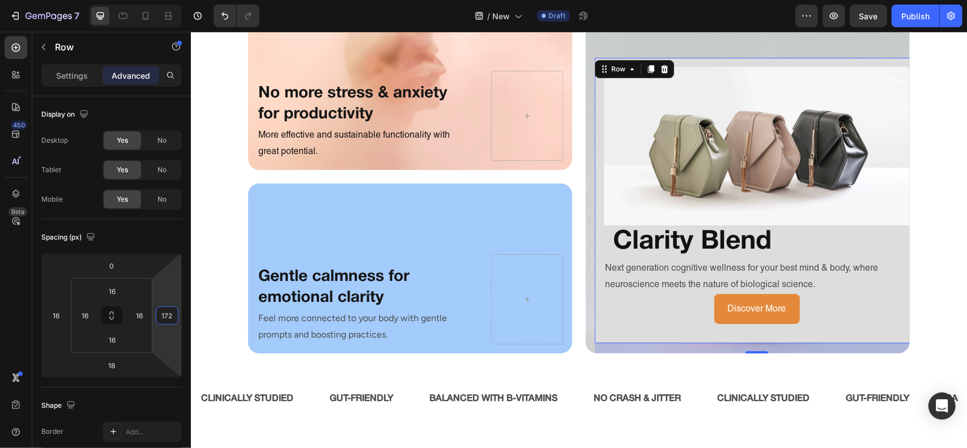
drag, startPoint x: 165, startPoint y: 290, endPoint x: 173, endPoint y: 241, distance: 49.4
click at [173, 0] on html "7 Version history / New Draft Preview Save Publish 450 Beta Sections(18) Elemen…" at bounding box center [483, 0] width 967 height 0
type input "0"
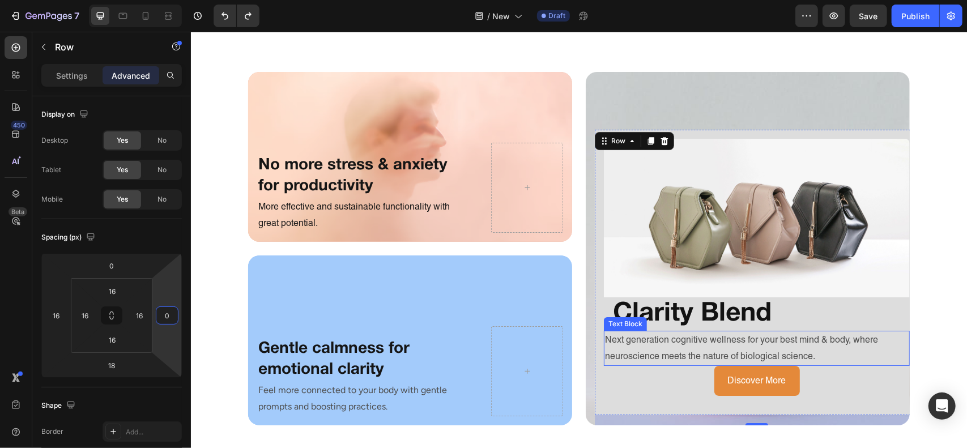
scroll to position [2645, 0]
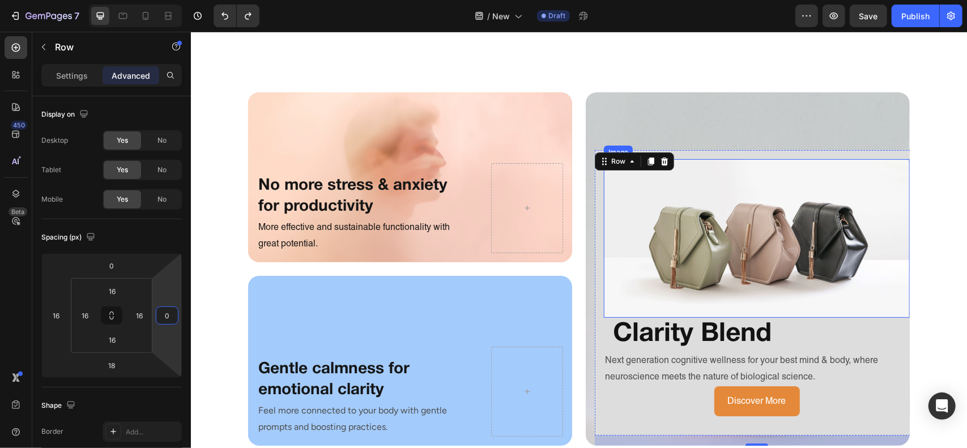
click at [840, 243] on img at bounding box center [756, 238] width 306 height 159
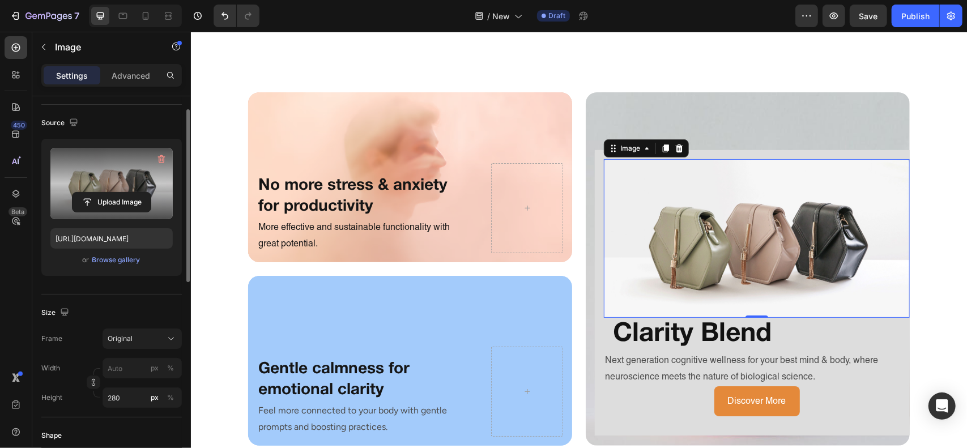
scroll to position [0, 0]
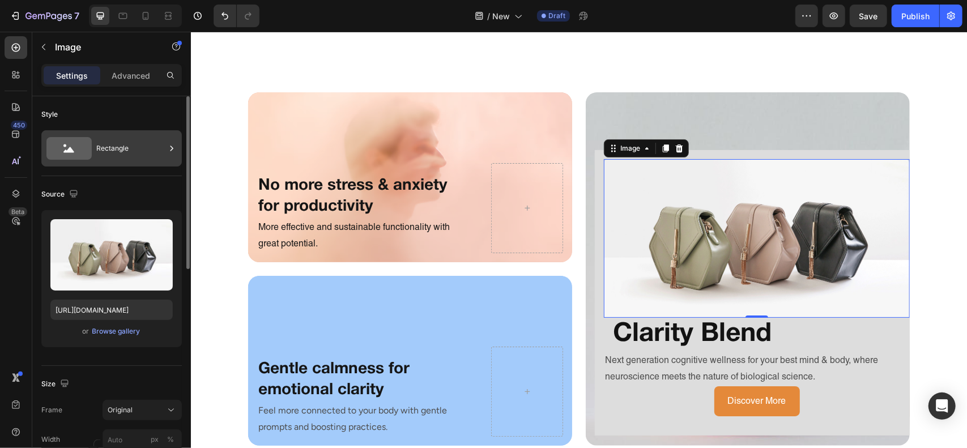
click at [145, 153] on div "Rectangle" at bounding box center [130, 148] width 69 height 26
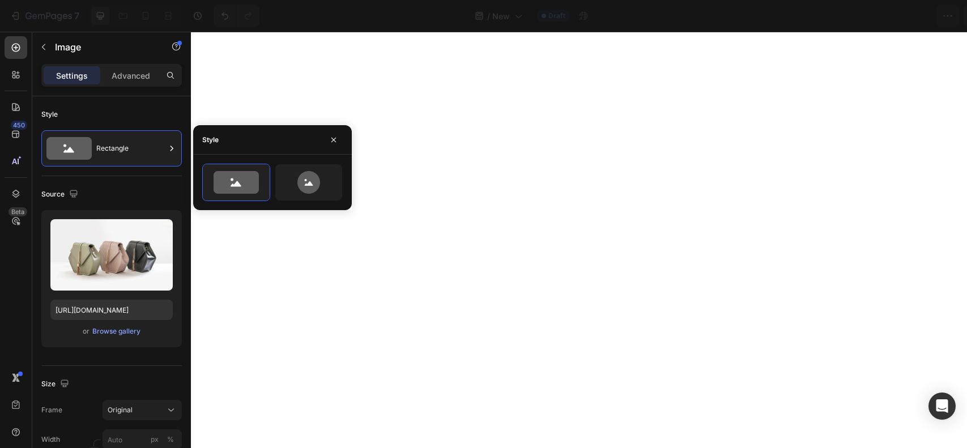
click at [332, 141] on icon "button" at bounding box center [333, 139] width 9 height 9
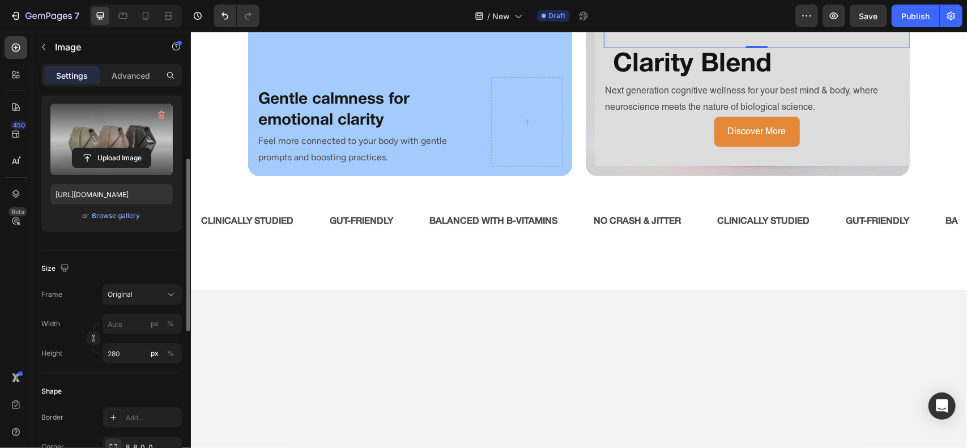
scroll to position [181, 0]
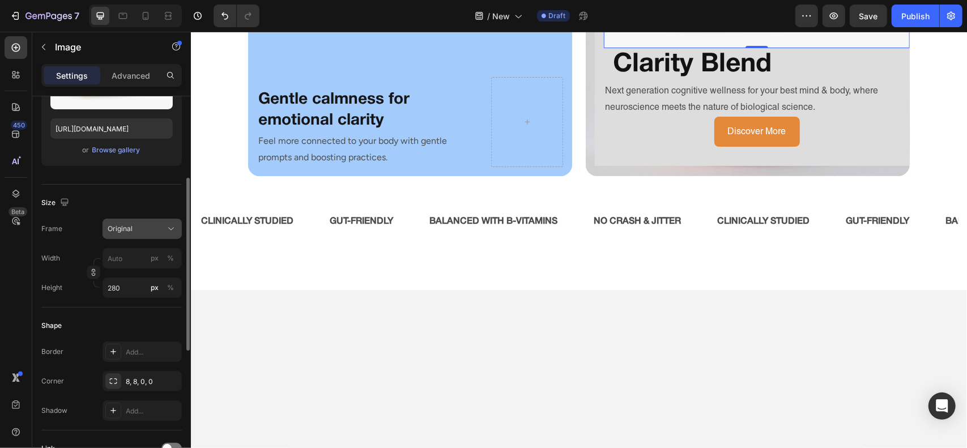
click at [142, 228] on div "Original" at bounding box center [136, 229] width 56 height 10
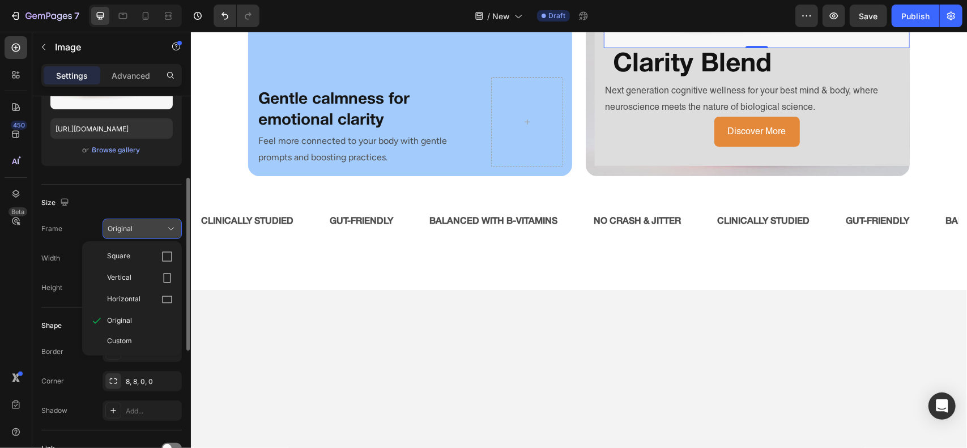
click at [142, 228] on div "Original" at bounding box center [136, 229] width 56 height 10
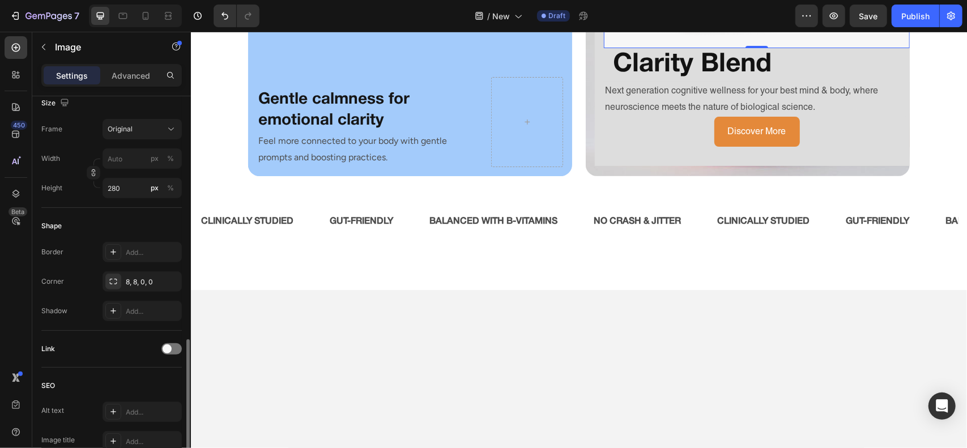
scroll to position [445, 0]
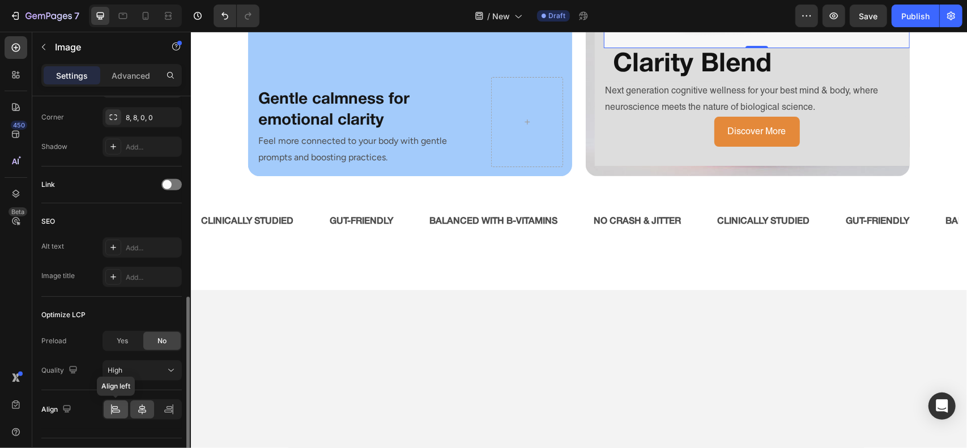
click at [124, 401] on div at bounding box center [116, 410] width 24 height 18
click at [144, 409] on icon at bounding box center [142, 409] width 11 height 11
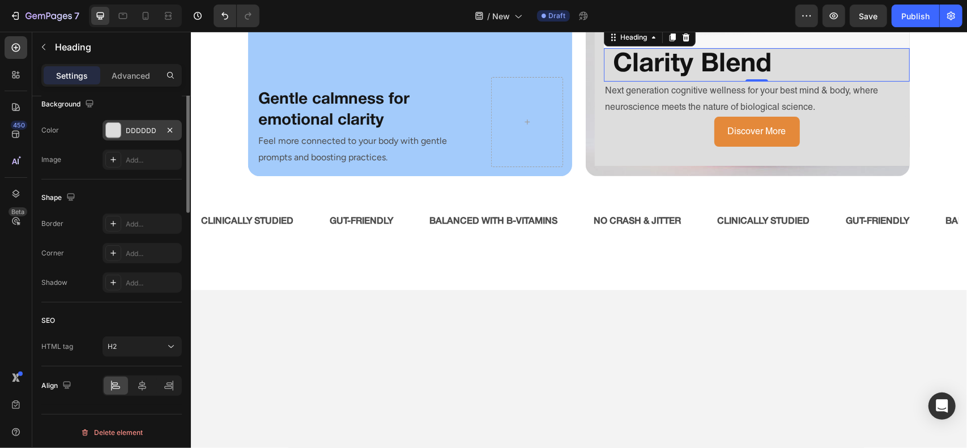
scroll to position [0, 0]
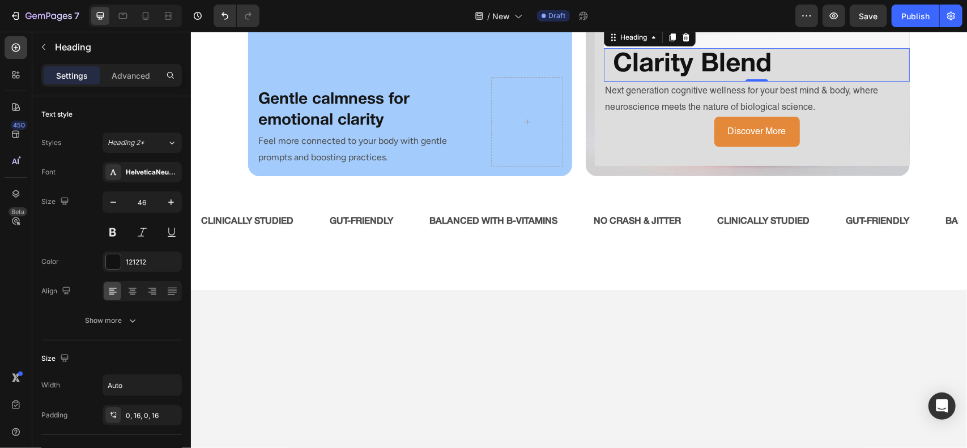
click at [130, 84] on div "Settings Advanced" at bounding box center [111, 75] width 141 height 23
click at [120, 76] on p "Advanced" at bounding box center [131, 76] width 39 height 12
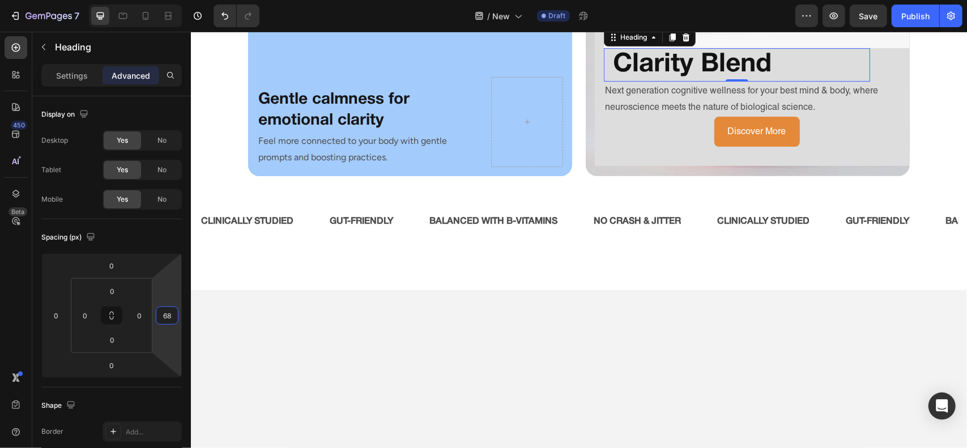
type input "70"
drag, startPoint x: 171, startPoint y: 299, endPoint x: 184, endPoint y: 279, distance: 23.7
click at [184, 0] on html "7 Version history / New Draft Preview Save Publish 450 Beta Sections(18) Elemen…" at bounding box center [483, 0] width 967 height 0
click at [718, 115] on p "Next generation cognitive wellness for your best mind & body, where neuroscienc…" at bounding box center [757, 98] width 304 height 33
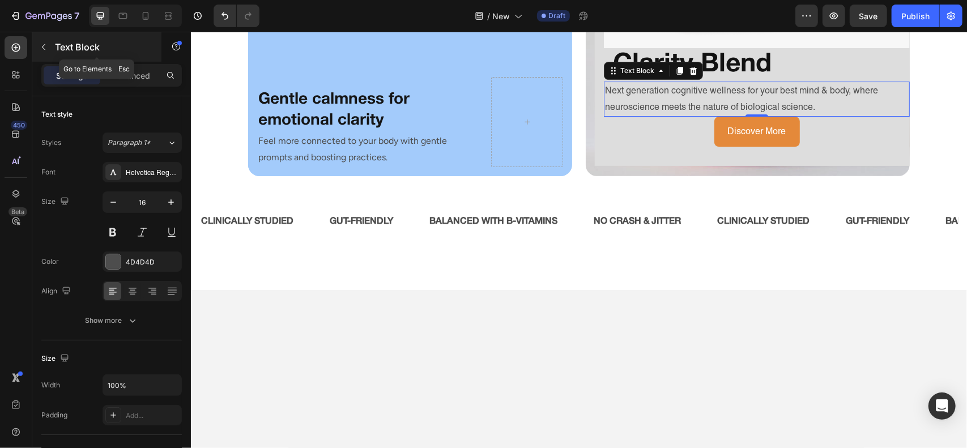
click at [69, 55] on div "Text Block" at bounding box center [96, 46] width 129 height 29
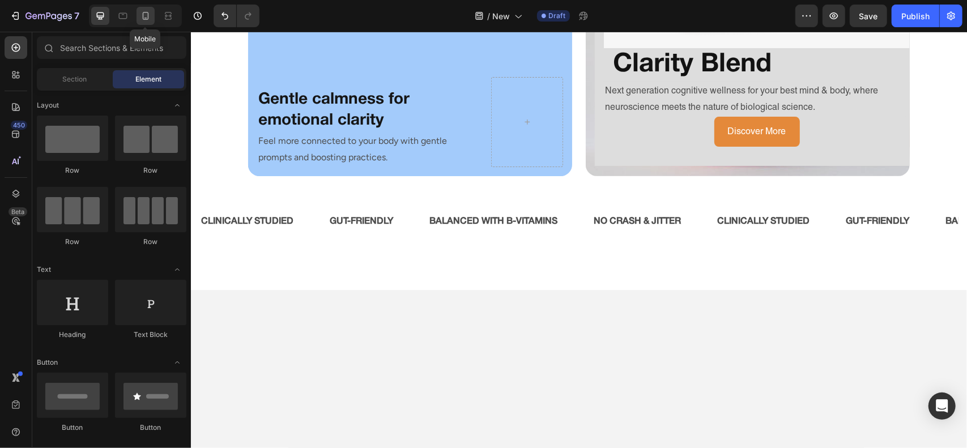
click at [146, 19] on icon at bounding box center [145, 15] width 11 height 11
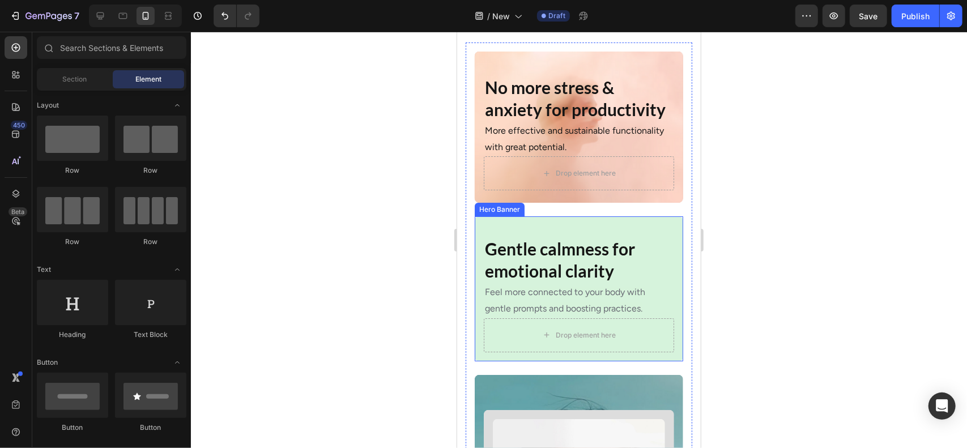
scroll to position [2686, 0]
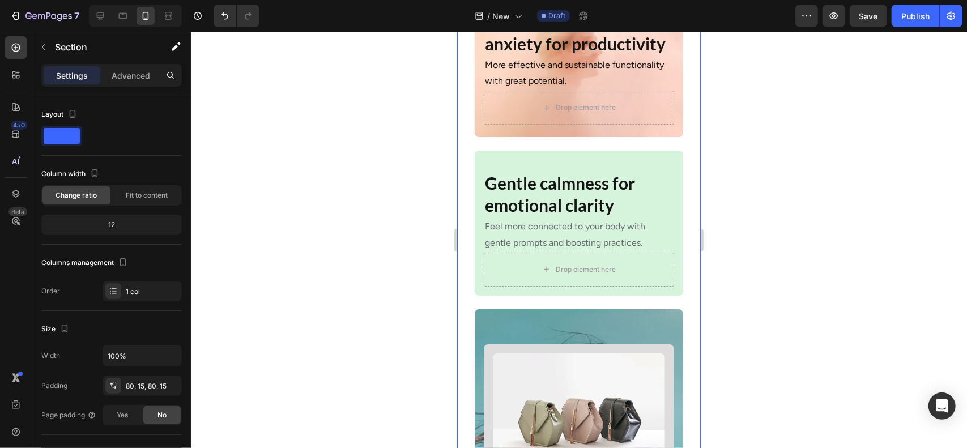
click at [465, 119] on div "No more stress & anxiety for productivity Heading More effective and sustainabl…" at bounding box center [579, 357] width 244 height 852
click at [133, 76] on p "Advanced" at bounding box center [131, 76] width 39 height 12
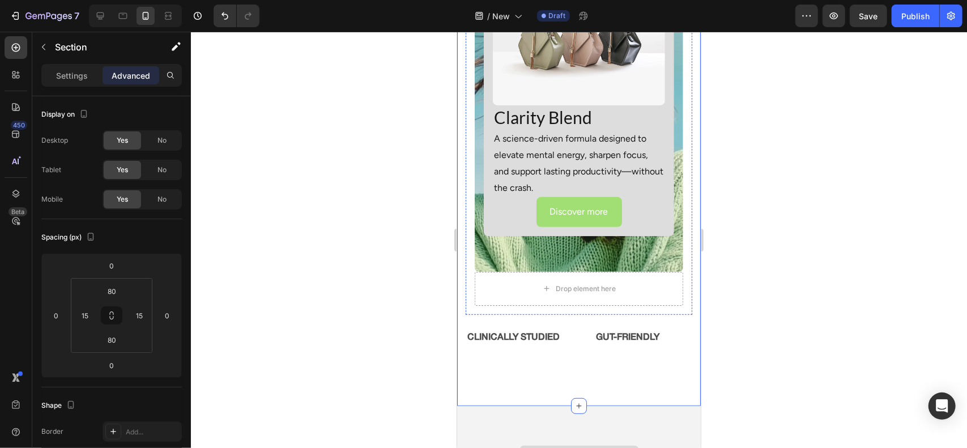
scroll to position [3322, 0]
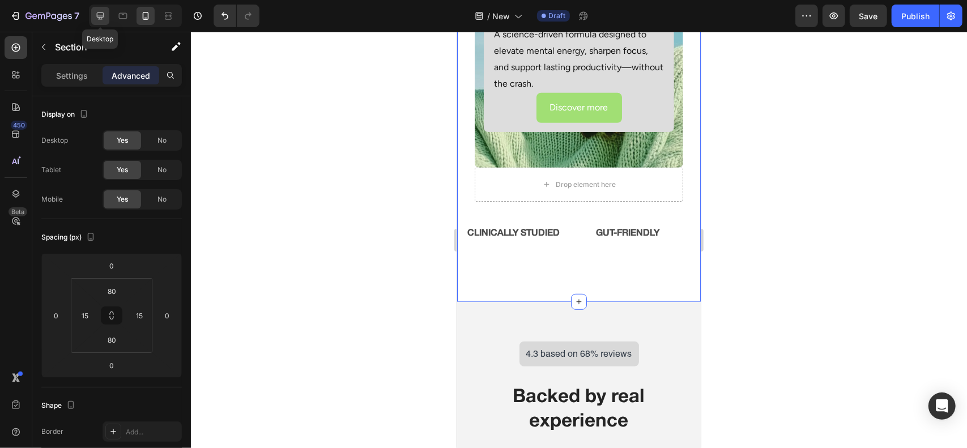
click at [98, 18] on icon at bounding box center [100, 15] width 11 height 11
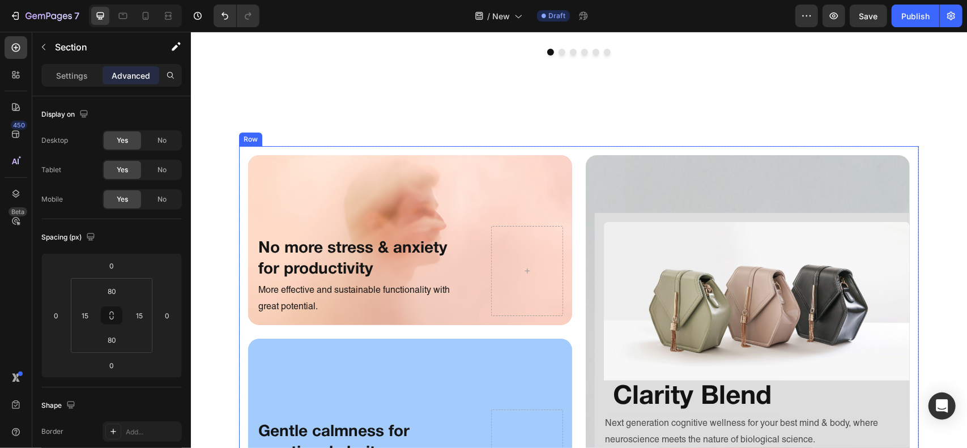
scroll to position [2583, 0]
click at [575, 160] on div "No more stress & anxiety for productivity Heading More effective and sustainabl…" at bounding box center [579, 337] width 680 height 385
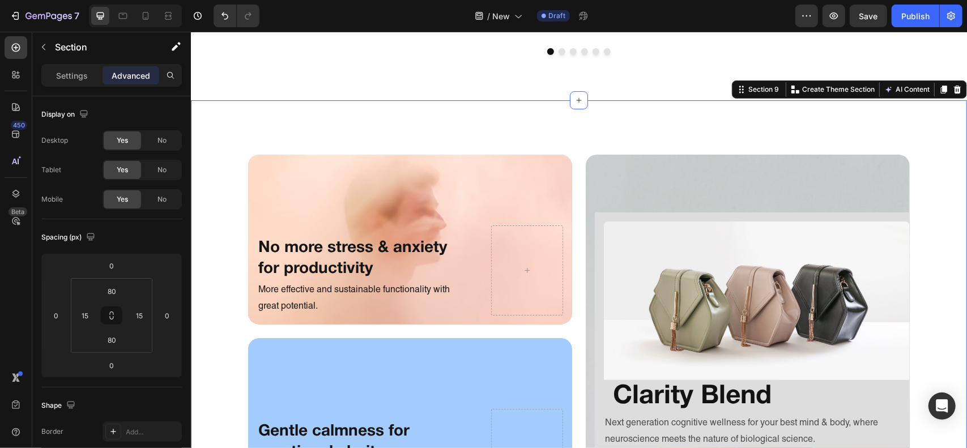
click at [505, 136] on div "No more stress & anxiety for productivity Heading More effective and sustainabl…" at bounding box center [578, 361] width 776 height 522
click at [159, 143] on span "No" at bounding box center [162, 140] width 9 height 10
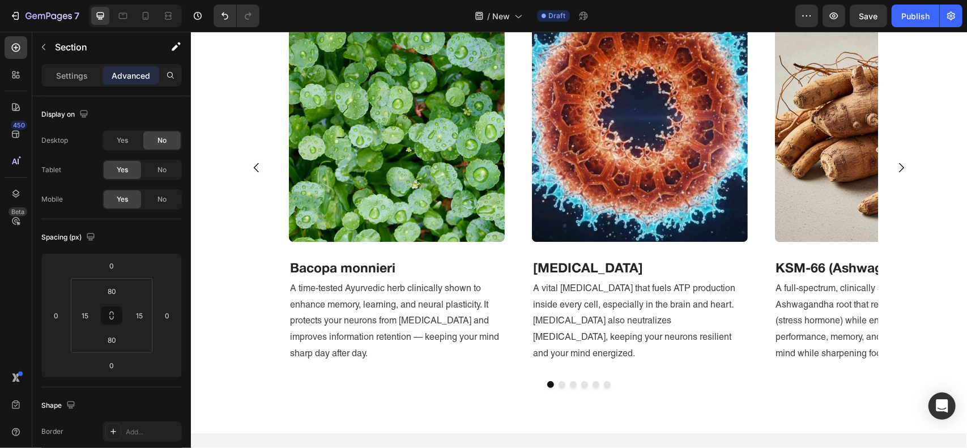
scroll to position [2249, 0]
click at [116, 134] on div "Yes" at bounding box center [122, 140] width 37 height 18
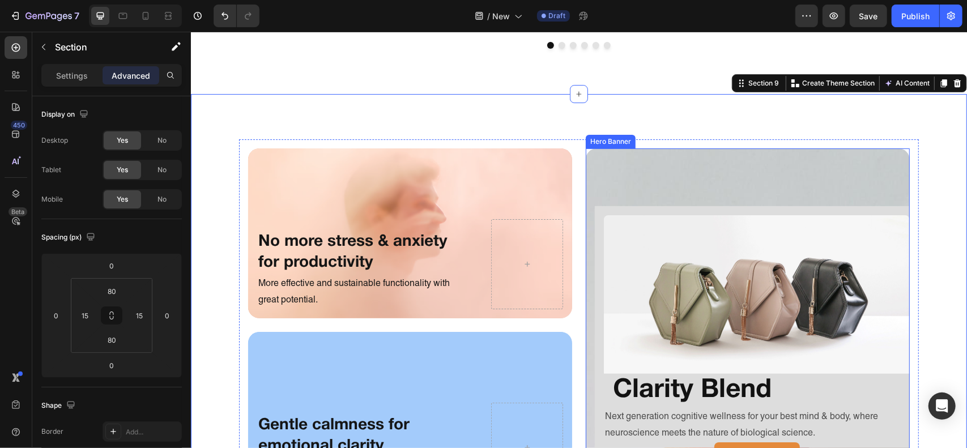
scroll to position [2590, 0]
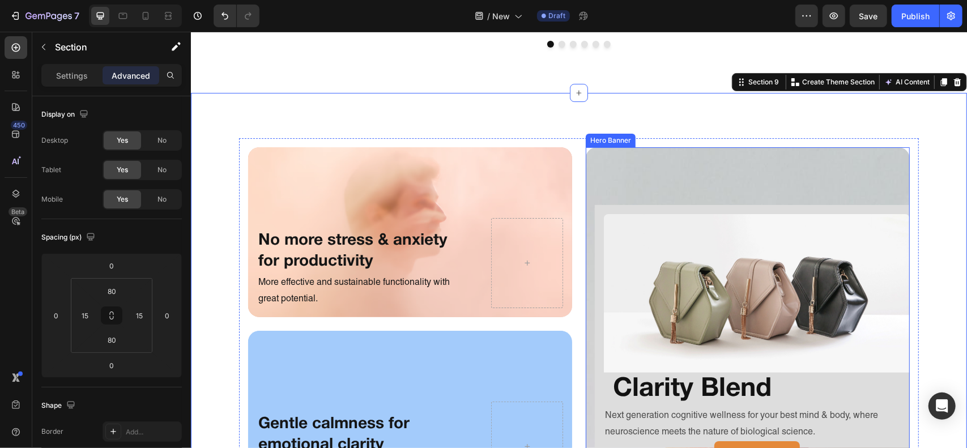
click at [589, 197] on div "Overlay" at bounding box center [747, 324] width 324 height 354
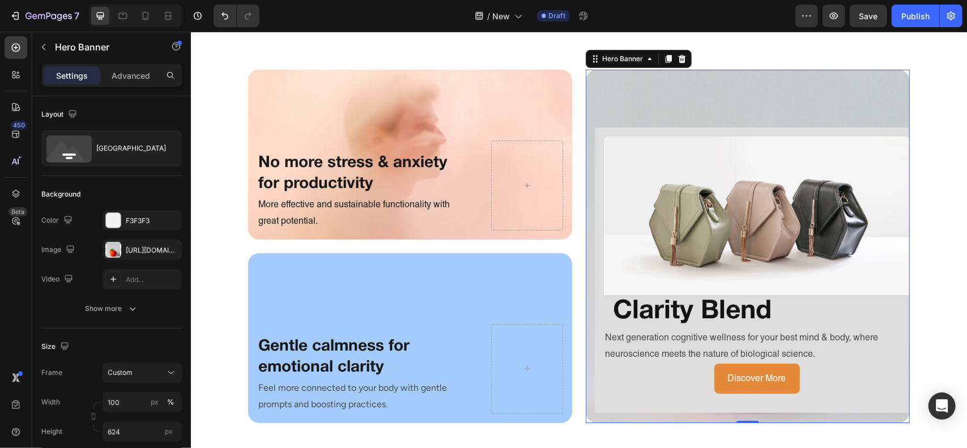
scroll to position [2619, 0]
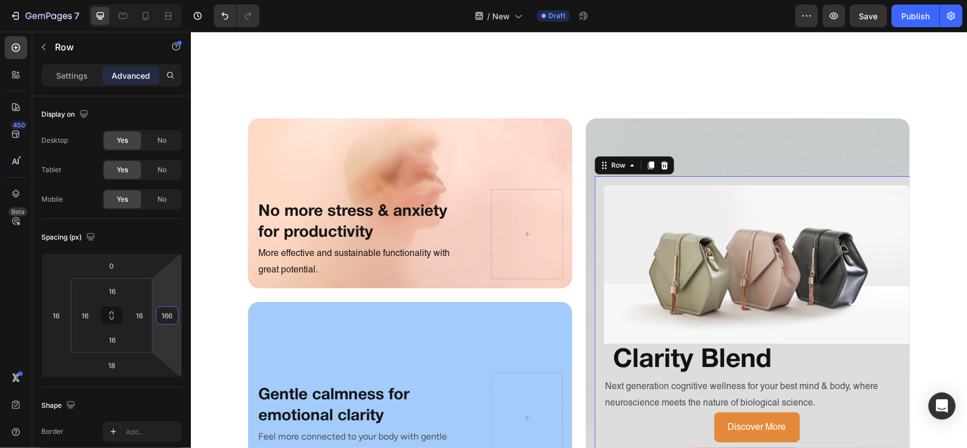
drag, startPoint x: 171, startPoint y: 277, endPoint x: 177, endPoint y: 230, distance: 47.4
click at [177, 0] on html "7 Version history / New Draft Preview Save Publish 450 Beta Sections(18) Elemen…" at bounding box center [483, 0] width 967 height 0
click at [598, 182] on div "Image Clarity Blend Heading Next generation cognitive wellness for your best mi…" at bounding box center [756, 319] width 324 height 286
drag, startPoint x: 159, startPoint y: 291, endPoint x: 152, endPoint y: 171, distance: 120.3
click at [152, 0] on html "7 Version history / New Draft Preview Save Publish 450 Beta Sections(18) Elemen…" at bounding box center [483, 0] width 967 height 0
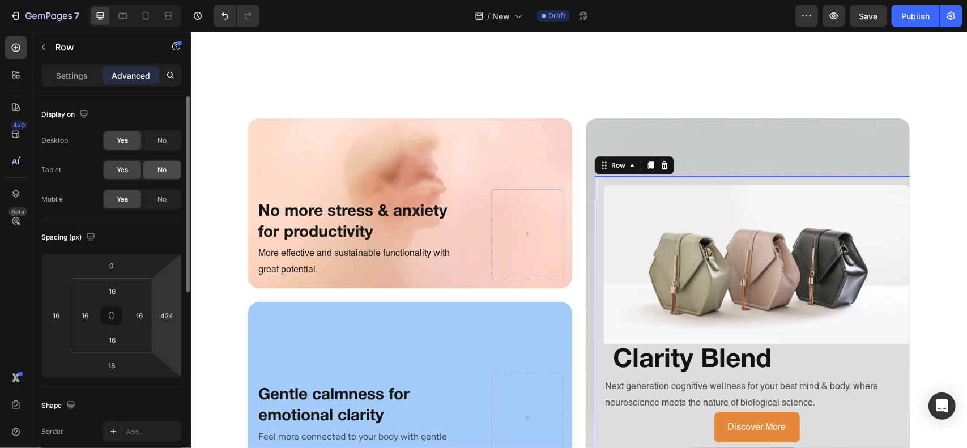
type input "0"
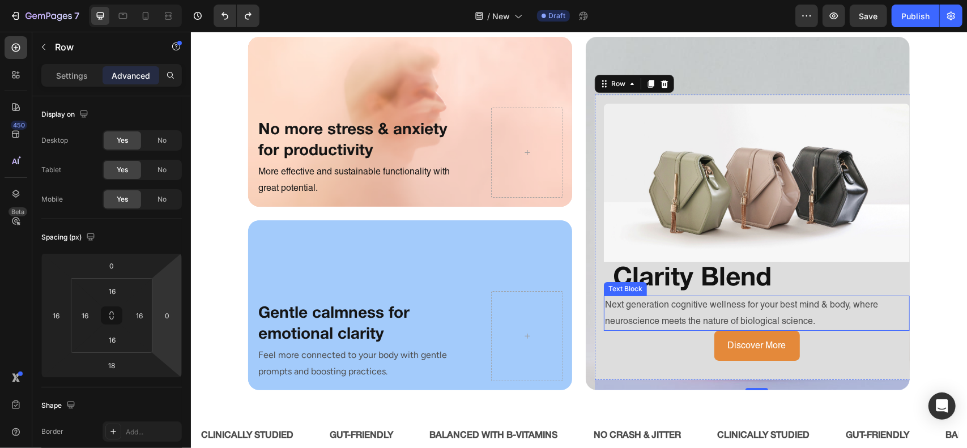
scroll to position [2622, 0]
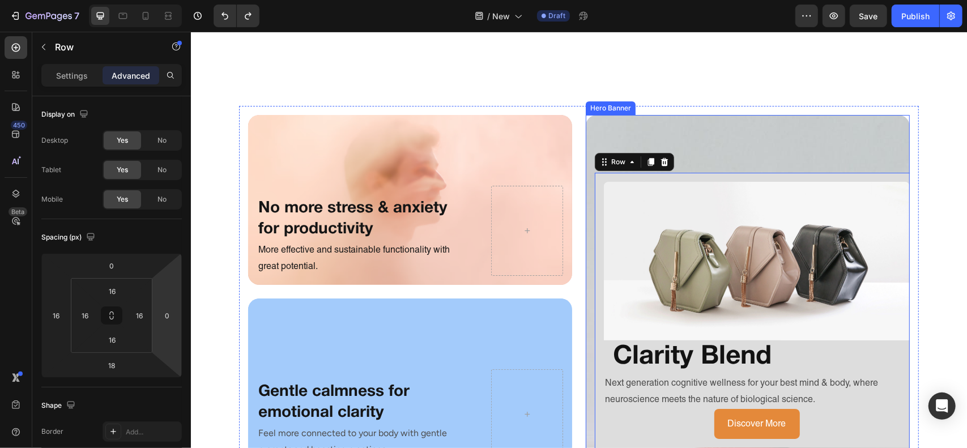
click at [635, 147] on div "Overlay" at bounding box center [747, 291] width 324 height 354
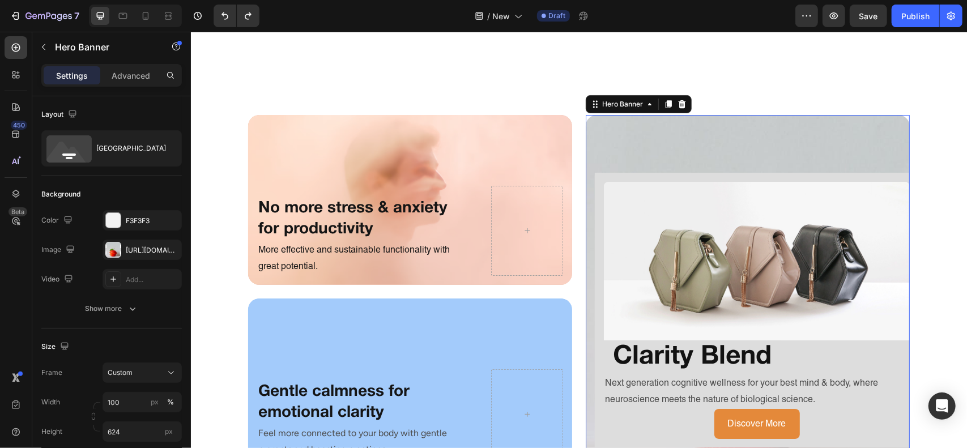
scroll to position [2554, 0]
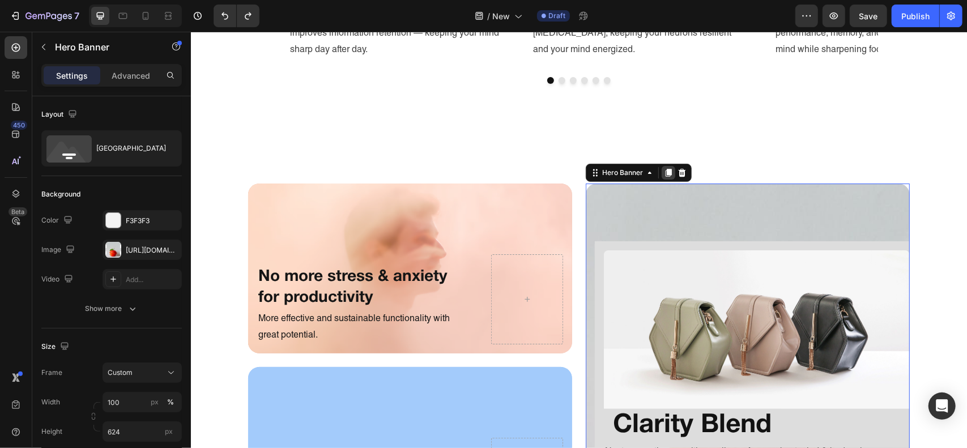
click at [664, 175] on icon at bounding box center [668, 172] width 9 height 9
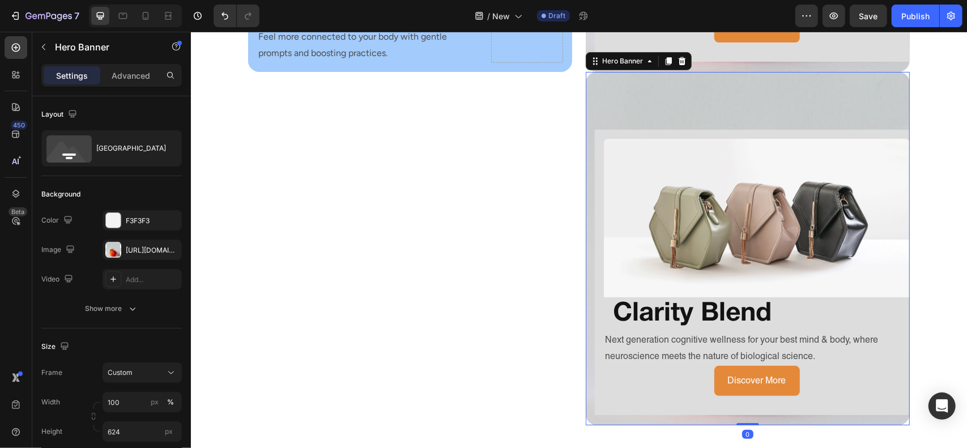
scroll to position [2934, 0]
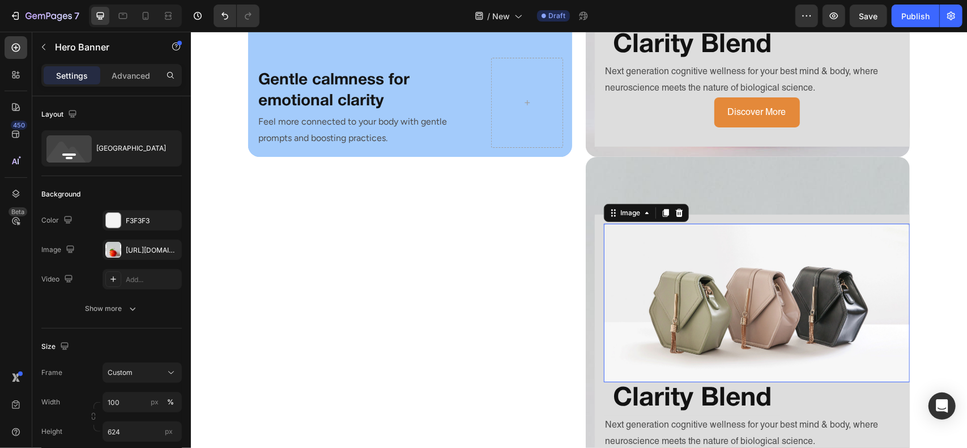
click at [683, 223] on img at bounding box center [756, 302] width 306 height 159
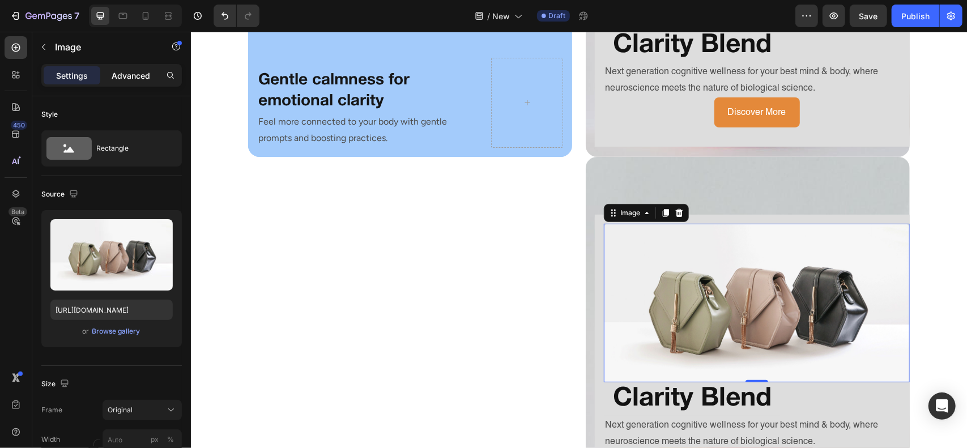
click at [114, 73] on p "Advanced" at bounding box center [131, 76] width 39 height 12
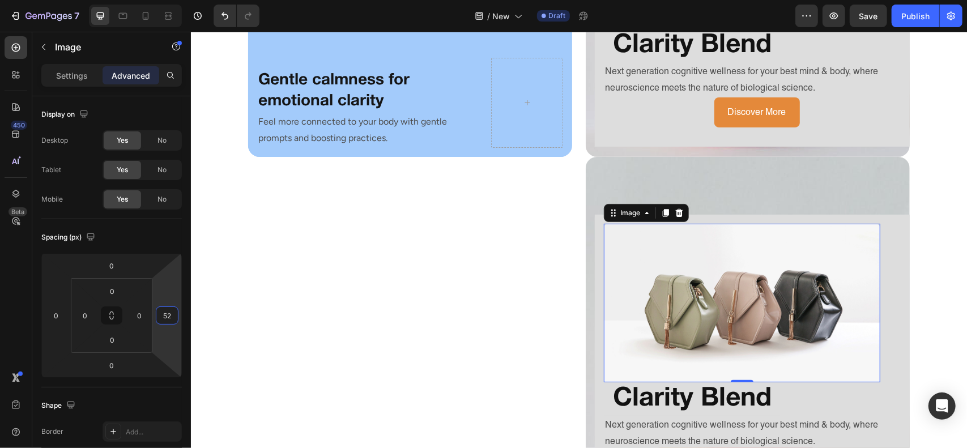
type input "54"
drag, startPoint x: 167, startPoint y: 270, endPoint x: 180, endPoint y: 255, distance: 20.1
click at [180, 0] on html "7 Version history / New Draft Preview Save Publish 450 Beta Sections(18) Elemen…" at bounding box center [483, 0] width 967 height 0
click at [594, 226] on div "Image 0 Clarity Blend Heading Next generation cognitive wellness for your best …" at bounding box center [756, 357] width 324 height 286
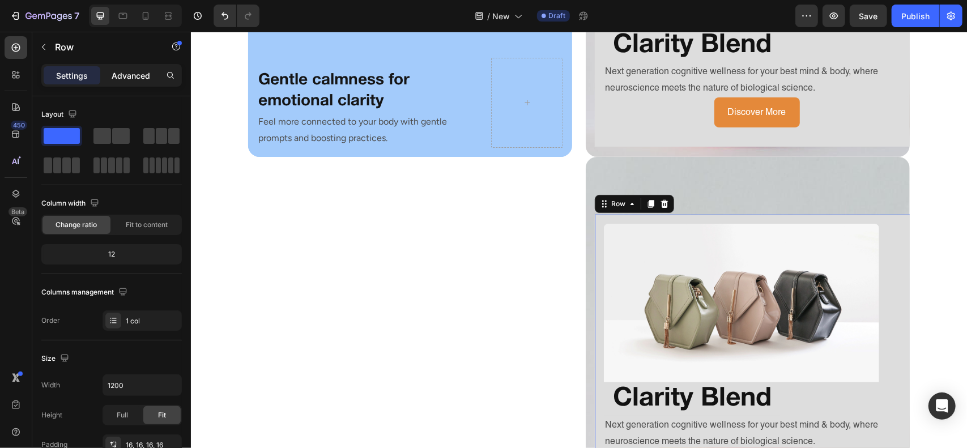
click at [125, 83] on div "Advanced" at bounding box center [131, 75] width 57 height 18
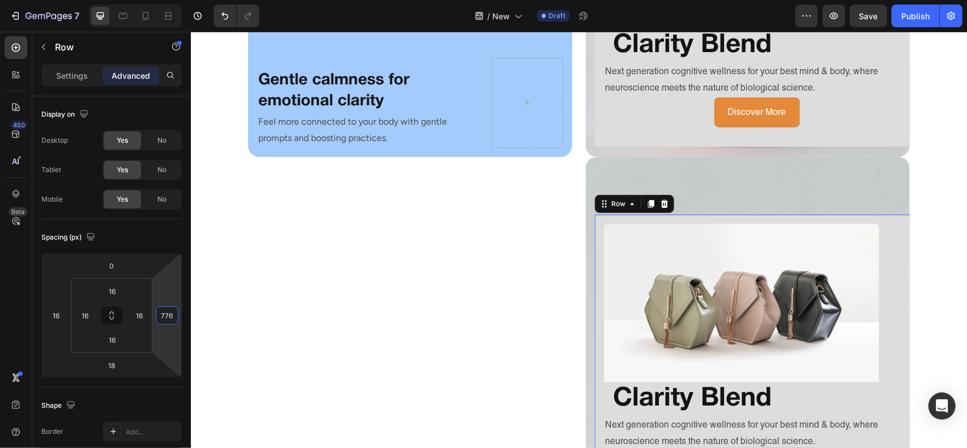
drag, startPoint x: 176, startPoint y: 284, endPoint x: 176, endPoint y: 64, distance: 219.9
click at [176, 0] on html "7 Version history / New Draft Preview Save Publish 450 Beta Sections(18) Elemen…" at bounding box center [483, 0] width 967 height 0
type input "0"
click at [670, 183] on div "Overlay" at bounding box center [747, 333] width 324 height 354
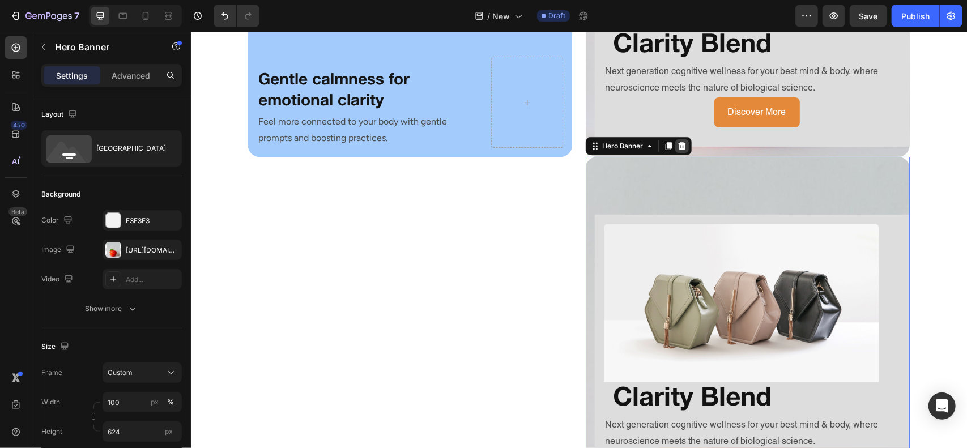
click at [678, 143] on icon at bounding box center [681, 146] width 7 height 8
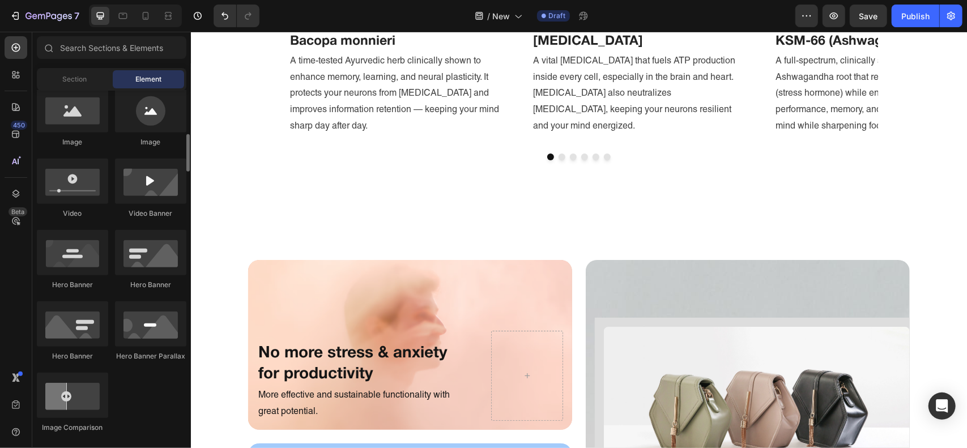
scroll to position [383, 0]
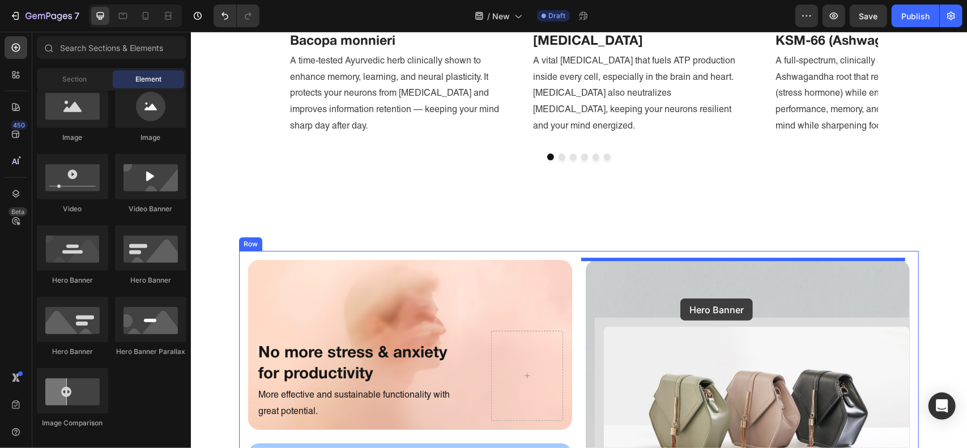
drag, startPoint x: 262, startPoint y: 283, endPoint x: 679, endPoint y: 297, distance: 417.8
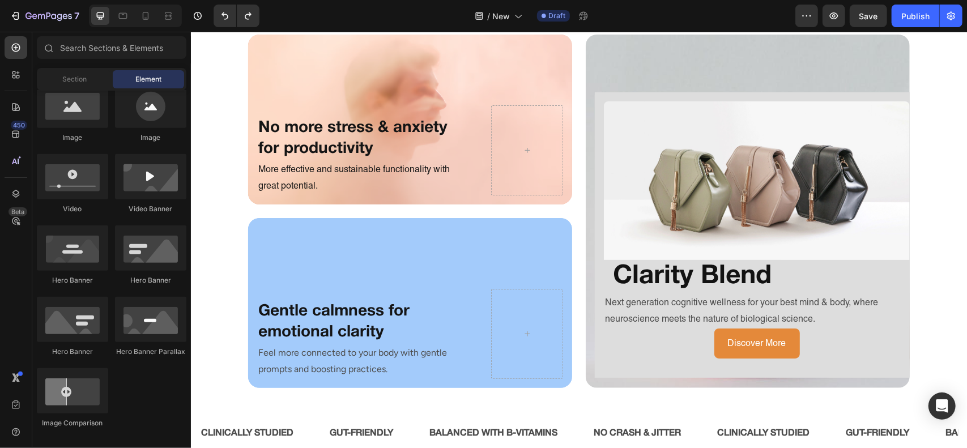
scroll to position [2704, 0]
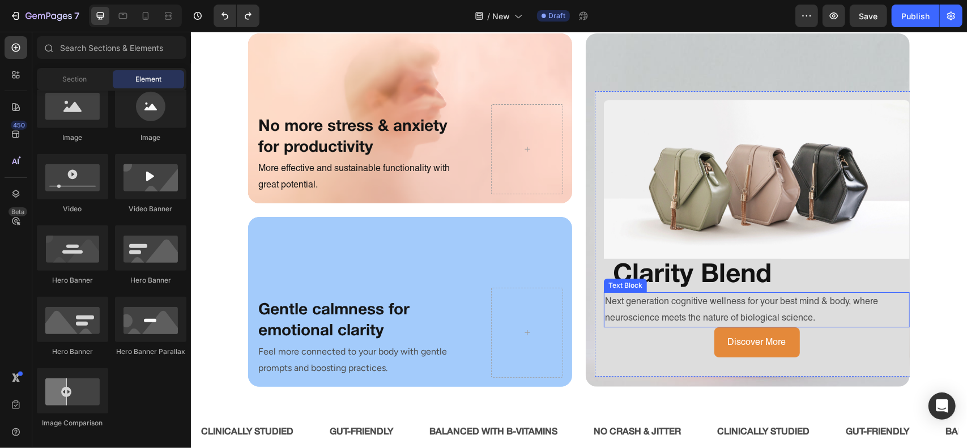
click at [689, 315] on p "Next generation cognitive wellness for your best mind & body, where neuroscienc…" at bounding box center [757, 309] width 304 height 33
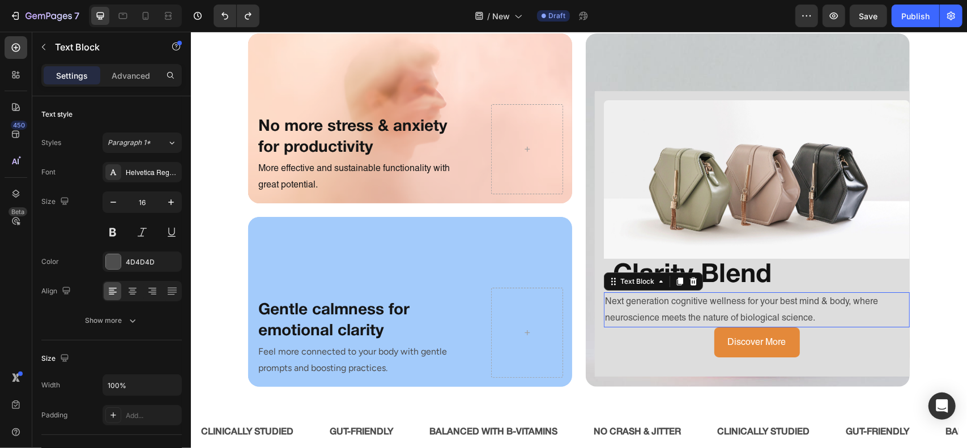
click at [689, 315] on p "Next generation cognitive wellness for your best mind & body, where neuroscienc…" at bounding box center [757, 309] width 304 height 33
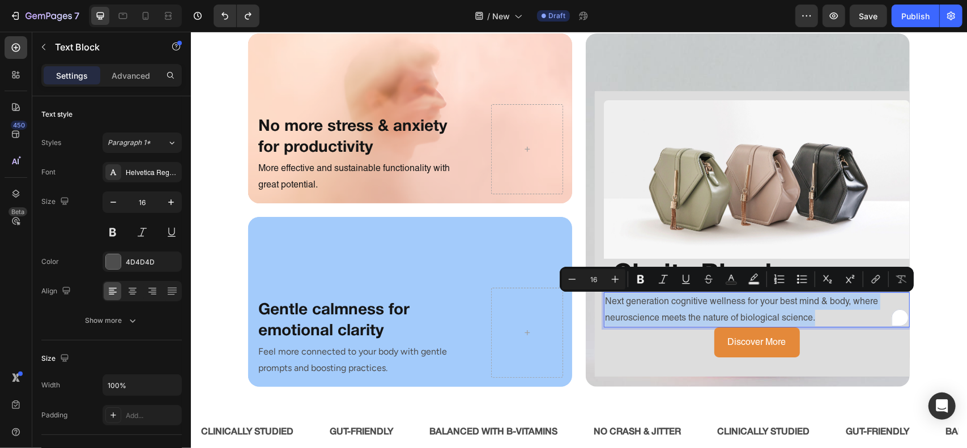
copy p "Next generation cognitive wellness for your best mind & body, where neuroscienc…"
click at [594, 351] on div "Image Clarity Blend Heading Next generation cognitive wellness for your best mi…" at bounding box center [756, 234] width 324 height 286
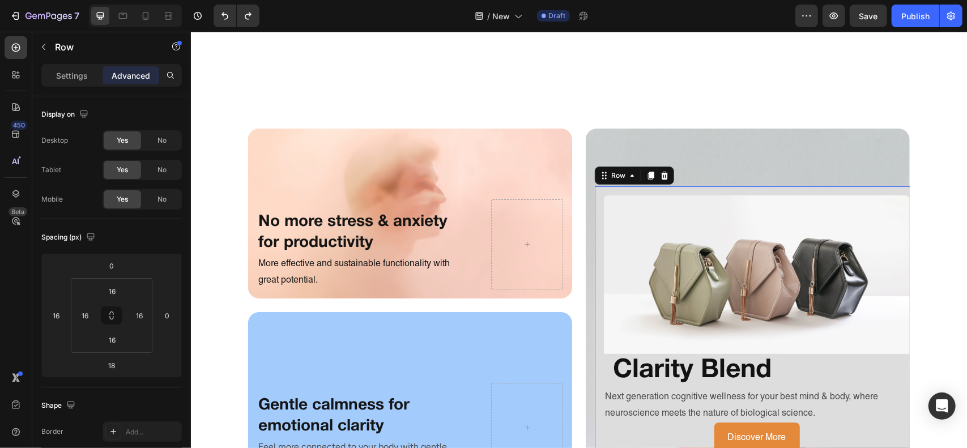
scroll to position [2653, 0]
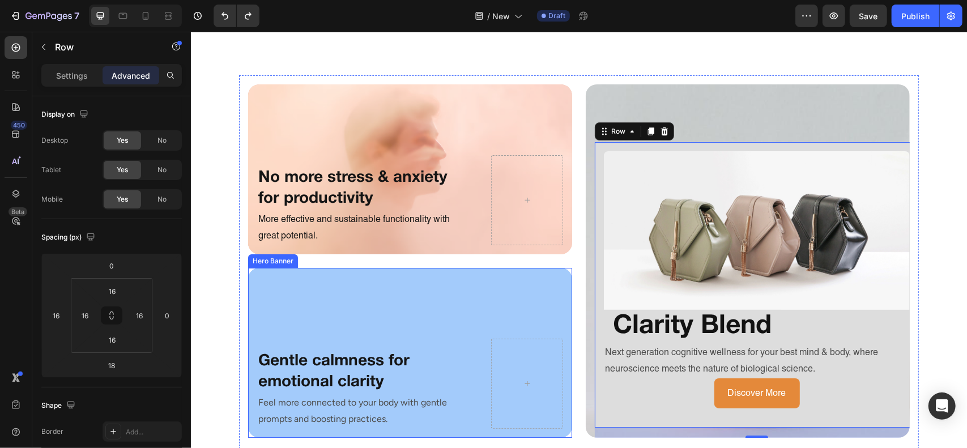
click at [572, 350] on div "No more stress & anxiety for productivity Heading More effective and sustainabl…" at bounding box center [579, 267] width 680 height 385
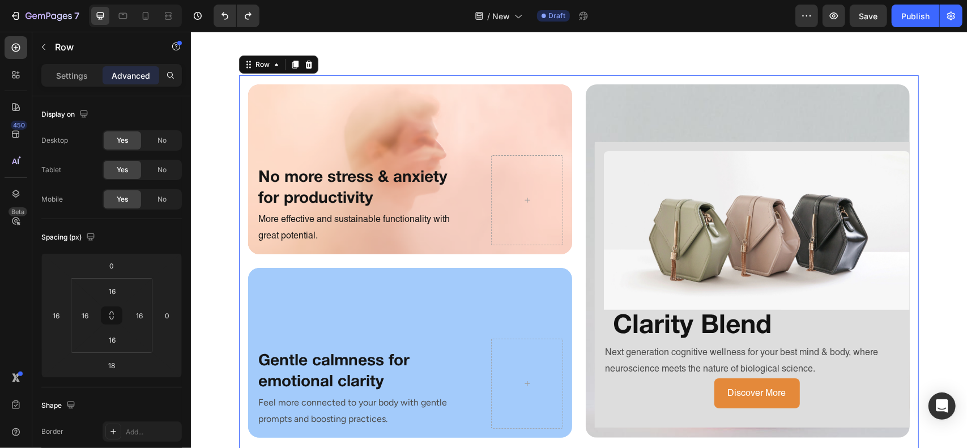
scroll to position [248, 0]
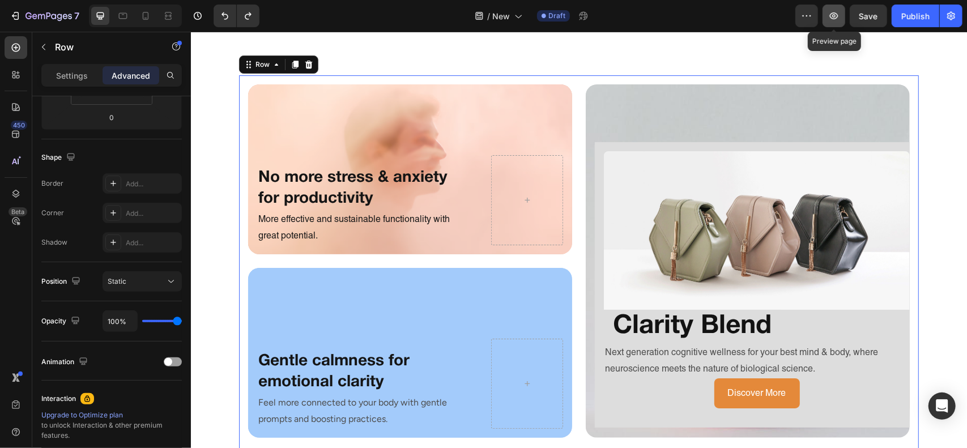
click at [830, 15] on icon "button" at bounding box center [833, 15] width 11 height 11
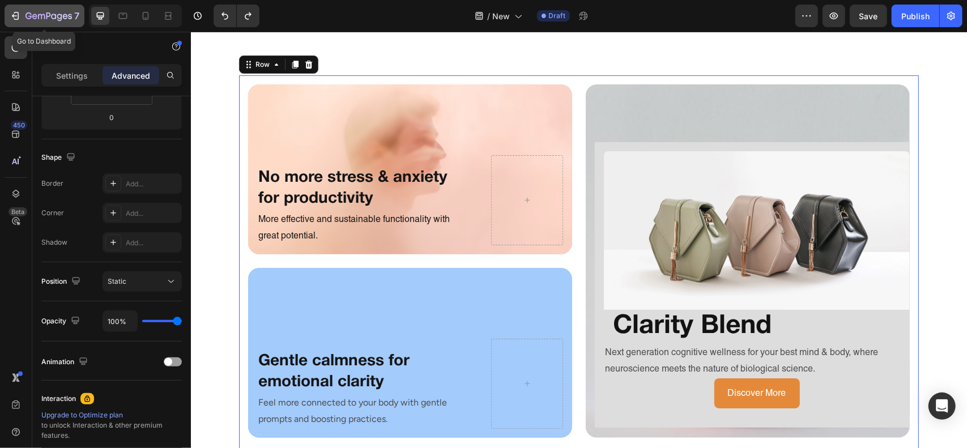
click at [40, 11] on div "7" at bounding box center [52, 16] width 54 height 14
